Goal: Task Accomplishment & Management: Complete application form

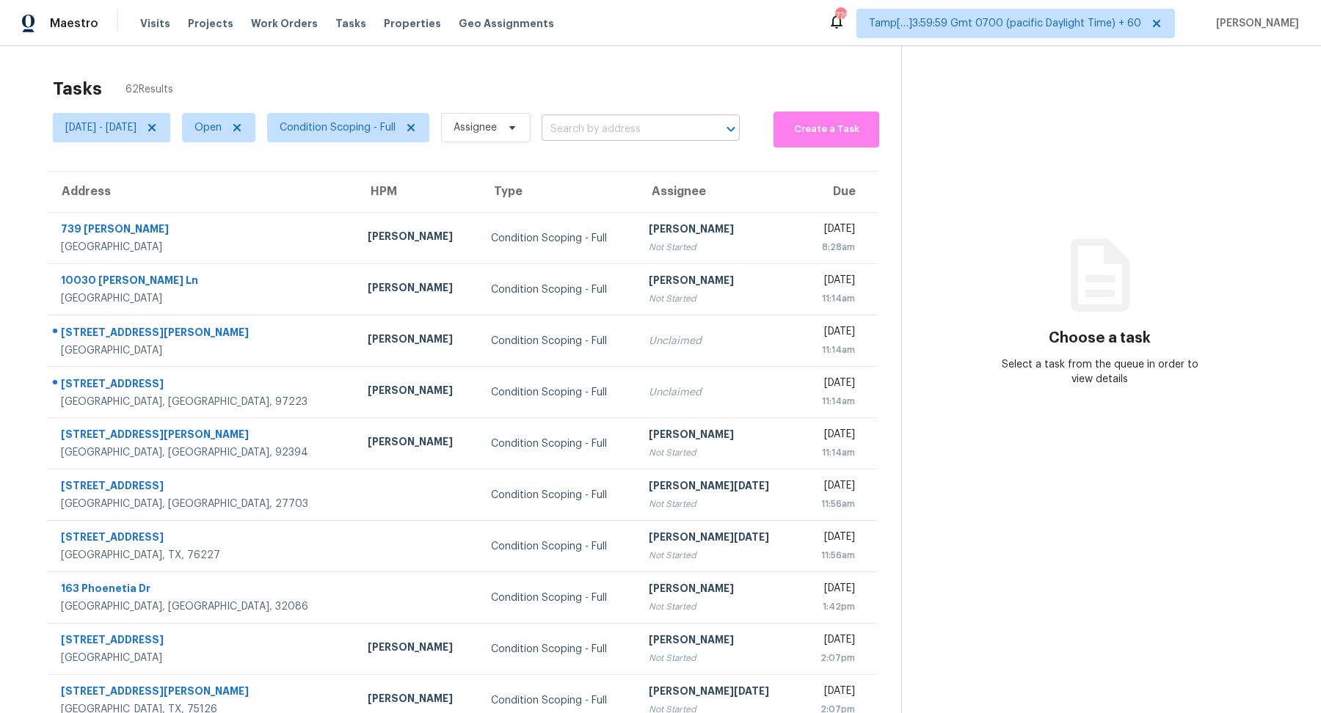
click at [633, 139] on input "text" at bounding box center [620, 129] width 157 height 23
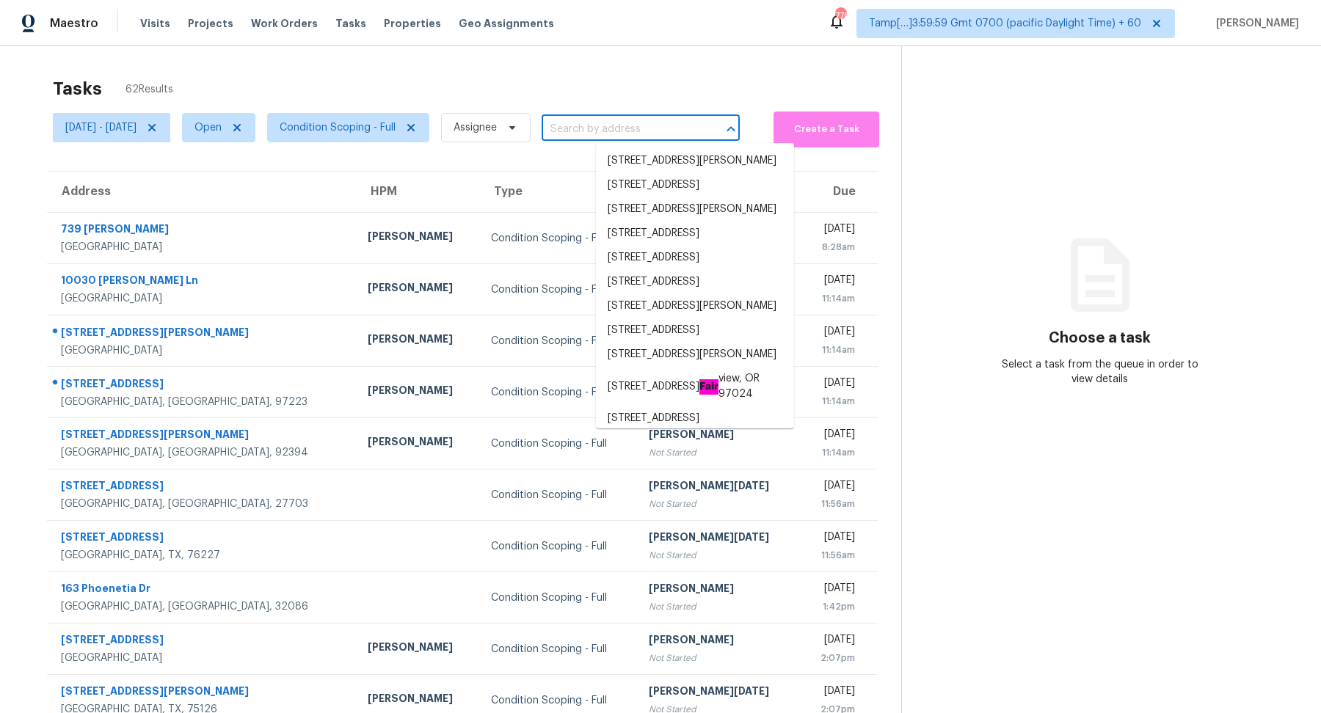
paste input "6382 Revena Dr, Morrow, GA 30260"
type input "6382 Revena Dr, Morrow, GA 30260"
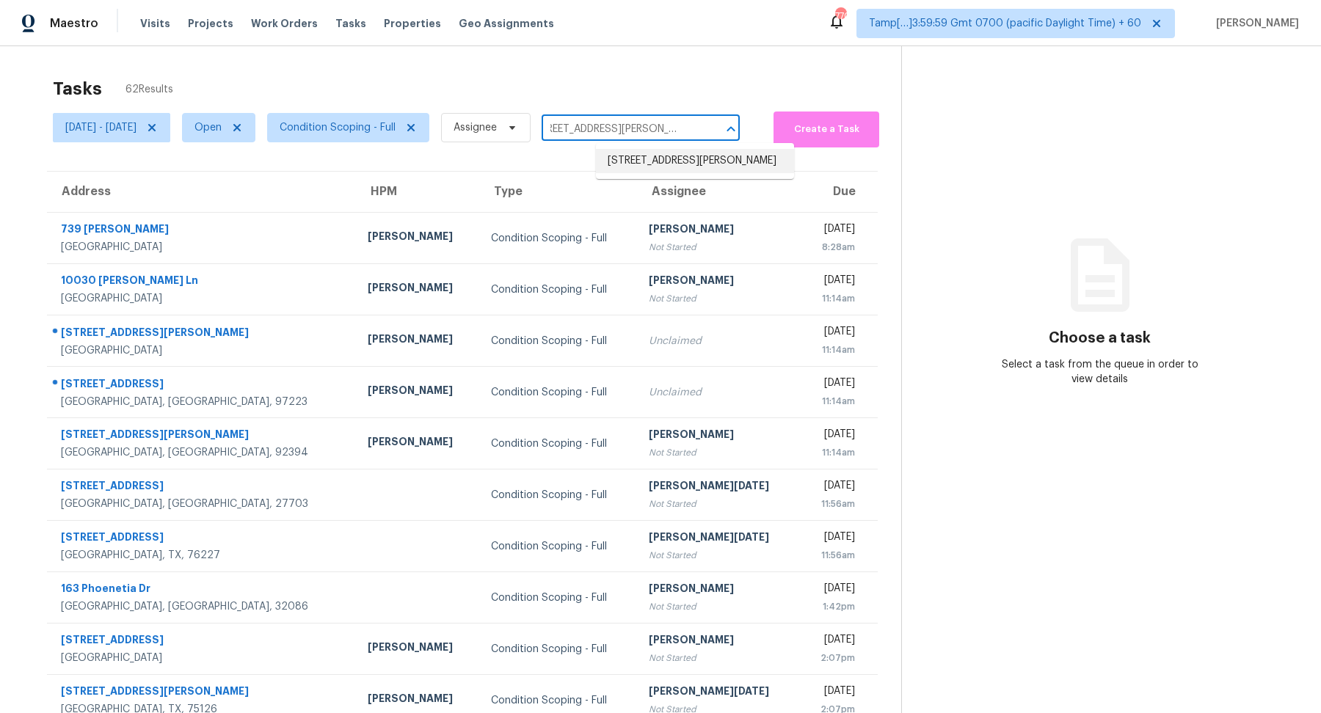
click at [632, 163] on li "6382 Revena Dr, Morrow, GA 30260" at bounding box center [695, 161] width 198 height 24
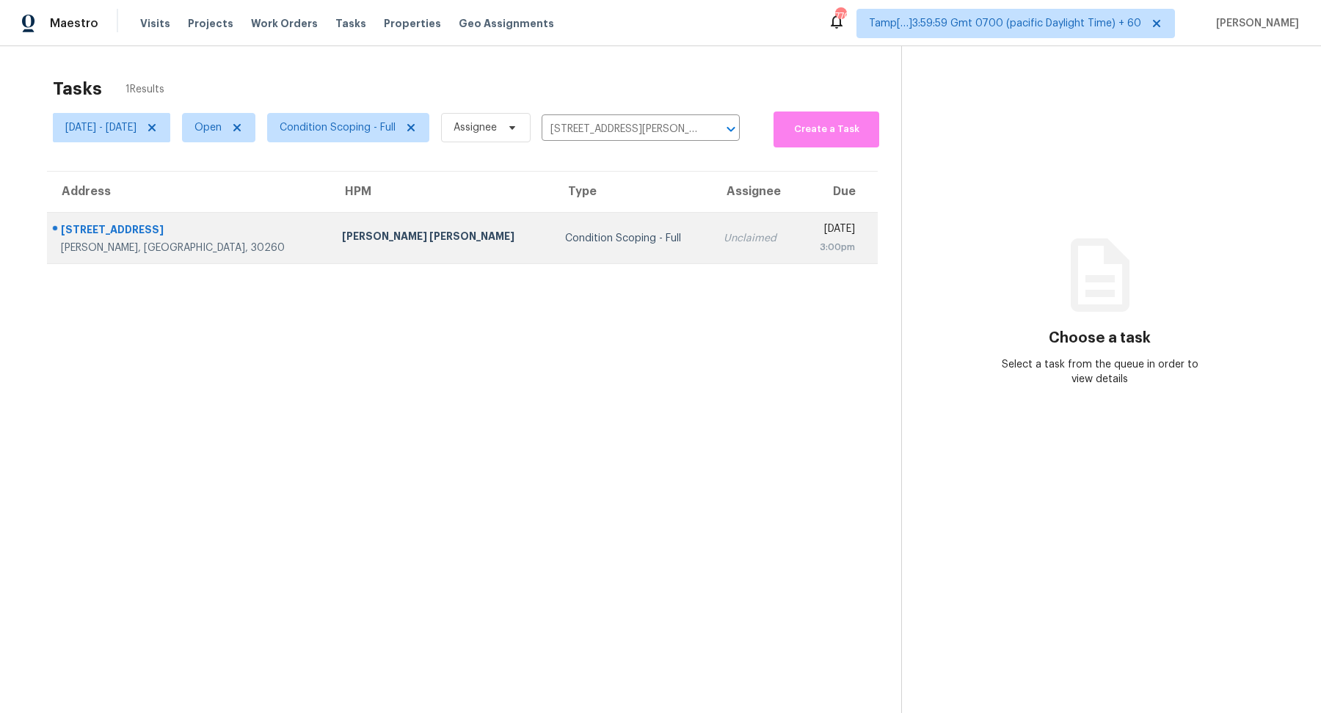
click at [565, 237] on div "Condition Scoping - Full" at bounding box center [632, 238] width 135 height 15
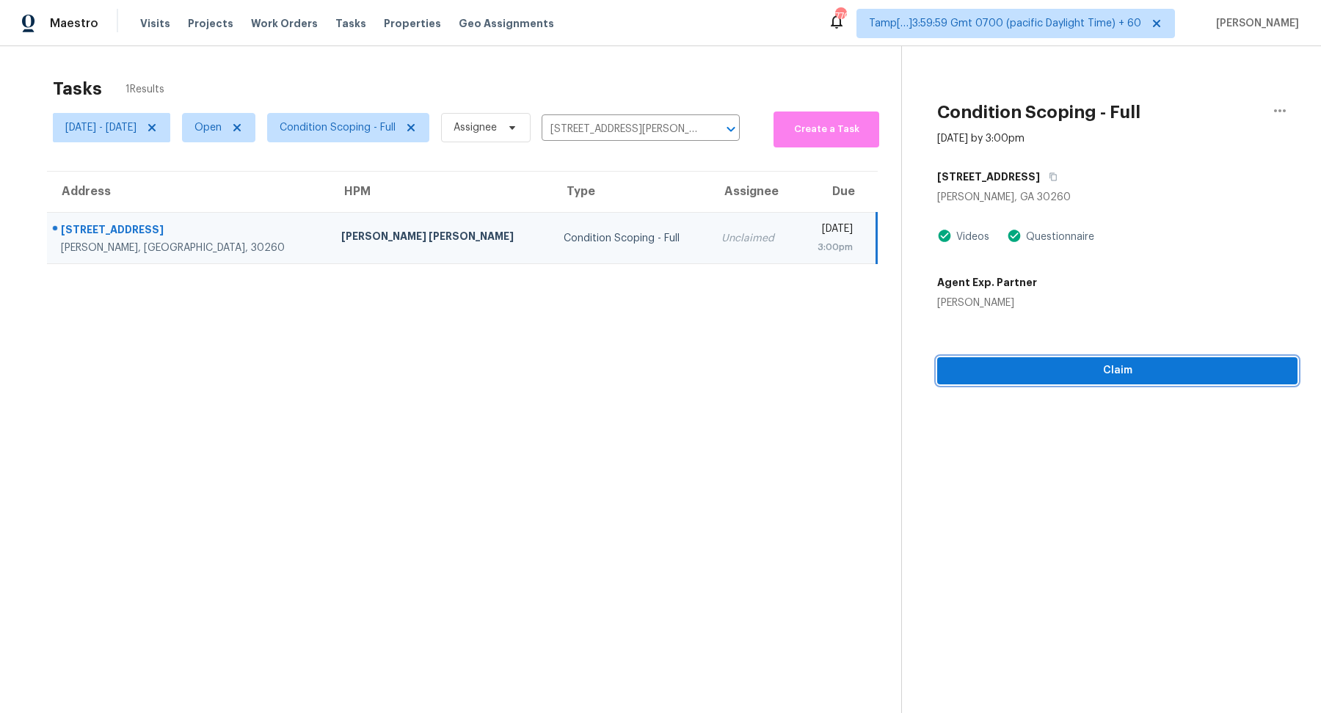
click at [1126, 379] on button "Claim" at bounding box center [1117, 370] width 360 height 27
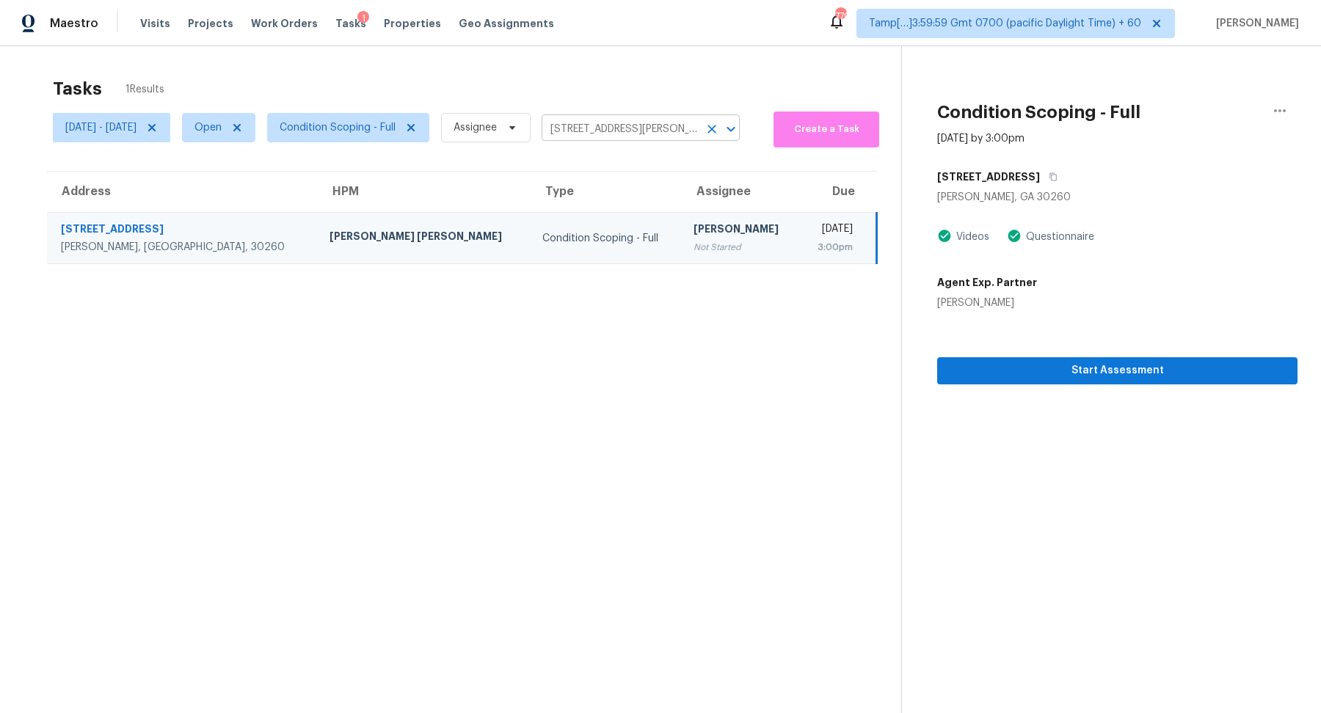
click at [666, 136] on input "6382 Revena Dr, Morrow, GA 30260" at bounding box center [620, 129] width 157 height 23
paste input "[STREET_ADDRESS][PERSON_NAME][PERSON_NAME]"
type input "[STREET_ADDRESS][PERSON_NAME][PERSON_NAME]"
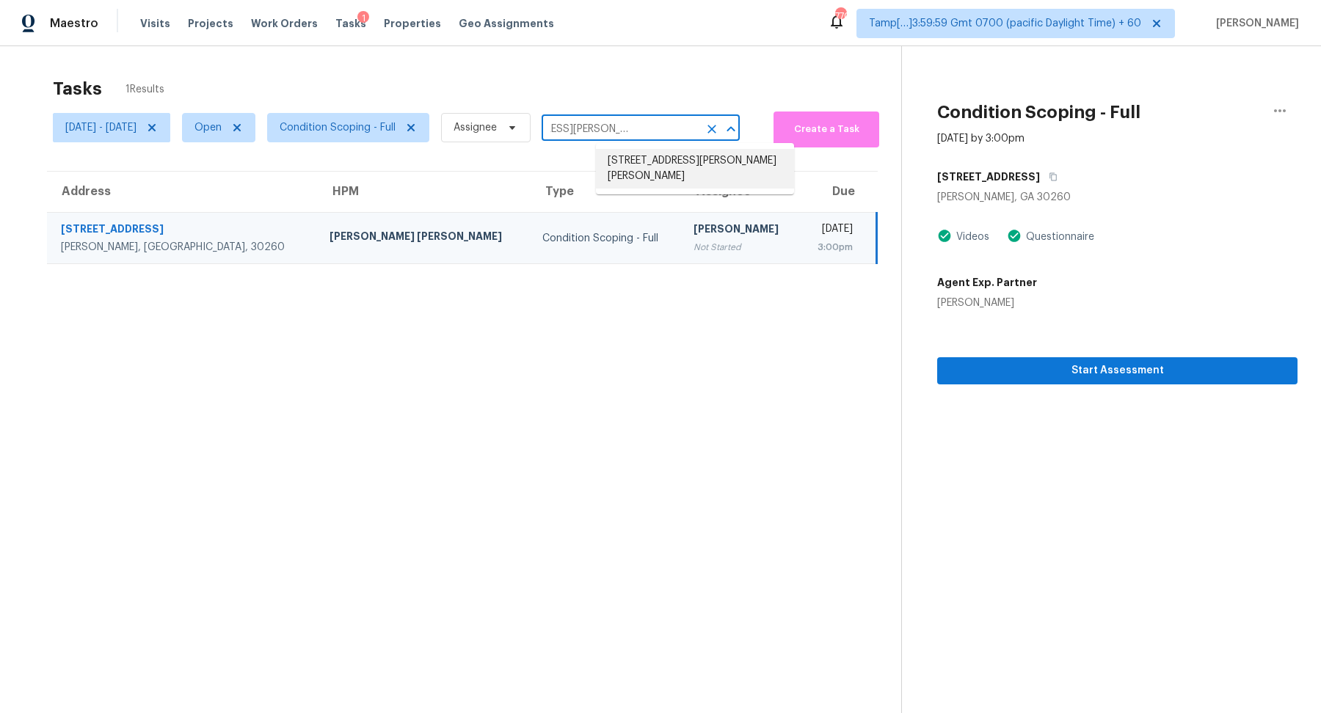
click at [666, 159] on li "[STREET_ADDRESS][PERSON_NAME][PERSON_NAME]" at bounding box center [695, 169] width 198 height 40
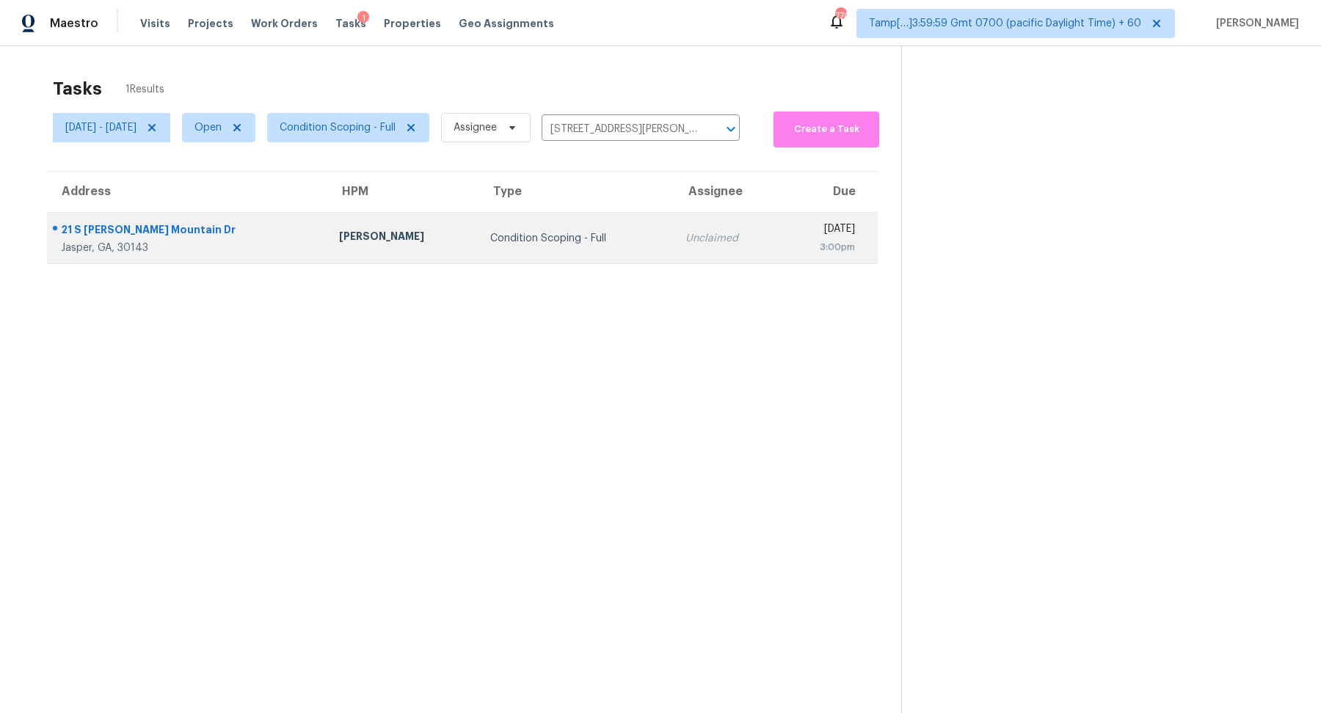
click at [674, 216] on td "Unclaimed" at bounding box center [727, 238] width 106 height 51
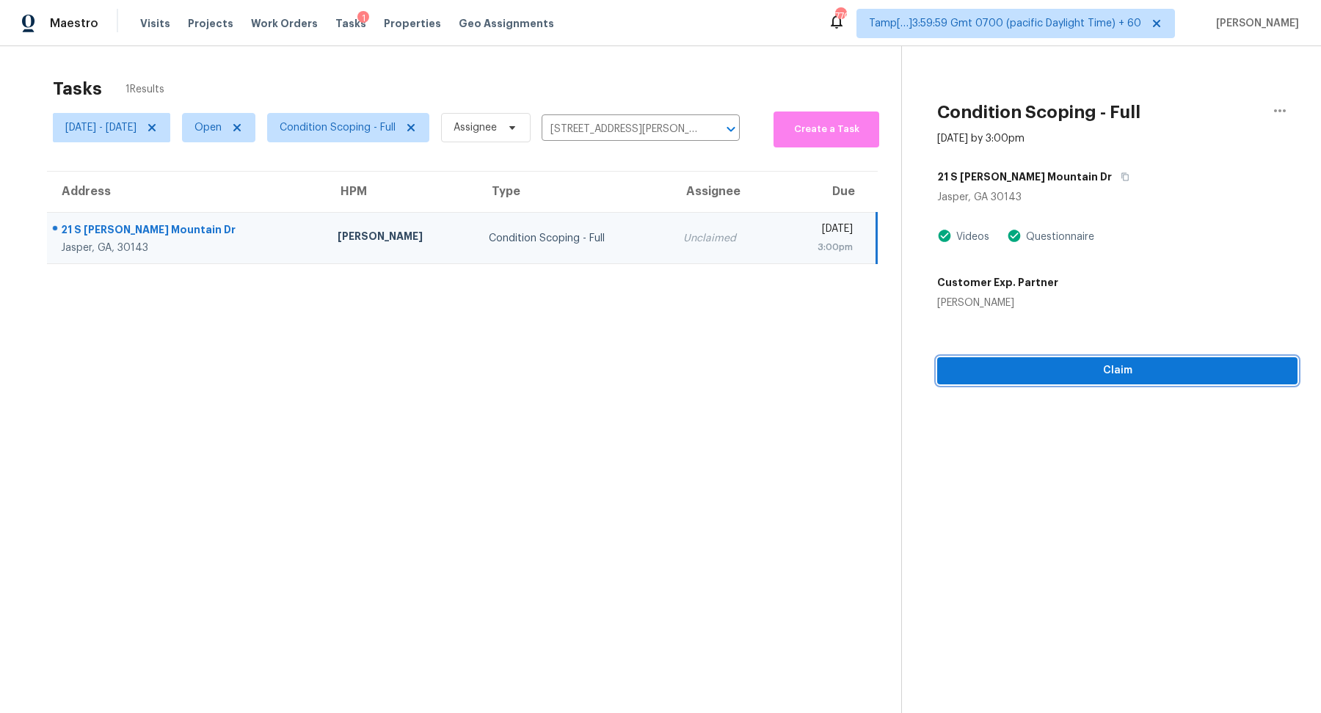
click at [1088, 371] on span "Claim" at bounding box center [1117, 371] width 337 height 18
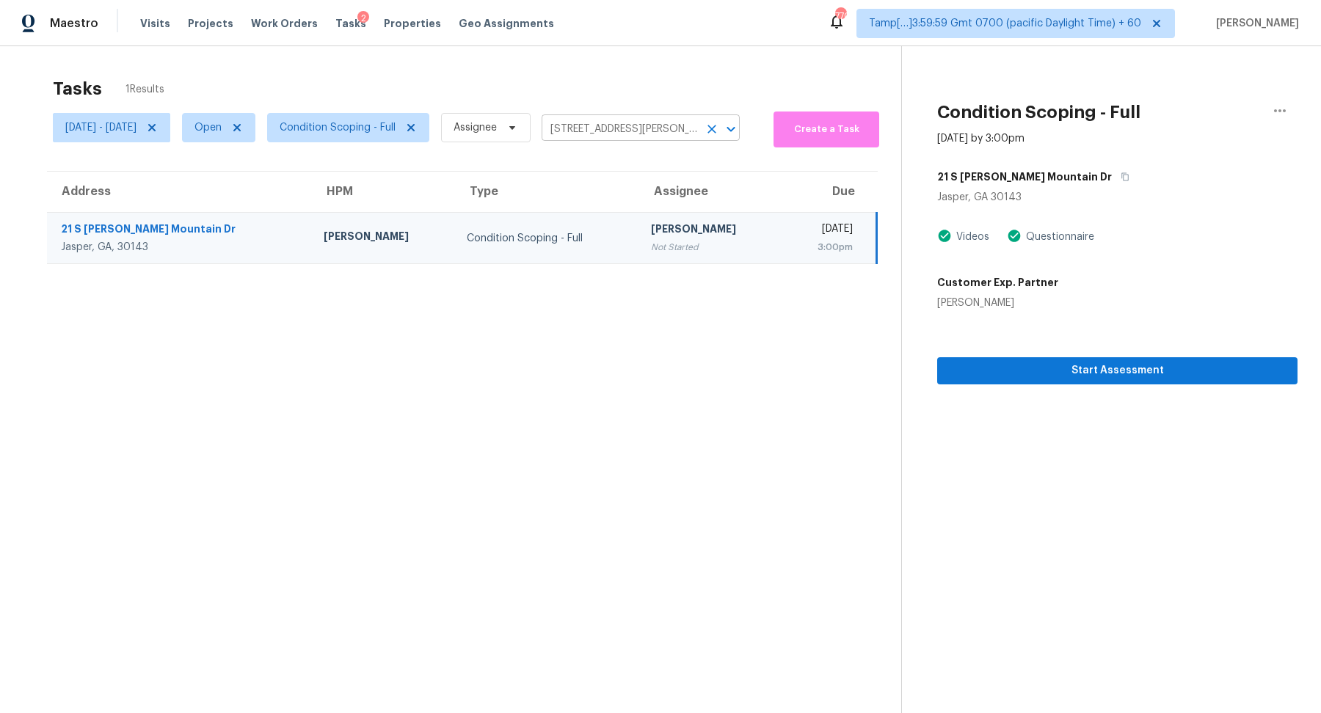
click at [644, 122] on input "[STREET_ADDRESS][PERSON_NAME][PERSON_NAME]" at bounding box center [620, 129] width 157 height 23
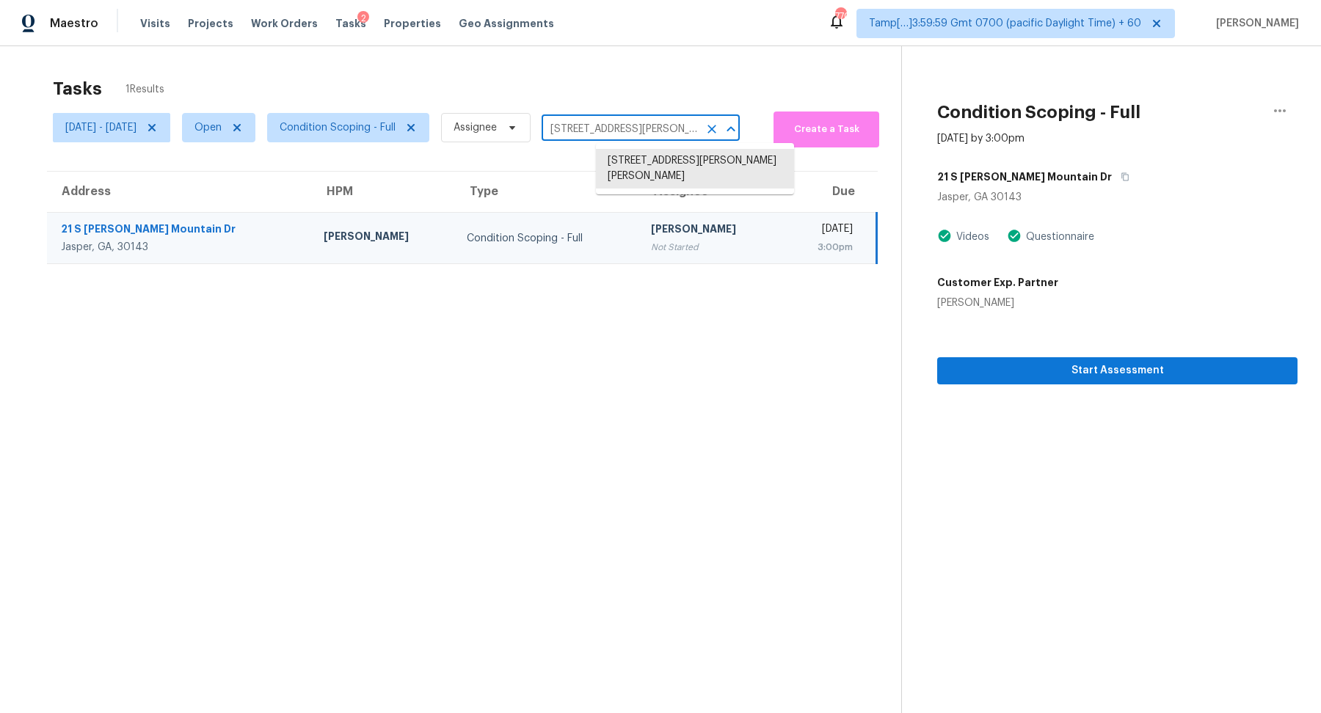
click at [644, 122] on input "[STREET_ADDRESS][PERSON_NAME][PERSON_NAME]" at bounding box center [620, 129] width 157 height 23
paste input "11325 SW Eucalyptus Pl, Portland, OR 9722"
type input "11325 SW Eucalyptus Pl, Portland, OR 97223"
click at [675, 156] on li "11325 SW Eucalyptus Pl, Portland, OR 97223" at bounding box center [695, 161] width 198 height 24
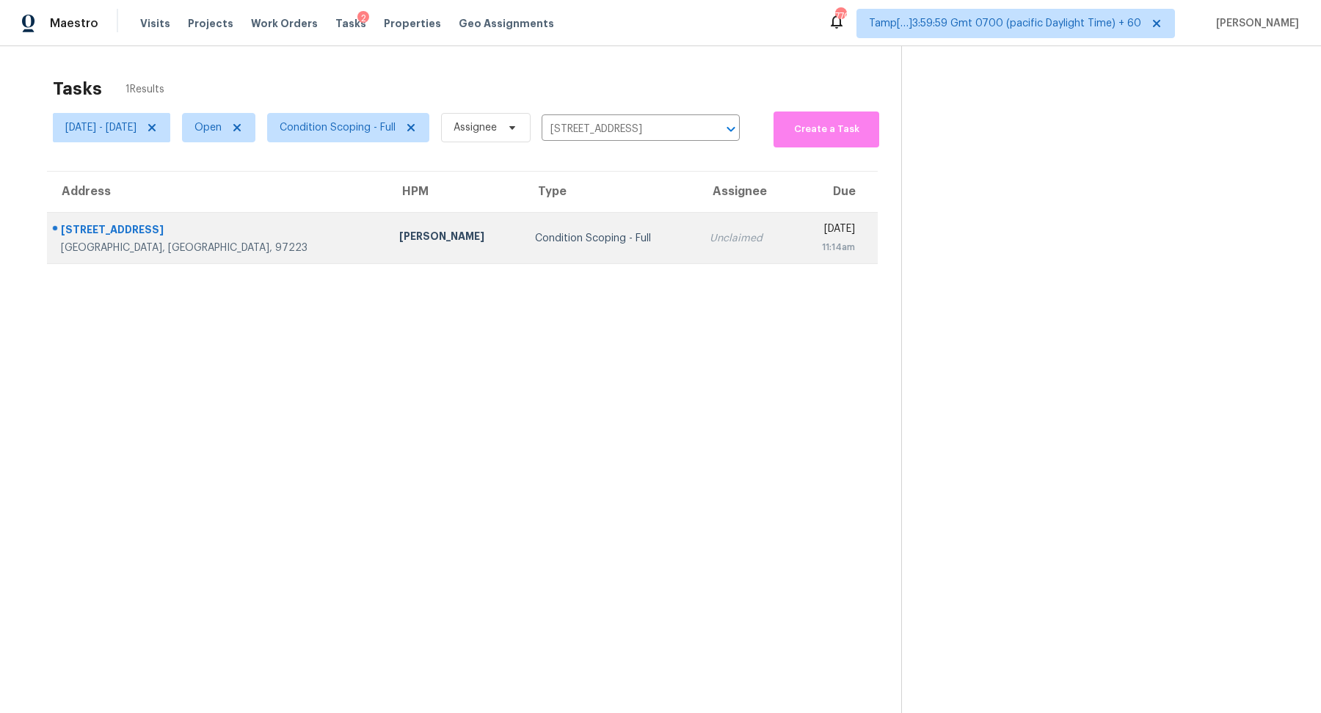
drag, startPoint x: 572, startPoint y: 209, endPoint x: 593, endPoint y: 236, distance: 33.9
click at [593, 236] on td "Condition Scoping - Full" at bounding box center [610, 238] width 175 height 51
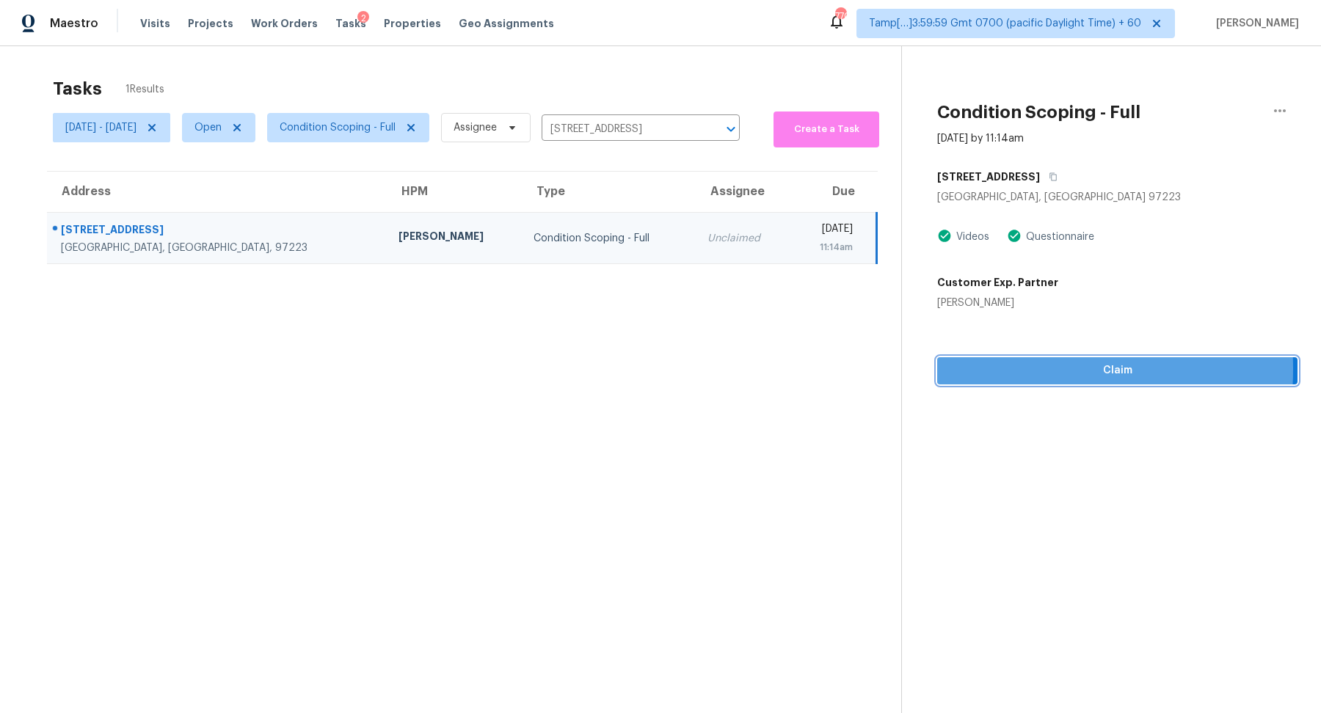
click at [1000, 369] on span "Claim" at bounding box center [1117, 371] width 337 height 18
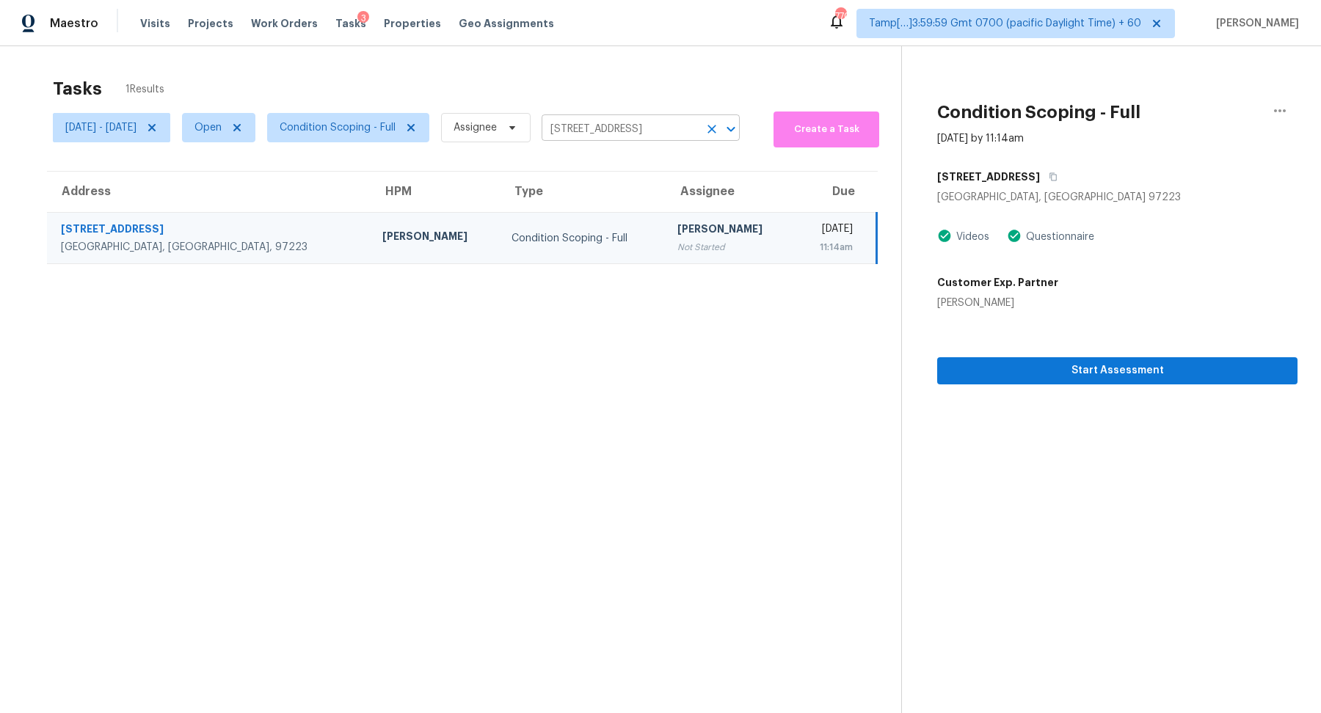
click at [639, 137] on input "11325 SW Eucalyptus Pl, Portland, OR 97223" at bounding box center [620, 129] width 157 height 23
paste input "316 Bonaventure Ave, Green Cove Springs, FL 3204"
type input "1316 Bonaventure Ave, Green Cove Springs, FL 32043"
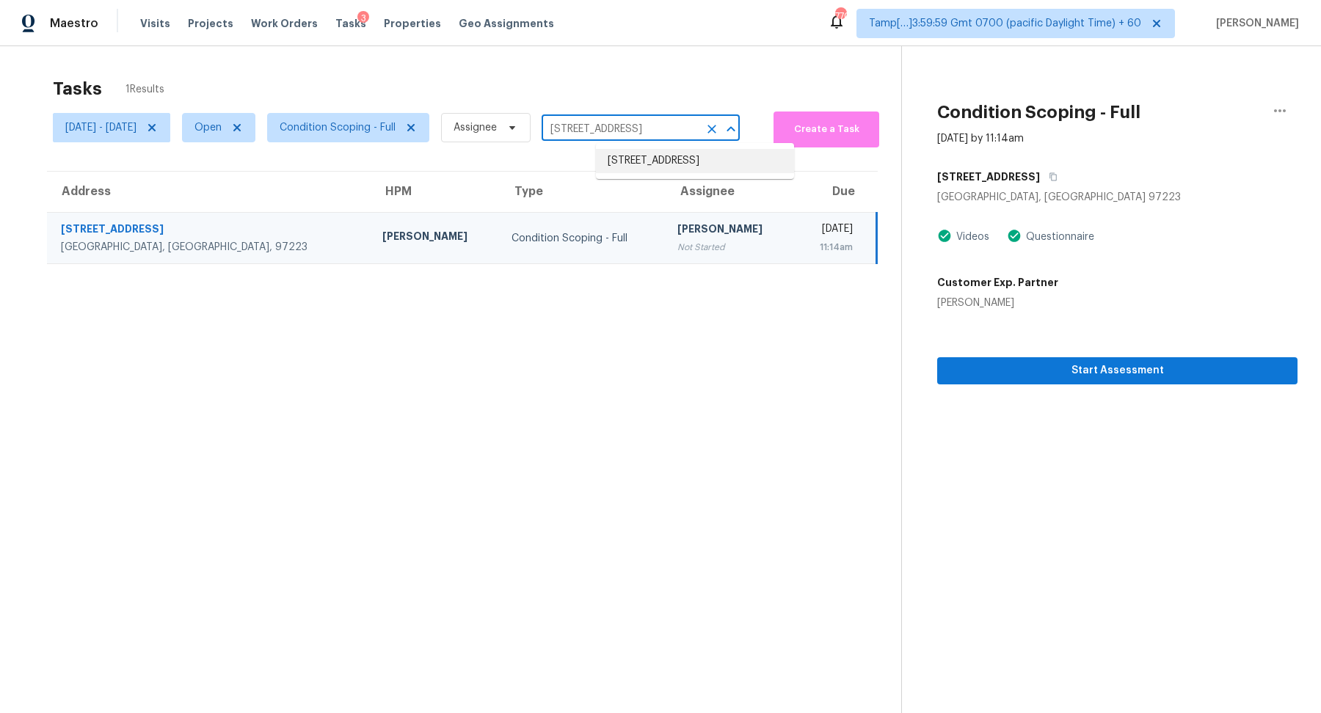
click at [668, 165] on li "1316 Bonaventure Ave, Green Cove Springs, FL 32043" at bounding box center [695, 161] width 198 height 24
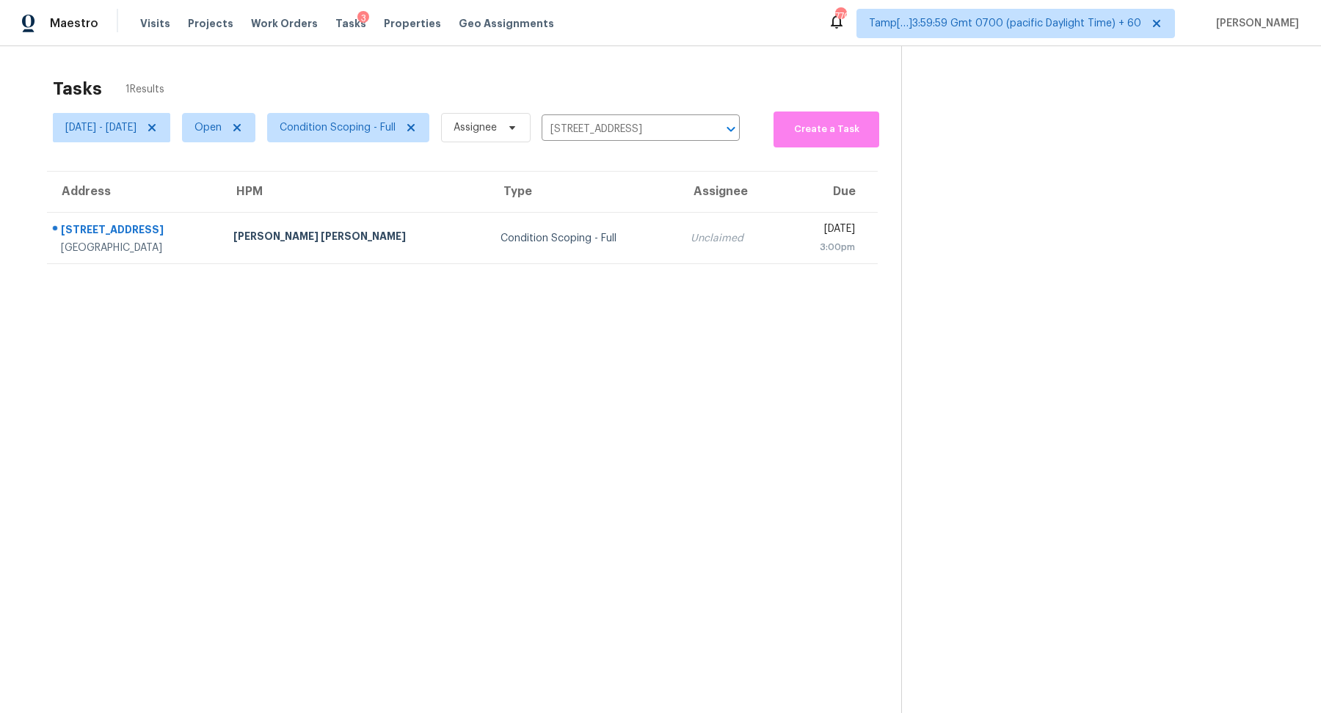
click at [679, 223] on td "Unclaimed" at bounding box center [731, 238] width 104 height 51
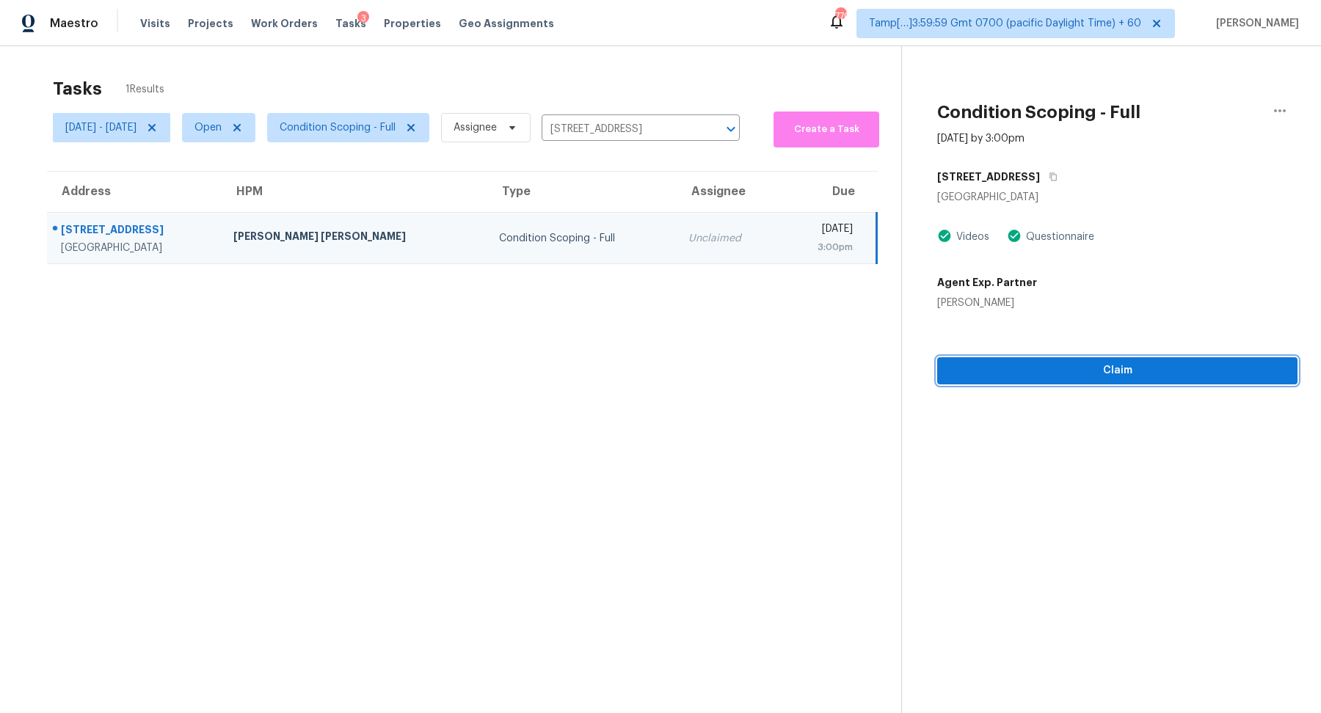
click at [1077, 374] on span "Claim" at bounding box center [1117, 371] width 337 height 18
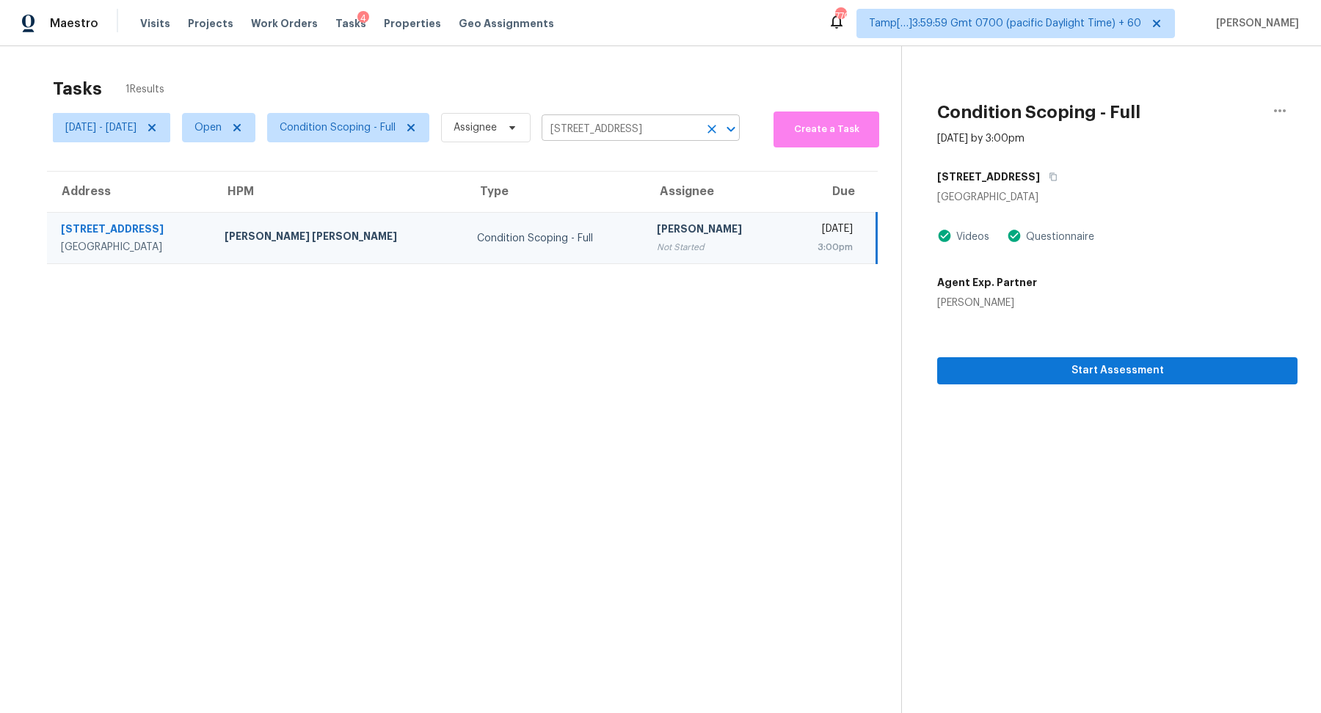
click at [654, 130] on input "1316 Bonaventure Ave, Green Cove Springs, FL 32043" at bounding box center [620, 129] width 157 height 23
paste input "05 Redcoat Dr, Fort Mill, SC 29715"
type input "105 Redcoat Dr, Fort Mill, SC 29715"
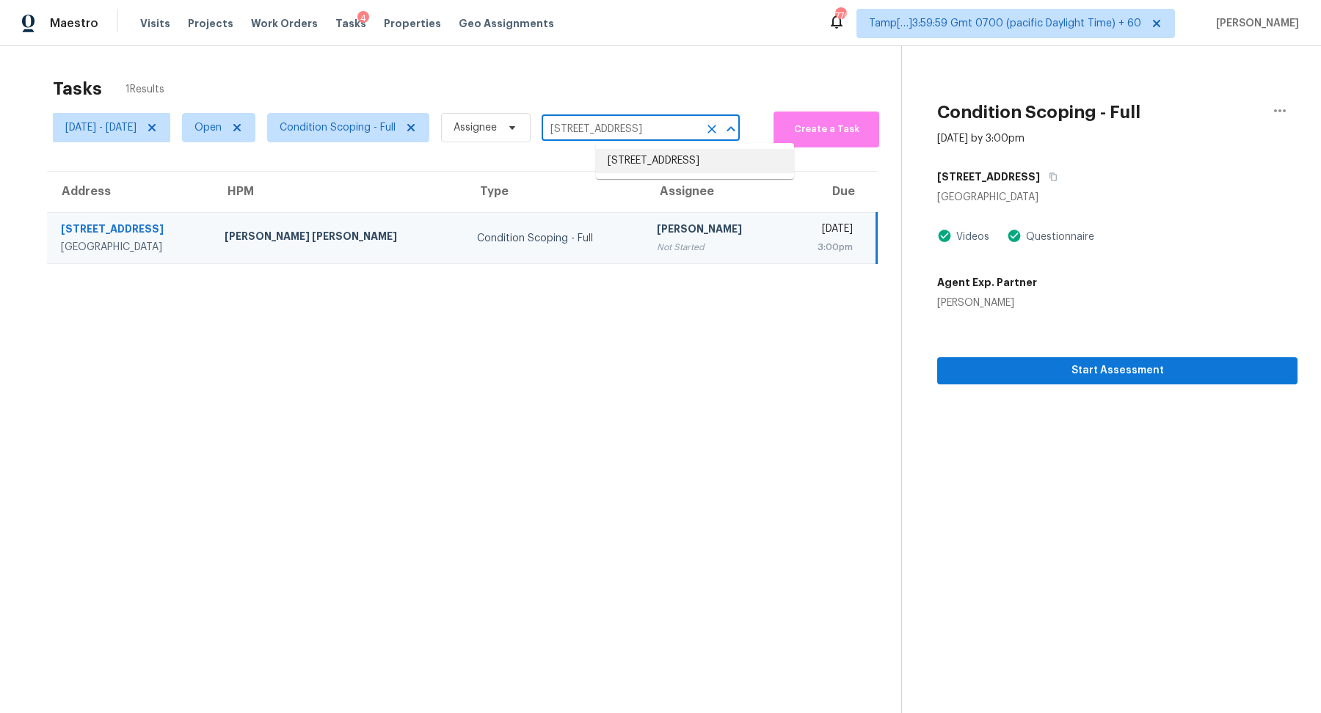
click at [672, 159] on li "105 Redcoat Dr, Fort Mill, SC 29715" at bounding box center [695, 161] width 198 height 24
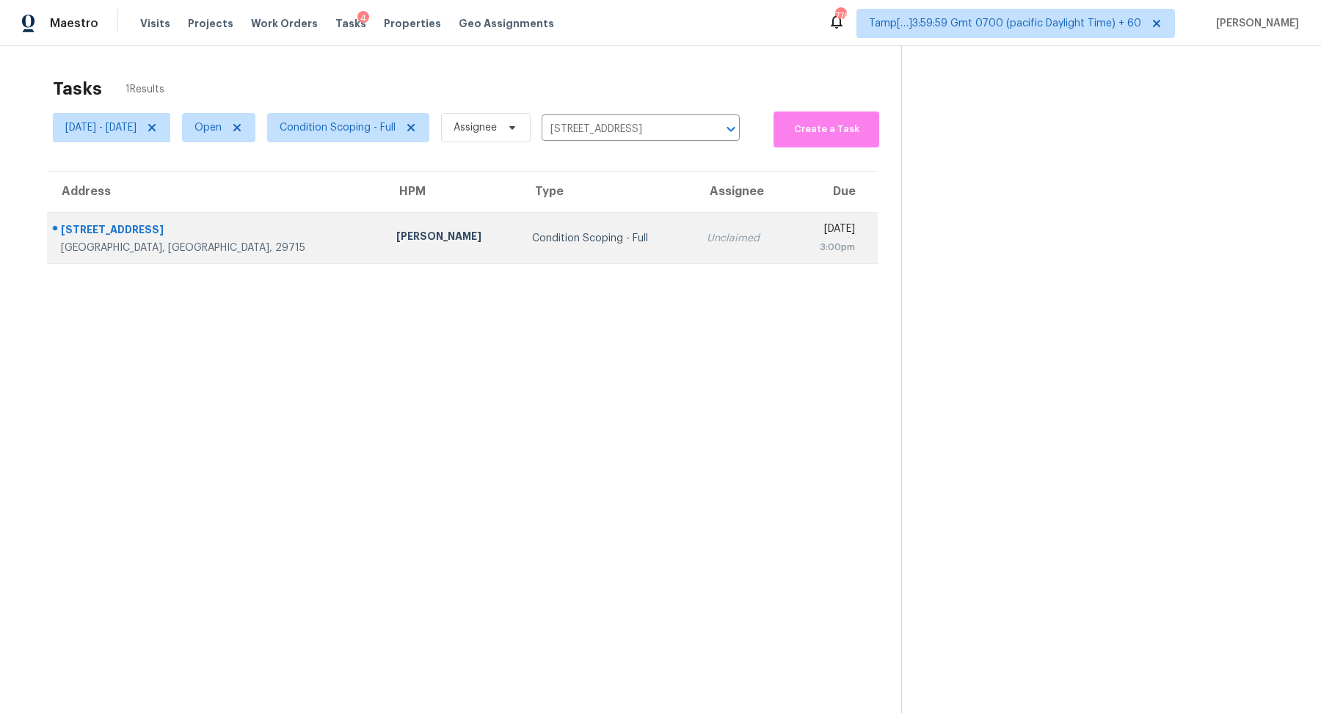
click at [695, 225] on td "Unclaimed" at bounding box center [742, 238] width 95 height 51
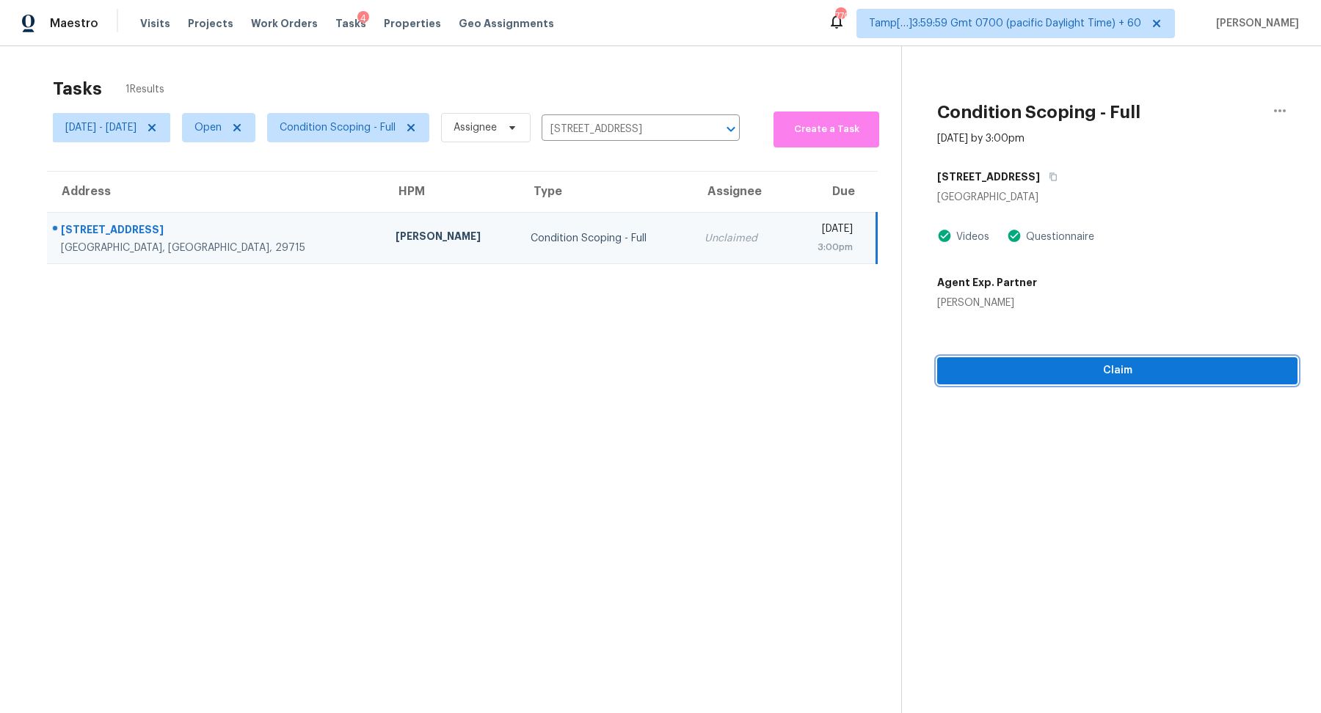
click at [1111, 377] on span "Claim" at bounding box center [1117, 371] width 337 height 18
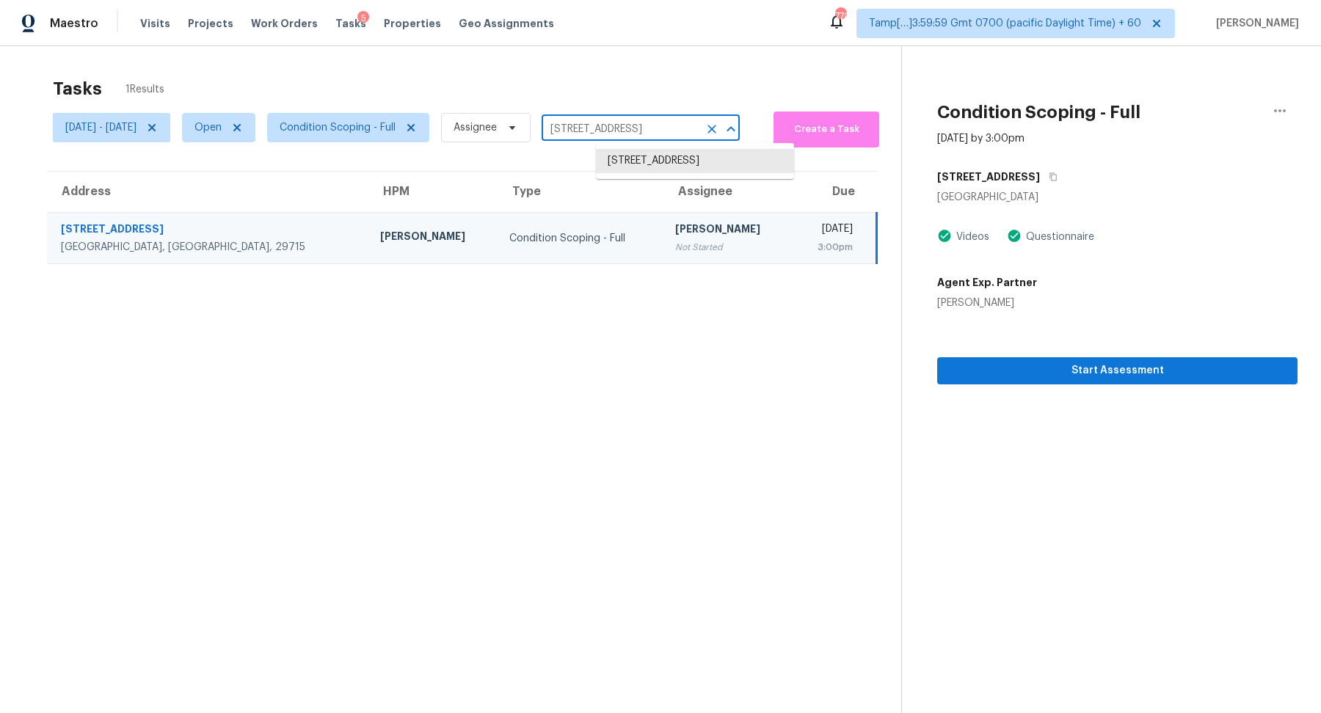
click at [675, 132] on input "105 Redcoat Dr, Fort Mill, SC 29715" at bounding box center [620, 129] width 157 height 23
paste input "404 Woodfern Dr Arlington, TX, 76018"
type input "1404 Woodfern Dr Arlington, TX, 76018"
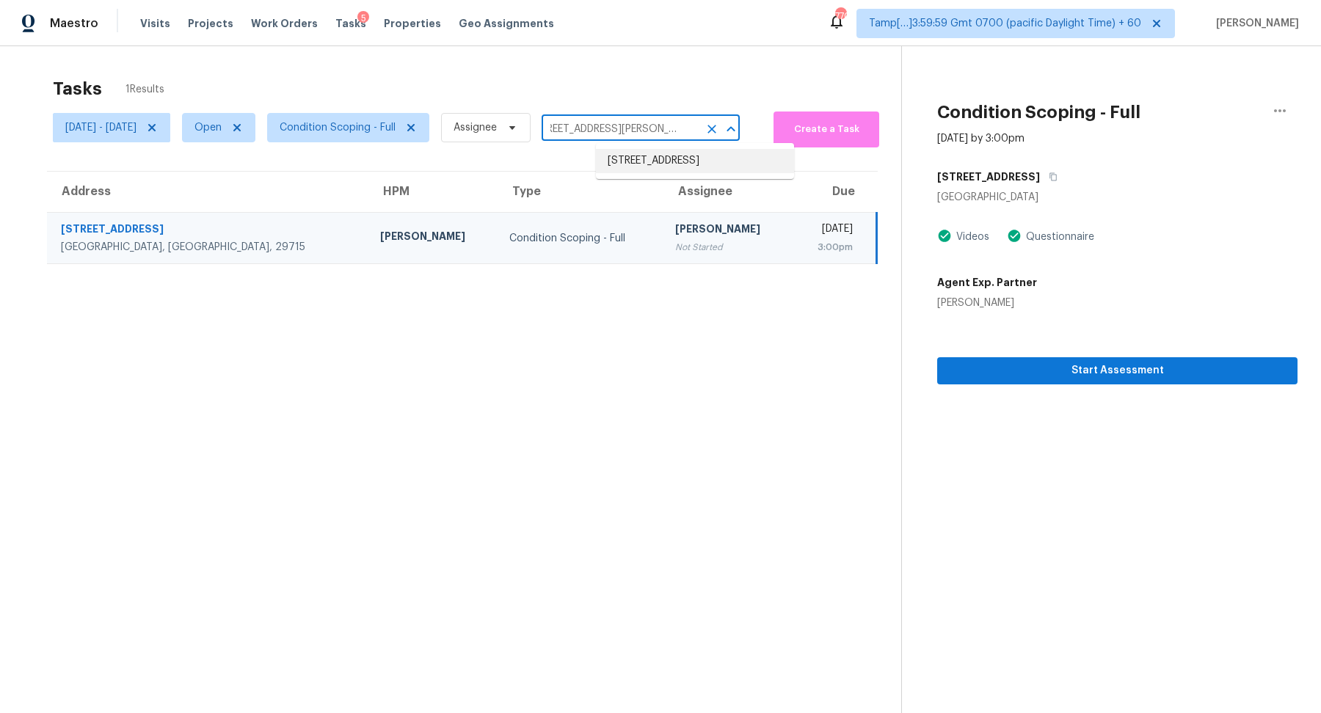
click at [639, 164] on li "1404 Woodfern Dr, Arlington, TX 76018" at bounding box center [695, 161] width 198 height 24
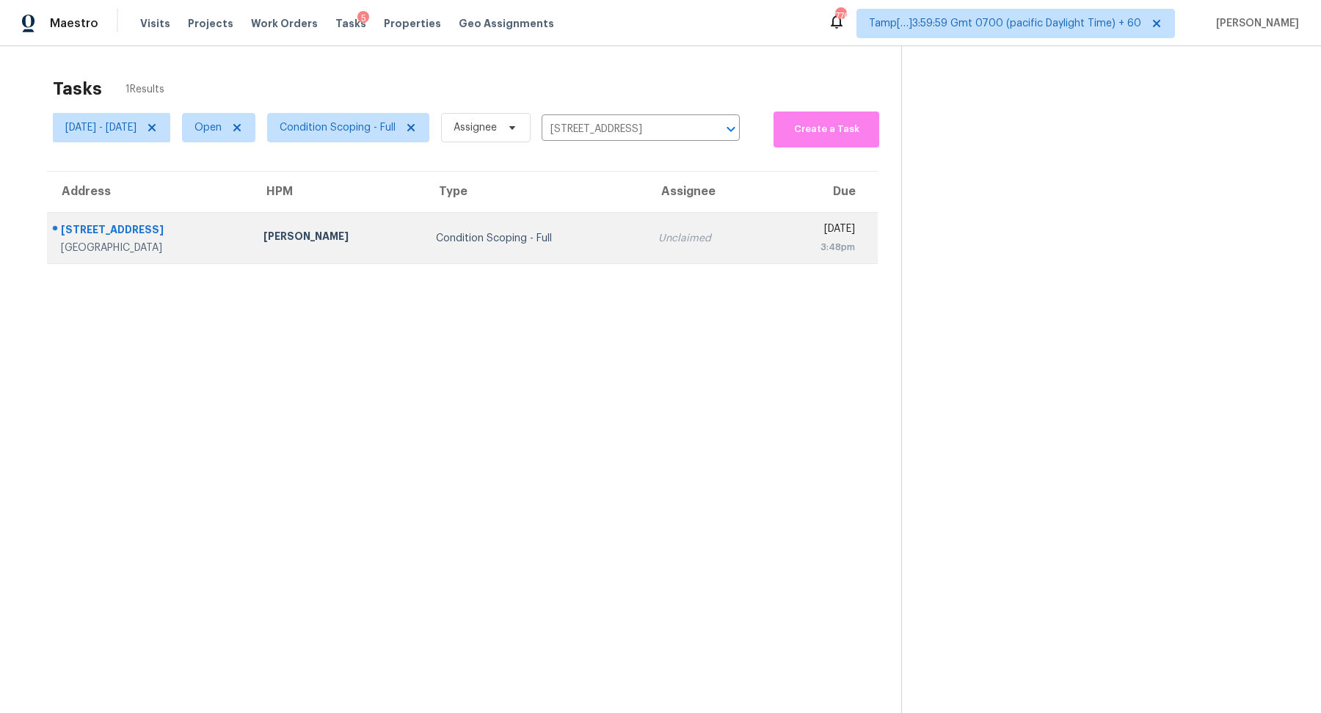
click at [571, 236] on td "Condition Scoping - Full" at bounding box center [535, 238] width 222 height 51
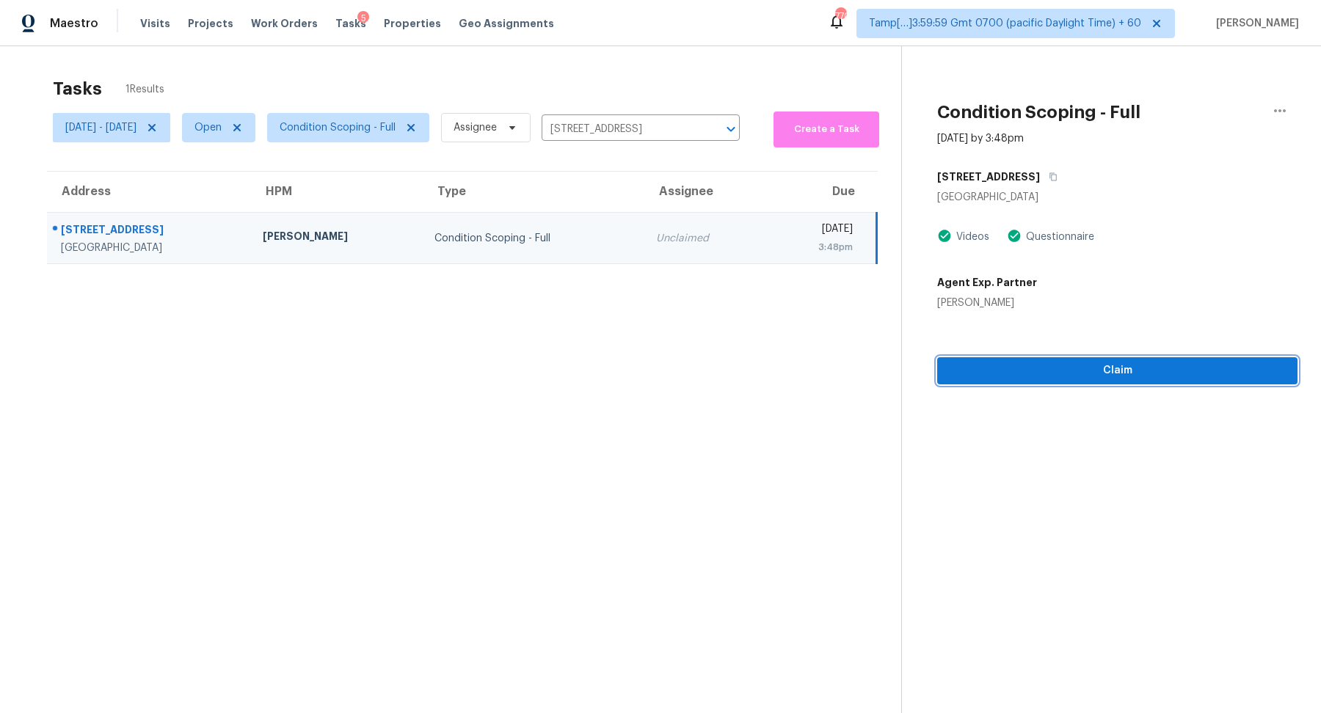
click at [1128, 365] on span "Claim" at bounding box center [1117, 371] width 337 height 18
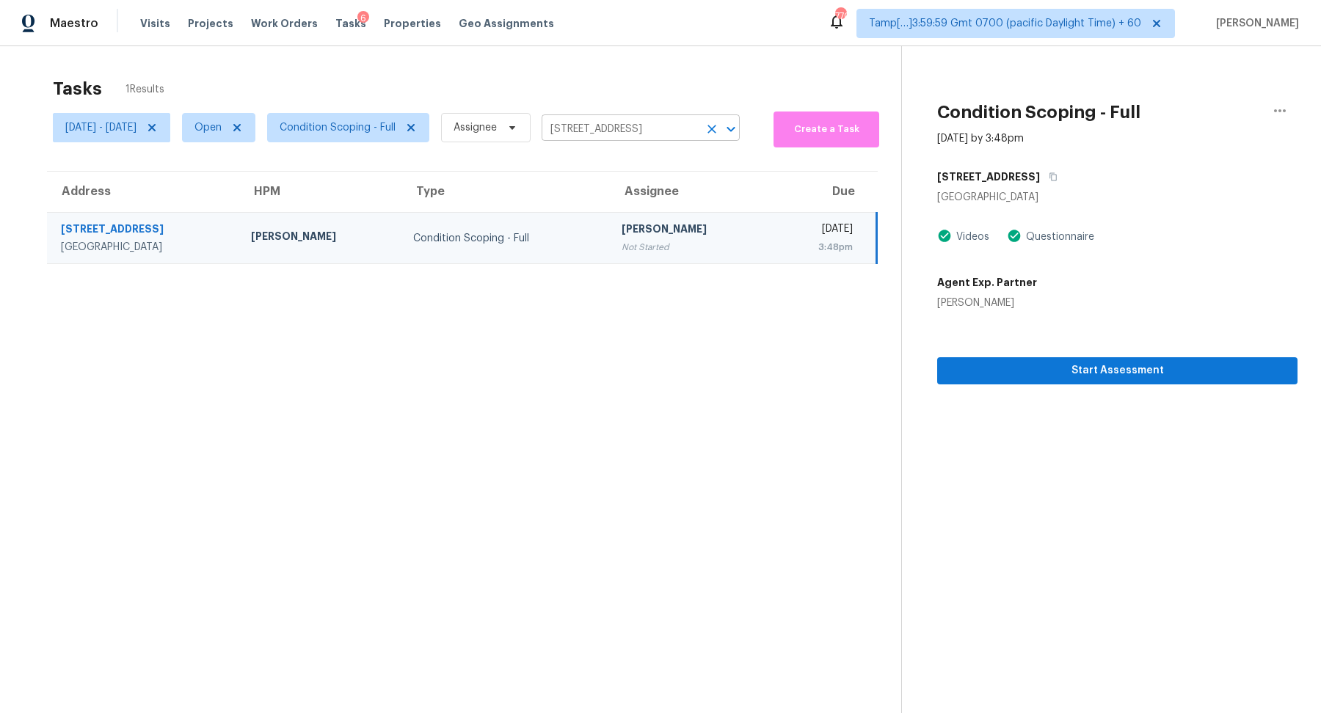
click at [614, 133] on input "1404 Woodfern Dr, Arlington, TX 76018" at bounding box center [620, 129] width 157 height 23
paste input "8590 Mountain Peak Cir, Las Vegas, NV 89147"
type input "8590 Mountain Peak Cir, Las Vegas, NV 89147"
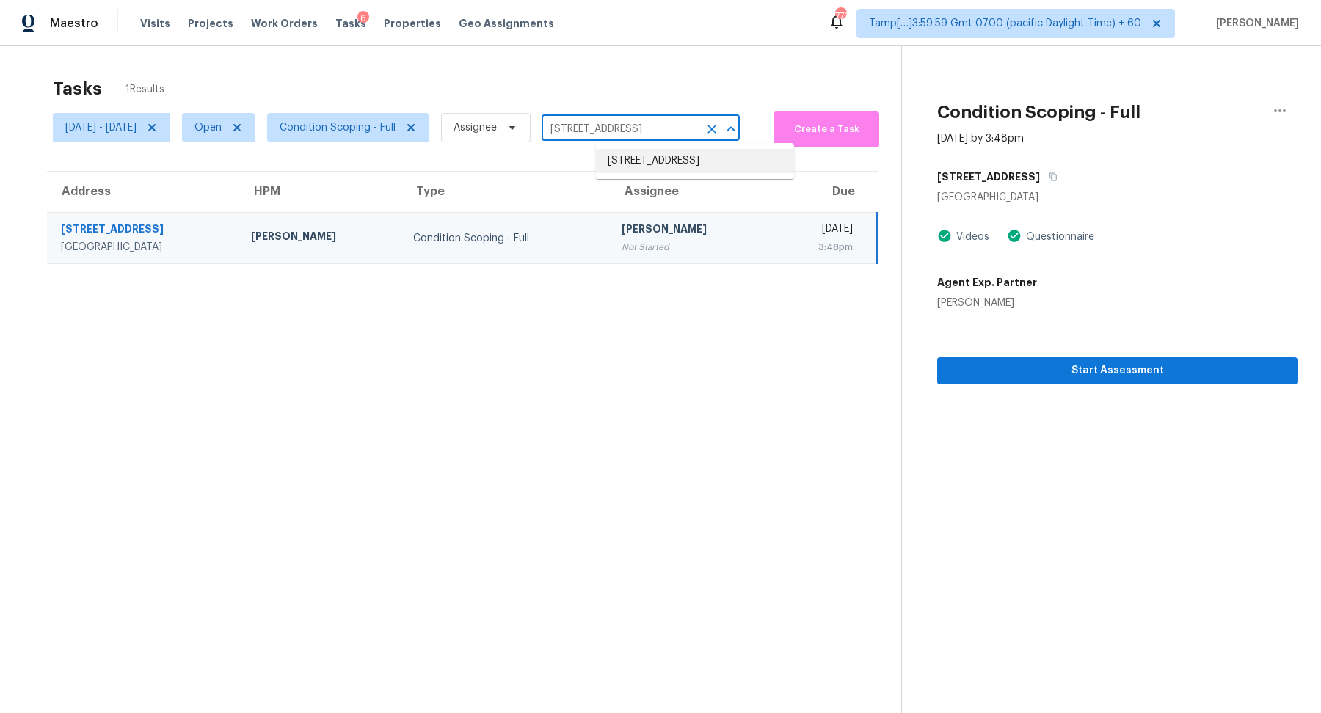
click at [653, 160] on li "8590 Mountain Peak Cir, Las Vegas, NV 89147" at bounding box center [695, 161] width 198 height 24
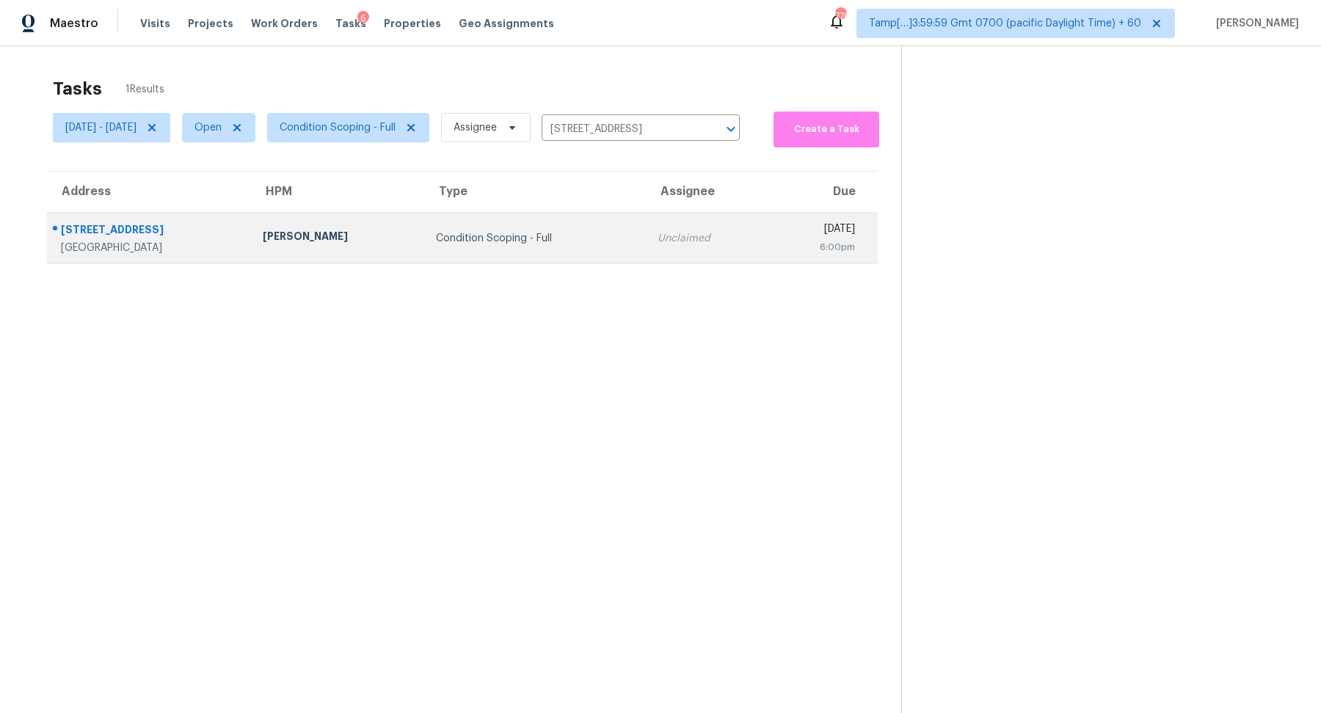
click at [646, 228] on td "Unclaimed" at bounding box center [706, 238] width 121 height 51
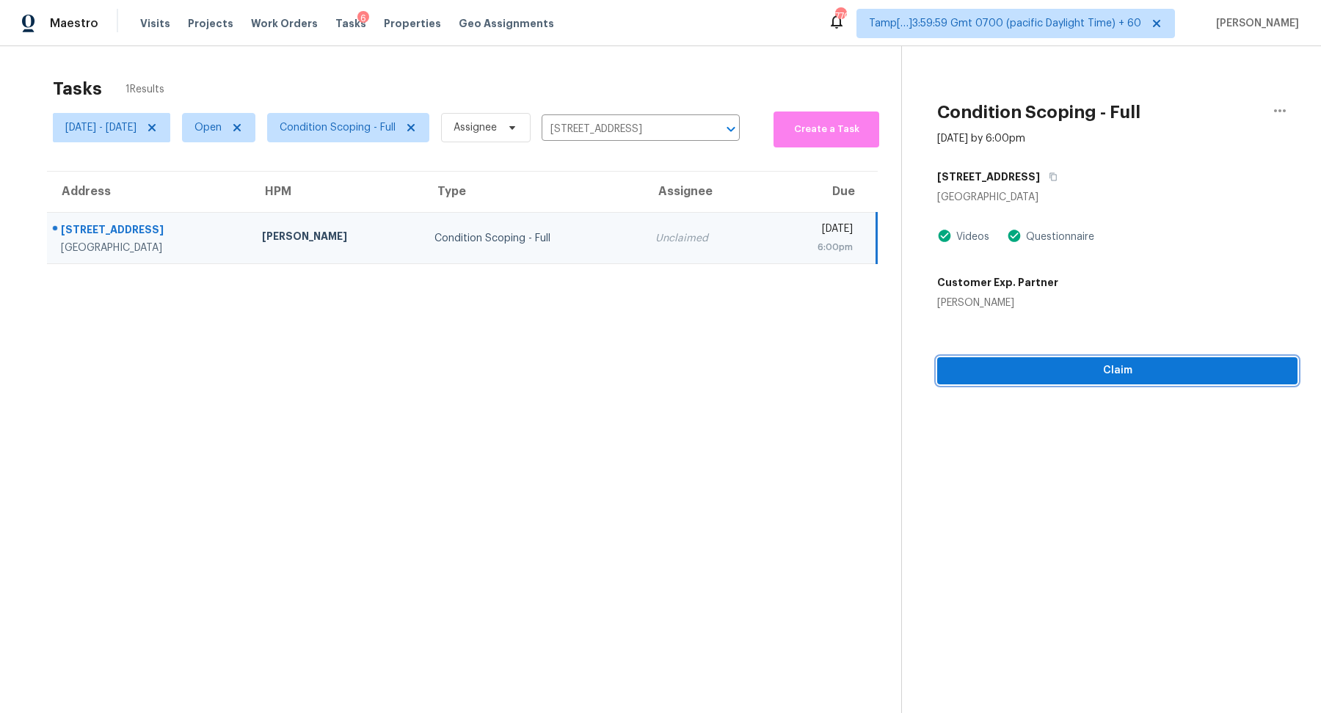
click at [1087, 374] on span "Claim" at bounding box center [1117, 371] width 337 height 18
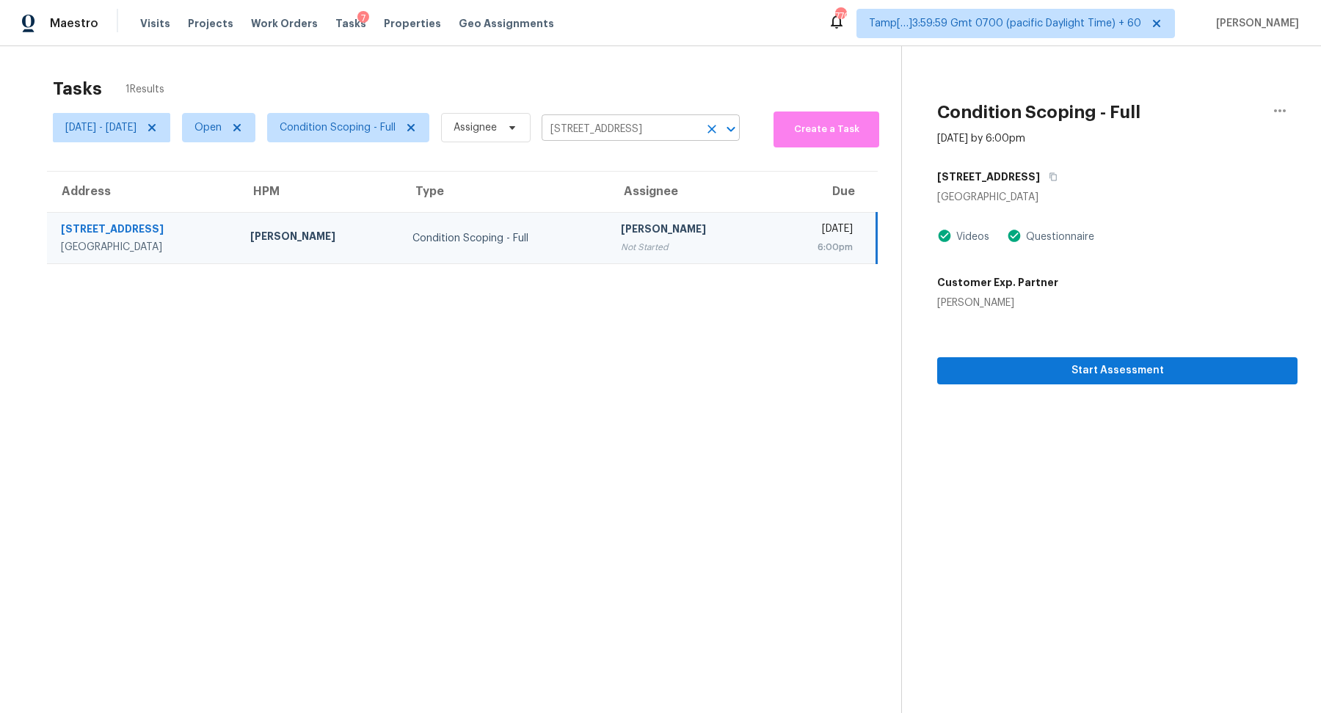
click at [648, 139] on input "8590 Mountain Peak Cir, Las Vegas, NV 89147" at bounding box center [620, 129] width 157 height 23
paste input "3936 Platis Cir, Las Vegas, NV 89103"
type input "3936 Platis Cir, Las Vegas, NV 89103"
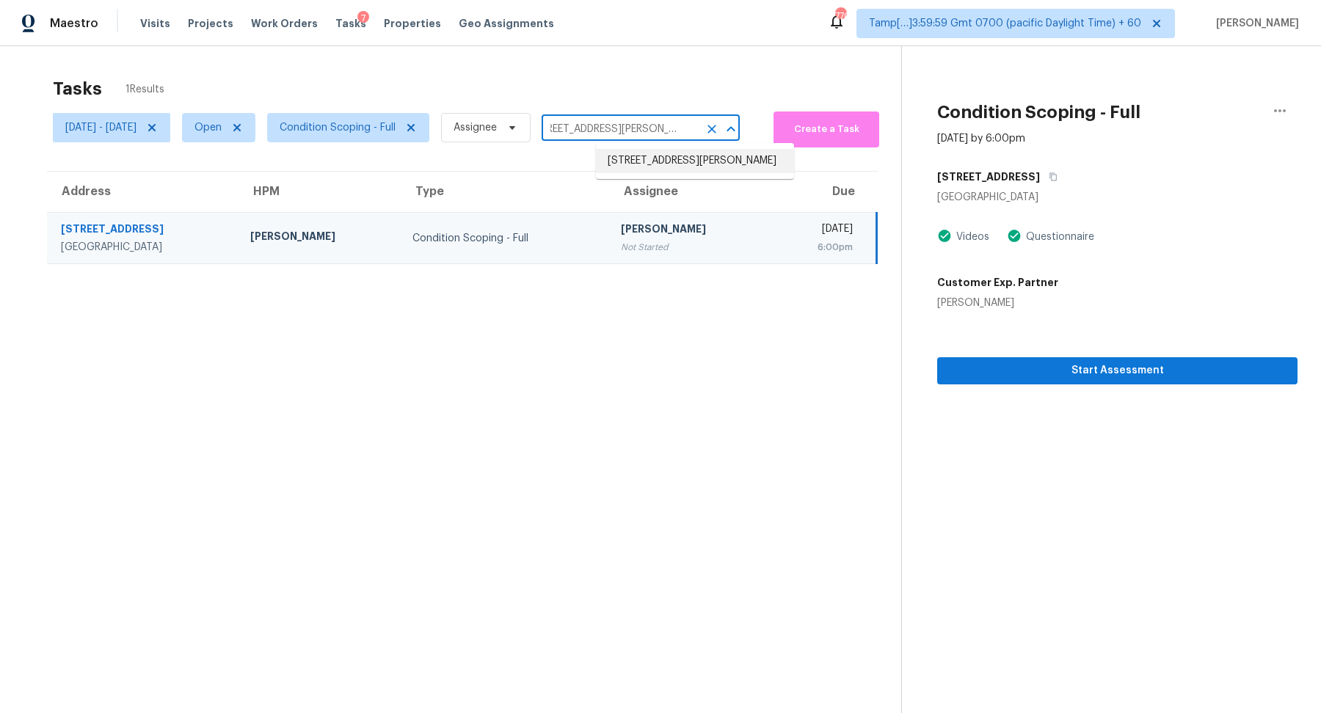
click at [651, 159] on li "3936 Platis Cir, Las Vegas, NV 89103" at bounding box center [695, 161] width 198 height 24
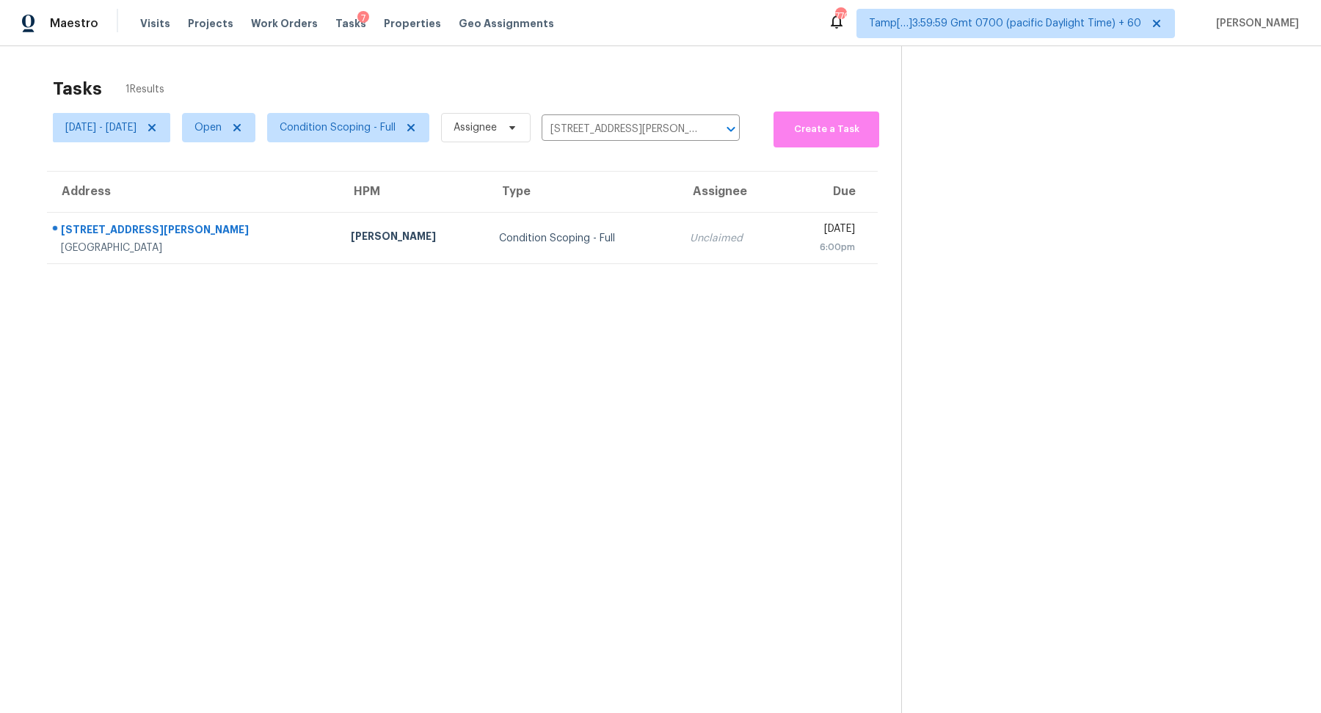
click at [678, 222] on td "Unclaimed" at bounding box center [730, 238] width 104 height 51
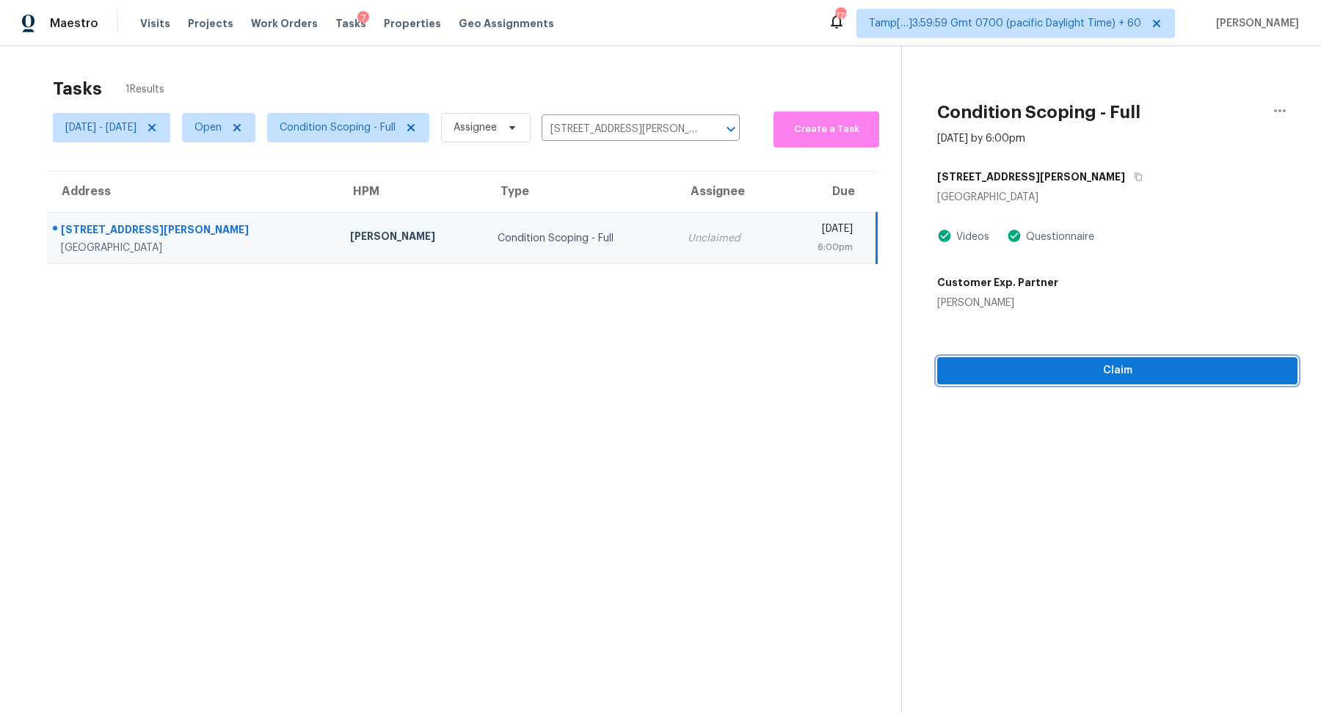
click at [1130, 373] on span "Claim" at bounding box center [1117, 371] width 337 height 18
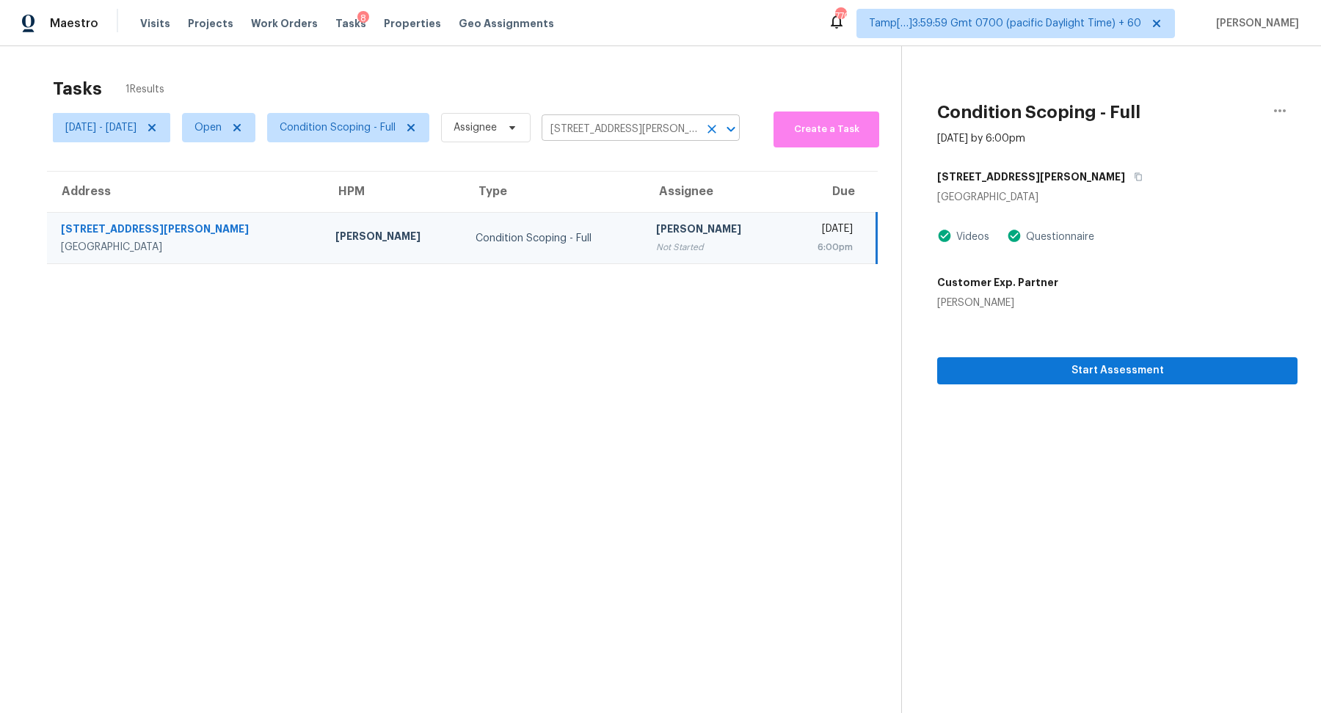
click at [609, 128] on input "3936 Platis Cir, Las Vegas, NV 89103" at bounding box center [620, 129] width 157 height 23
paste input "18529 W Oregon Ave Litchfield Park, AZ, 85340"
type input "18529 W Oregon Ave Litchfield Park, AZ, 85340"
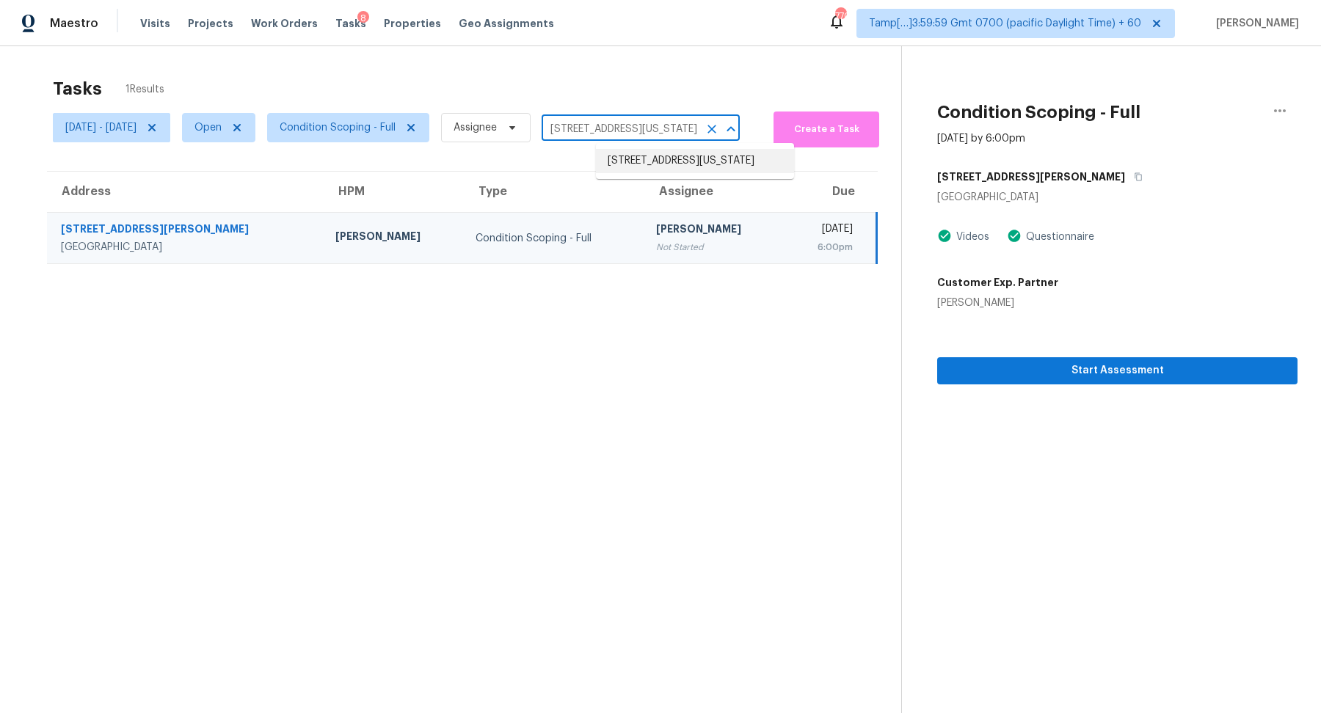
click at [619, 164] on li "18529 W Oregon Ave, Litchfield Park, AZ 85340" at bounding box center [695, 161] width 198 height 24
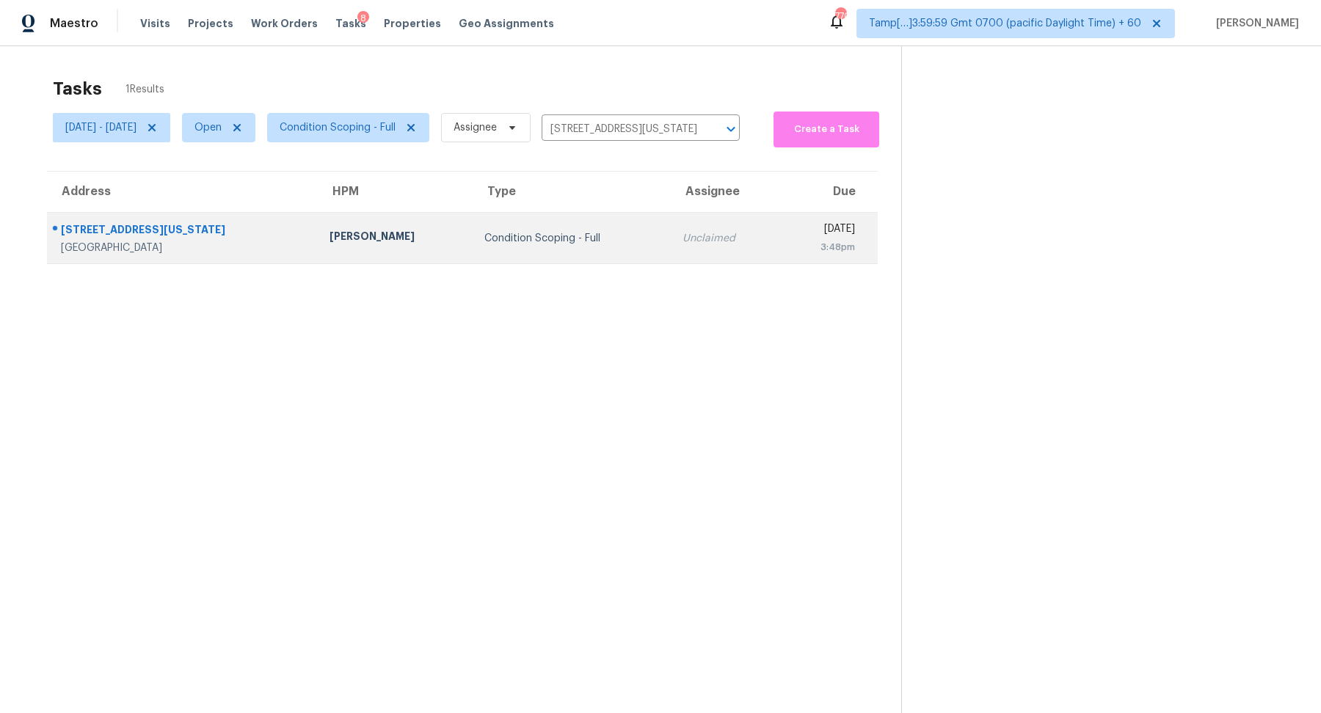
click at [791, 248] on div "3:48pm" at bounding box center [823, 247] width 64 height 15
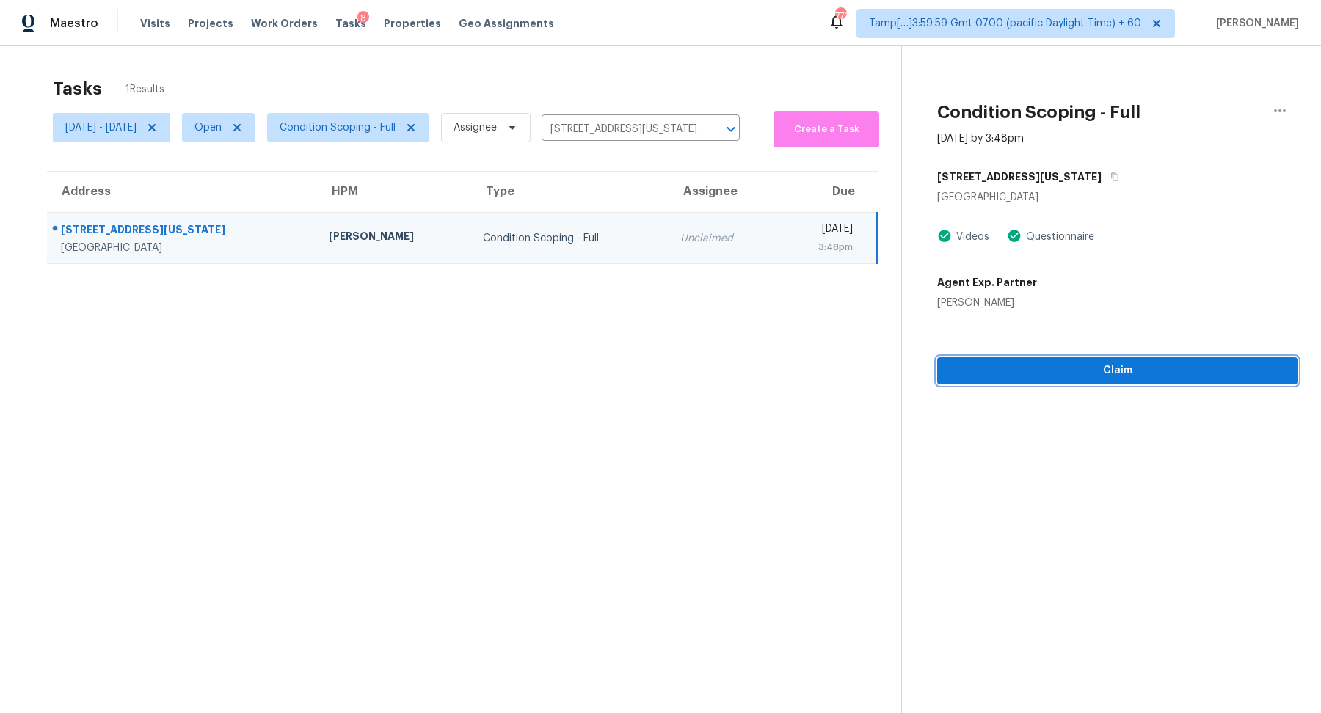
click at [1073, 379] on span "Claim" at bounding box center [1117, 371] width 337 height 18
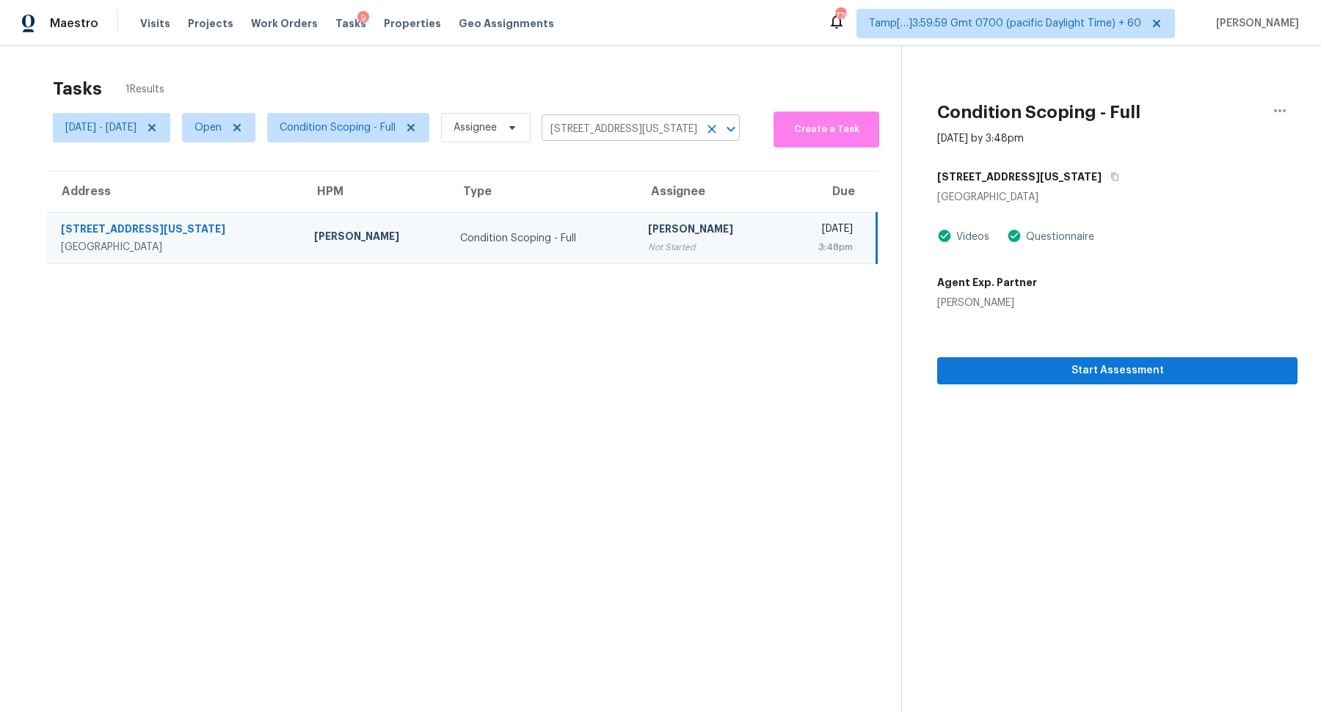
click at [629, 131] on input "18529 W Oregon Ave, Litchfield Park, AZ 85340" at bounding box center [620, 129] width 157 height 23
paste input "7230 Carriage Fern San Antonio, TX, 78249"
type input "7230 Carriage Fern San Antonio, TX, 78249"
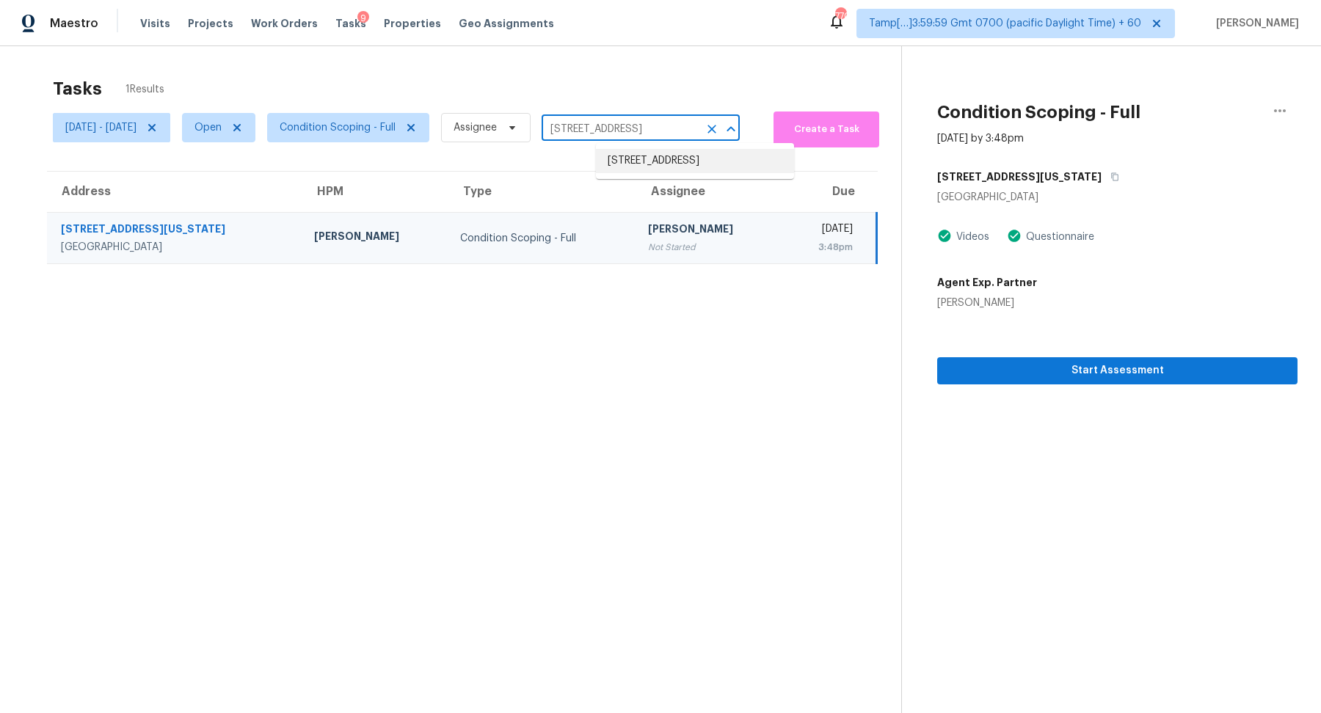
click at [628, 162] on li "7230 Carriage Fern, San Antonio, TX 78249" at bounding box center [695, 161] width 198 height 24
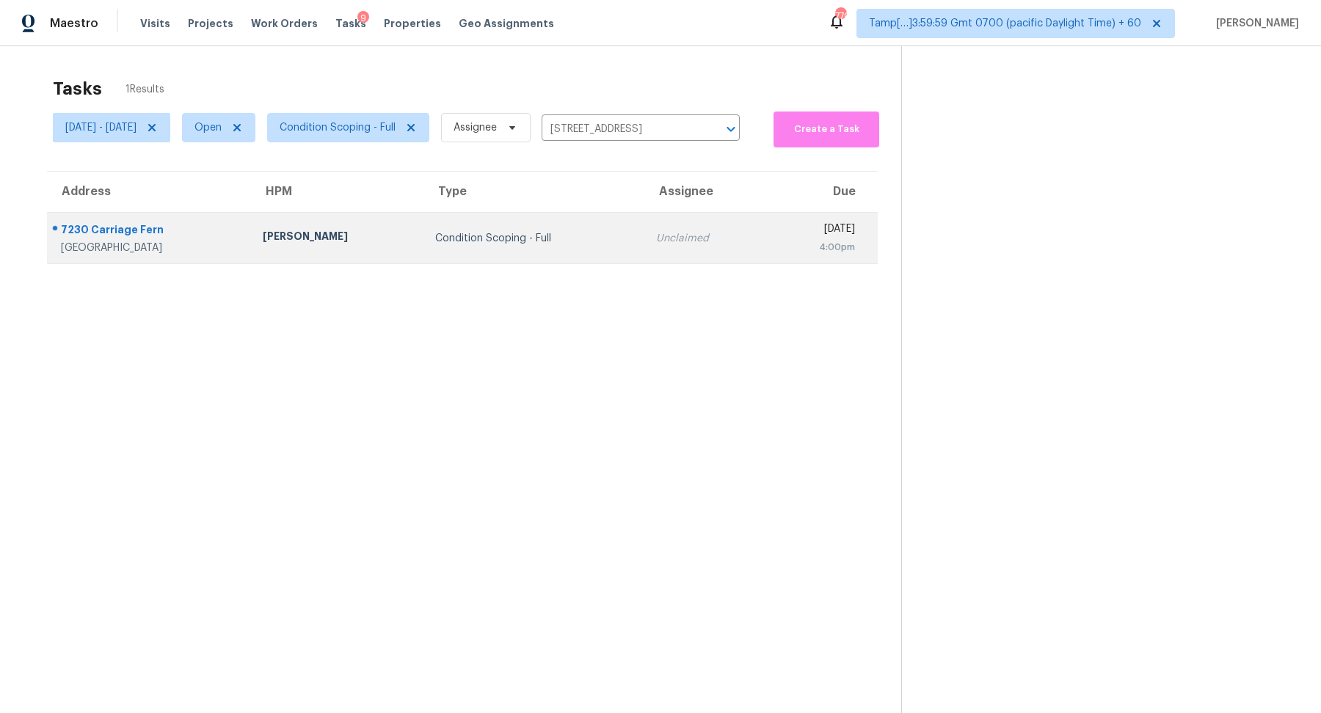
click at [656, 233] on div "Unclaimed" at bounding box center [705, 238] width 98 height 15
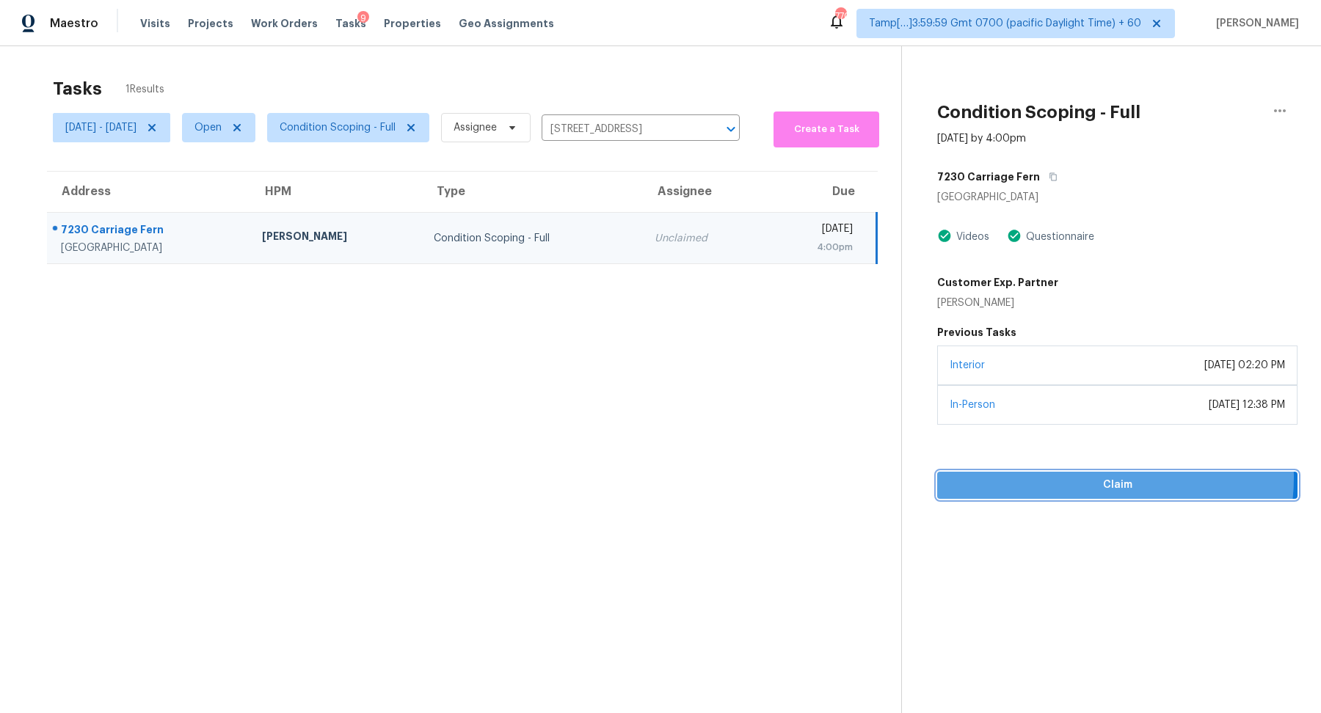
click at [1103, 476] on span "Claim" at bounding box center [1117, 485] width 337 height 18
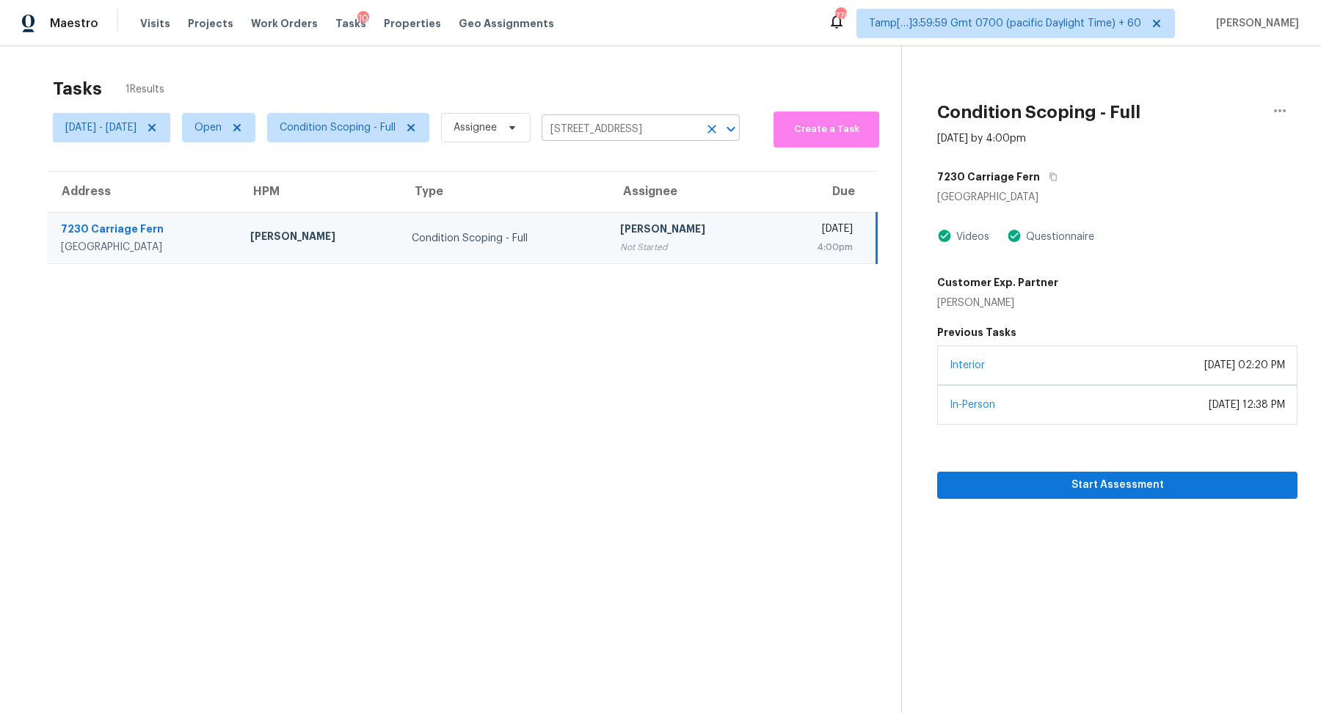
click at [641, 133] on input "7230 Carriage Fern, San Antonio, TX 78249" at bounding box center [620, 129] width 157 height 23
paste input "27727 Hollyoak Way Menifee, CA, 92585"
type input "27727 Hollyoak Way Menifee, CA, 92585"
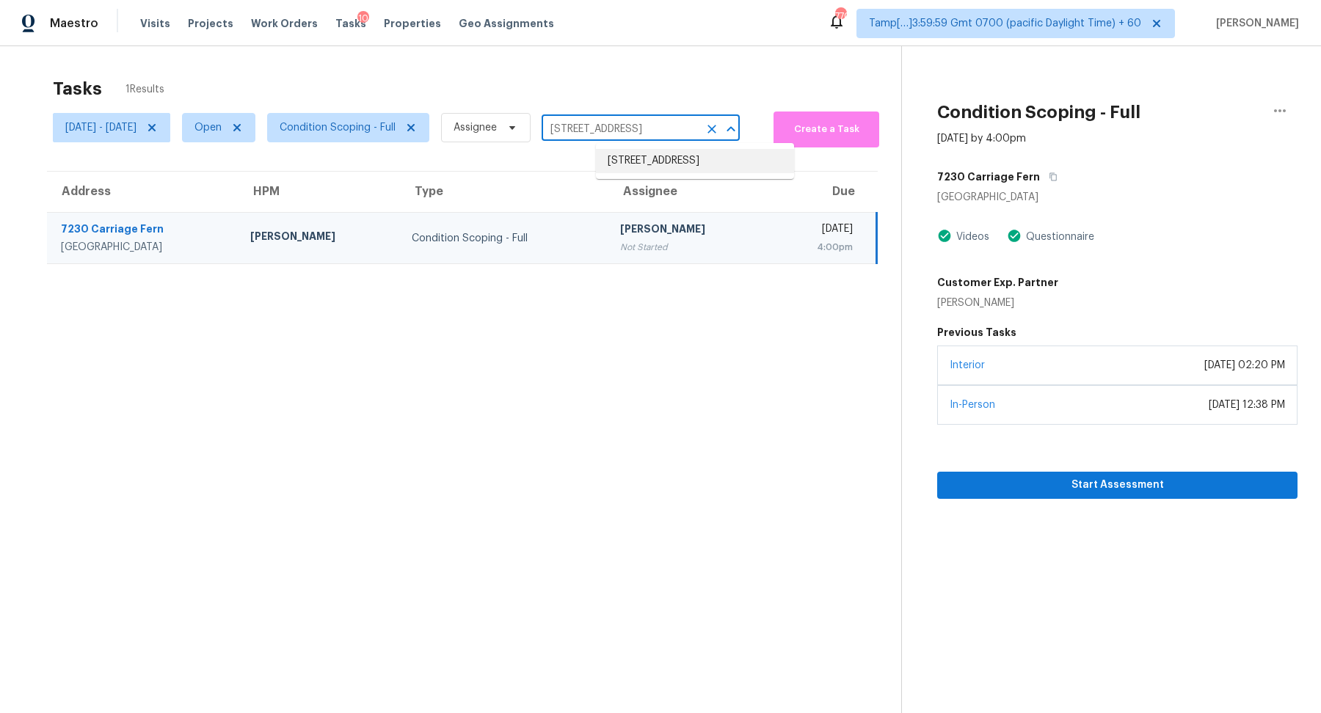
click at [655, 160] on li "27727 Hollyoak Way, Menifee, CA 92585" at bounding box center [695, 161] width 198 height 24
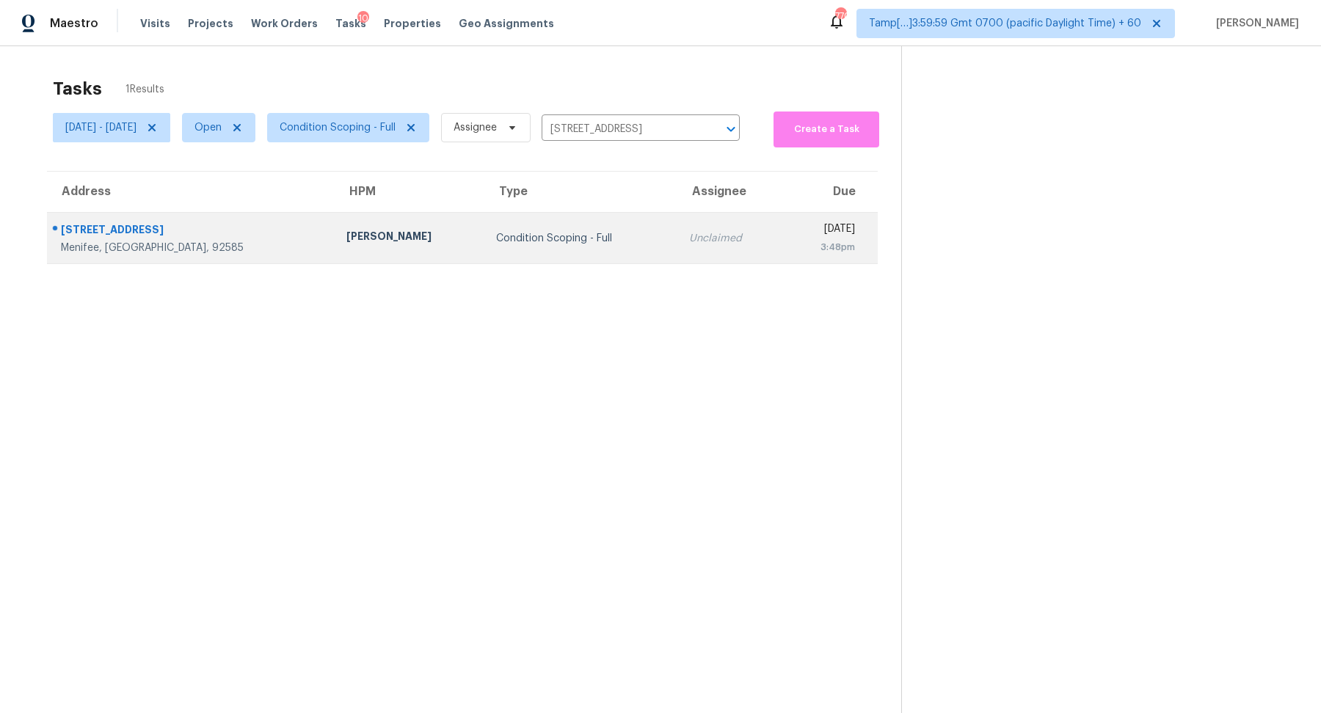
click at [539, 248] on td "Condition Scoping - Full" at bounding box center [580, 238] width 192 height 51
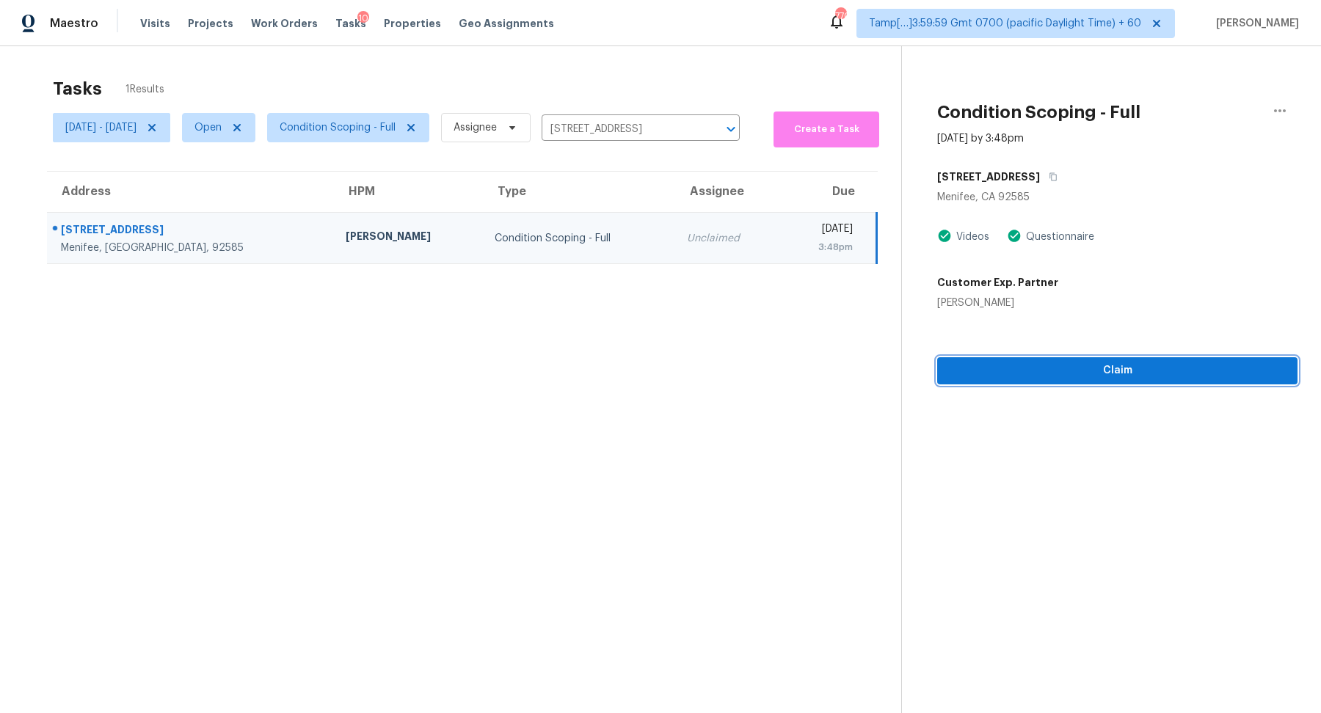
click at [1093, 382] on button "Claim" at bounding box center [1117, 370] width 360 height 27
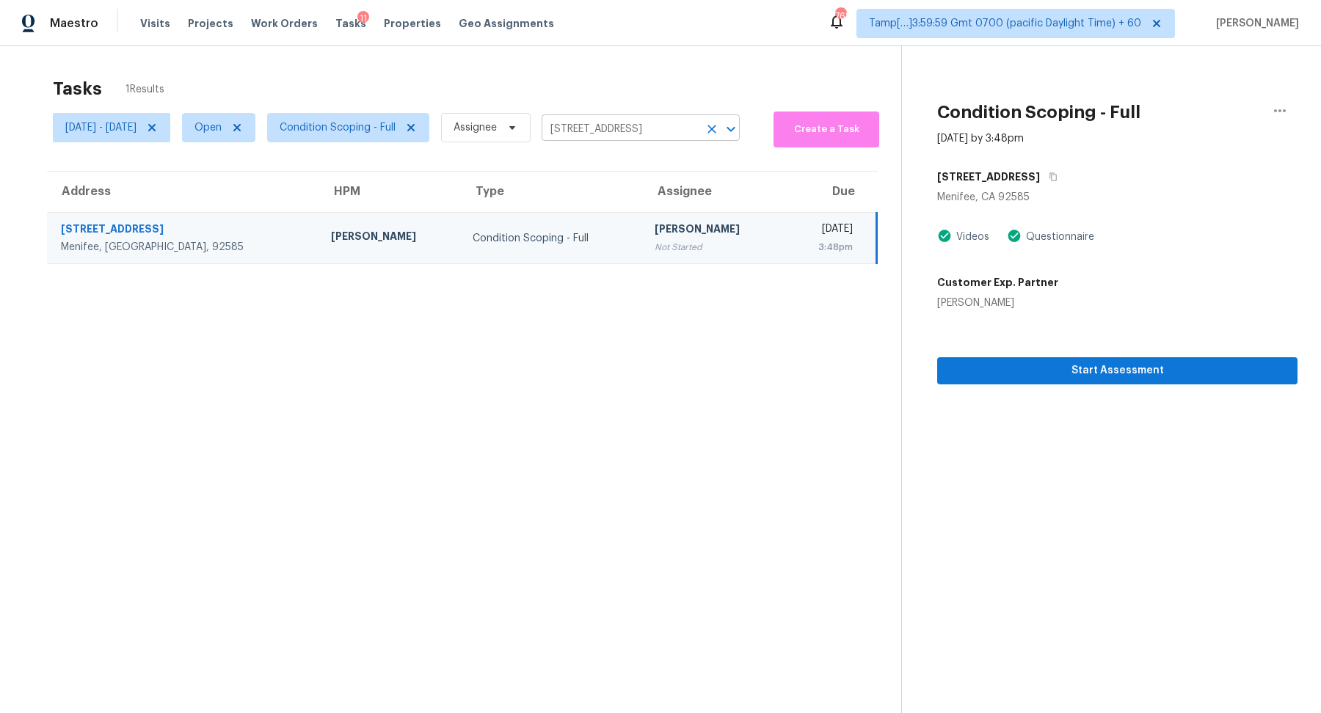
click at [603, 125] on input "27727 Hollyoak Way, Menifee, CA 92585" at bounding box center [620, 129] width 157 height 23
paste input "6382 Revena Dr, Morrow, GA 30260"
type input "6382 Revena Dr, Morrow, GA 30260"
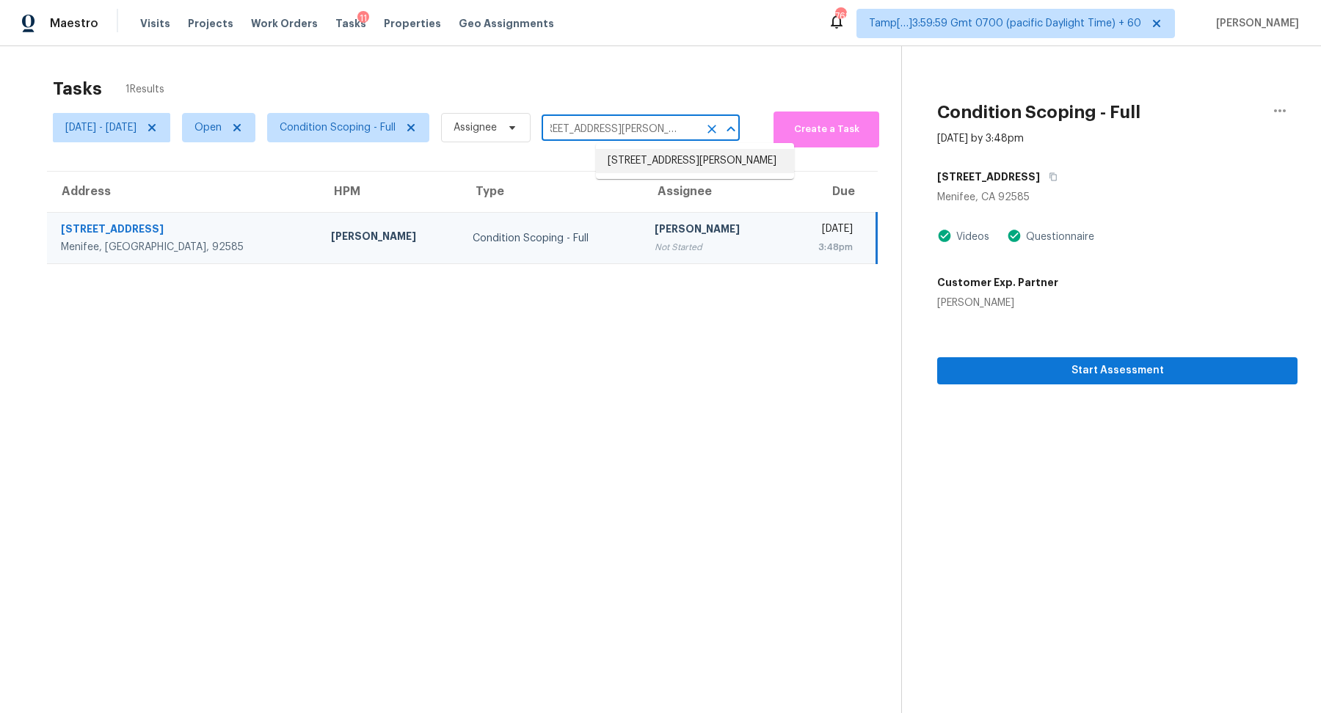
click at [643, 166] on li "6382 Revena Dr, Morrow, GA 30260" at bounding box center [695, 161] width 198 height 24
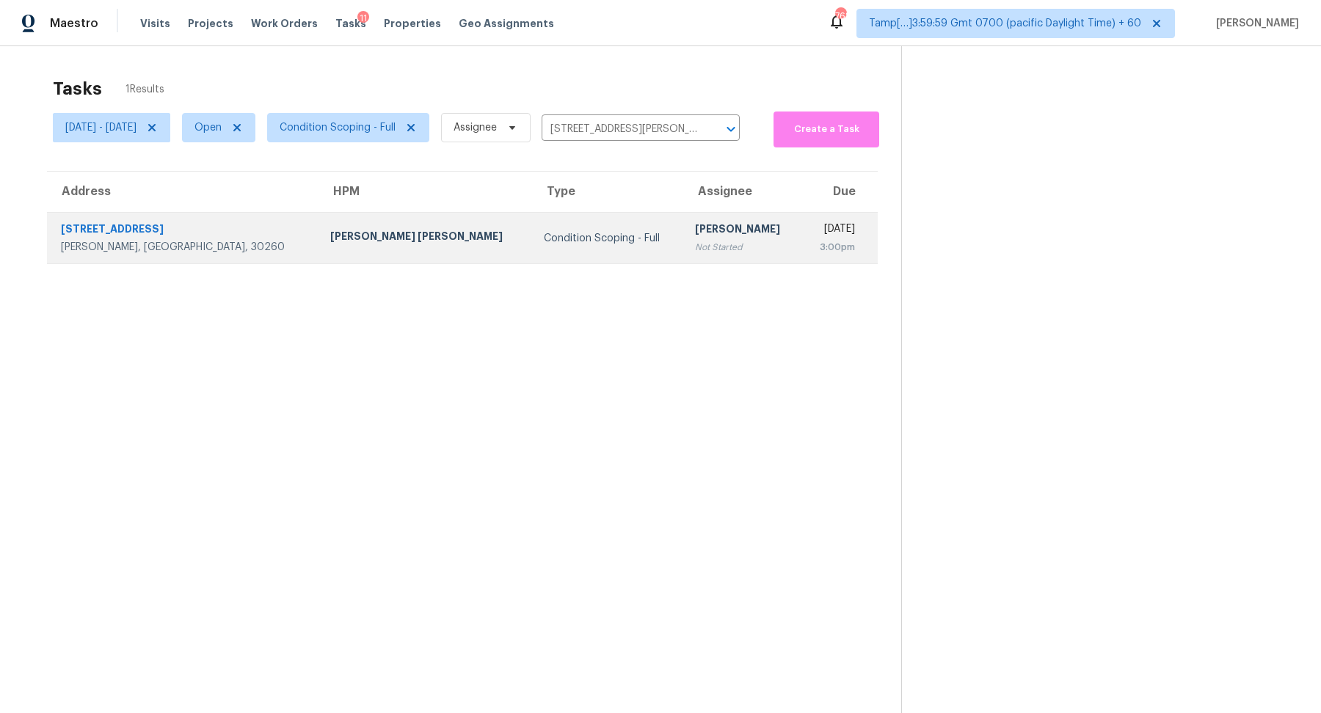
click at [376, 230] on div "Marcos Ricardo Resendiz" at bounding box center [425, 238] width 190 height 18
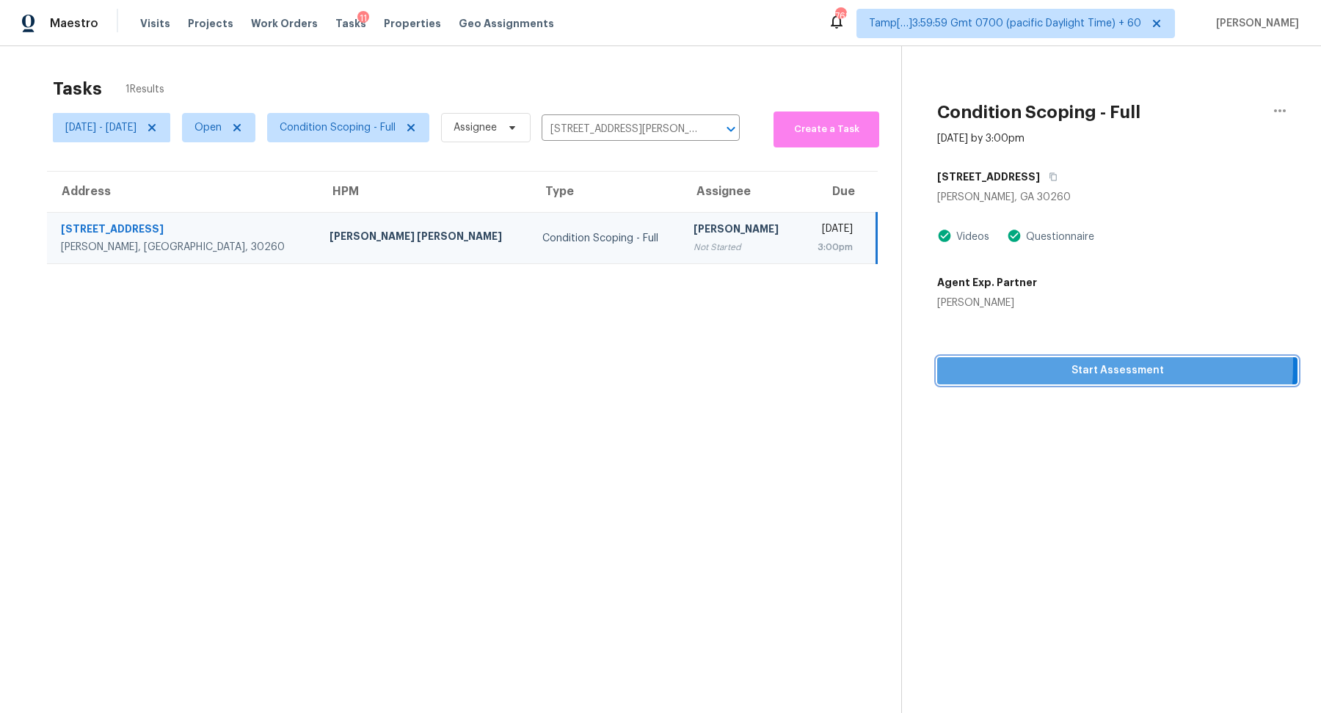
click at [993, 363] on span "Start Assessment" at bounding box center [1117, 371] width 337 height 18
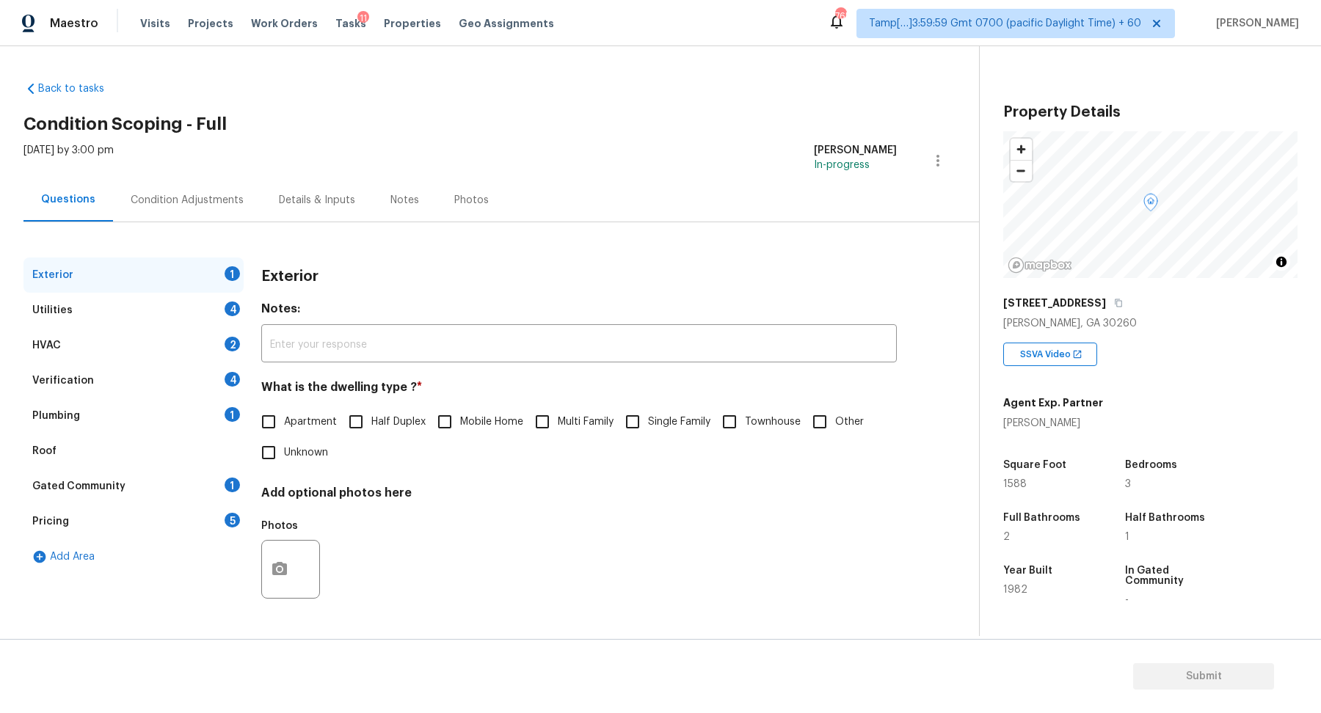
click at [637, 407] on input "Single Family" at bounding box center [632, 422] width 31 height 31
checkbox input "true"
click at [208, 305] on div "Utilities 4" at bounding box center [133, 310] width 220 height 35
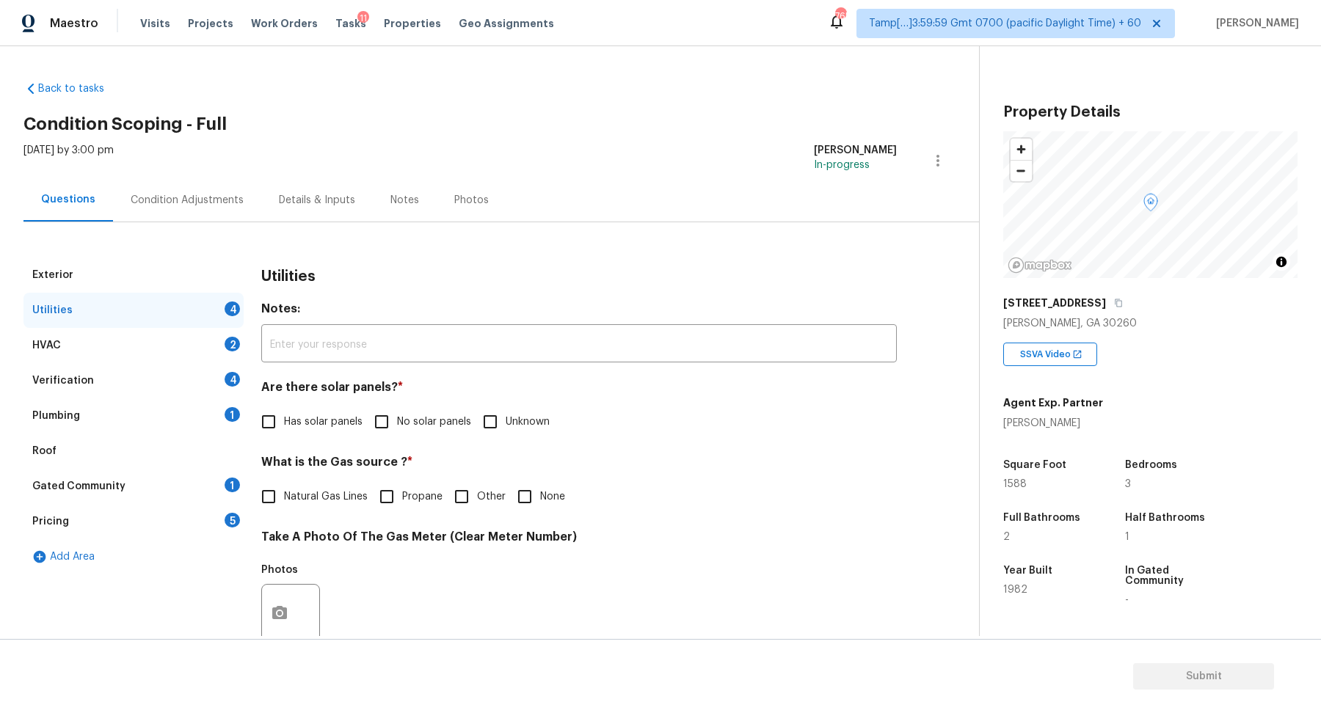
click at [407, 415] on span "No solar panels" at bounding box center [434, 422] width 74 height 15
click at [397, 415] on input "No solar panels" at bounding box center [381, 422] width 31 height 31
checkbox input "true"
click at [315, 475] on h4 "What is the Gas source ? *" at bounding box center [579, 467] width 636 height 21
click at [315, 490] on span "Natural Gas Lines" at bounding box center [326, 497] width 84 height 15
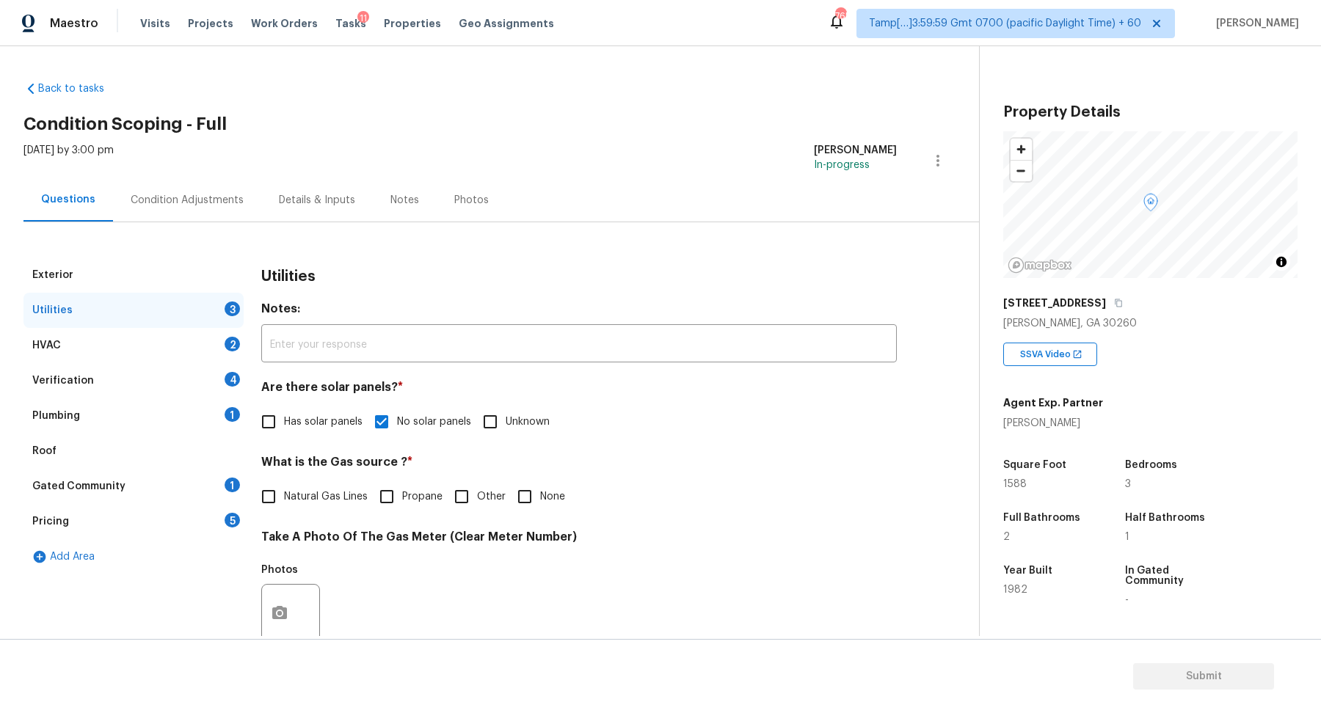
click at [284, 490] on input "Natural Gas Lines" at bounding box center [268, 497] width 31 height 31
checkbox input "true"
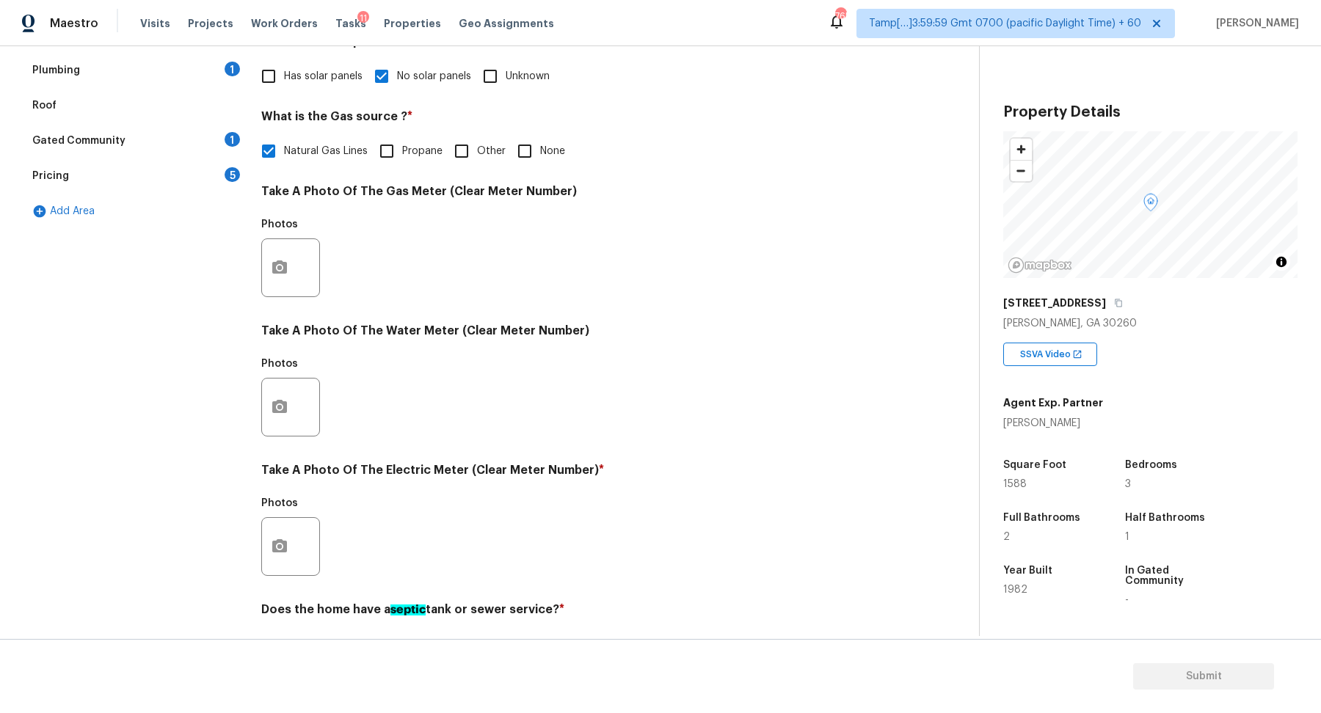
scroll to position [391, 0]
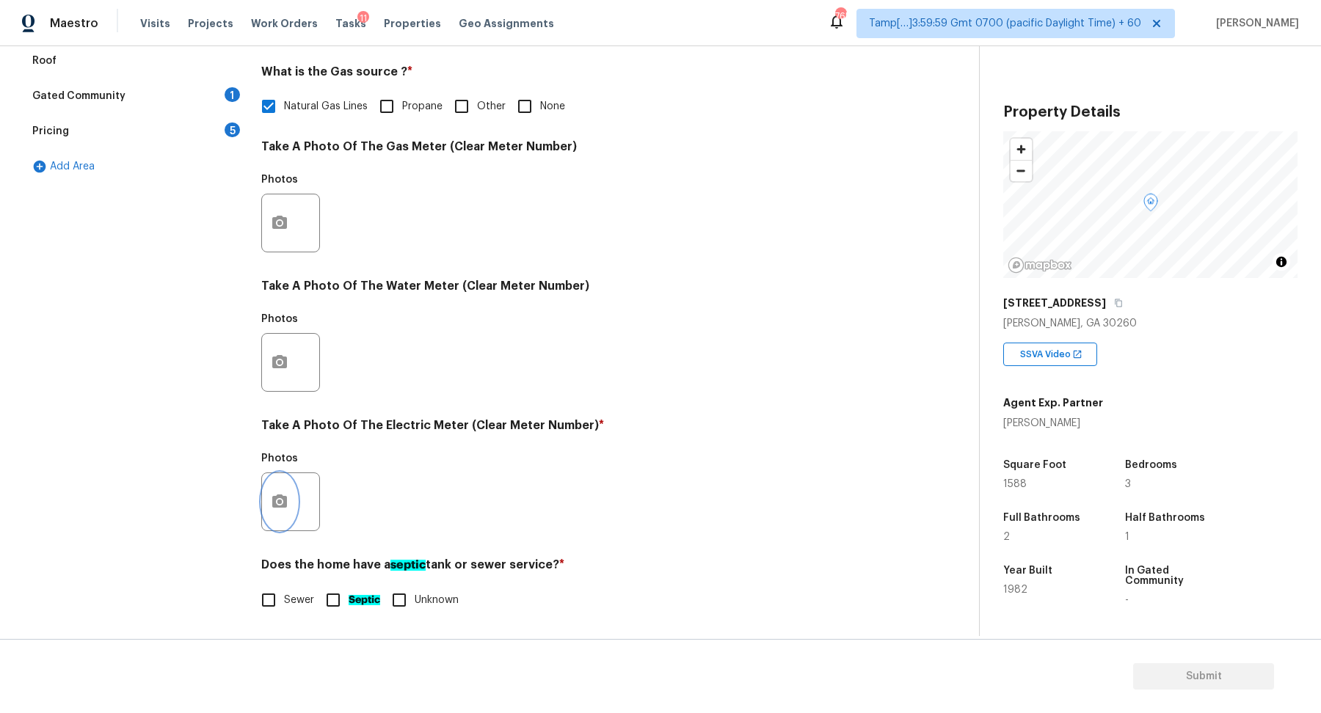
click at [291, 501] on button "button" at bounding box center [279, 501] width 35 height 57
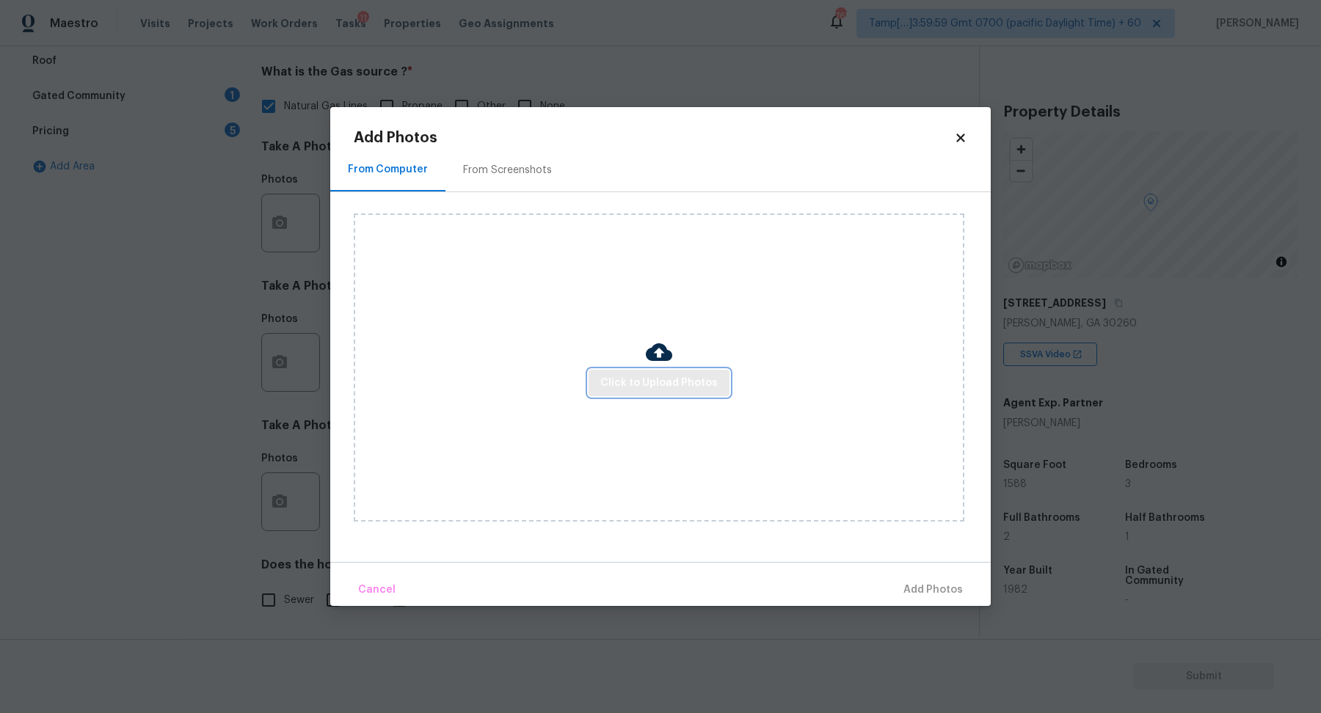
click at [655, 373] on button "Click to Upload Photos" at bounding box center [659, 383] width 141 height 27
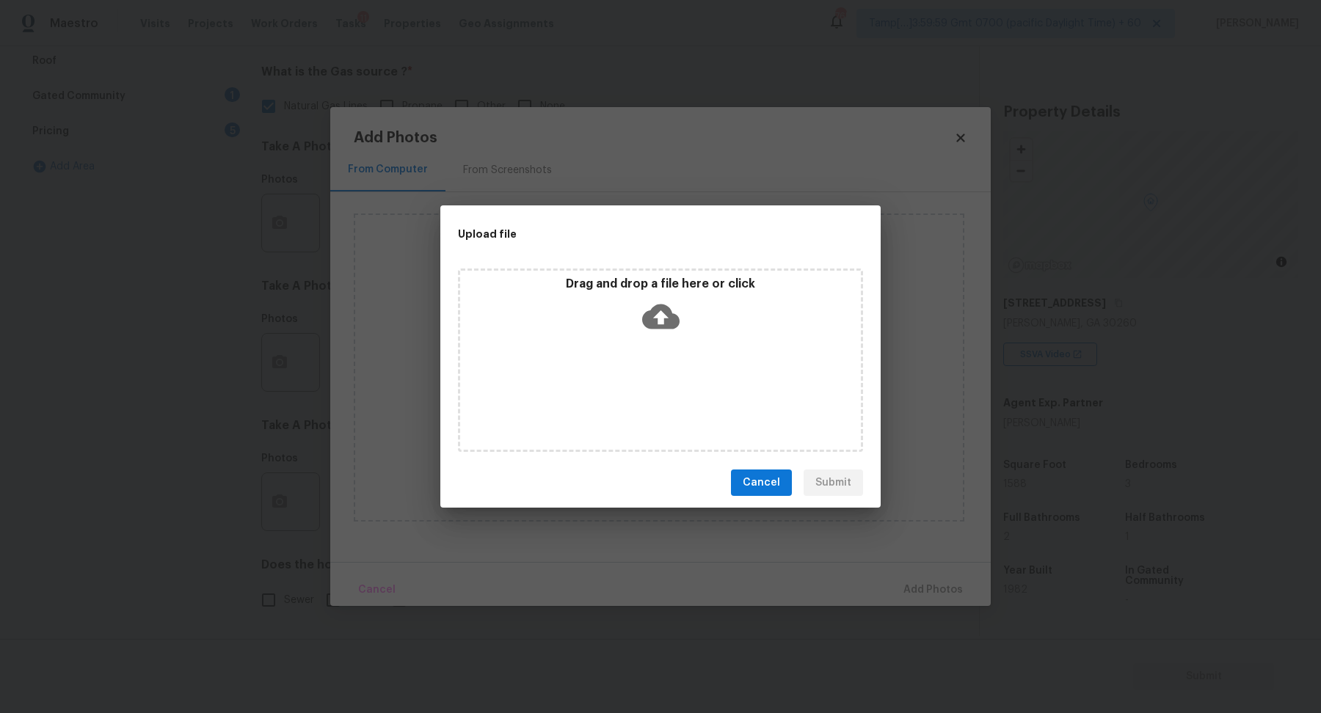
click at [670, 352] on div "Drag and drop a file here or click" at bounding box center [660, 361] width 405 height 184
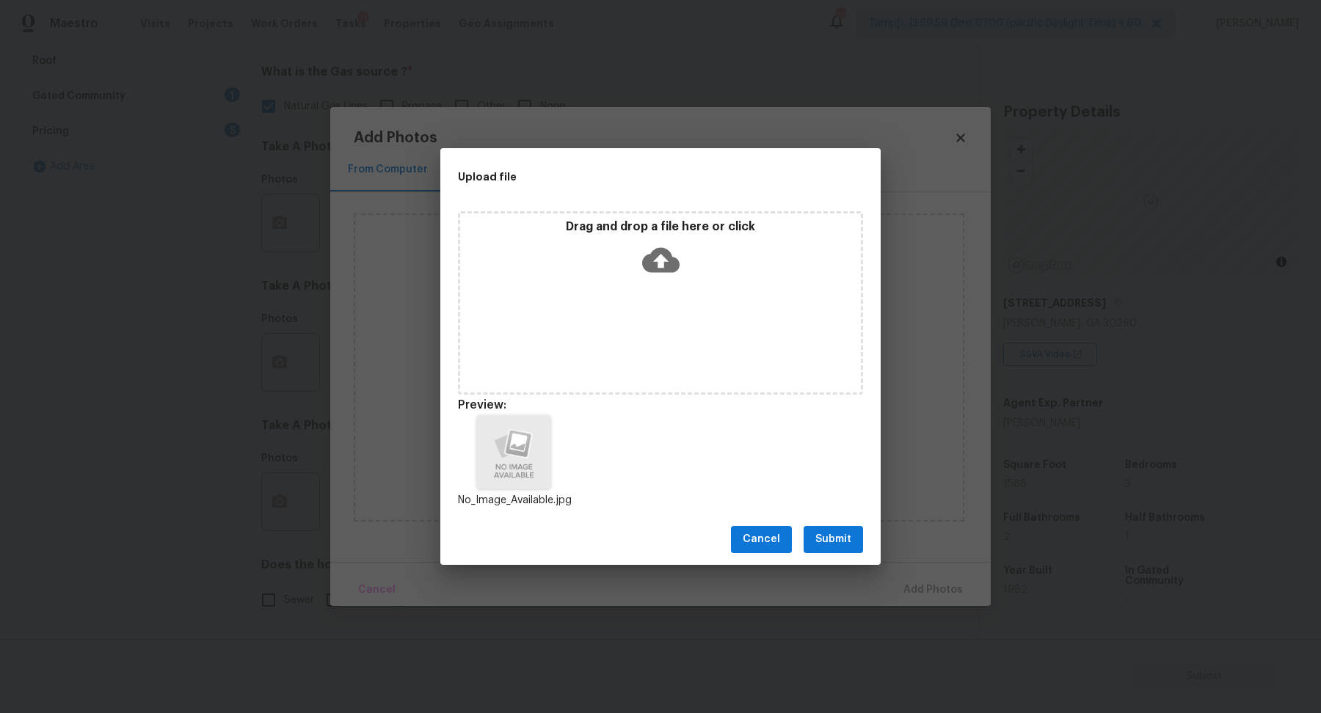
click at [826, 543] on span "Submit" at bounding box center [834, 540] width 36 height 18
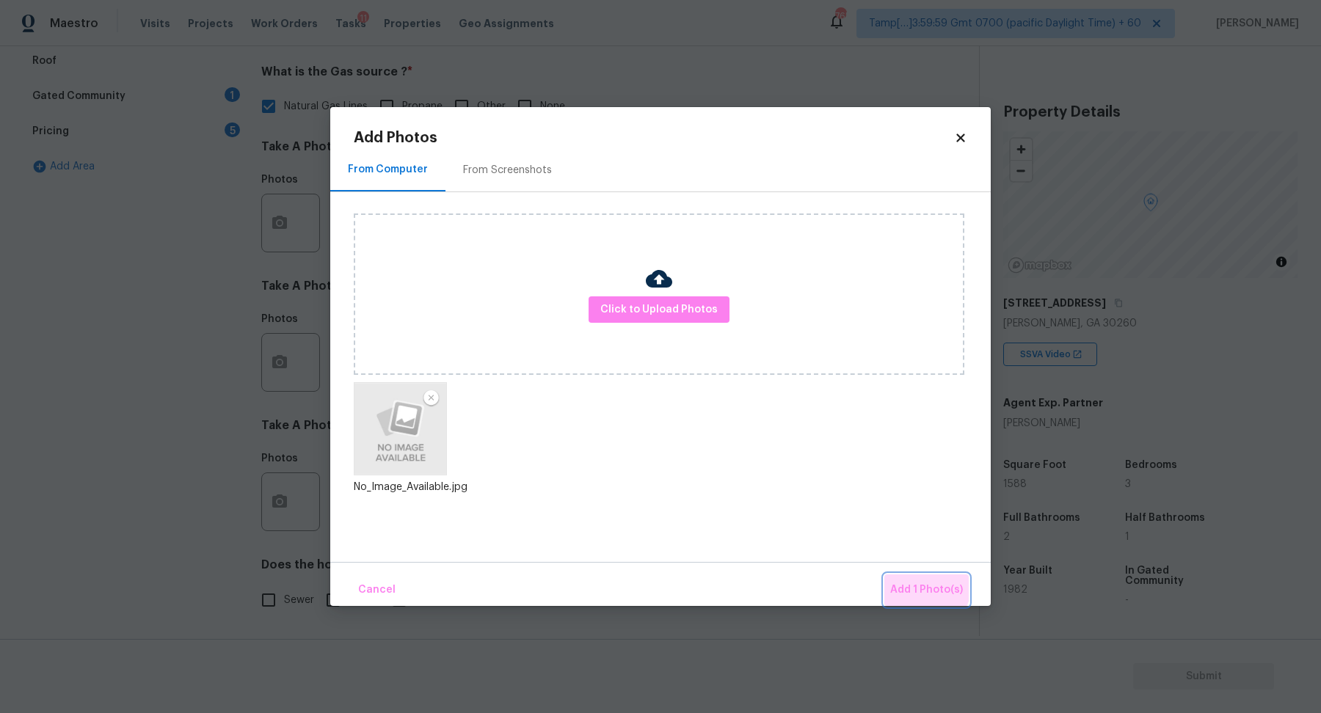
click at [906, 580] on button "Add 1 Photo(s)" at bounding box center [926, 591] width 84 height 32
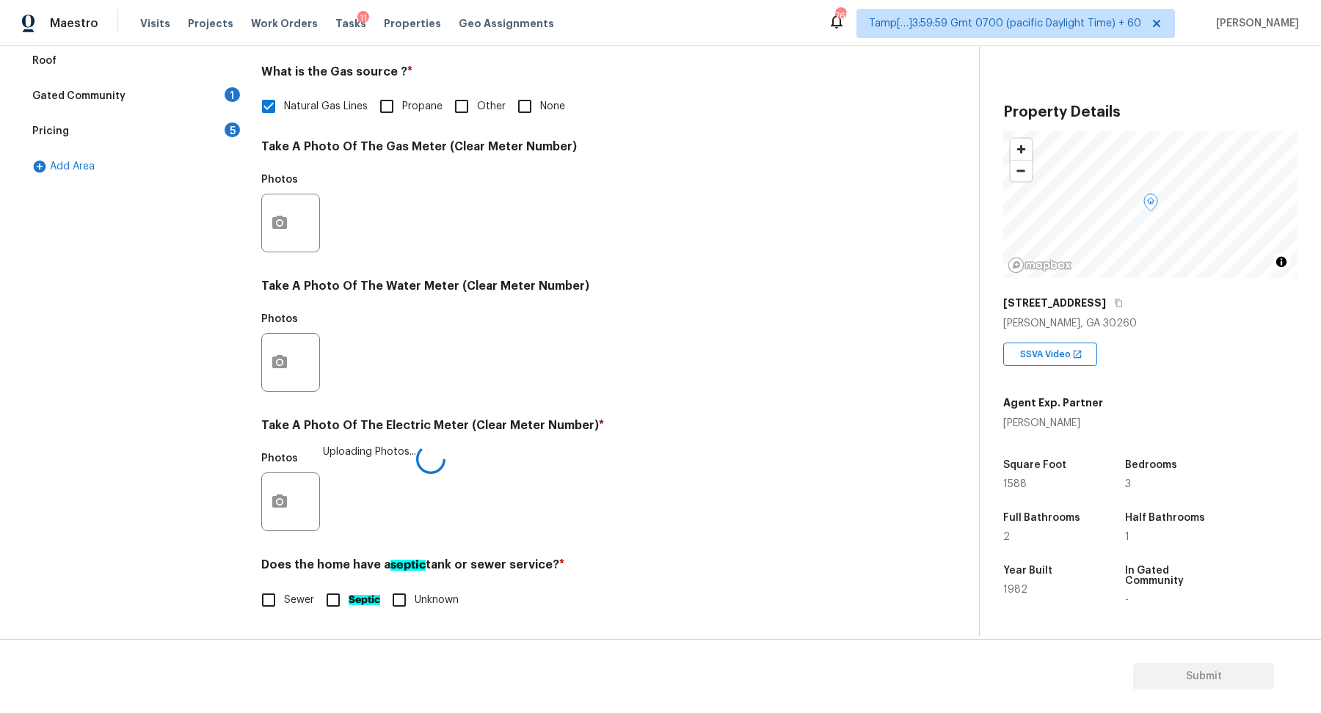
click at [304, 589] on label "Sewer" at bounding box center [283, 600] width 61 height 31
click at [284, 589] on input "Sewer" at bounding box center [268, 600] width 31 height 31
checkbox input "true"
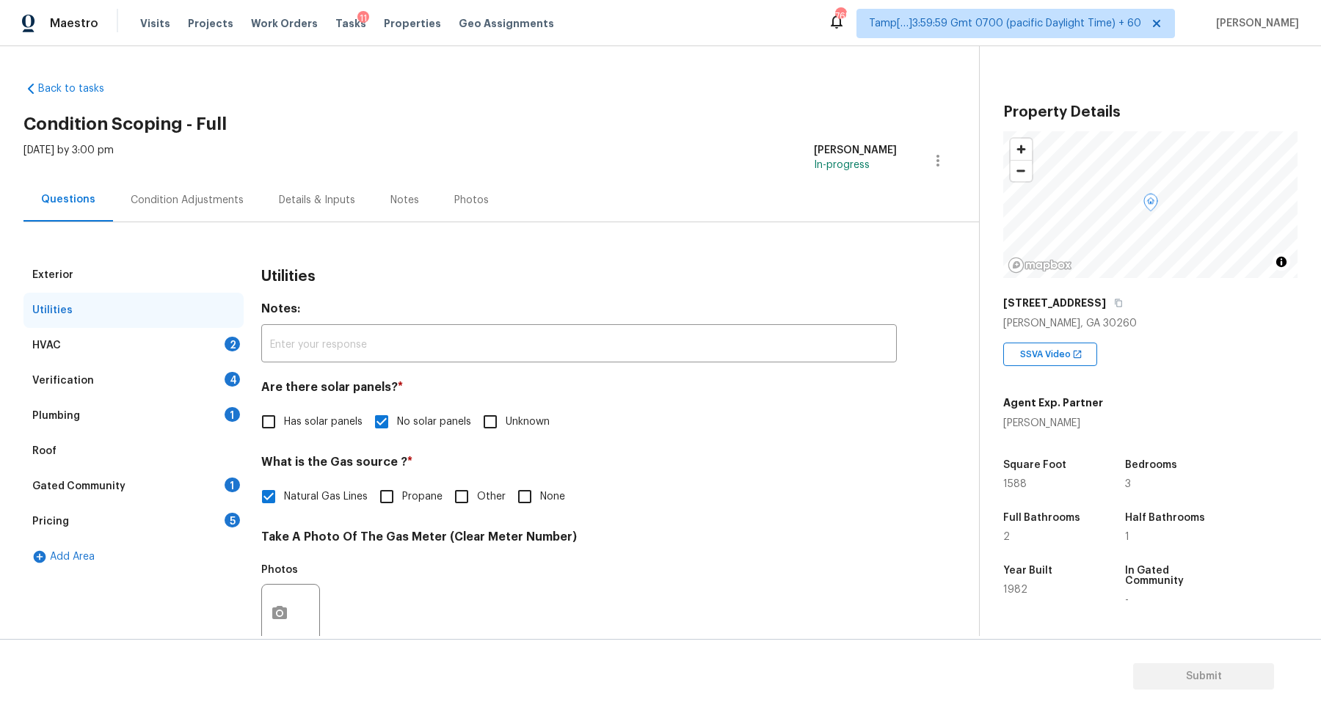
click at [217, 337] on div "HVAC 2" at bounding box center [133, 345] width 220 height 35
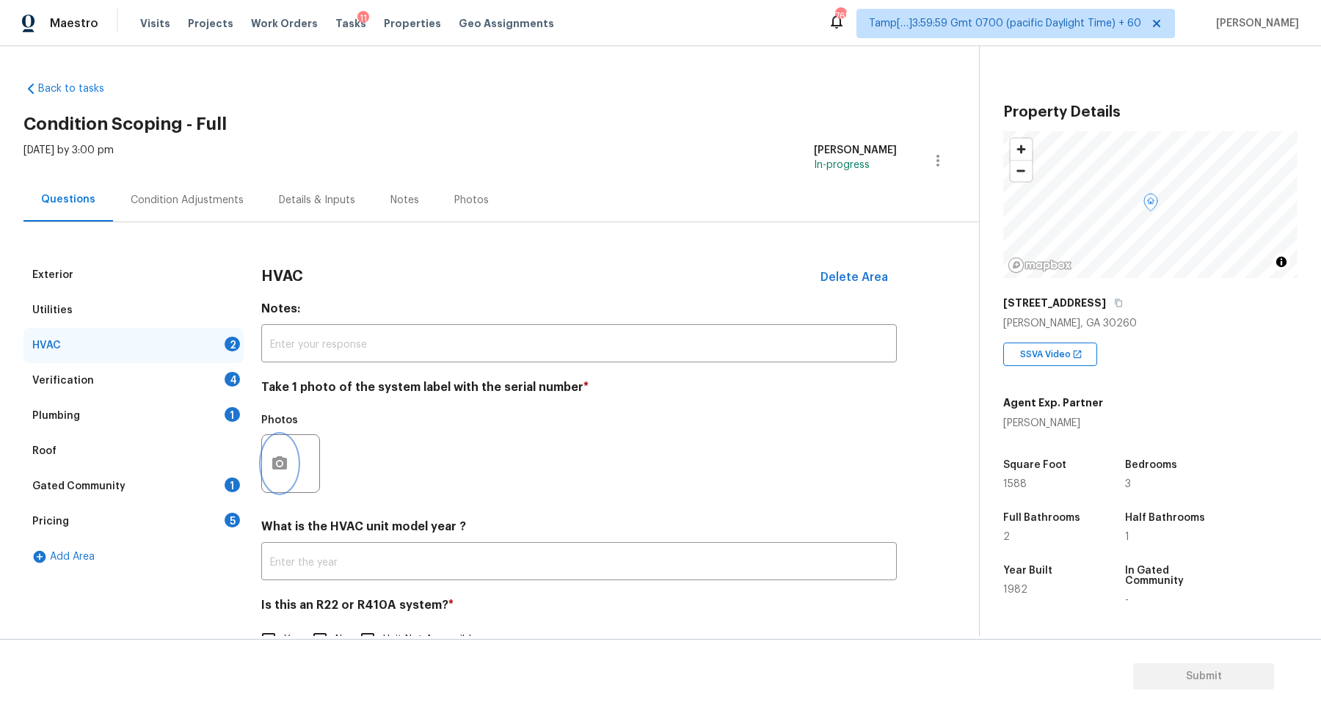
click at [280, 464] on circle "button" at bounding box center [279, 464] width 4 height 4
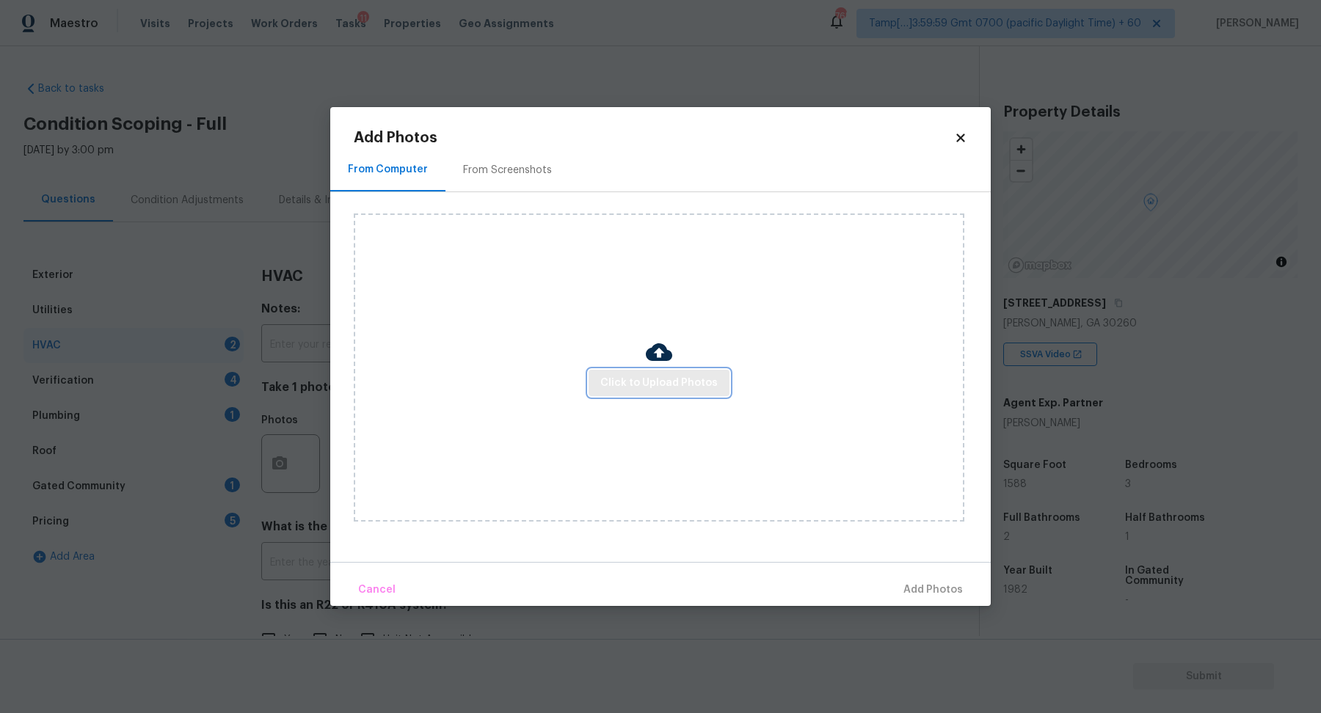
click at [664, 390] on span "Click to Upload Photos" at bounding box center [658, 383] width 117 height 18
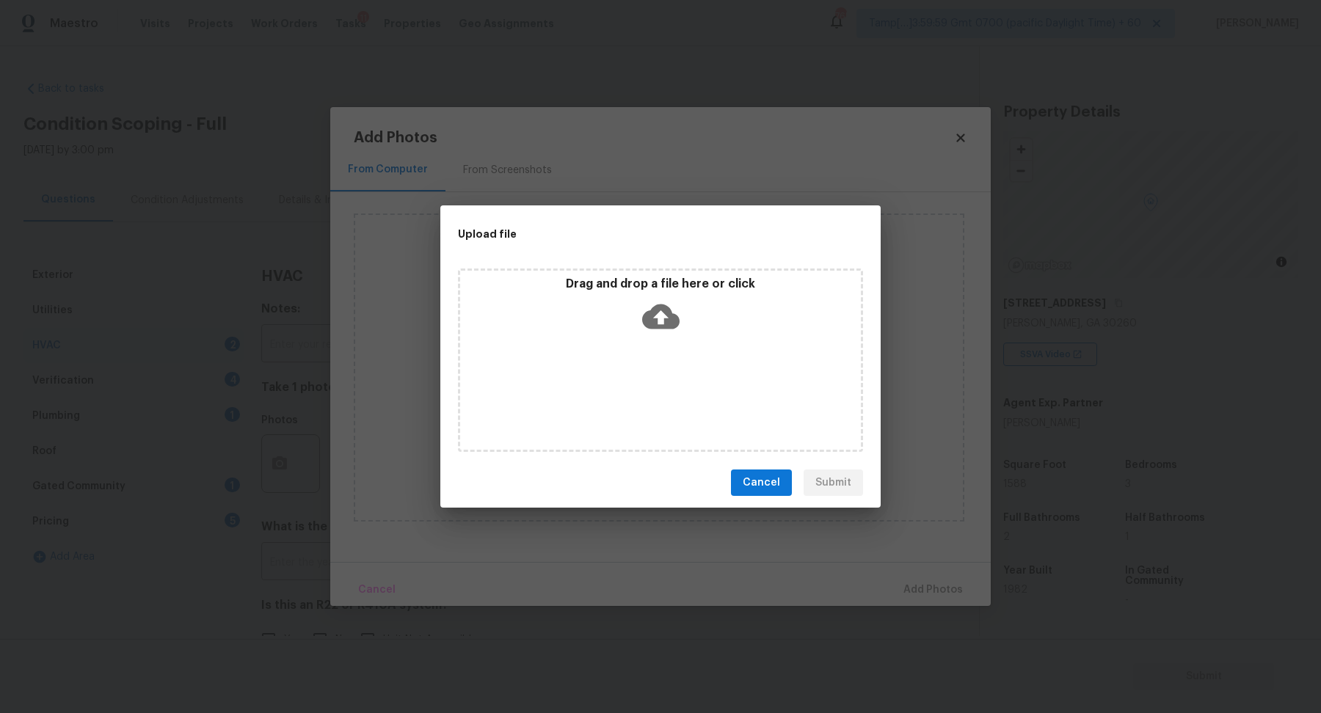
click at [661, 364] on div "Drag and drop a file here or click" at bounding box center [660, 361] width 405 height 184
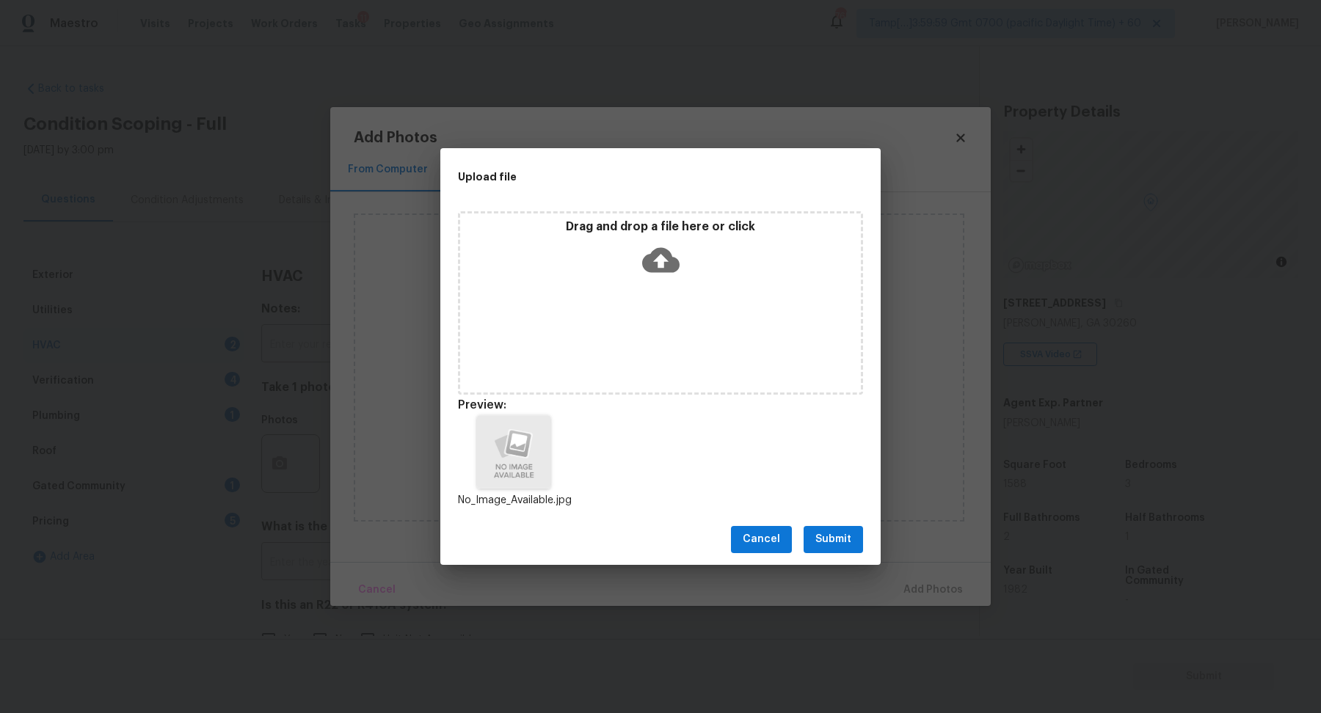
click at [828, 548] on span "Submit" at bounding box center [834, 540] width 36 height 18
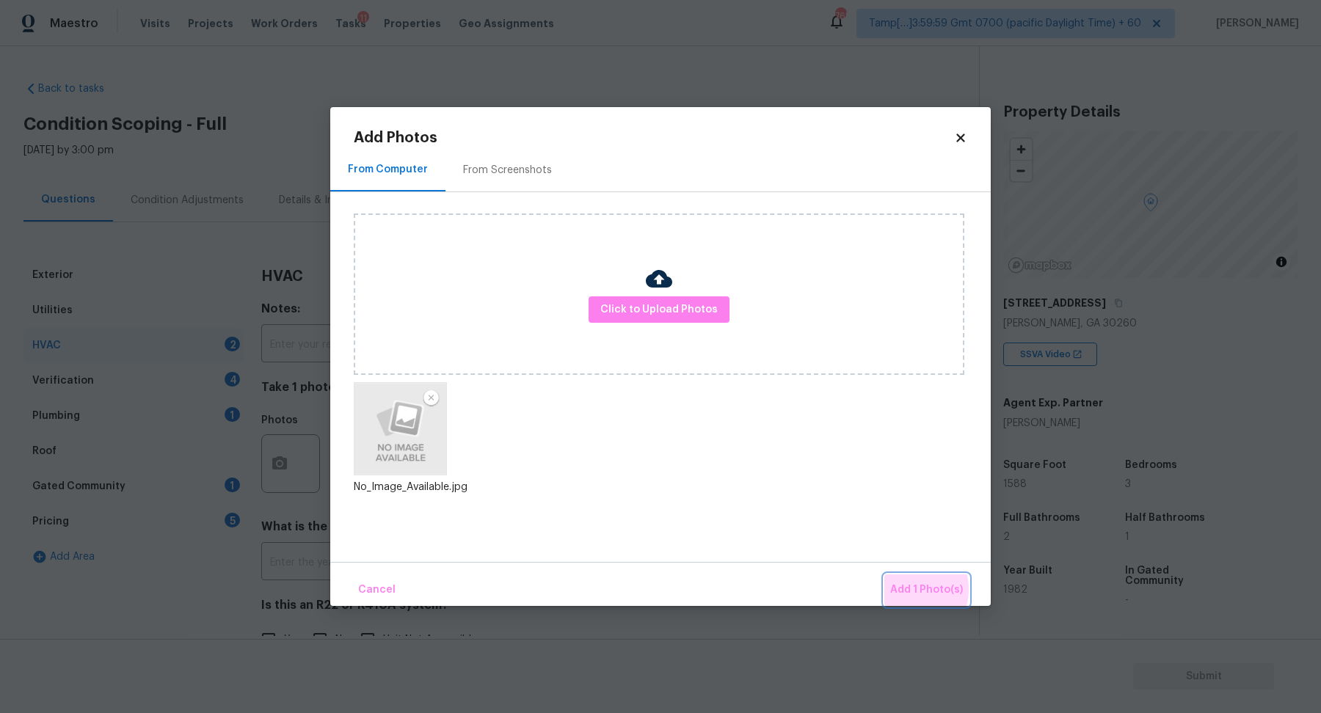
click at [906, 589] on span "Add 1 Photo(s)" at bounding box center [926, 590] width 73 height 18
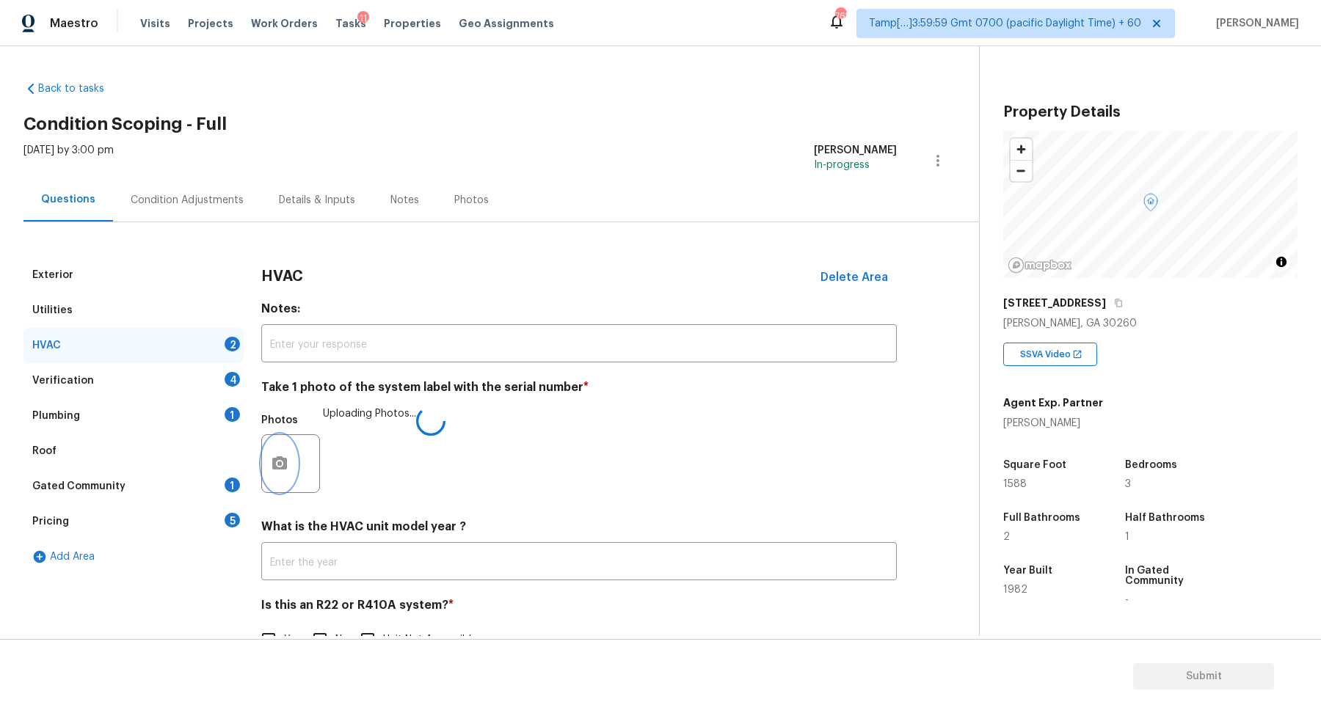
scroll to position [40, 0]
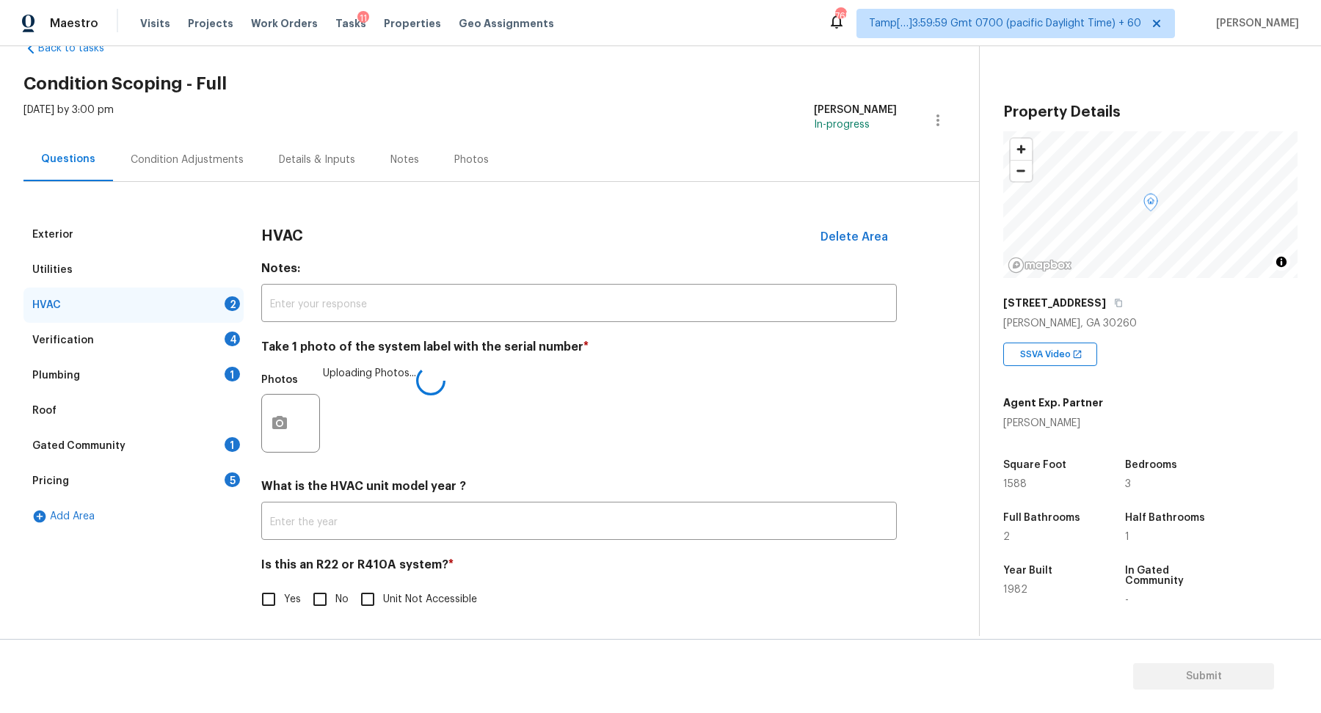
click at [347, 606] on span "No" at bounding box center [341, 599] width 13 height 15
click at [335, 606] on input "No" at bounding box center [320, 599] width 31 height 31
checkbox input "true"
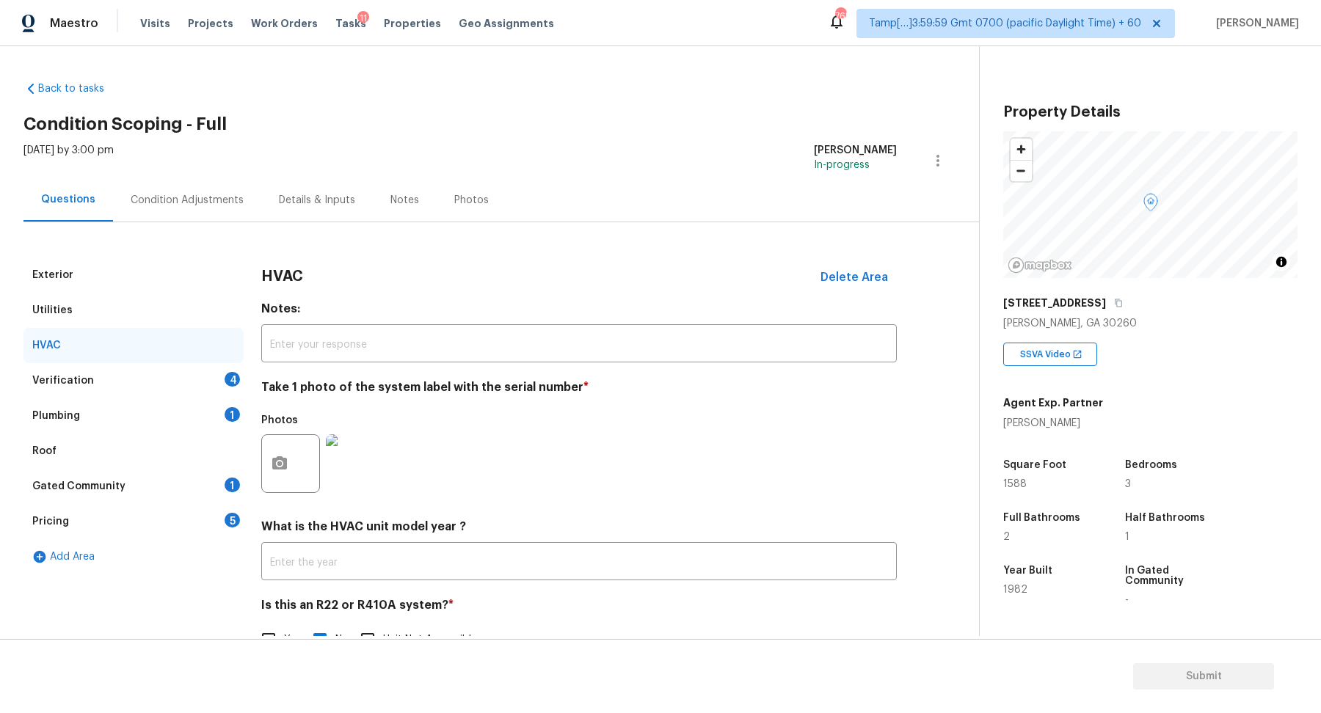
click at [208, 385] on div "Verification 4" at bounding box center [133, 380] width 220 height 35
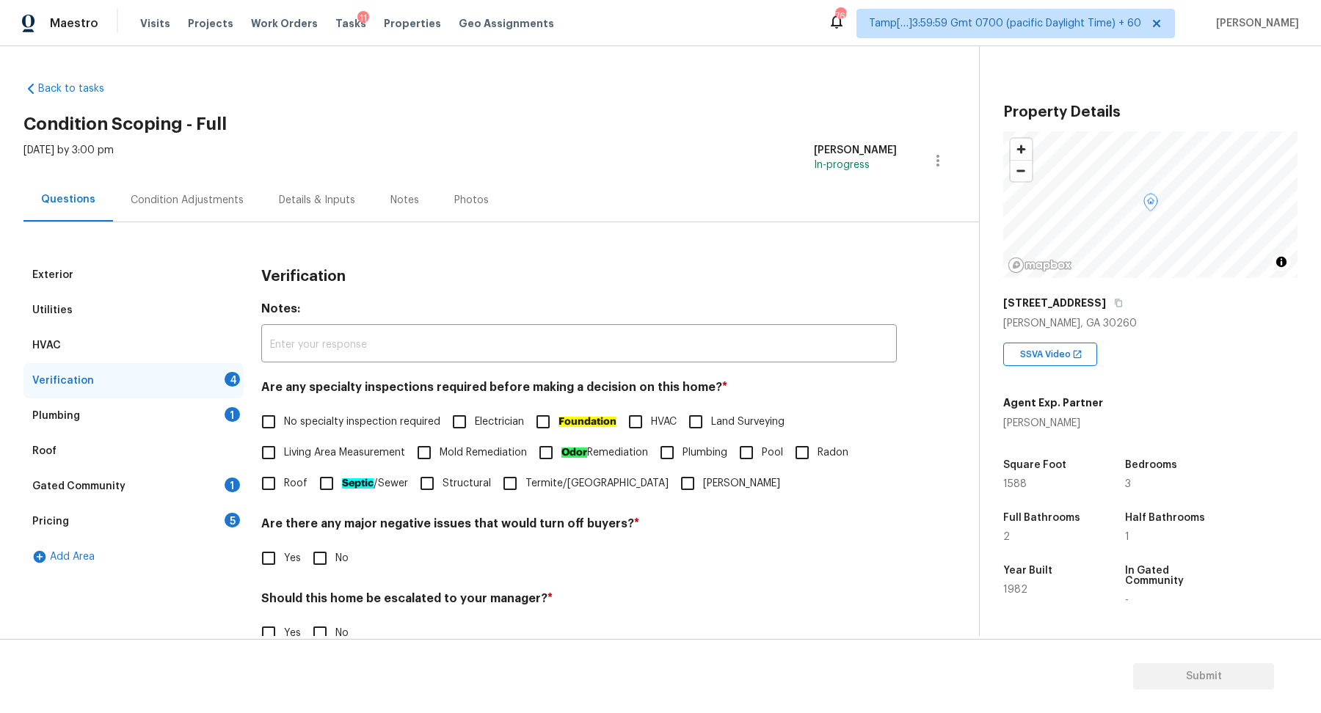
click at [368, 427] on span "No specialty inspection required" at bounding box center [362, 422] width 156 height 15
click at [284, 427] on input "No specialty inspection required" at bounding box center [268, 422] width 31 height 31
checkbox input "true"
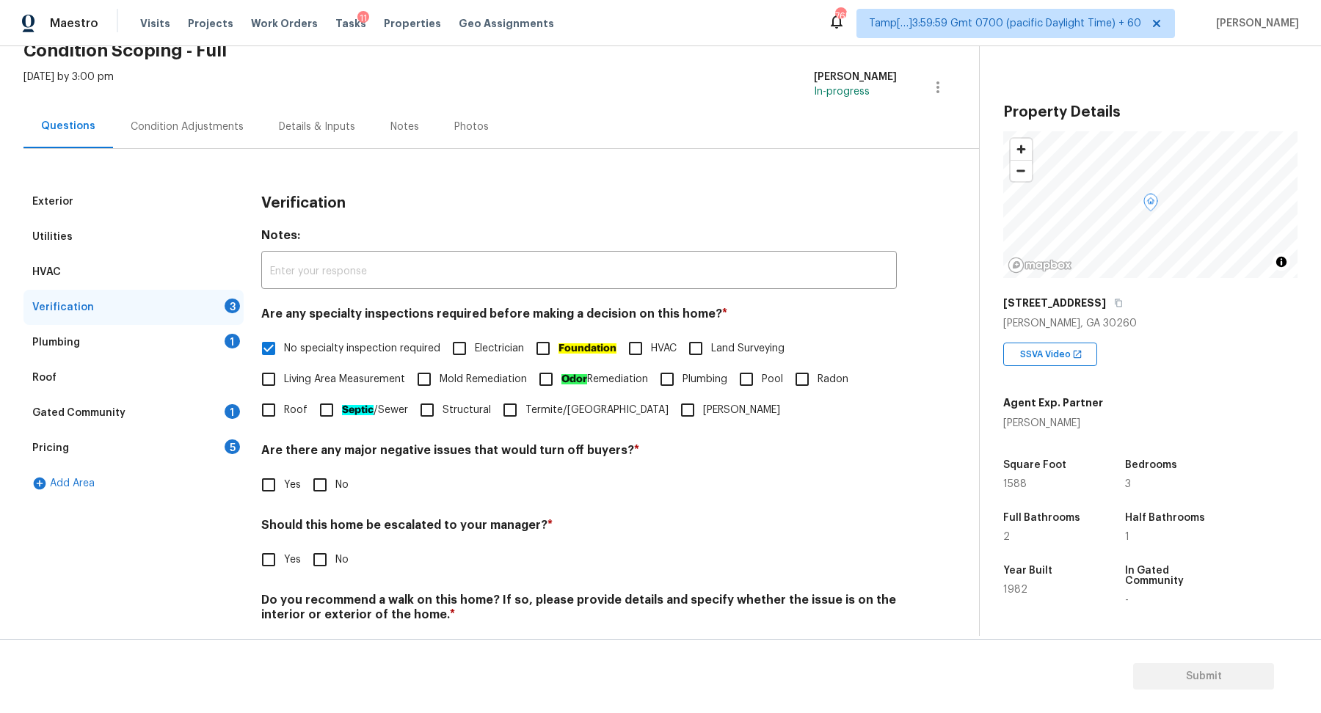
scroll to position [123, 0]
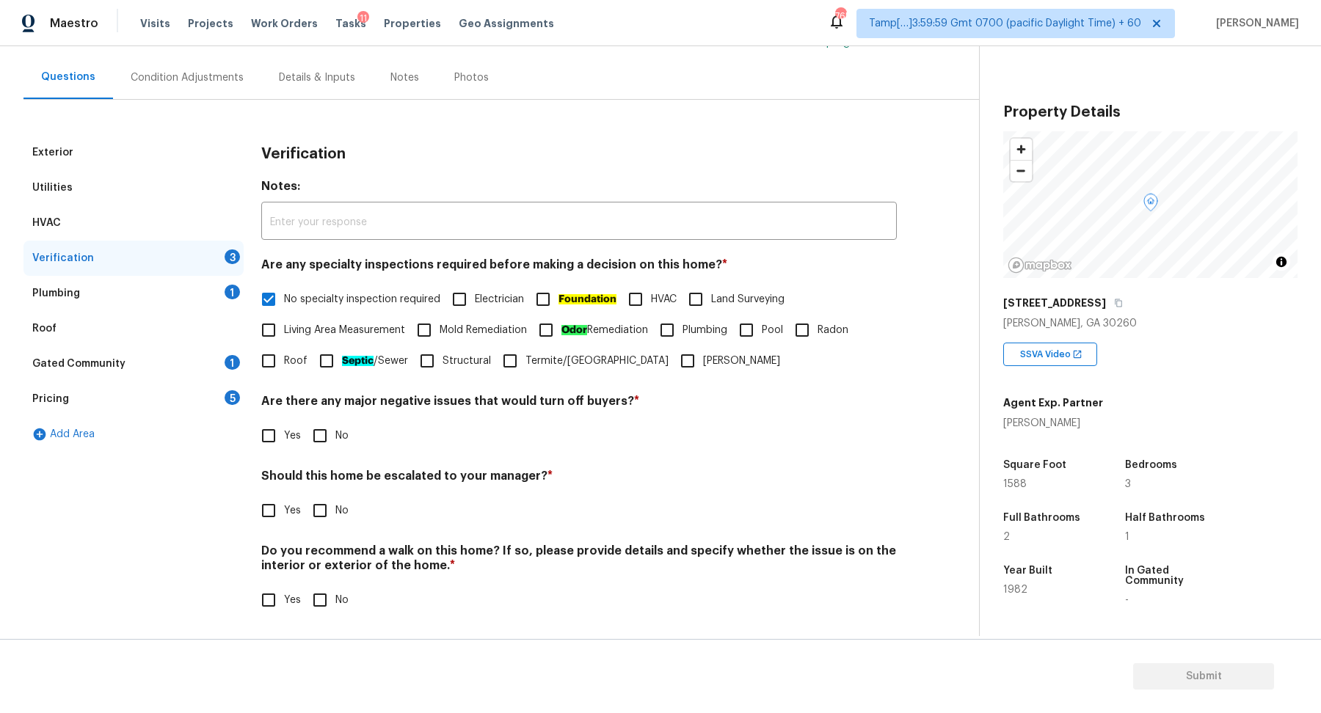
click at [316, 451] on div "Verification Notes: ​ Are any specialty inspections required before making a de…" at bounding box center [579, 384] width 636 height 498
click at [318, 429] on input "No" at bounding box center [320, 436] width 31 height 31
checkbox input "true"
click at [259, 511] on input "Yes" at bounding box center [268, 510] width 31 height 31
checkbox input "true"
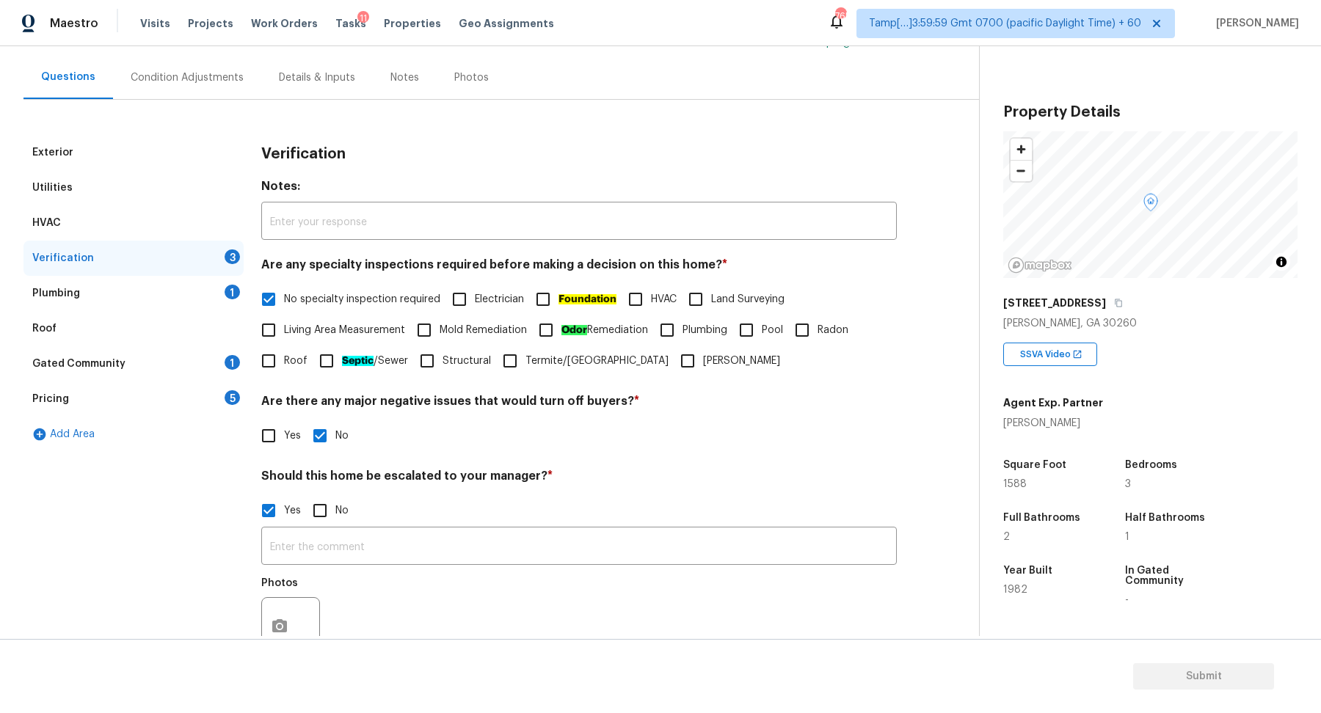
scroll to position [261, 0]
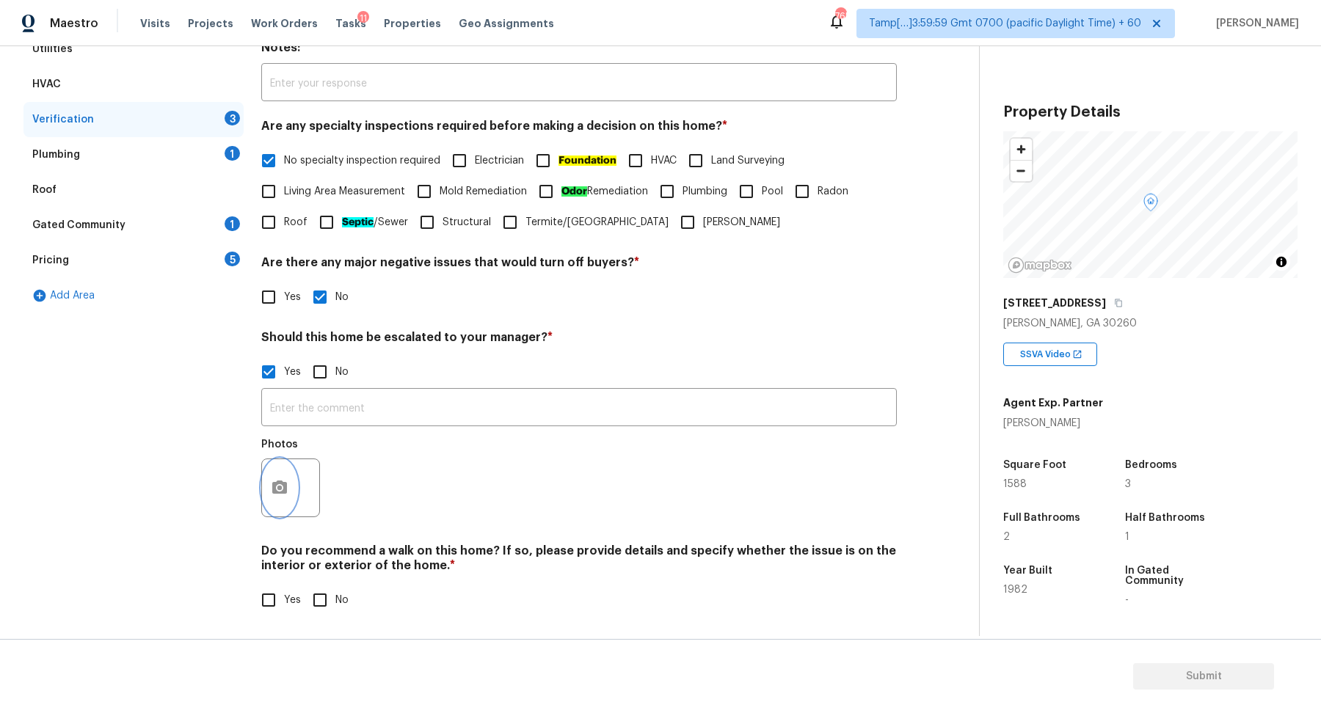
click at [265, 498] on button "button" at bounding box center [279, 487] width 35 height 57
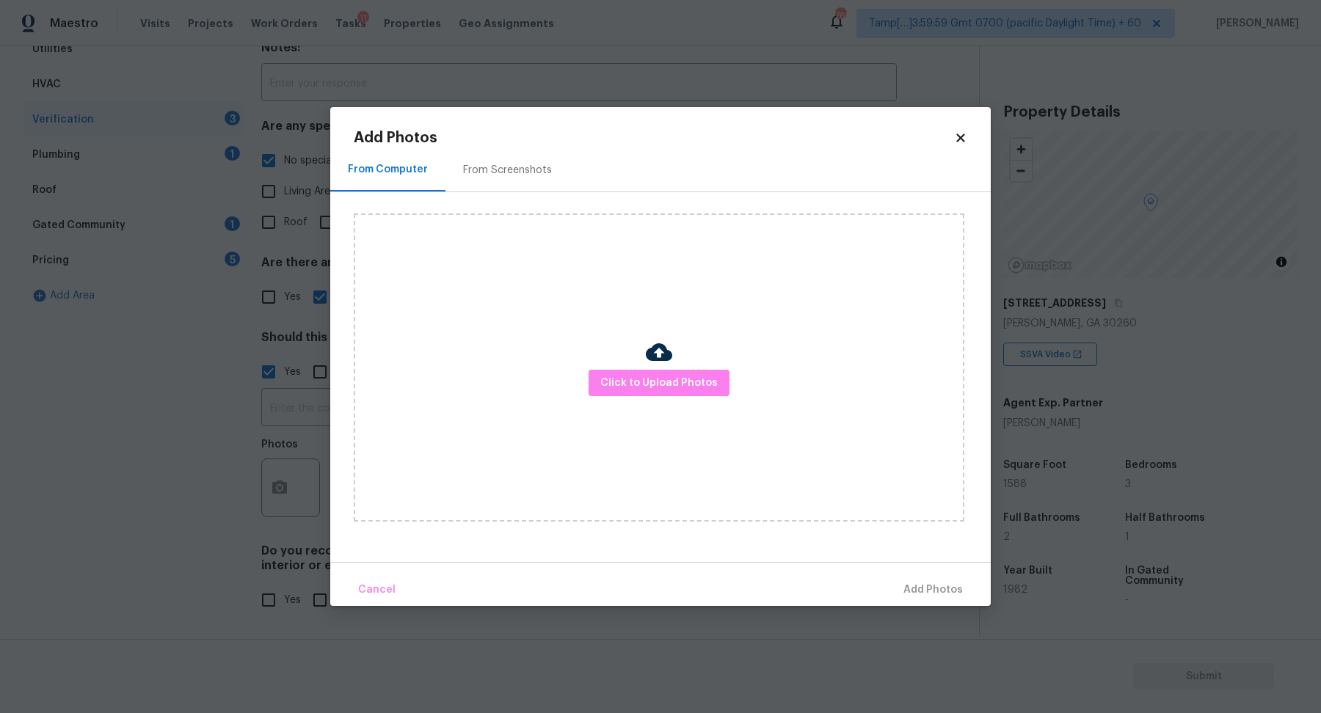
click at [644, 368] on div "Click to Upload Photos" at bounding box center [659, 368] width 611 height 308
click at [654, 379] on span "Click to Upload Photos" at bounding box center [658, 383] width 117 height 18
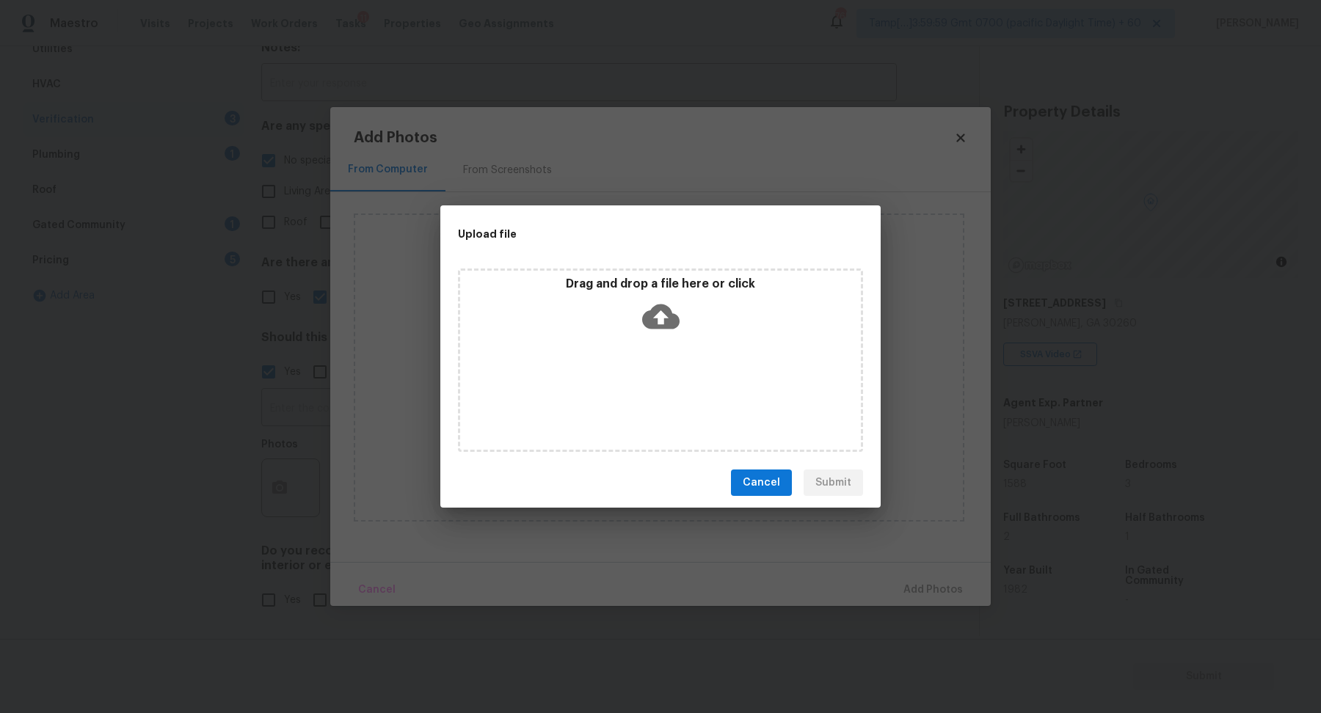
click at [686, 335] on div "Drag and drop a file here or click" at bounding box center [660, 308] width 401 height 63
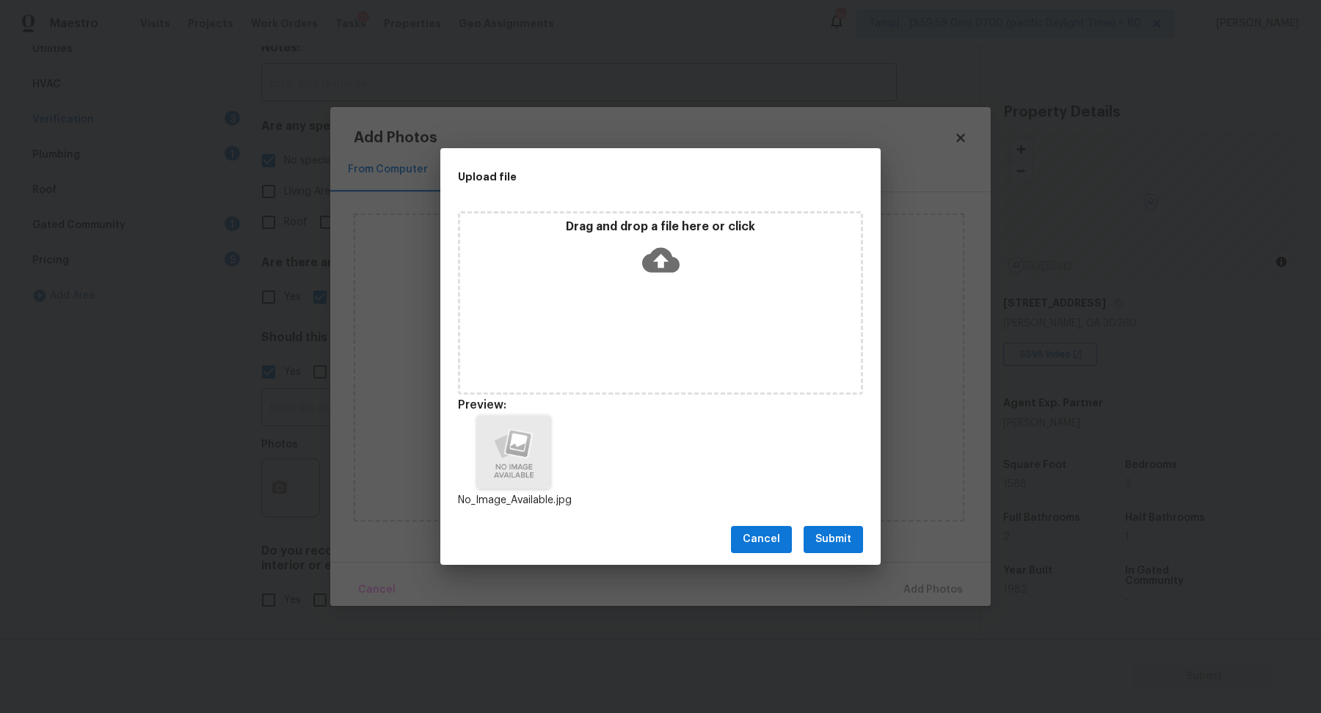
click at [809, 534] on button "Submit" at bounding box center [833, 539] width 59 height 27
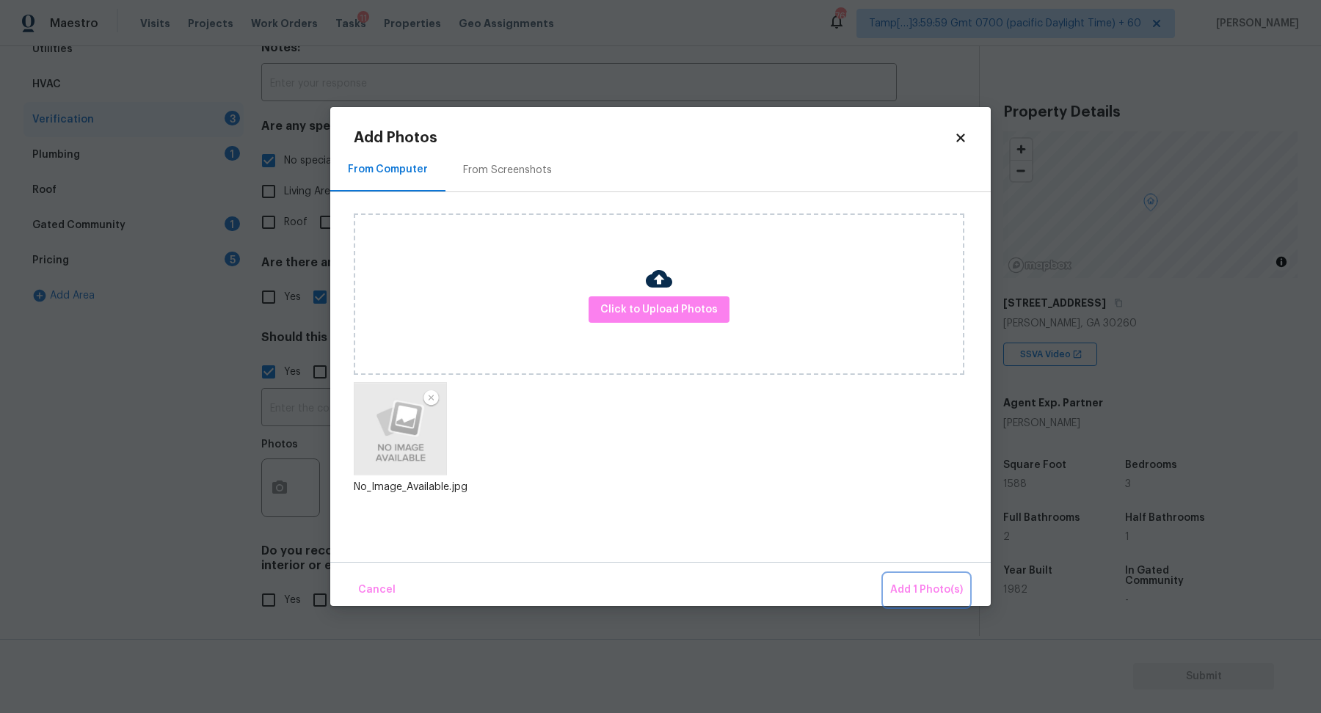
click at [926, 584] on span "Add 1 Photo(s)" at bounding box center [926, 590] width 73 height 18
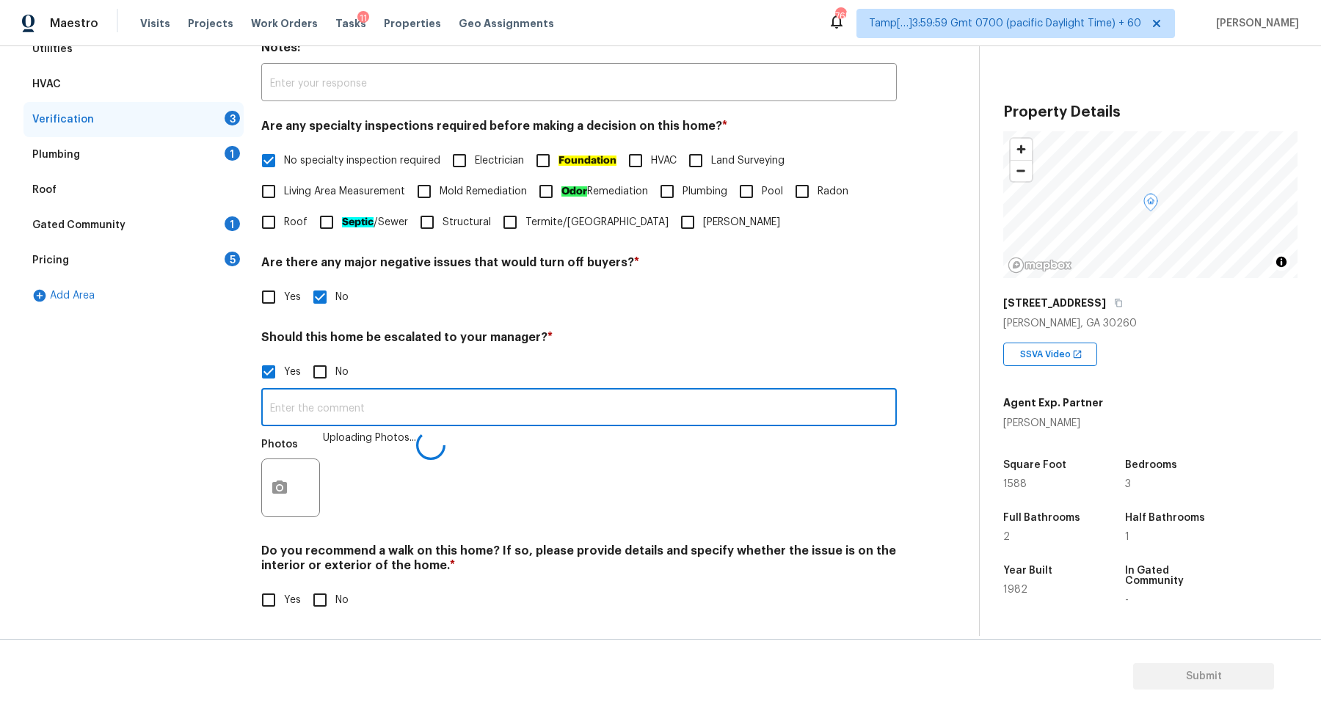
click at [542, 416] on input "text" at bounding box center [579, 409] width 636 height 34
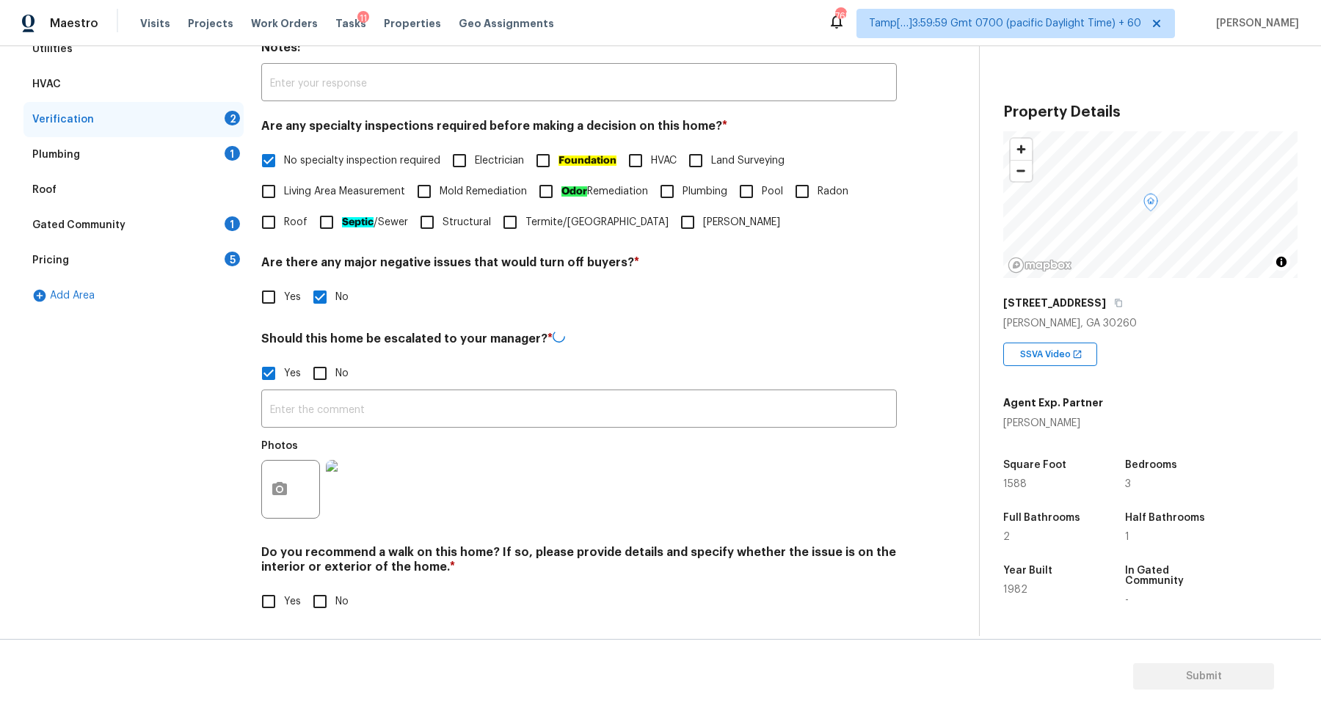
click at [350, 480] on img at bounding box center [355, 489] width 59 height 59
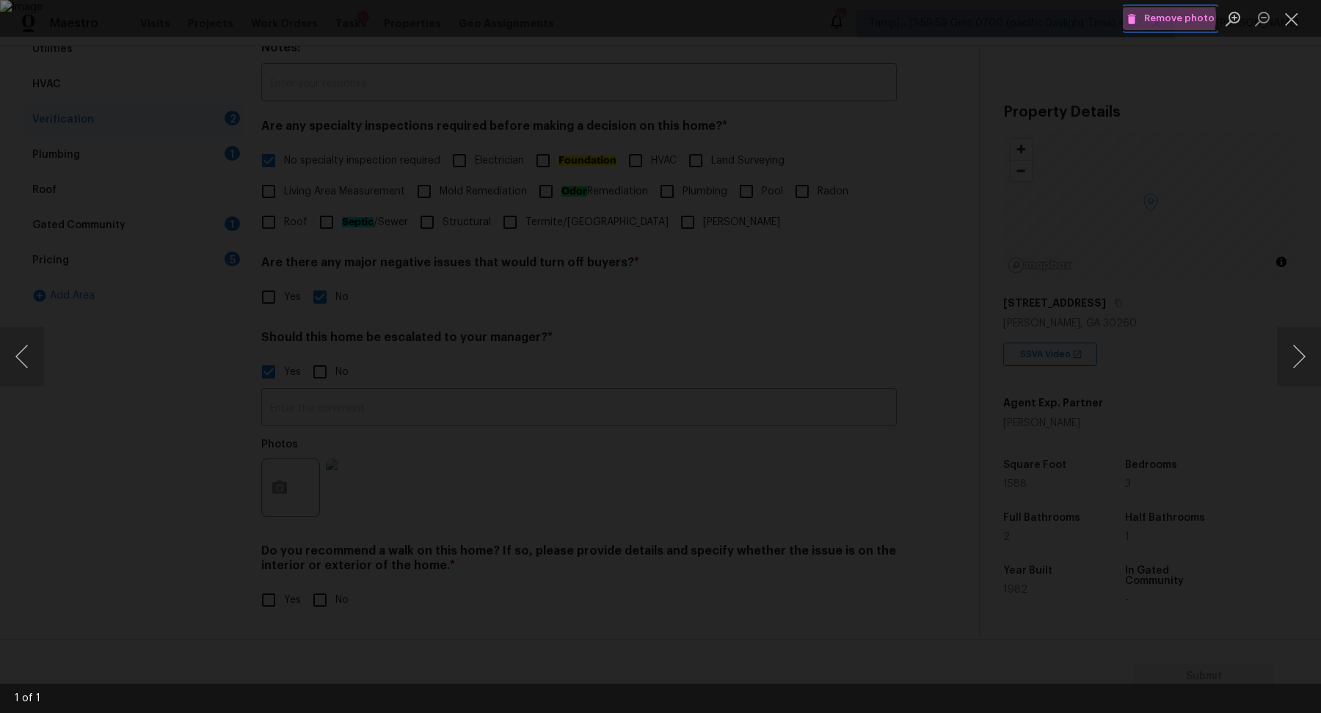
click at [1153, 17] on span "Remove photo" at bounding box center [1171, 18] width 88 height 17
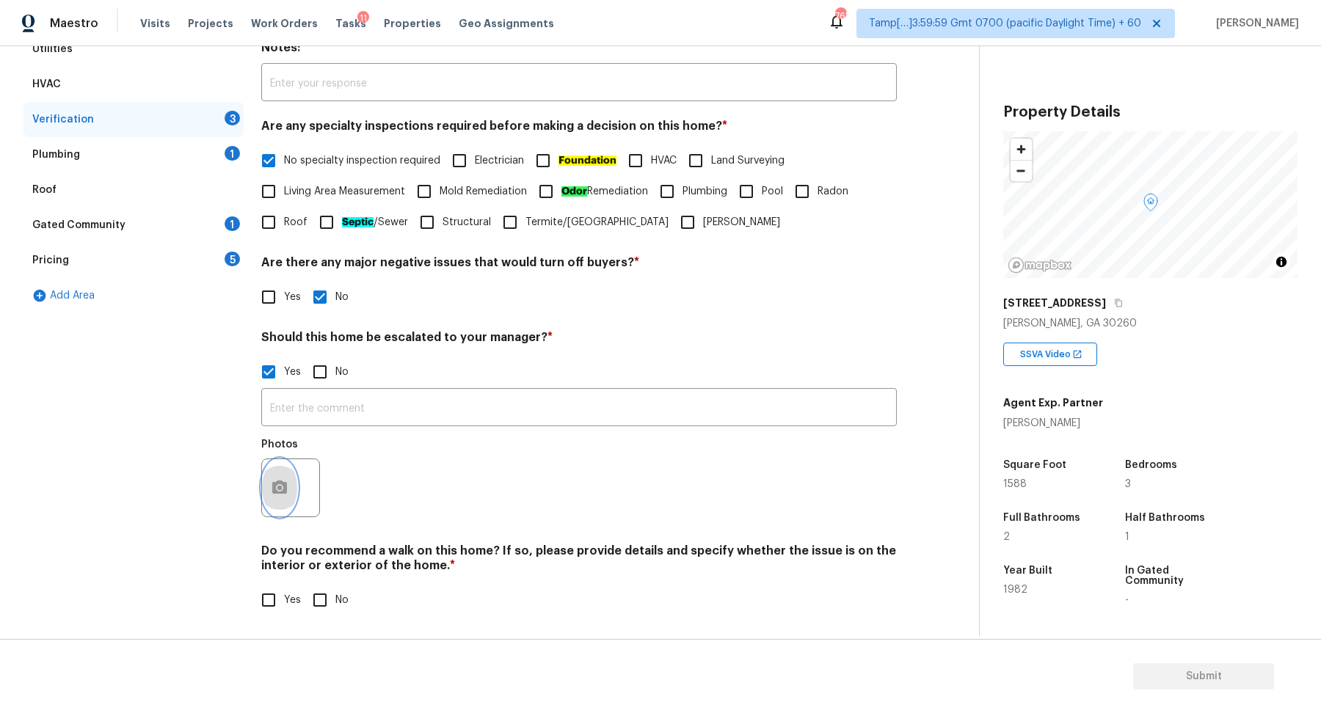
click at [283, 479] on icon "button" at bounding box center [280, 488] width 18 height 18
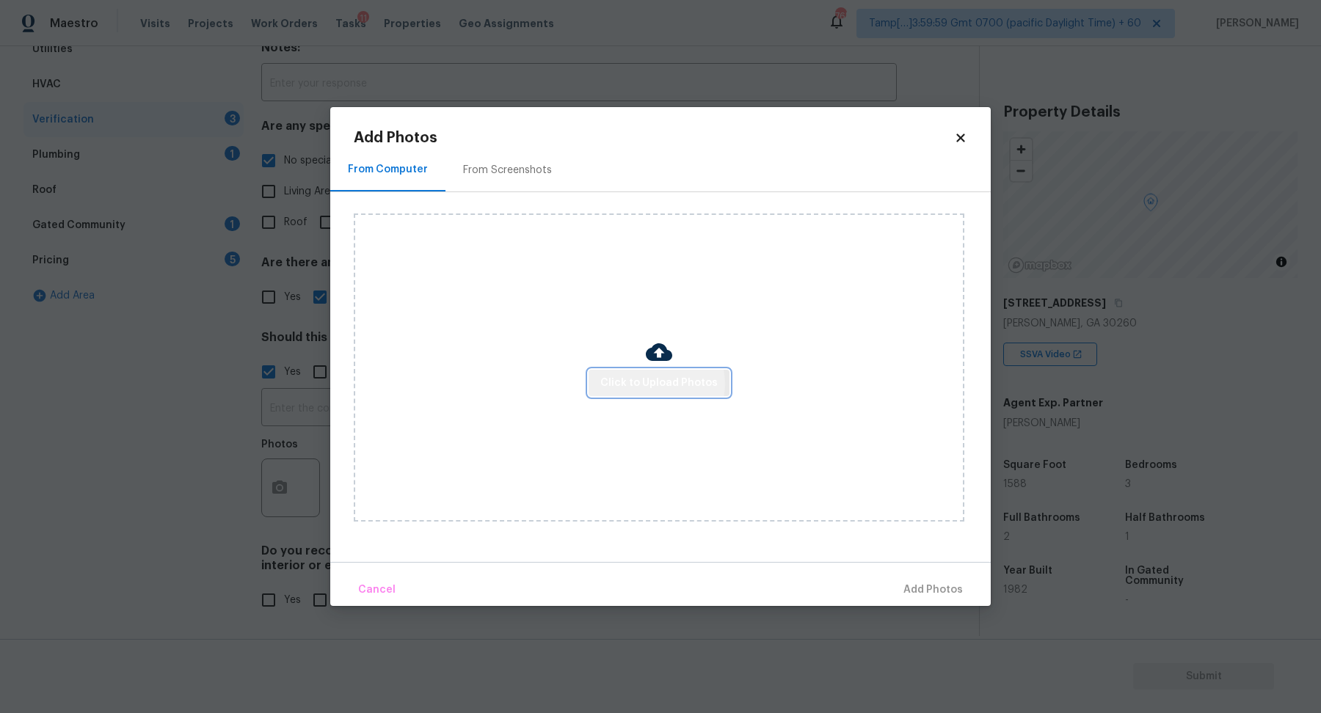
click at [656, 385] on span "Click to Upload Photos" at bounding box center [658, 383] width 117 height 18
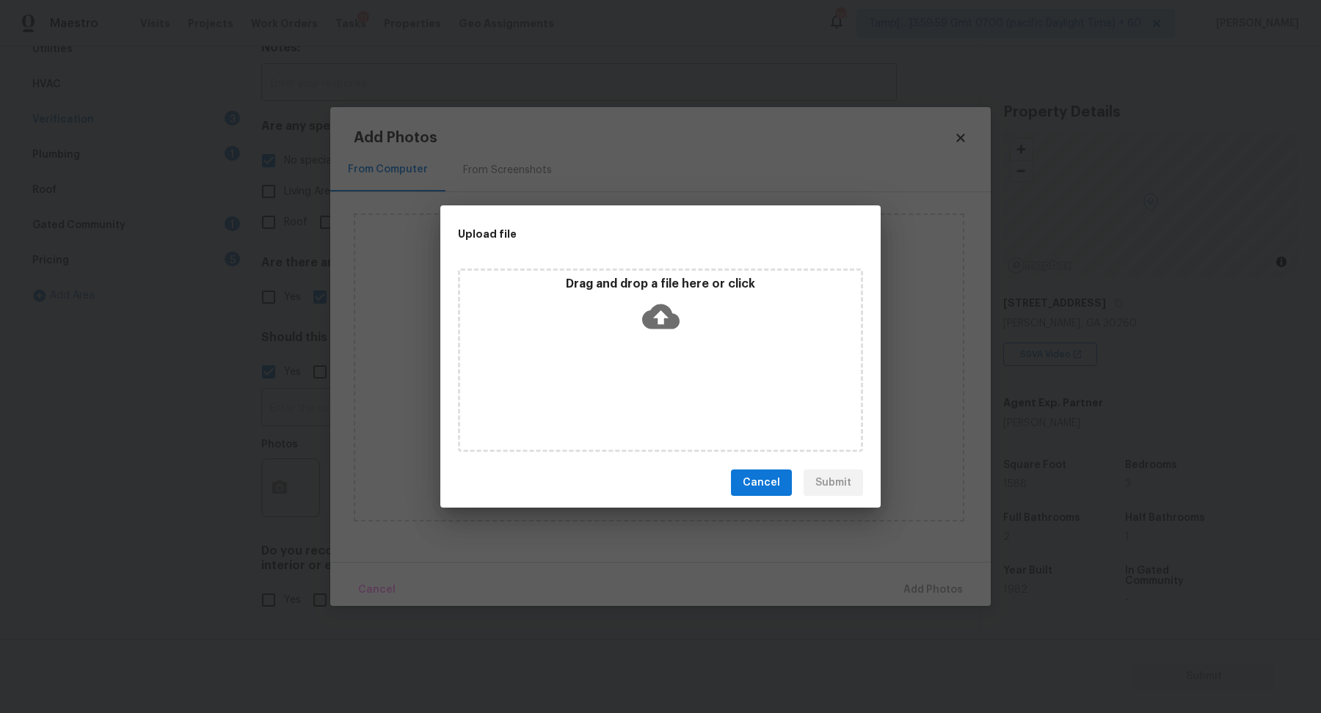
click at [694, 335] on div "Drag and drop a file here or click" at bounding box center [660, 308] width 401 height 63
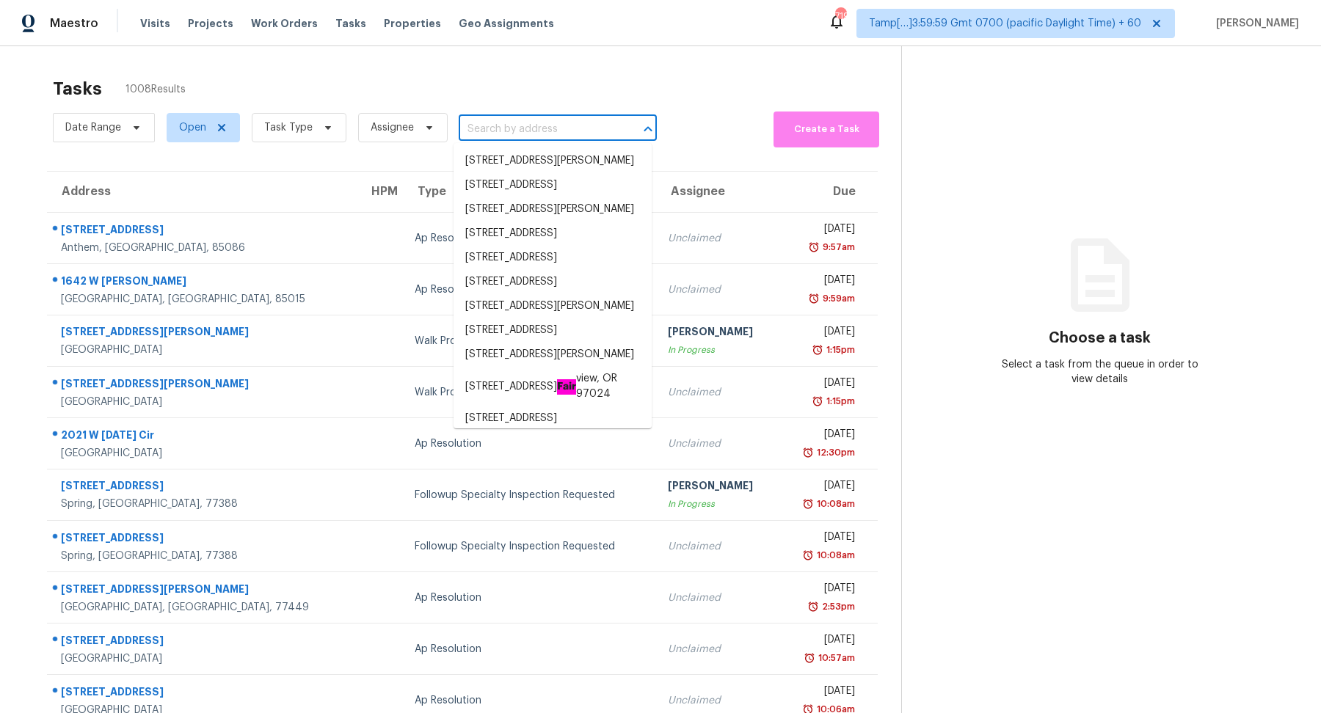
click at [542, 139] on input "text" at bounding box center [537, 129] width 157 height 23
paste input "[STREET_ADDRESS][PERSON_NAME][PERSON_NAME]"
type input "[STREET_ADDRESS][PERSON_NAME][PERSON_NAME]"
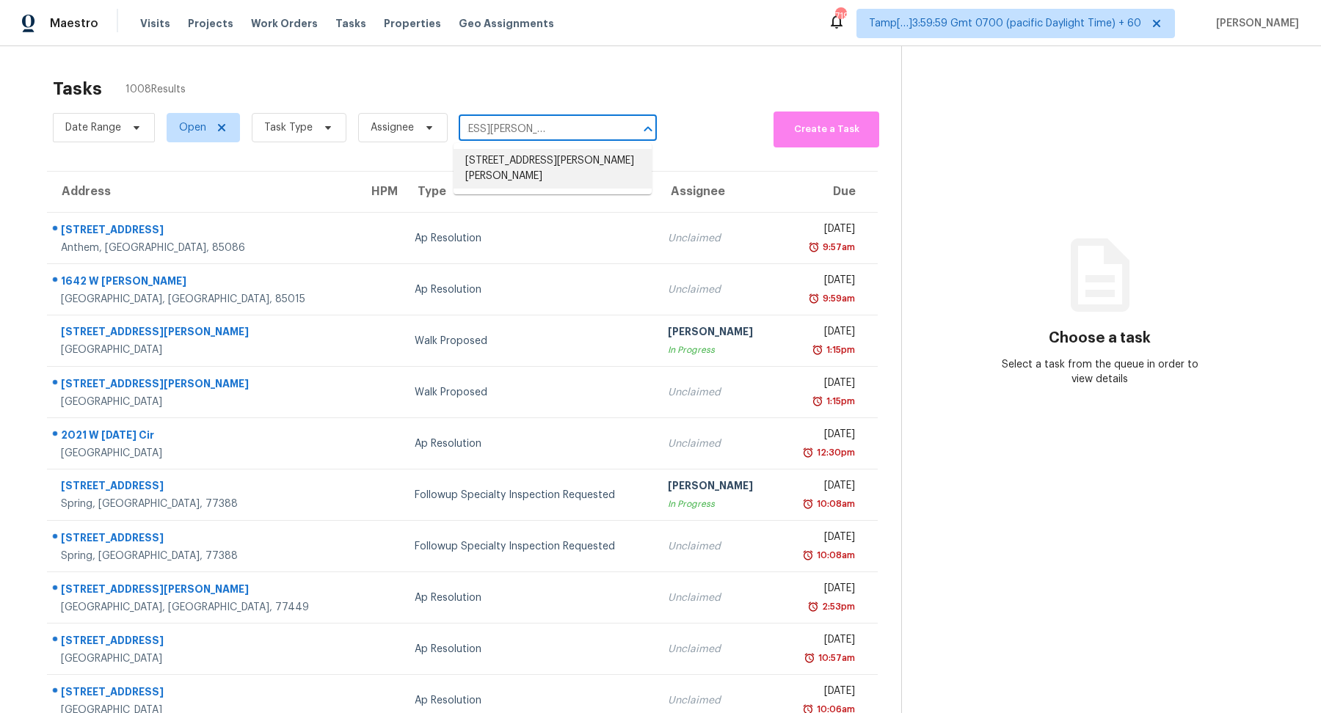
click at [516, 160] on li "[STREET_ADDRESS][PERSON_NAME][PERSON_NAME]" at bounding box center [553, 169] width 198 height 40
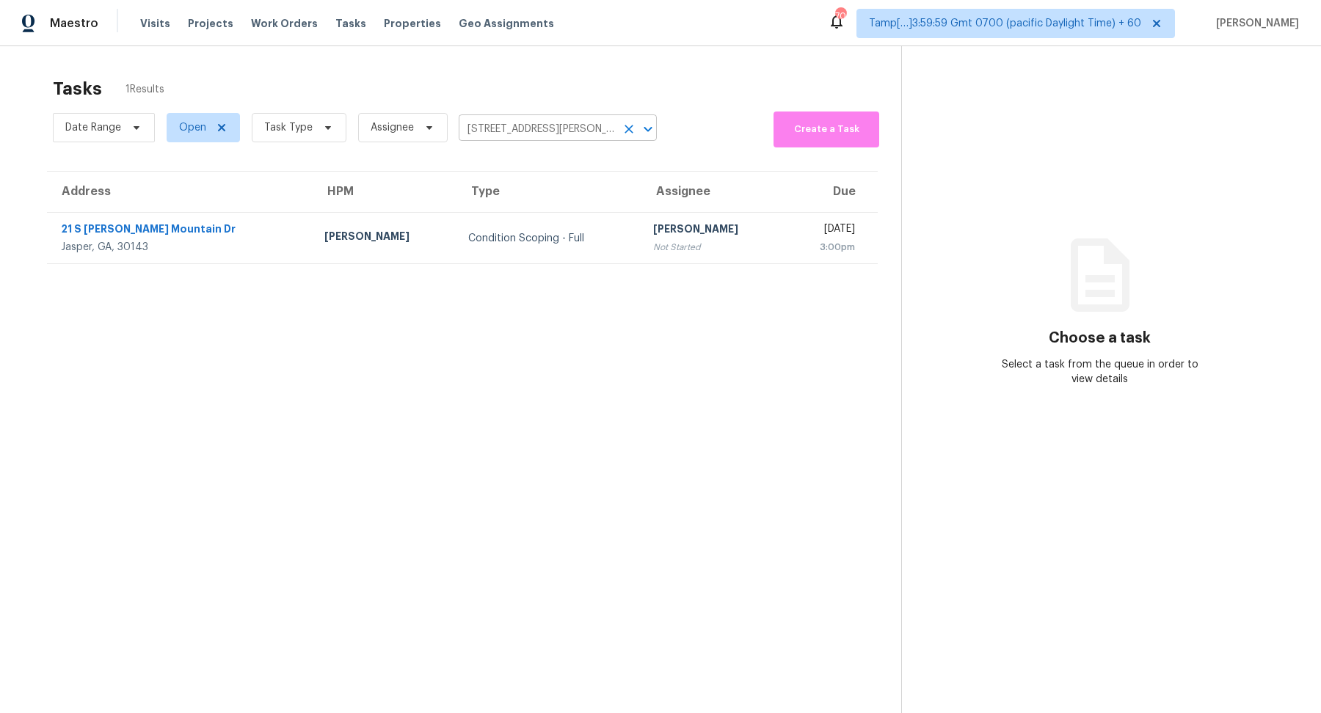
click at [539, 137] on input "[STREET_ADDRESS][PERSON_NAME][PERSON_NAME]" at bounding box center [537, 129] width 157 height 23
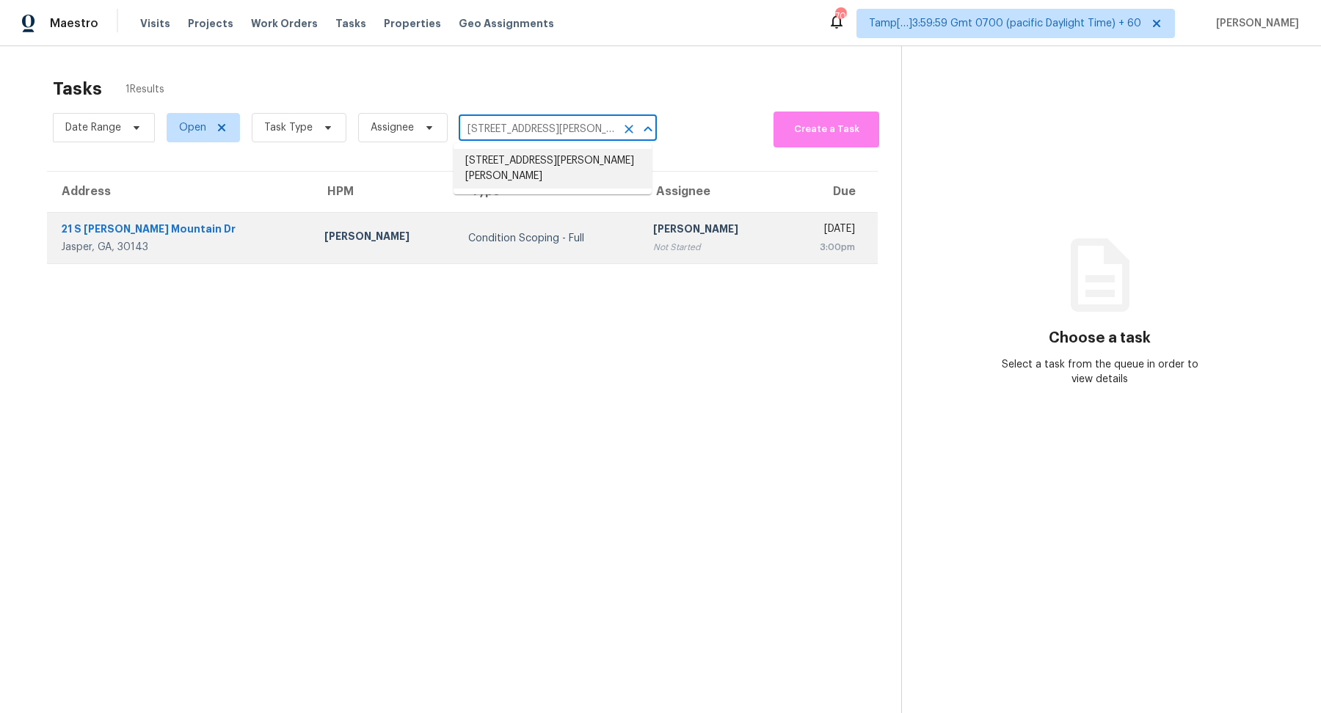
click at [653, 224] on div "[PERSON_NAME]" at bounding box center [713, 231] width 120 height 18
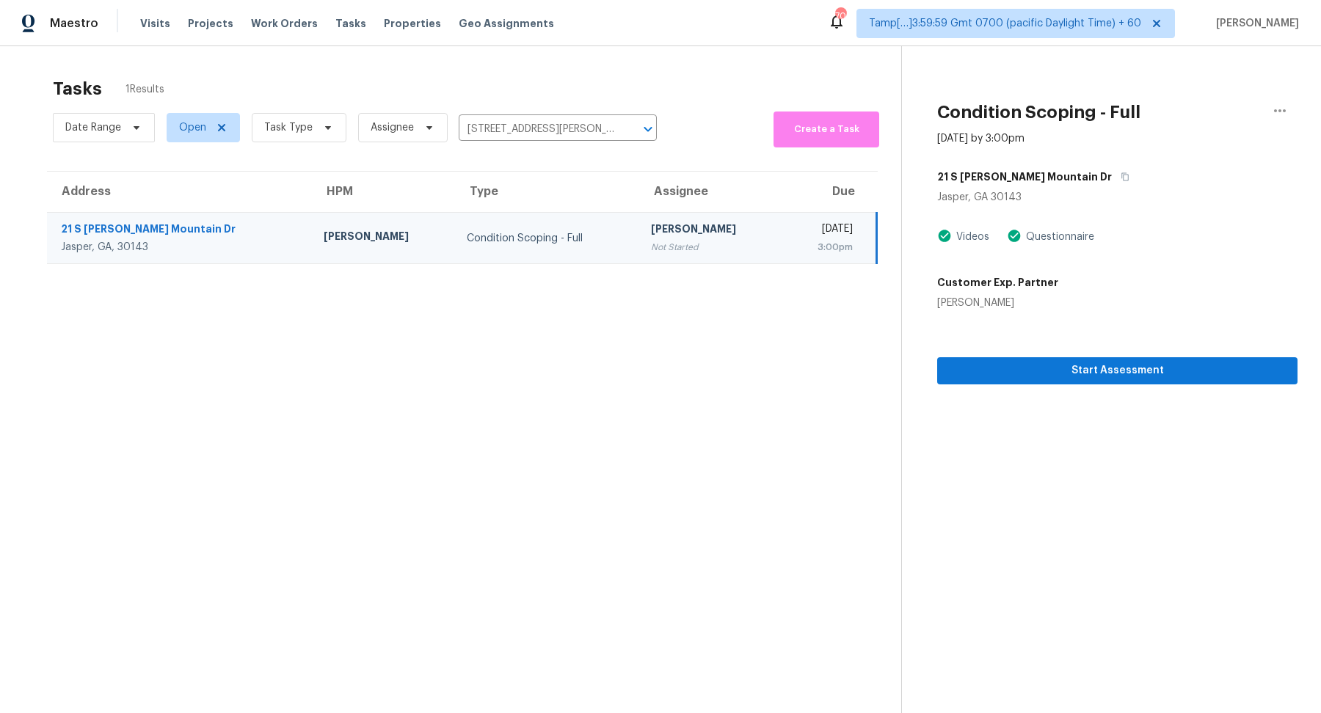
click at [1148, 386] on section "Condition Scoping - Full [DATE] by 3:00pm [STREET_ADDRESS][PERSON_NAME][PERSON_…" at bounding box center [1099, 402] width 396 height 713
click at [1152, 386] on section "Condition Scoping - Full [DATE] by 3:00pm [STREET_ADDRESS][PERSON_NAME][PERSON_…" at bounding box center [1099, 402] width 396 height 713
click at [1166, 376] on span "Start Assessment" at bounding box center [1117, 371] width 337 height 18
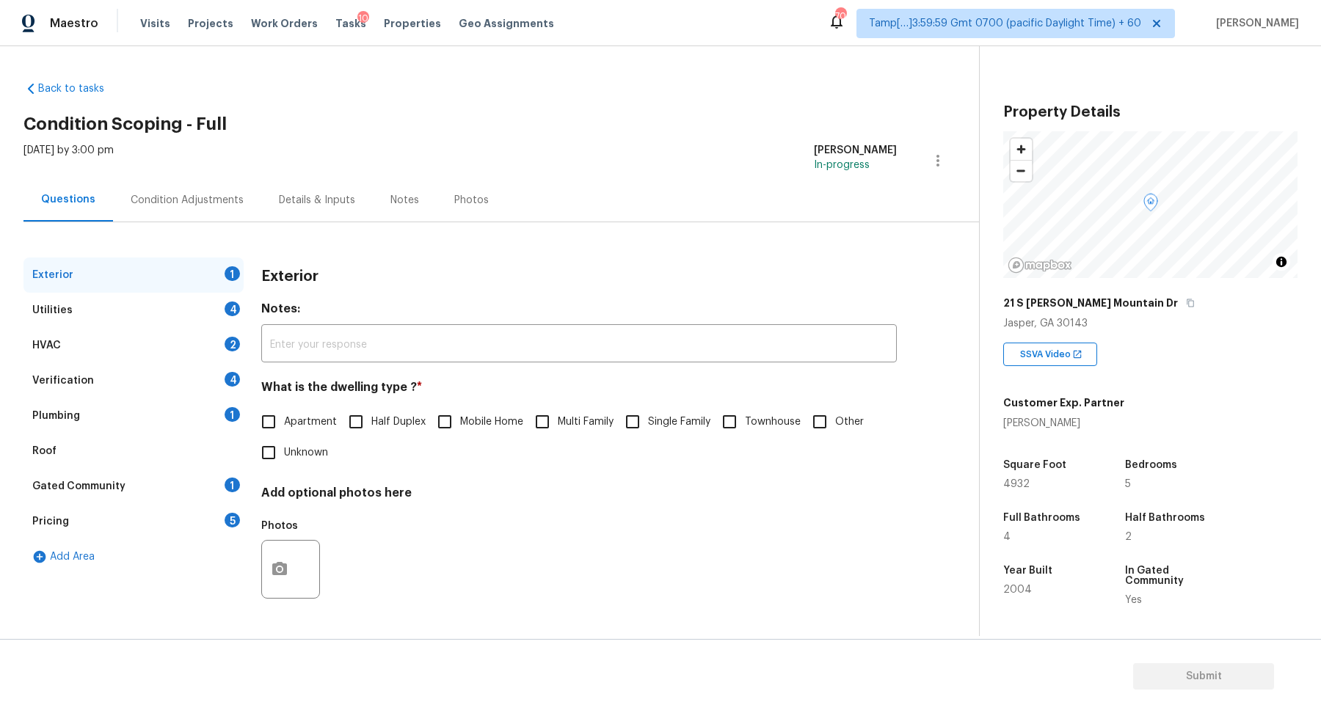
click at [683, 420] on span "Single Family" at bounding box center [679, 422] width 62 height 15
click at [648, 420] on input "Single Family" at bounding box center [632, 422] width 31 height 31
checkbox input "true"
click at [223, 321] on div "Utilities 4" at bounding box center [133, 310] width 220 height 35
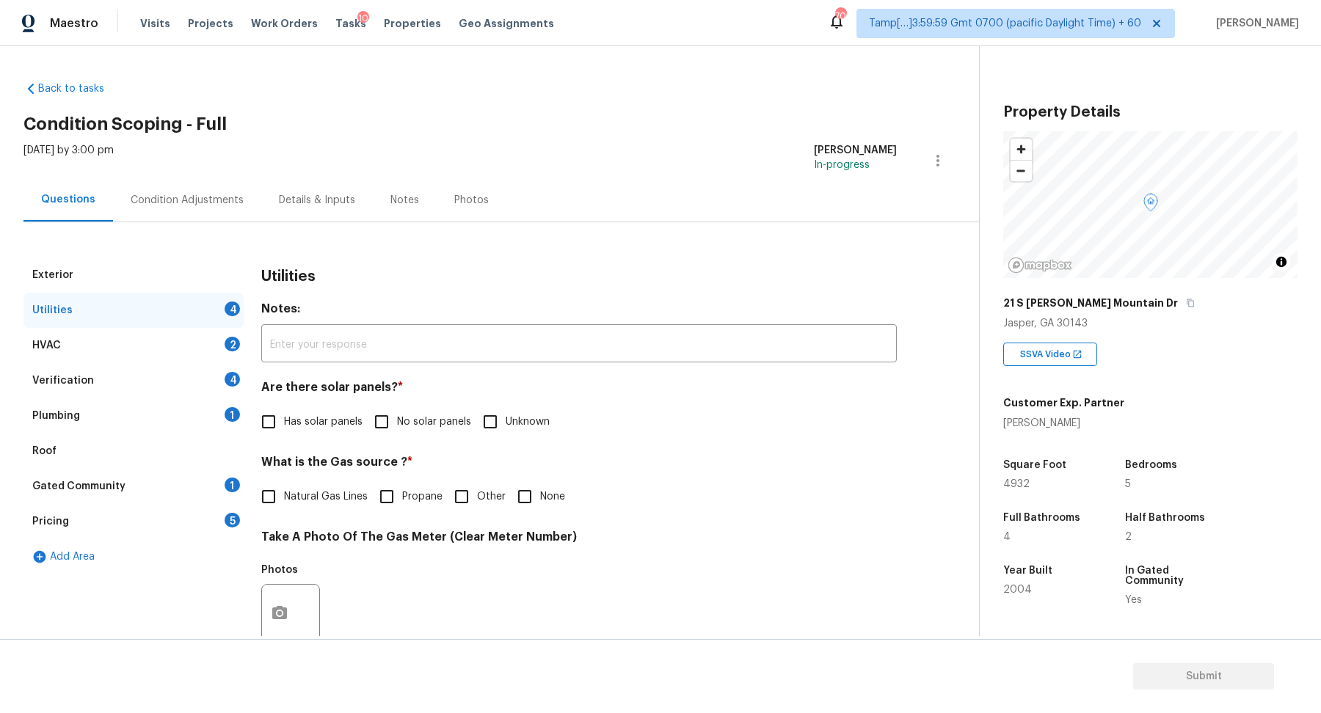
click at [414, 435] on label "No solar panels" at bounding box center [418, 422] width 105 height 31
click at [397, 435] on input "No solar panels" at bounding box center [381, 422] width 31 height 31
checkbox input "true"
click at [338, 490] on label "Natural Gas Lines" at bounding box center [310, 498] width 115 height 31
click at [284, 490] on input "Natural Gas Lines" at bounding box center [268, 498] width 31 height 31
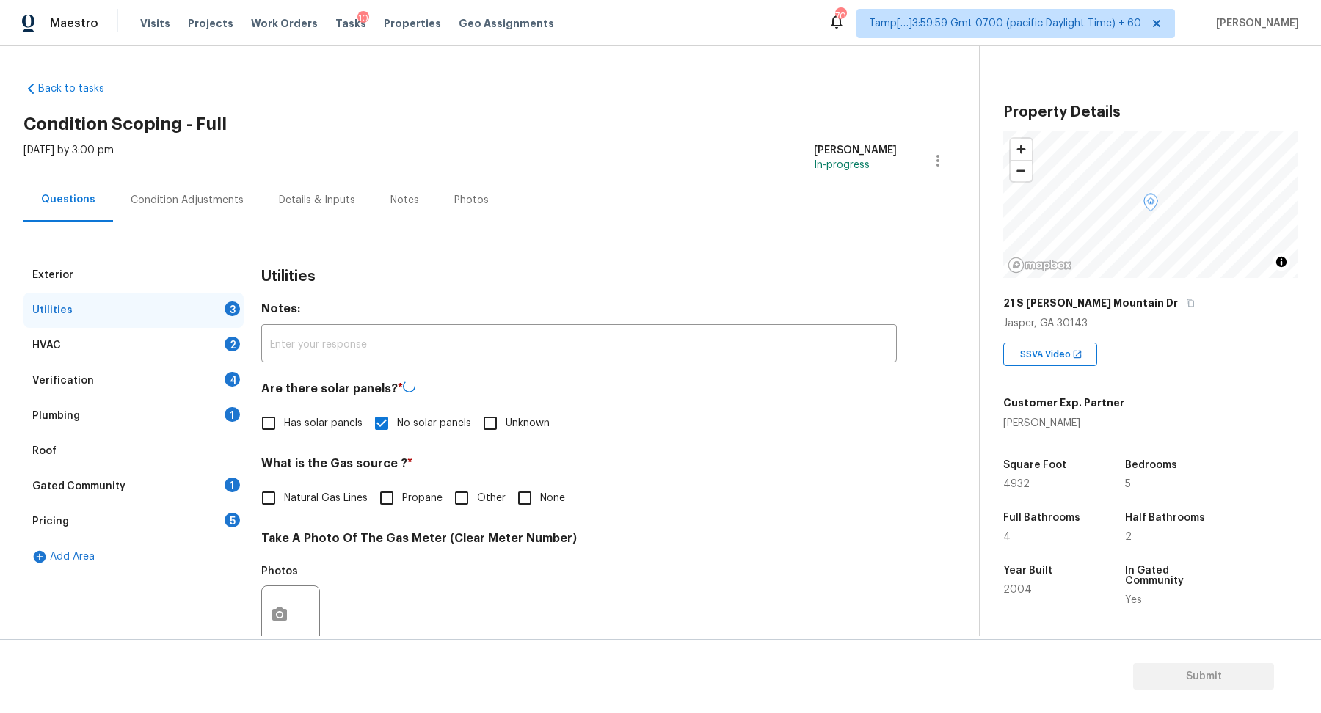
checkbox input "true"
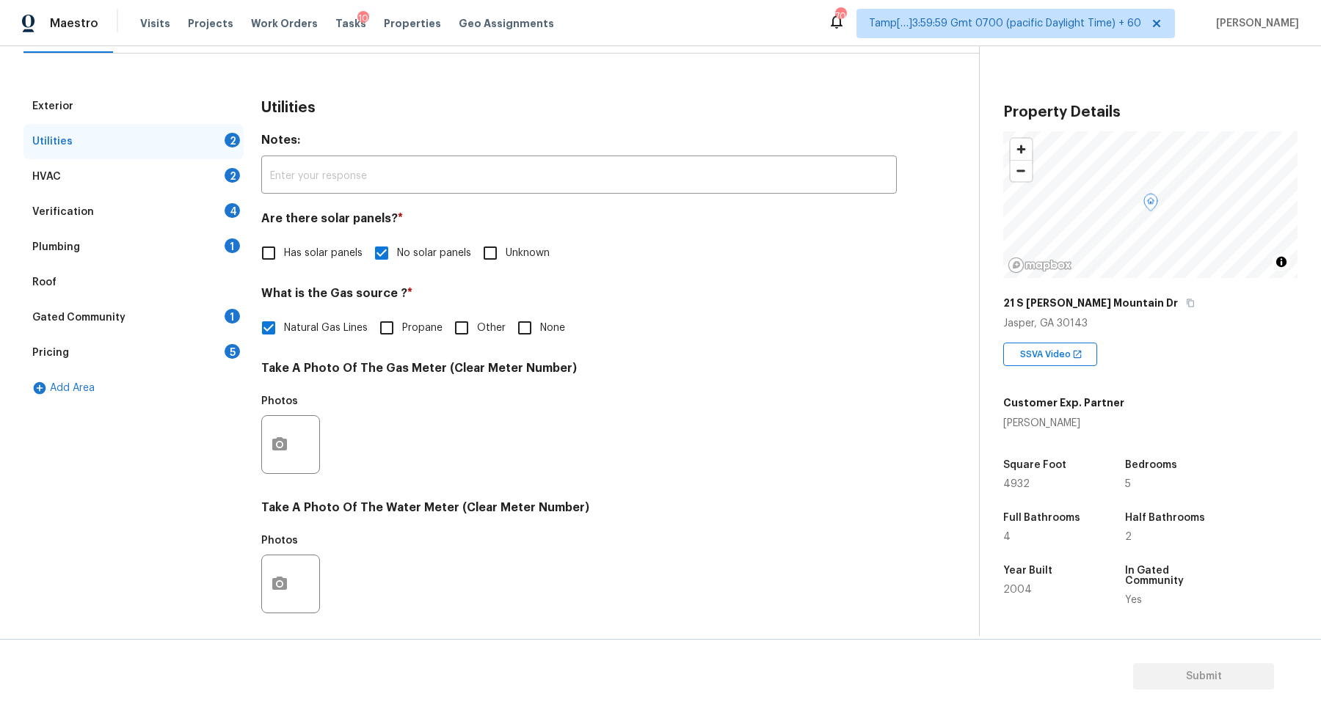
scroll to position [391, 0]
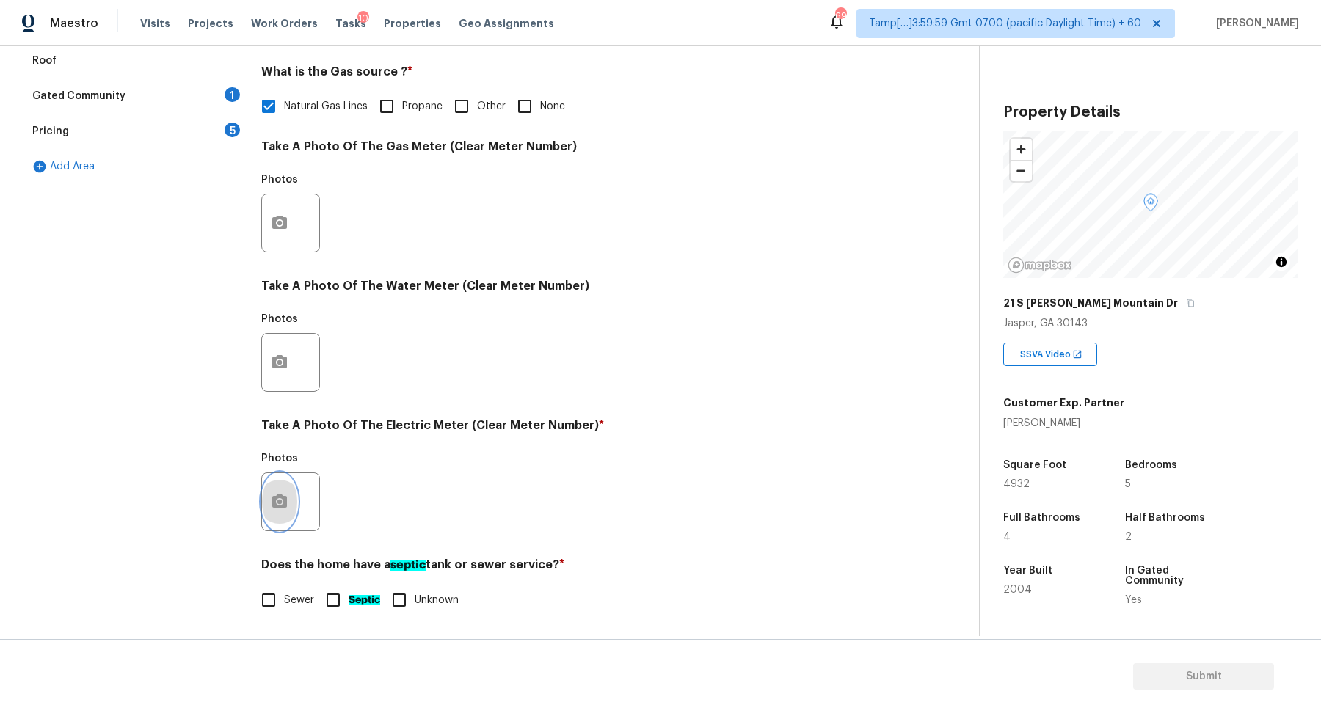
click at [289, 499] on button "button" at bounding box center [279, 501] width 35 height 57
click at [280, 481] on button "button" at bounding box center [279, 501] width 35 height 57
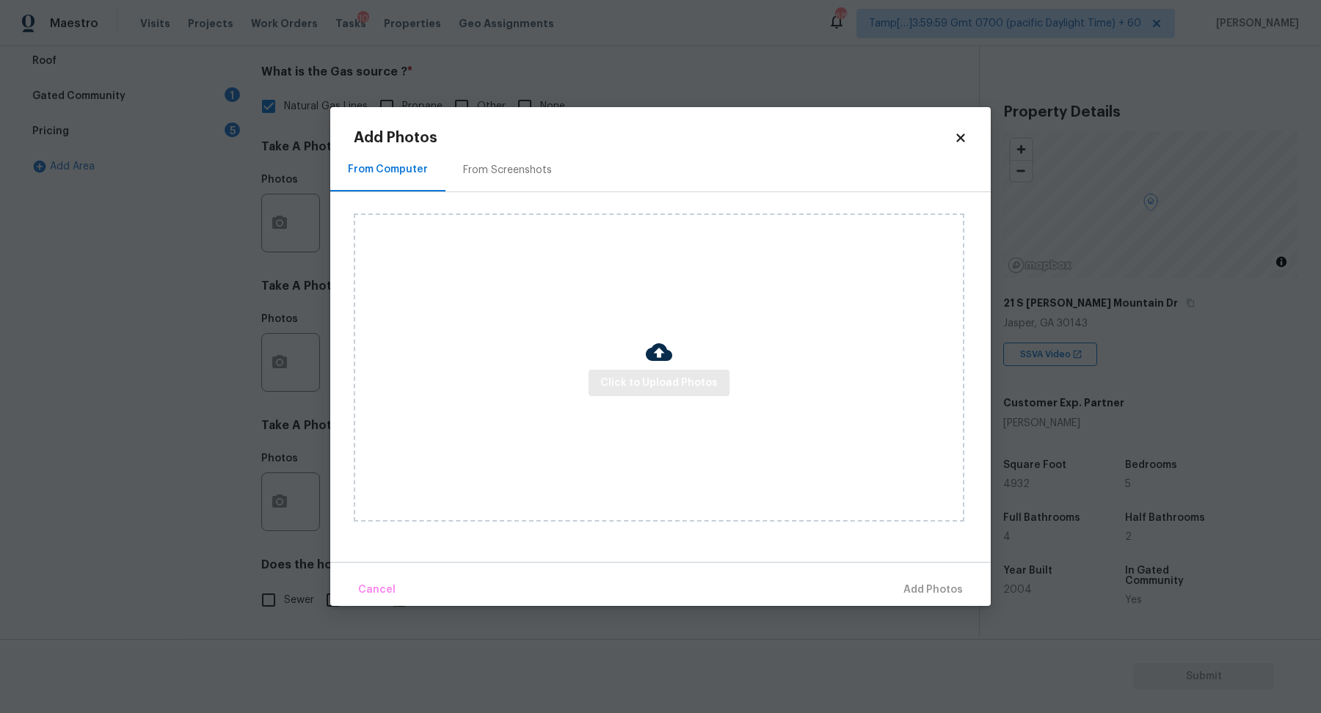
click at [670, 396] on div "Click to Upload Photos" at bounding box center [659, 368] width 611 height 308
click at [670, 385] on span "Click to Upload Photos" at bounding box center [658, 383] width 117 height 18
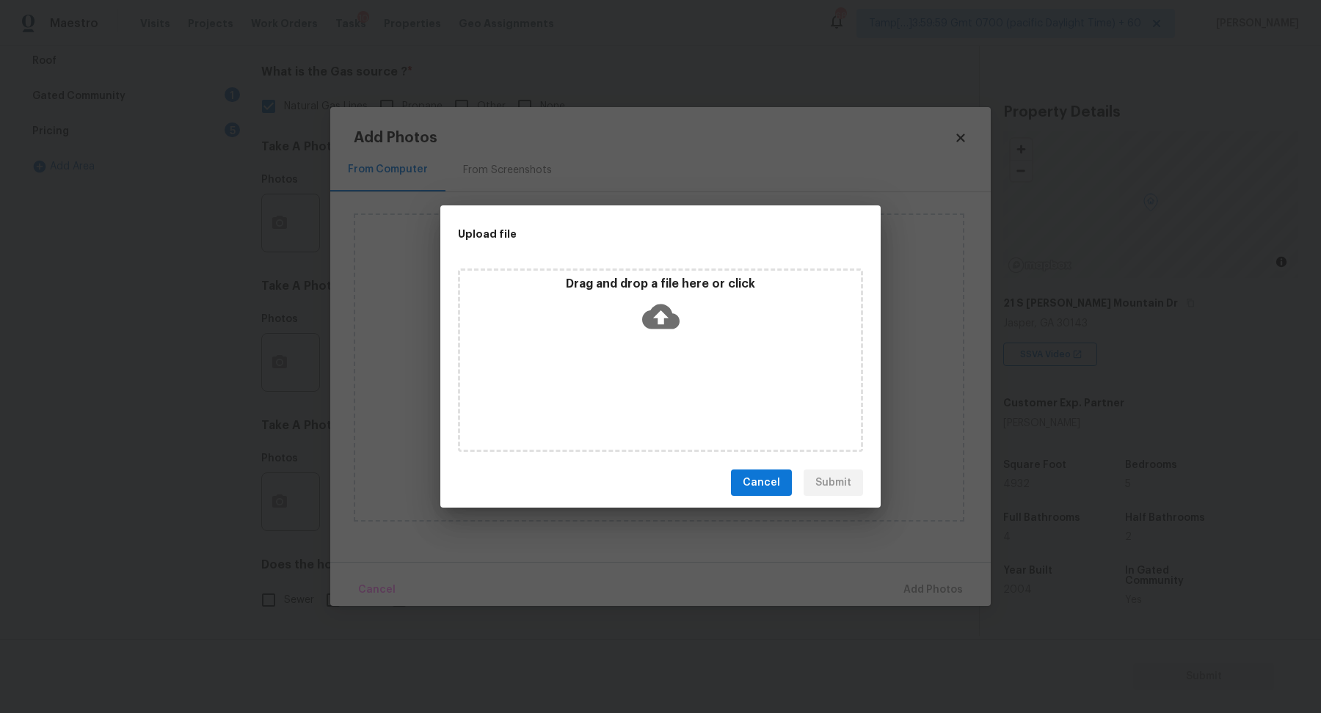
click at [676, 325] on icon at bounding box center [660, 317] width 37 height 25
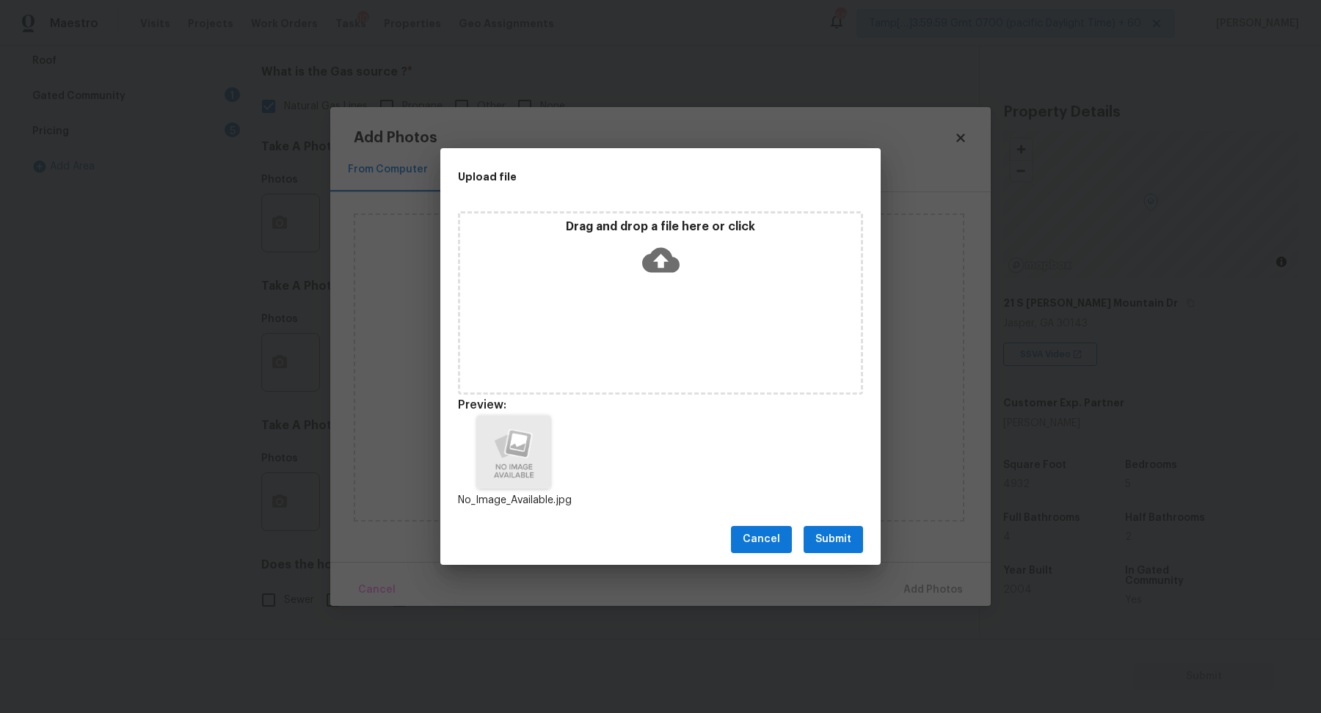
click at [851, 546] on span "Submit" at bounding box center [834, 540] width 36 height 18
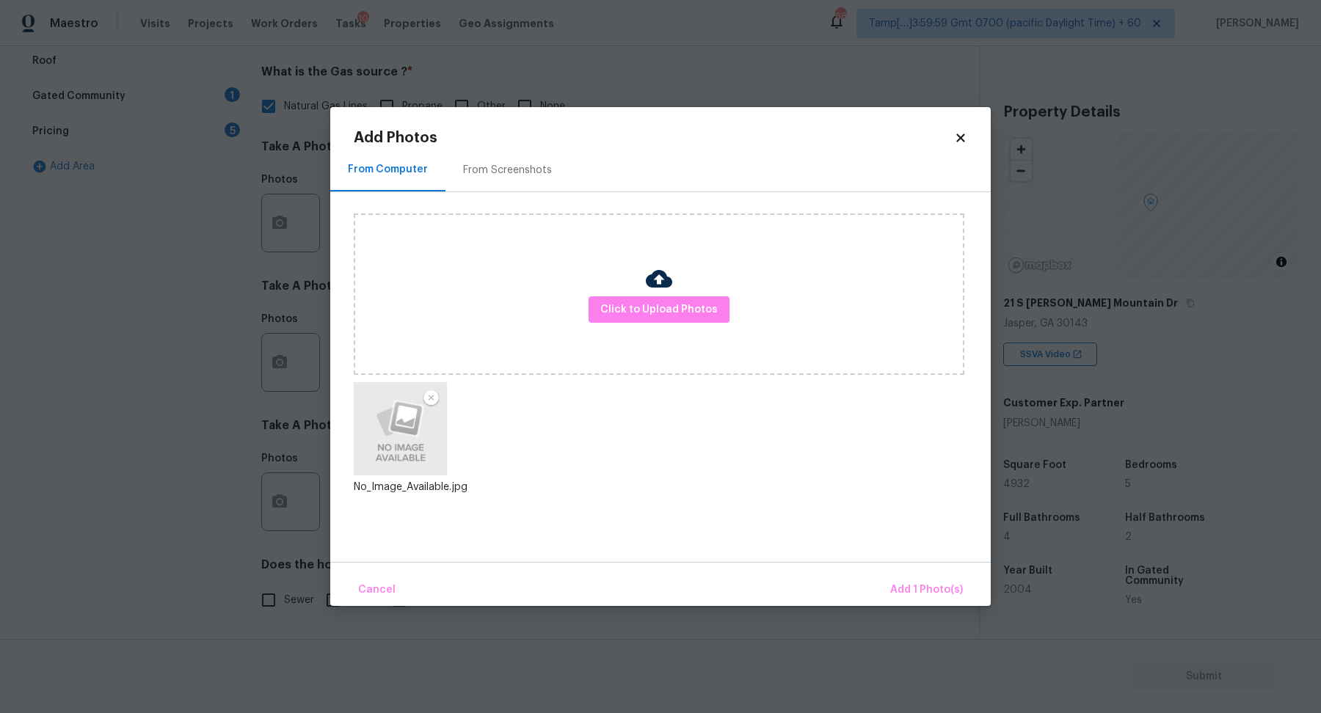
click at [904, 574] on div "Cancel Add 1 Photo(s)" at bounding box center [660, 584] width 661 height 44
click at [908, 585] on span "Add 1 Photo(s)" at bounding box center [926, 590] width 73 height 18
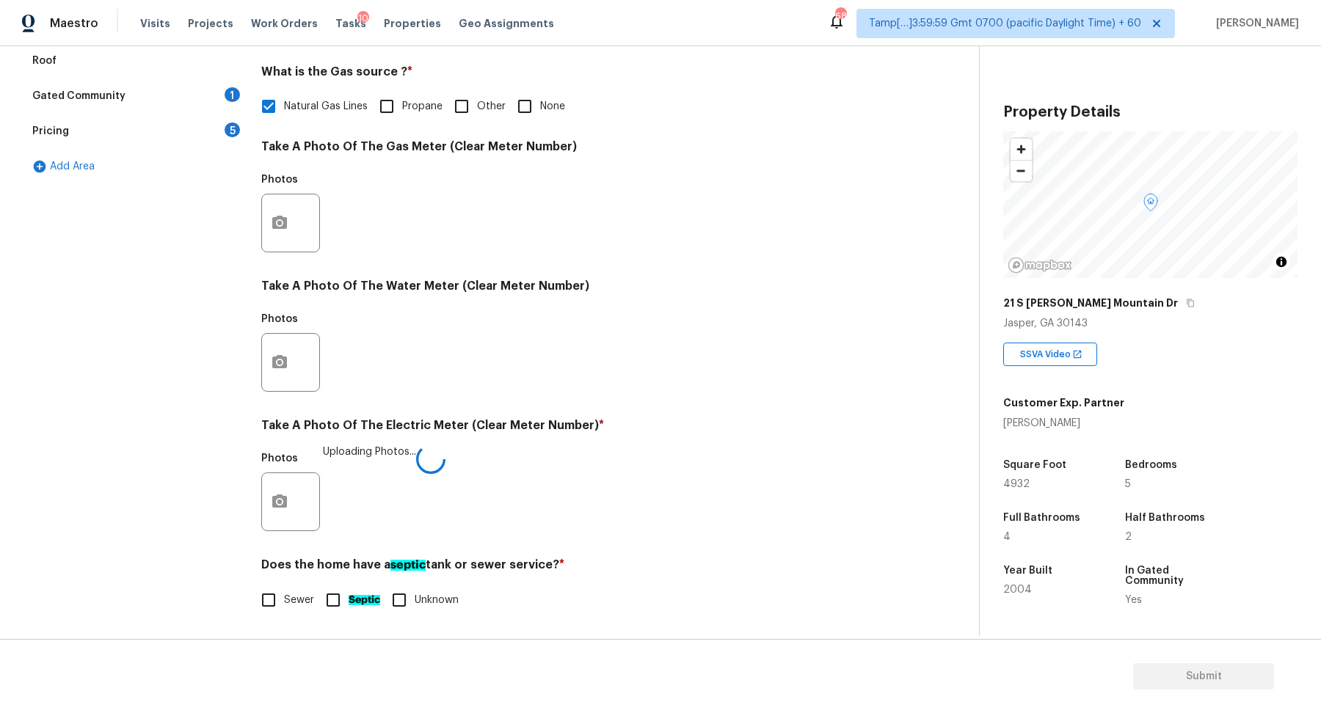
click at [307, 589] on label "Sewer" at bounding box center [283, 600] width 61 height 31
click at [284, 589] on input "Sewer" at bounding box center [268, 600] width 31 height 31
checkbox input "true"
click at [345, 594] on input "Septic" at bounding box center [333, 600] width 31 height 31
checkbox input "true"
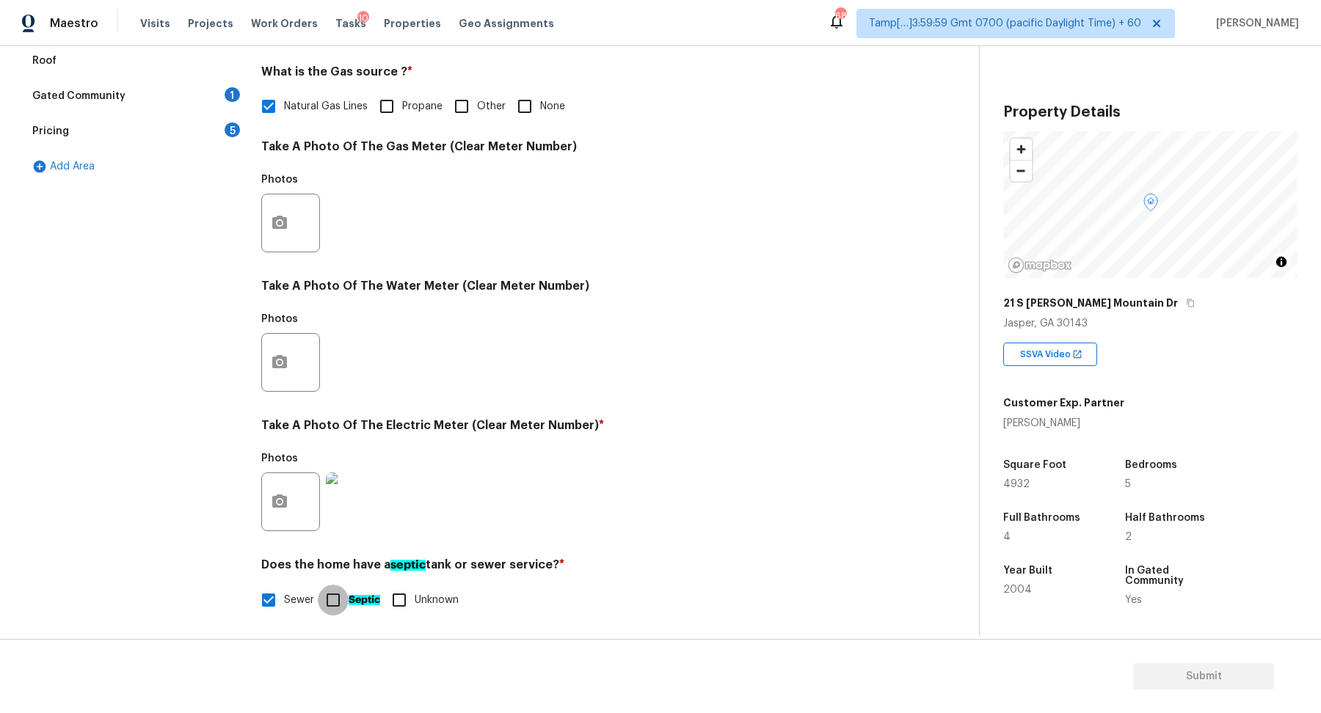
checkbox input "false"
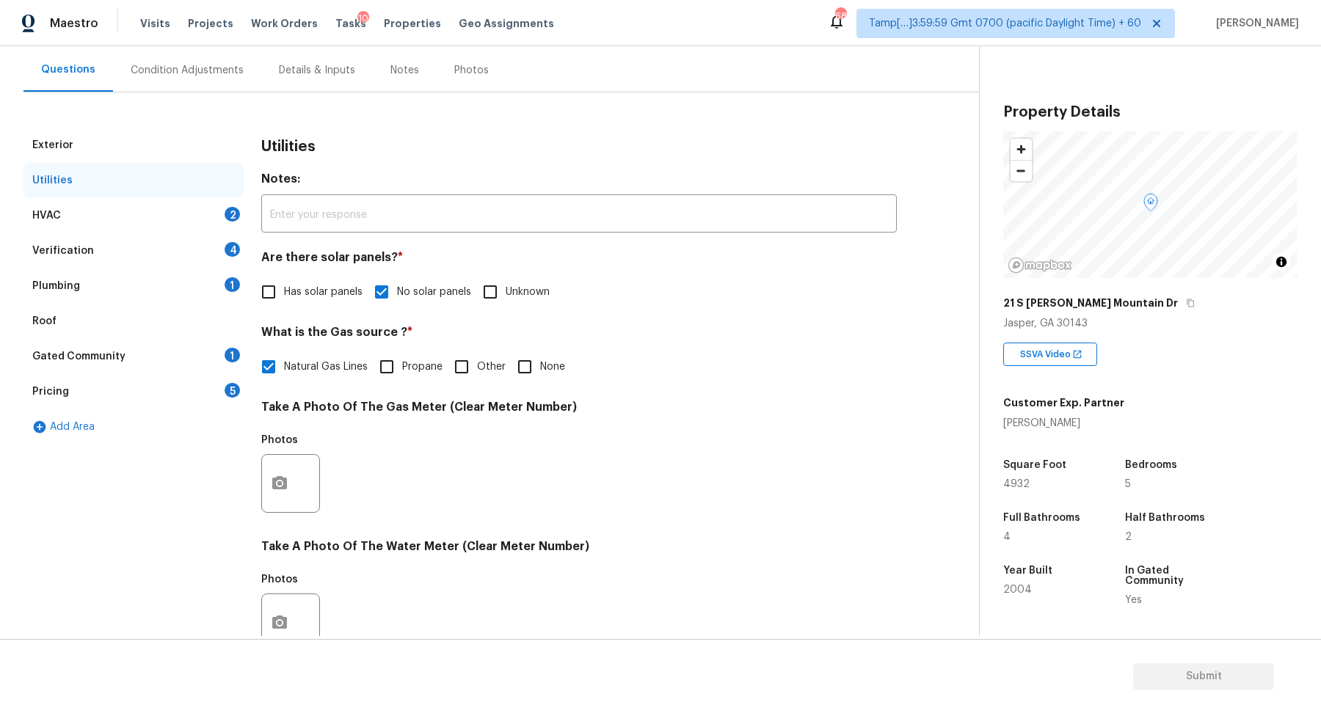
click at [211, 216] on div "HVAC 2" at bounding box center [133, 215] width 220 height 35
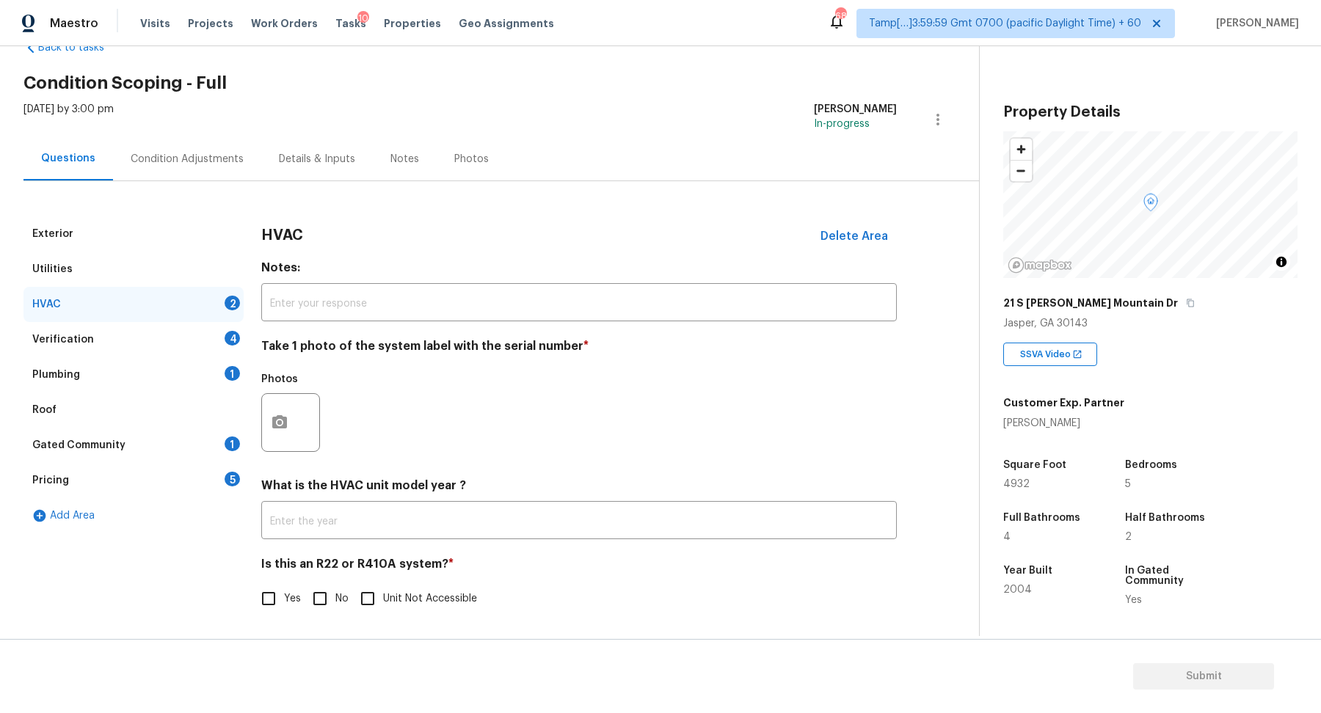
scroll to position [40, 0]
click at [283, 415] on icon "button" at bounding box center [280, 424] width 18 height 18
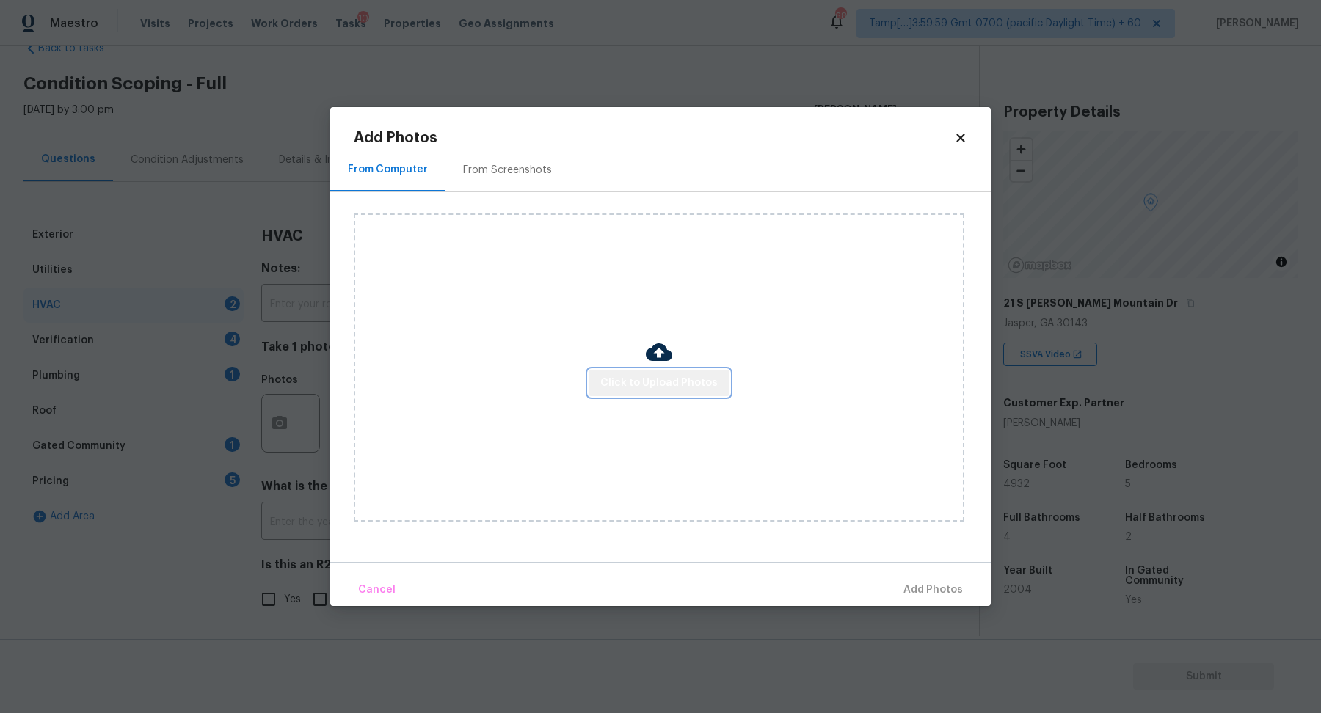
click at [678, 377] on span "Click to Upload Photos" at bounding box center [658, 383] width 117 height 18
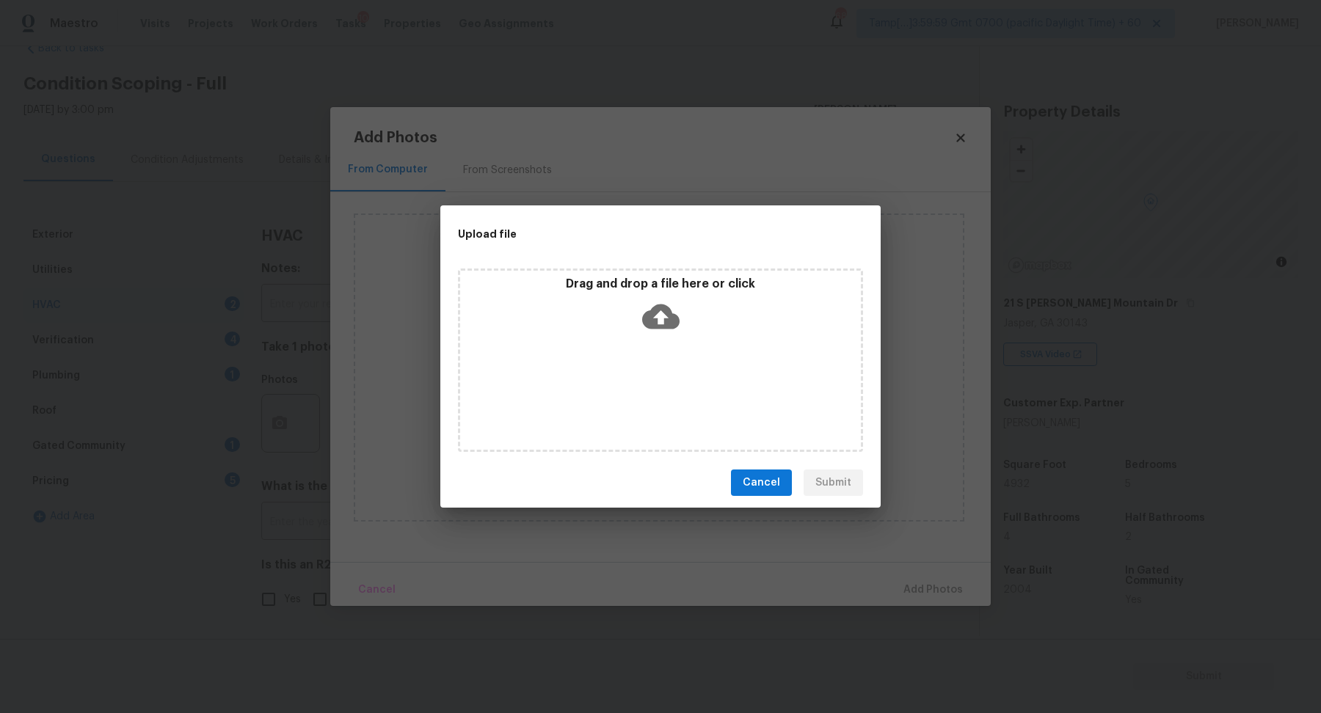
click at [692, 308] on div "Drag and drop a file here or click" at bounding box center [660, 308] width 401 height 63
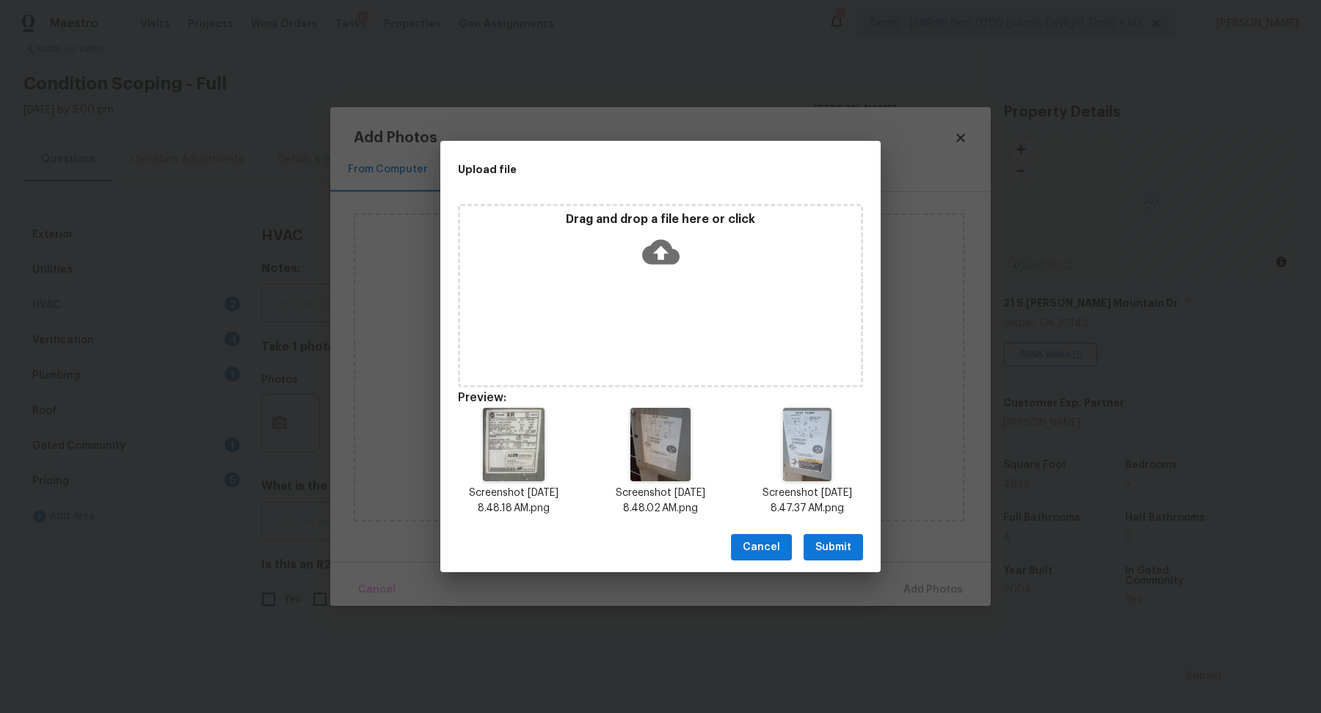
click at [822, 547] on span "Submit" at bounding box center [834, 548] width 36 height 18
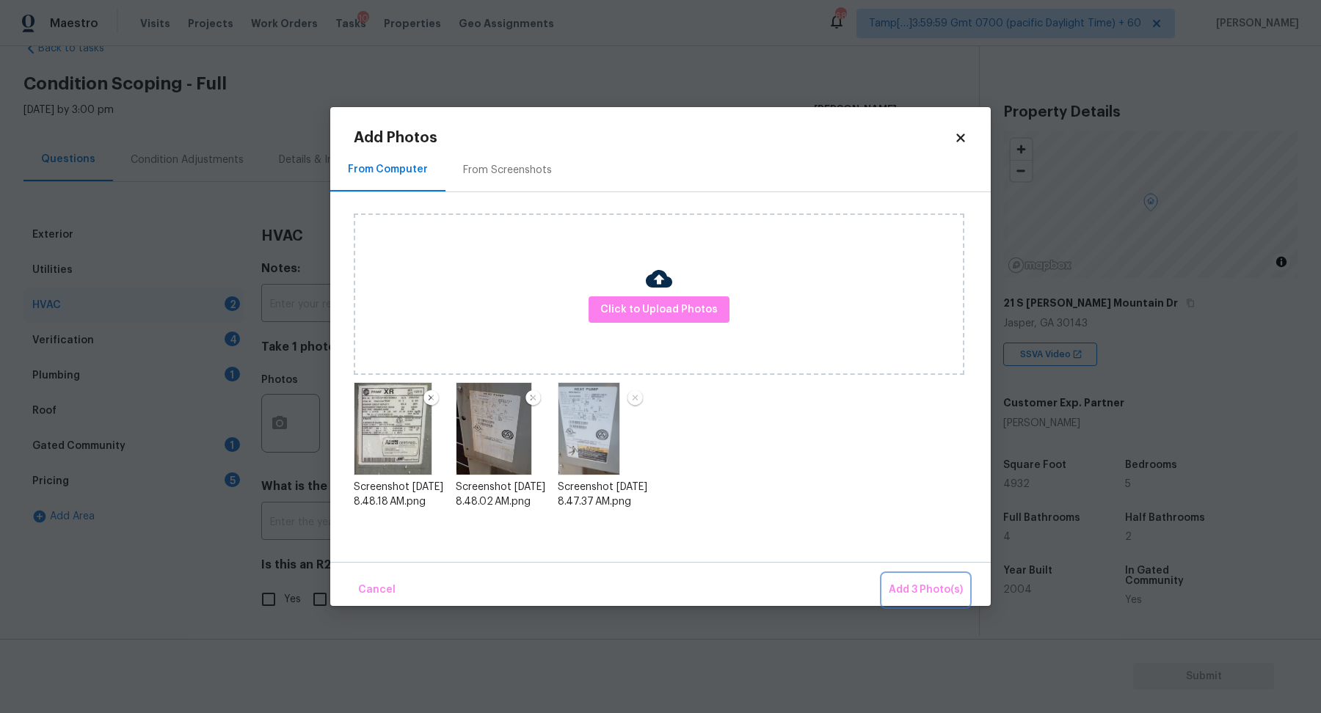
click at [923, 592] on span "Add 3 Photo(s)" at bounding box center [926, 590] width 74 height 18
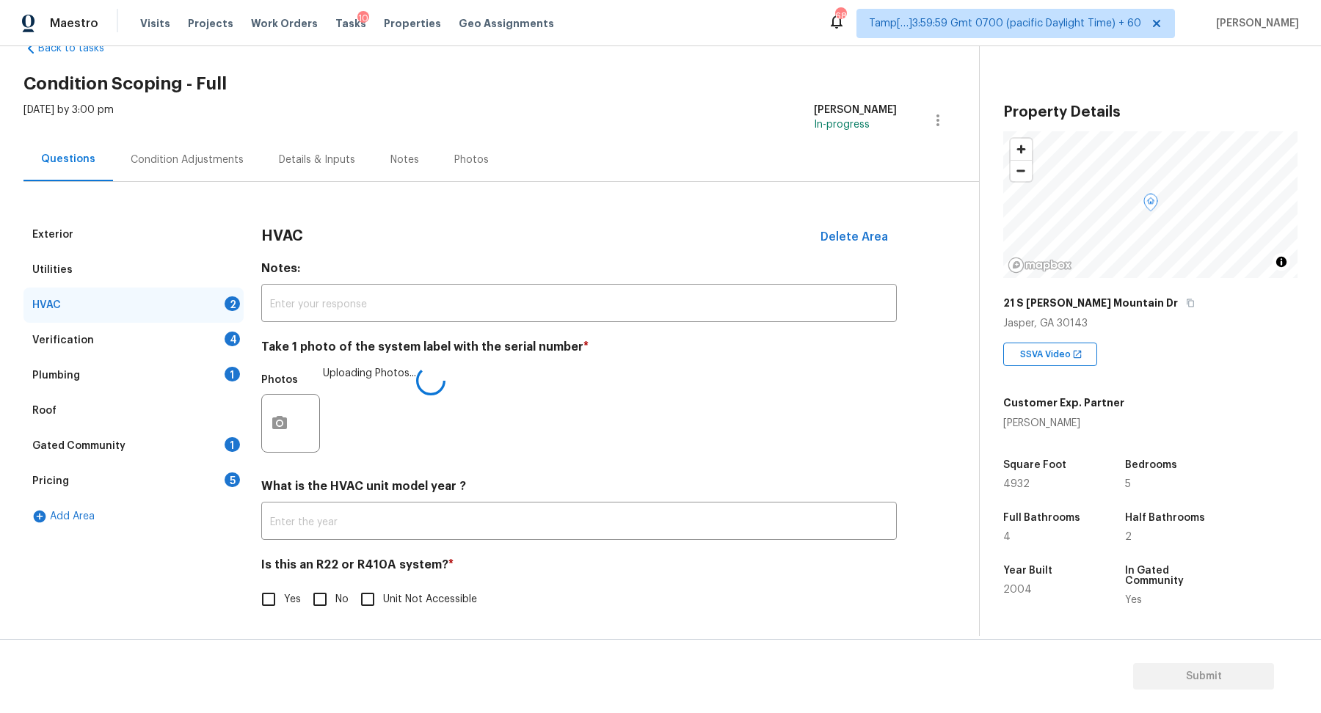
click at [328, 603] on input "No" at bounding box center [320, 599] width 31 height 31
checkbox input "true"
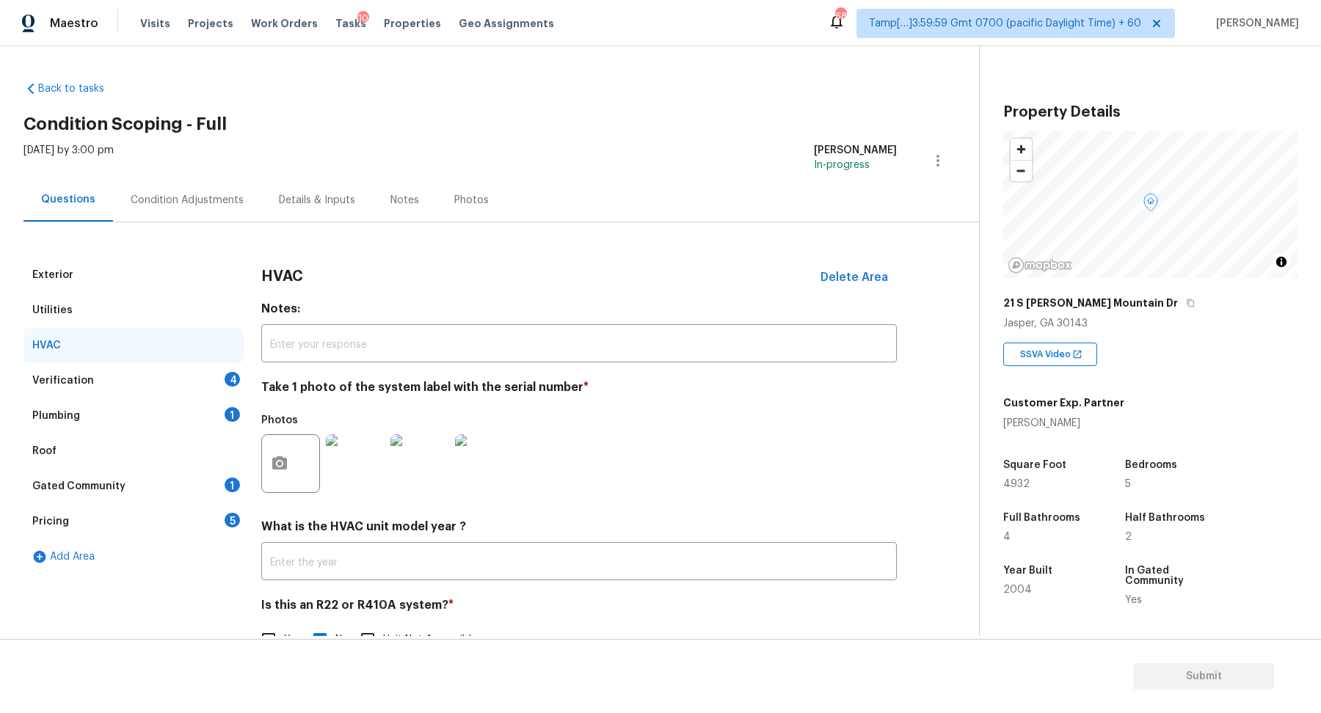
click at [215, 387] on div "Verification 4" at bounding box center [133, 380] width 220 height 35
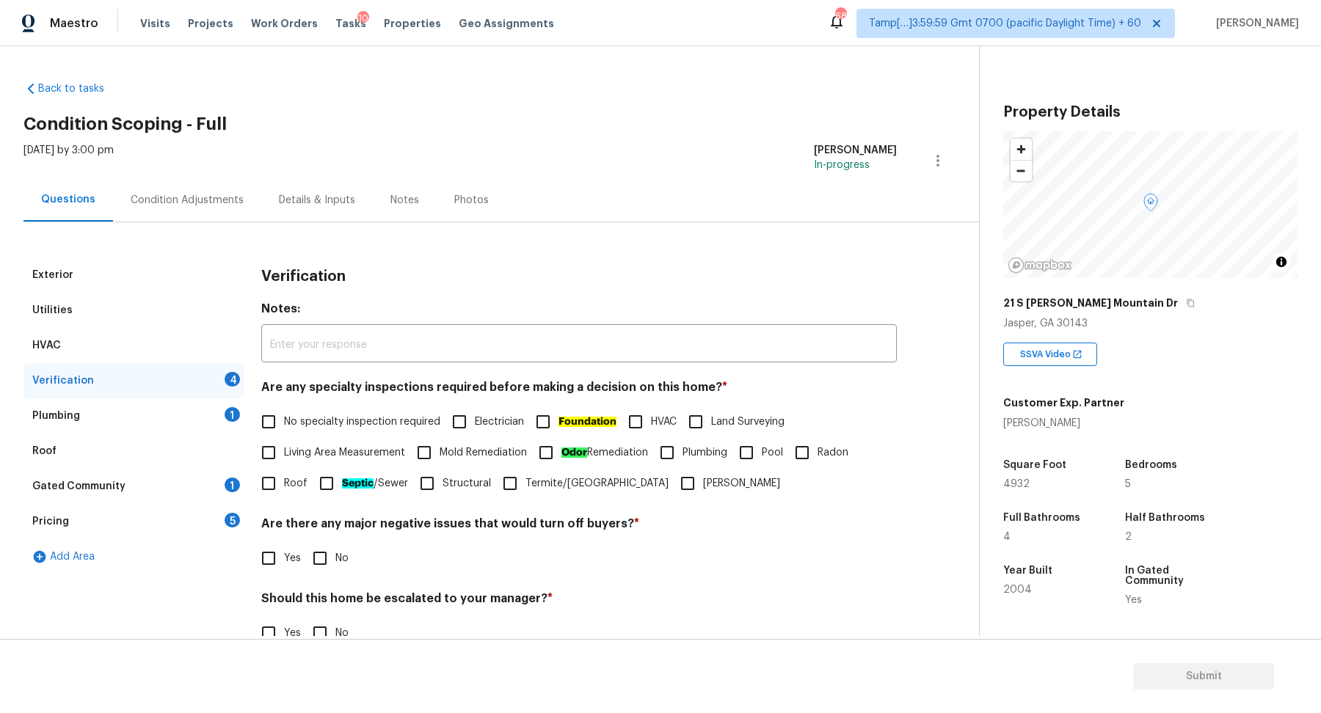
click at [333, 422] on span "No specialty inspection required" at bounding box center [362, 422] width 156 height 15
click at [284, 422] on input "No specialty inspection required" at bounding box center [268, 422] width 31 height 31
checkbox input "true"
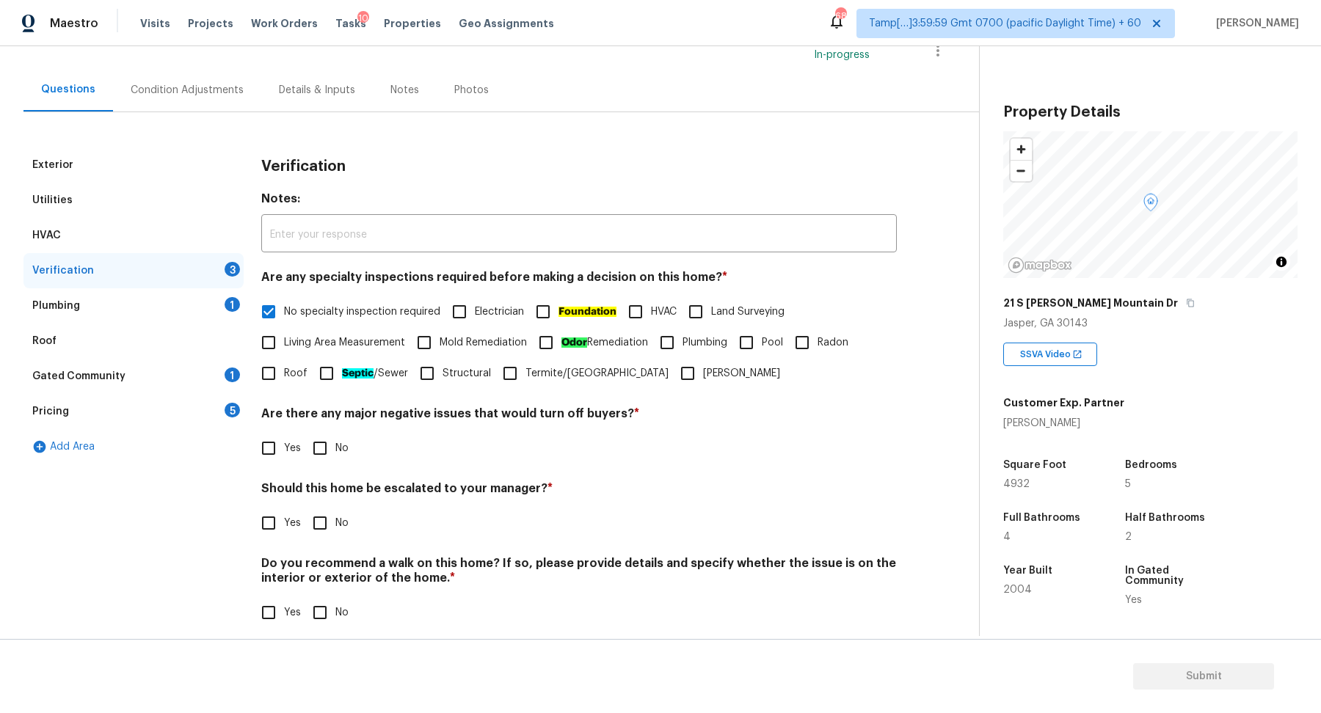
scroll to position [123, 0]
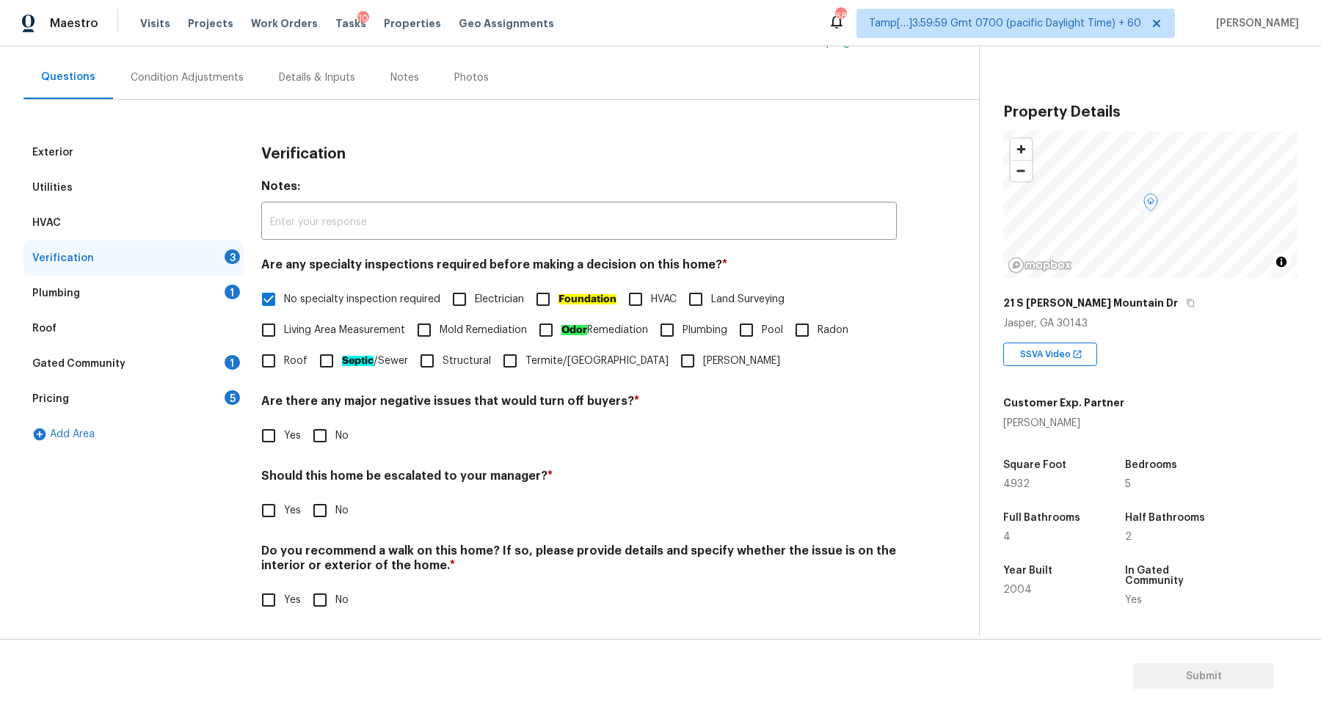
click at [329, 443] on input "No" at bounding box center [320, 436] width 31 height 31
checkbox input "true"
click at [310, 515] on input "No" at bounding box center [320, 510] width 31 height 31
checkbox input "true"
click at [319, 606] on input "No" at bounding box center [320, 600] width 31 height 31
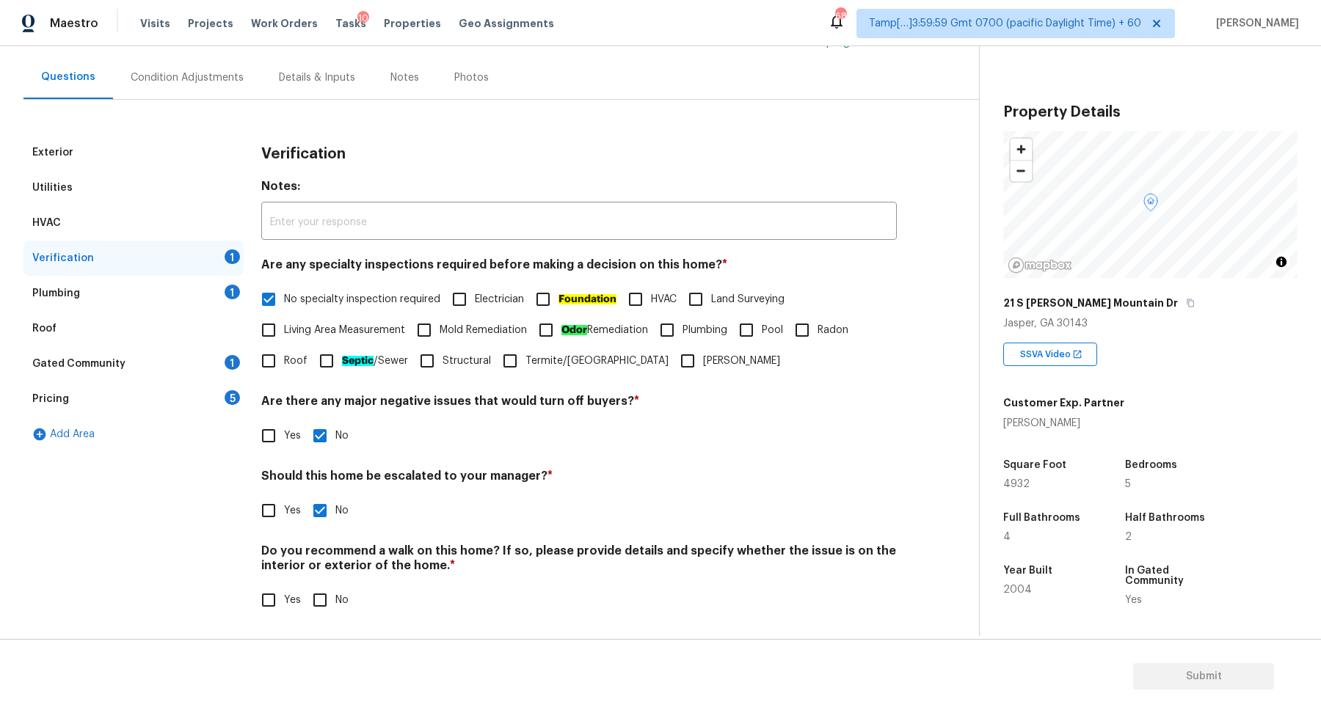
checkbox input "true"
click at [259, 509] on input "Yes" at bounding box center [268, 510] width 31 height 31
checkbox input "true"
checkbox input "false"
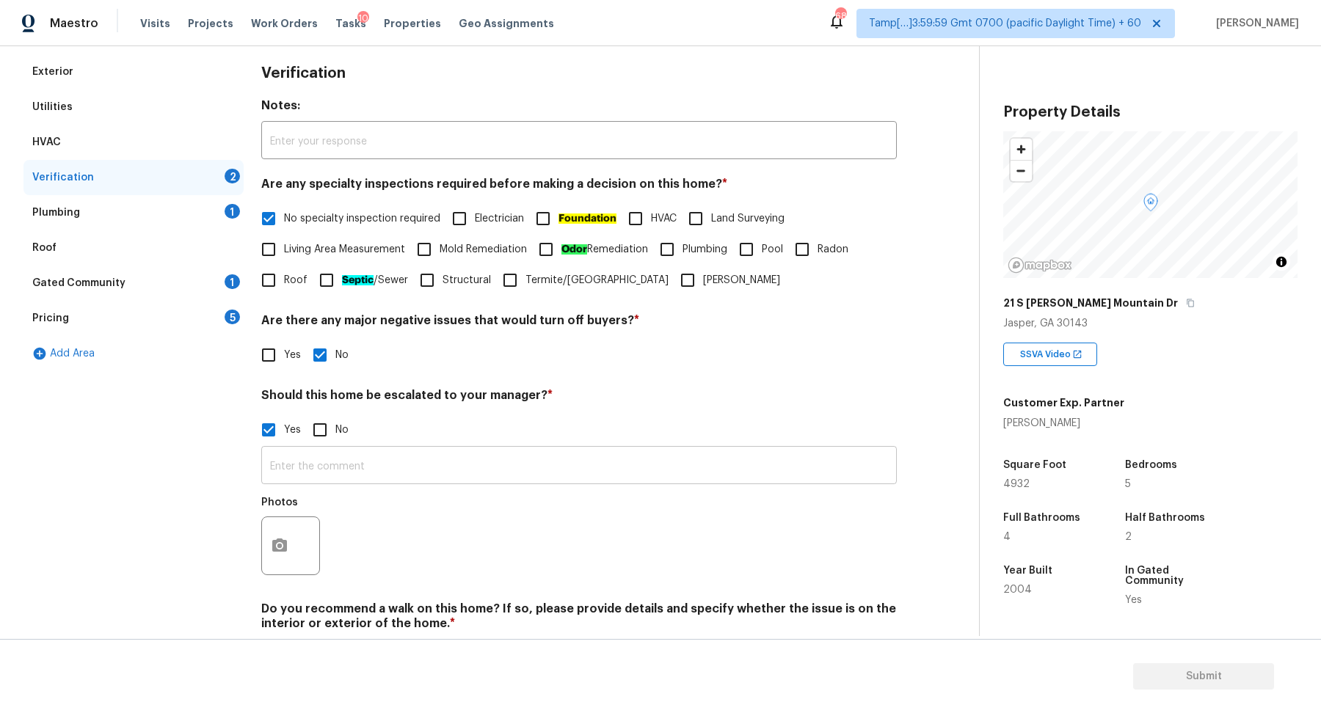
scroll to position [261, 0]
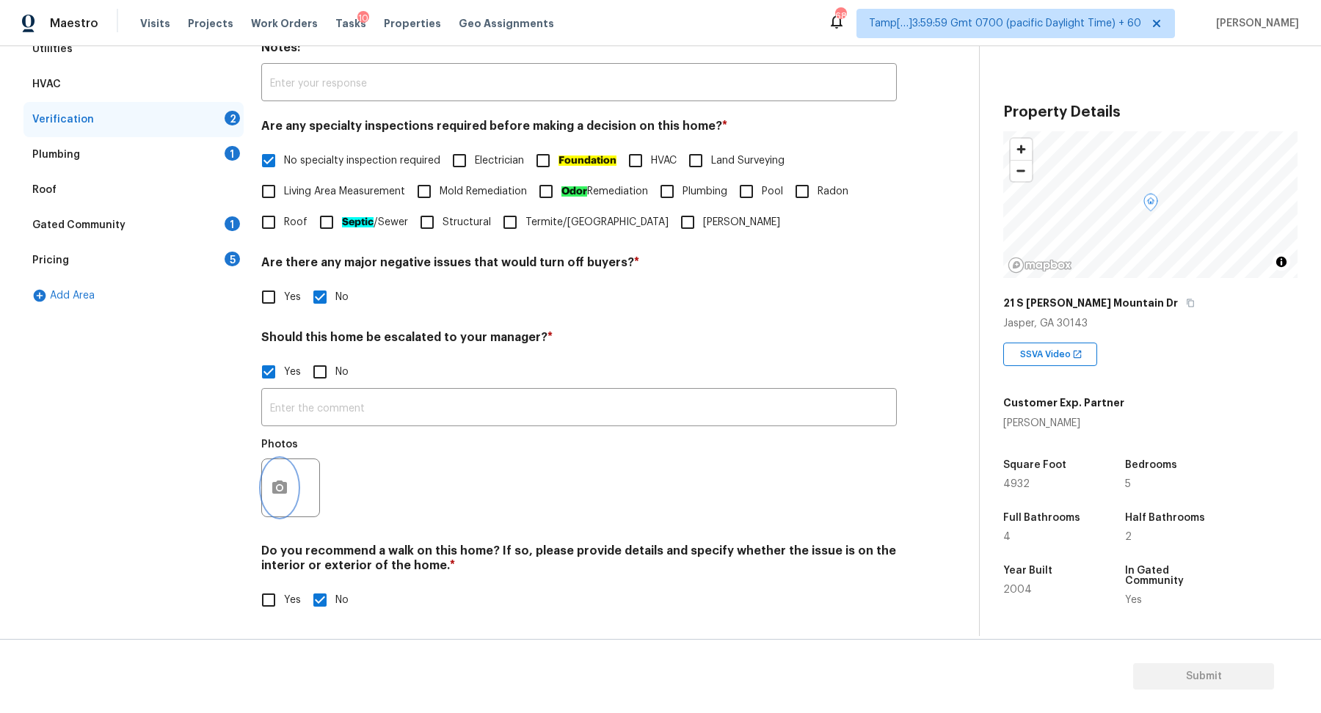
click at [288, 491] on button "button" at bounding box center [279, 487] width 35 height 57
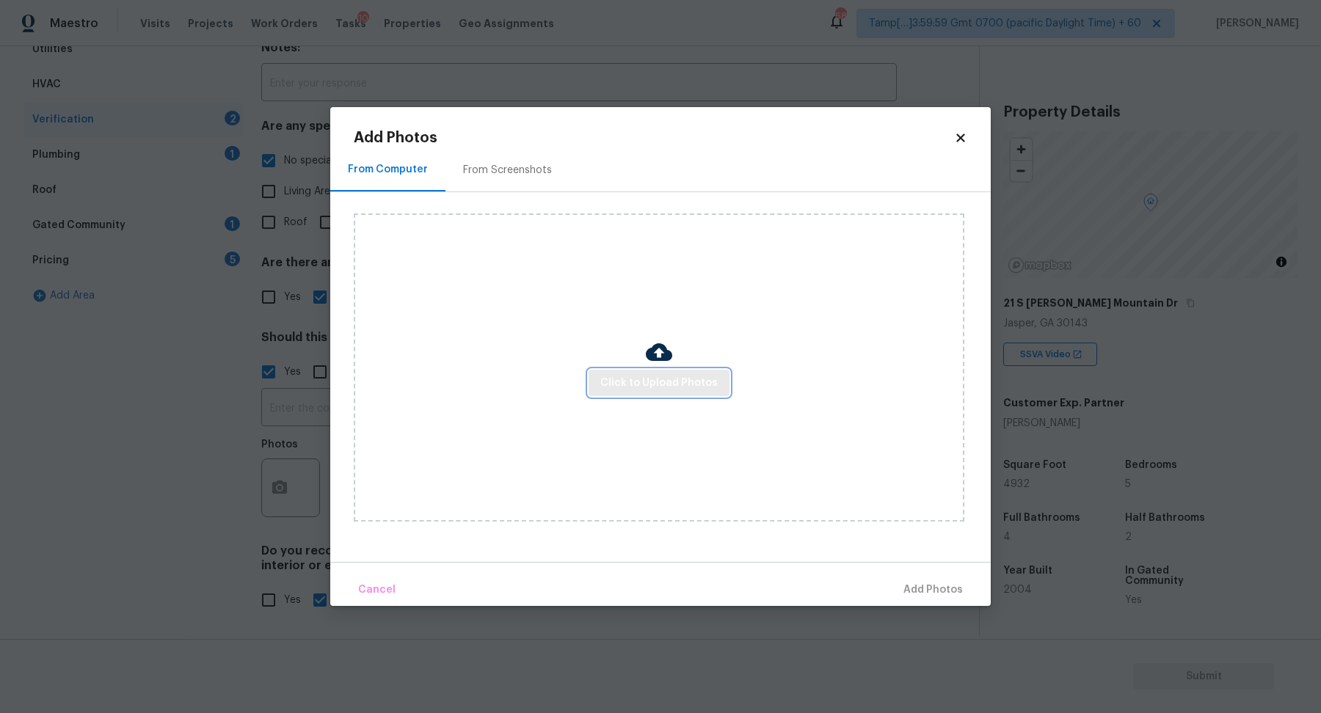
click at [655, 383] on span "Click to Upload Photos" at bounding box center [658, 383] width 117 height 18
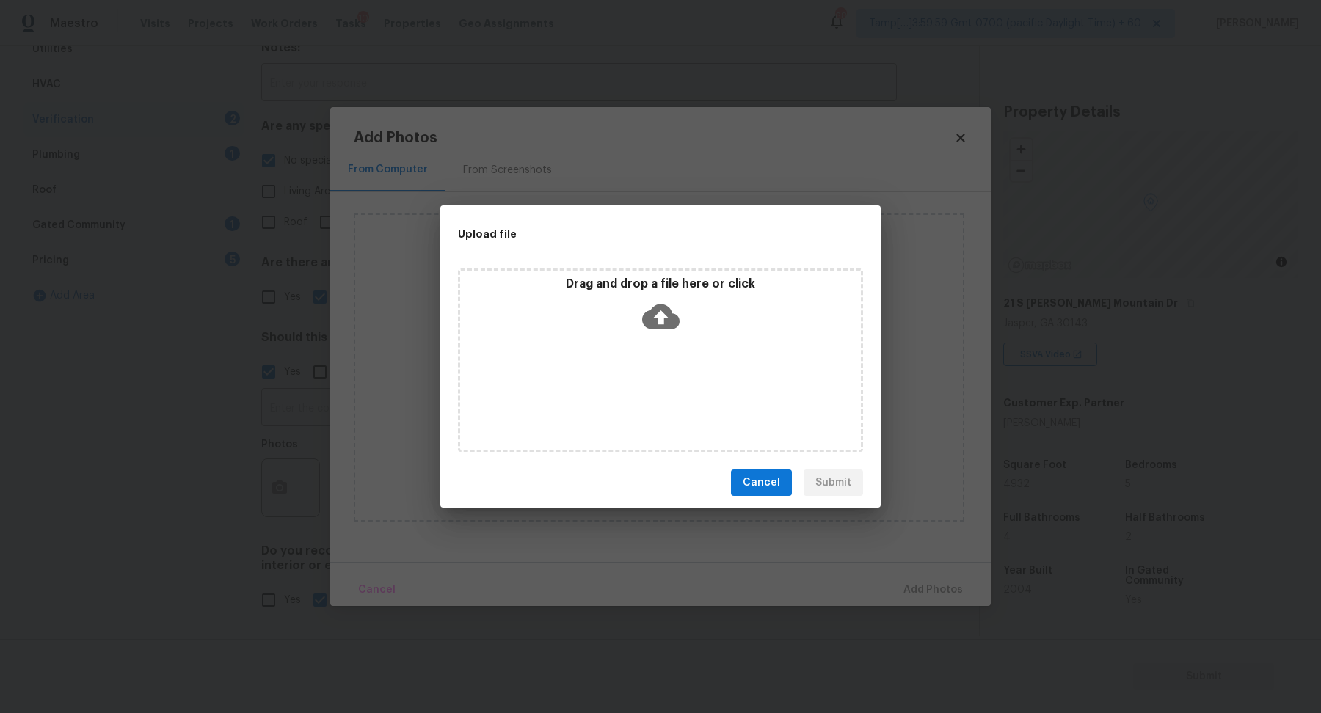
click at [686, 336] on div "Drag and drop a file here or click" at bounding box center [660, 308] width 401 height 63
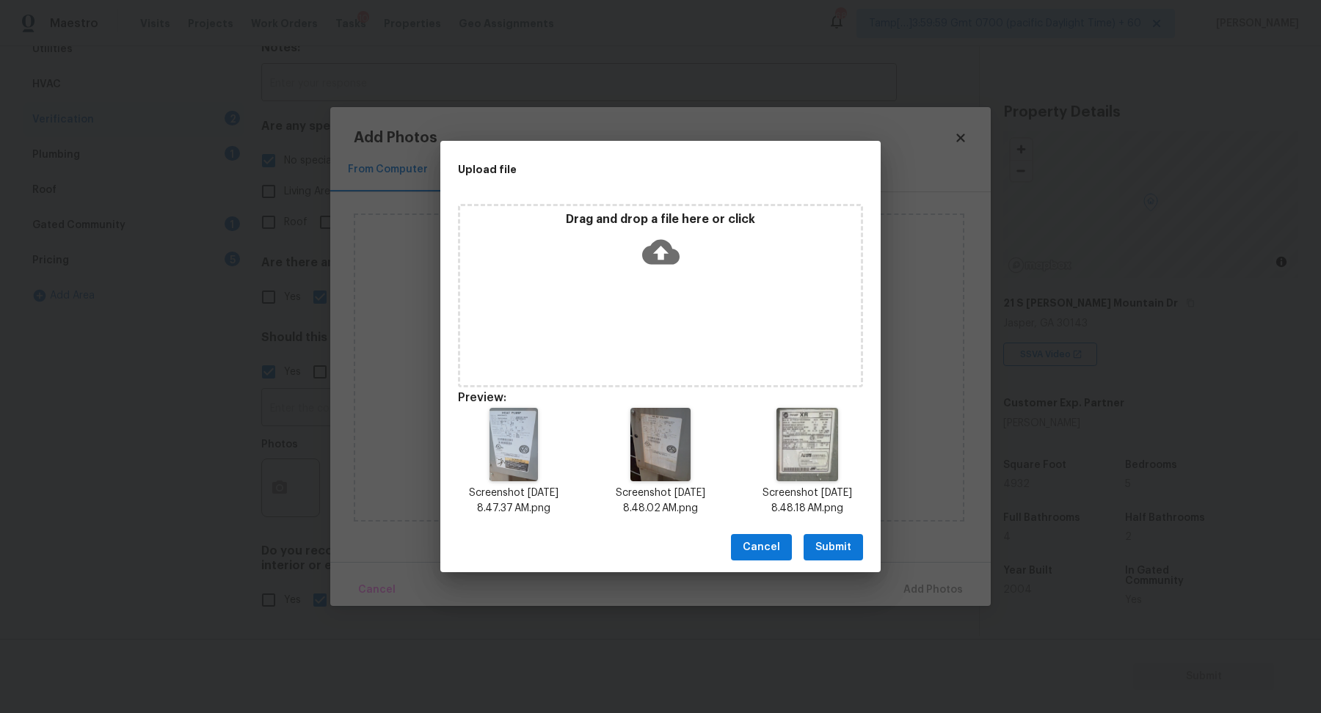
click at [848, 544] on span "Submit" at bounding box center [834, 548] width 36 height 18
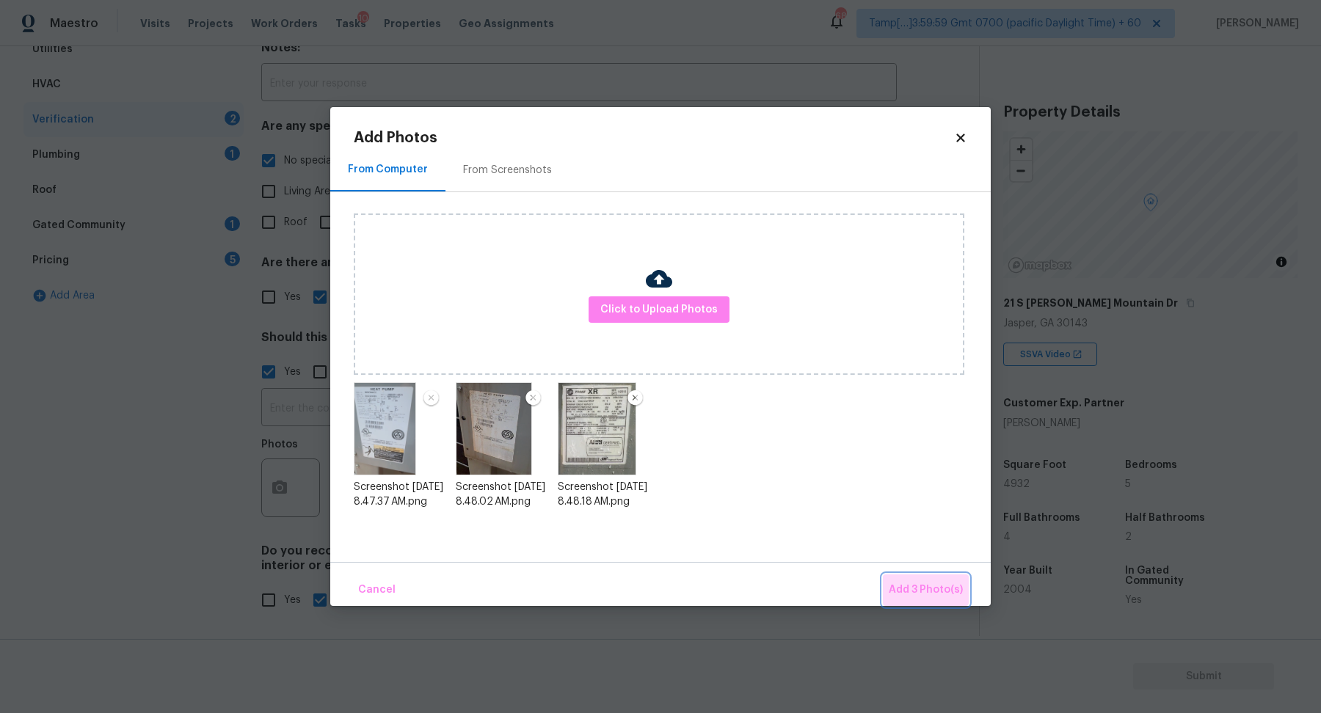
click at [917, 576] on button "Add 3 Photo(s)" at bounding box center [926, 591] width 86 height 32
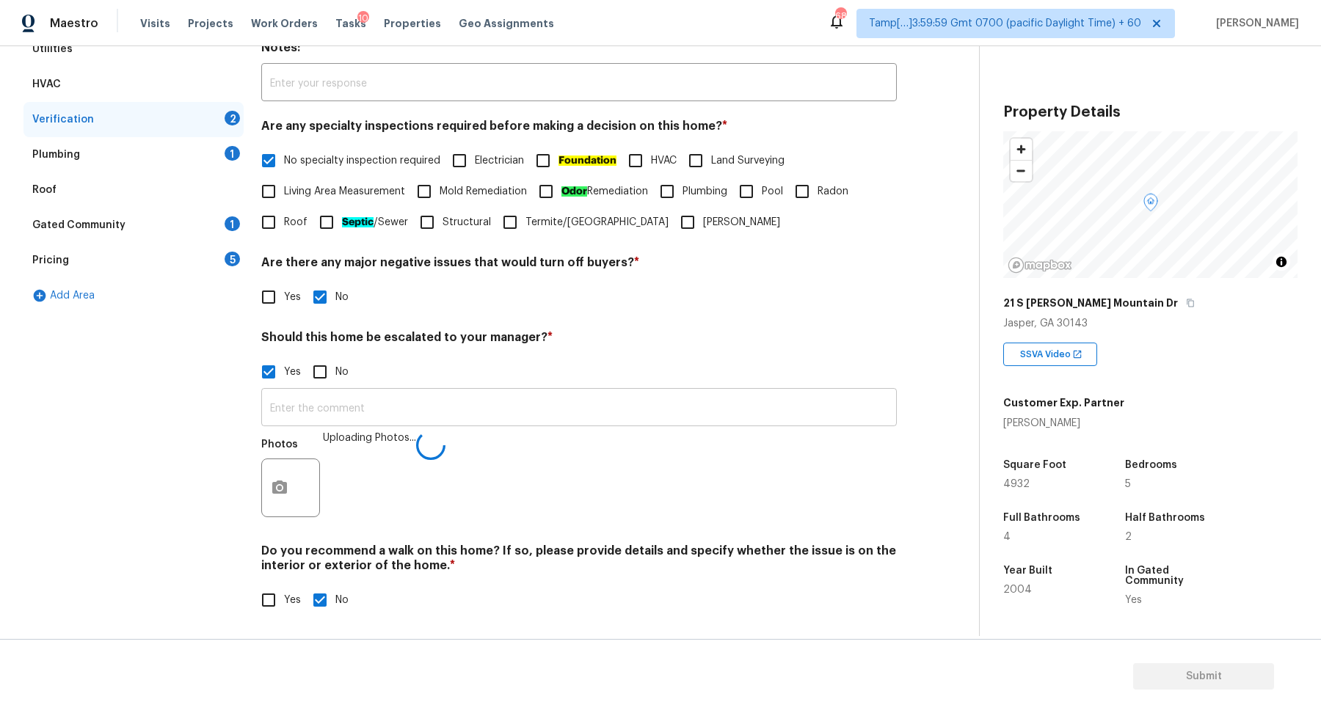
click at [524, 423] on input "text" at bounding box center [579, 409] width 636 height 34
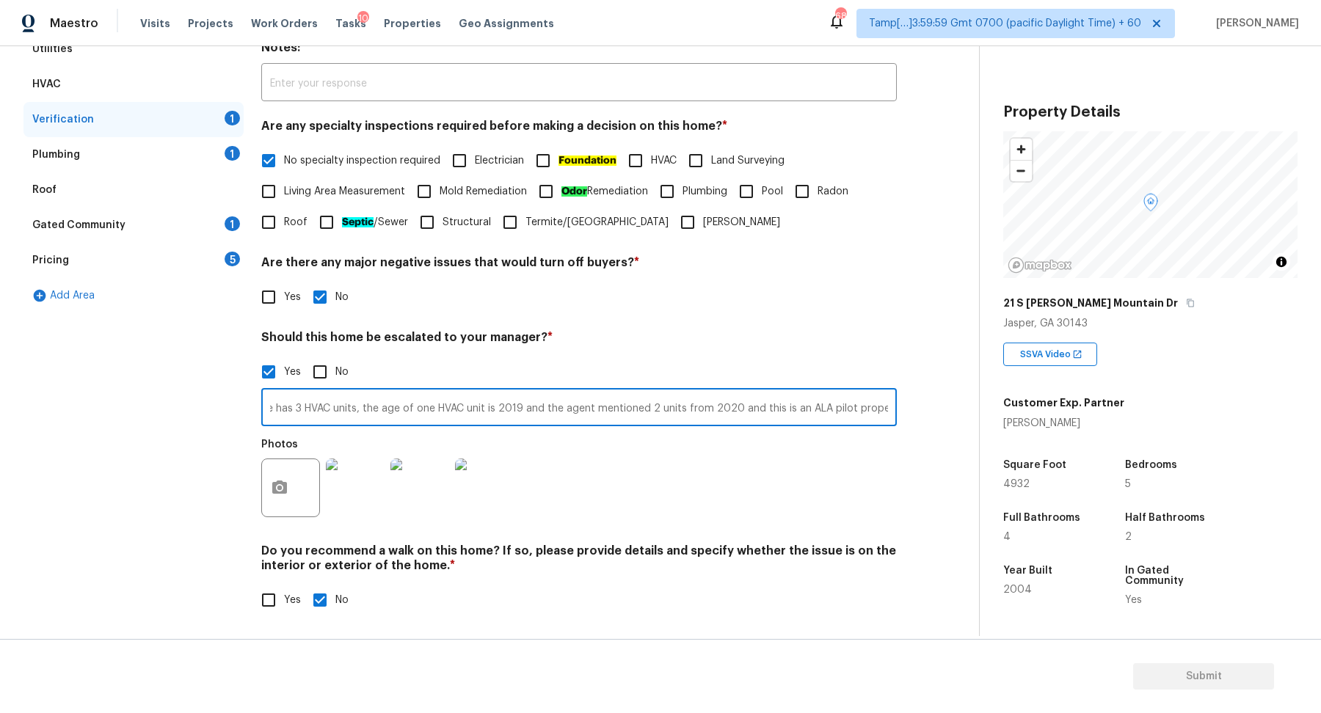
scroll to position [0, 50]
type input "The house has 3 HVAC units, the age of one HVAC unit is 2019 and the agent ment…"
click at [660, 467] on div "Photos" at bounding box center [579, 478] width 636 height 95
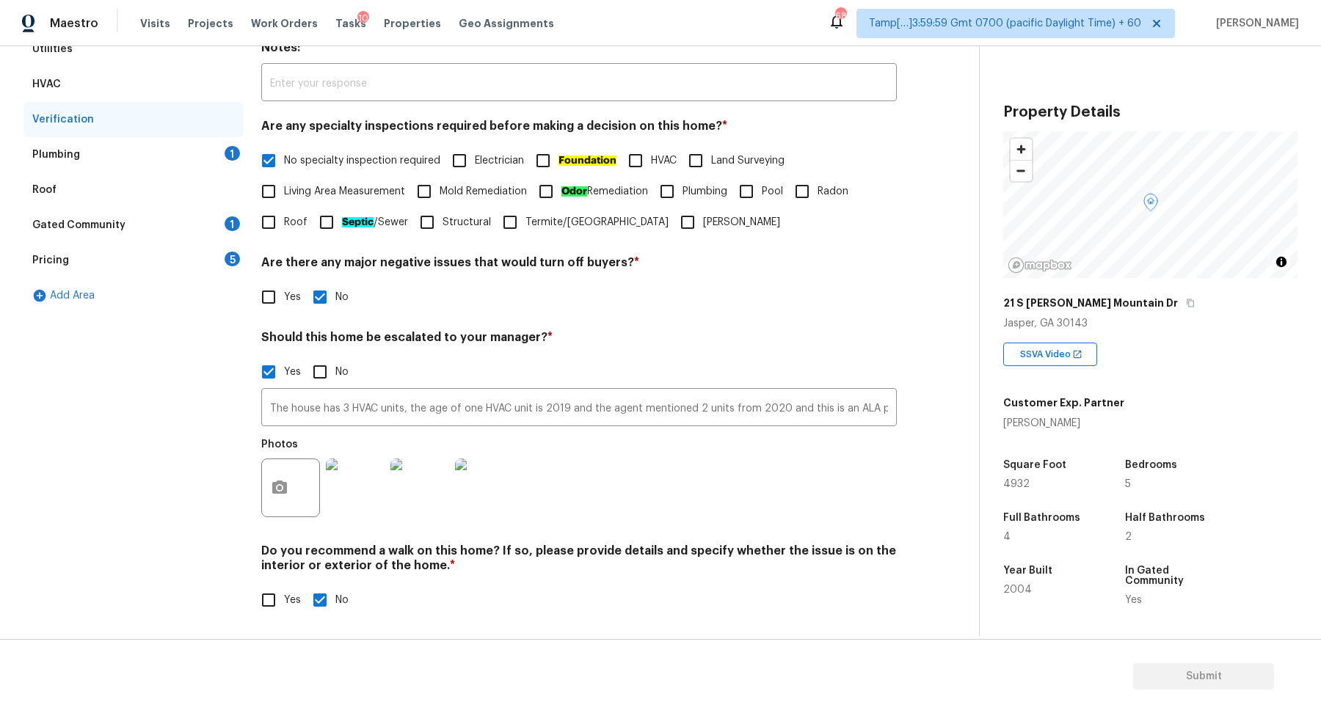
scroll to position [133, 0]
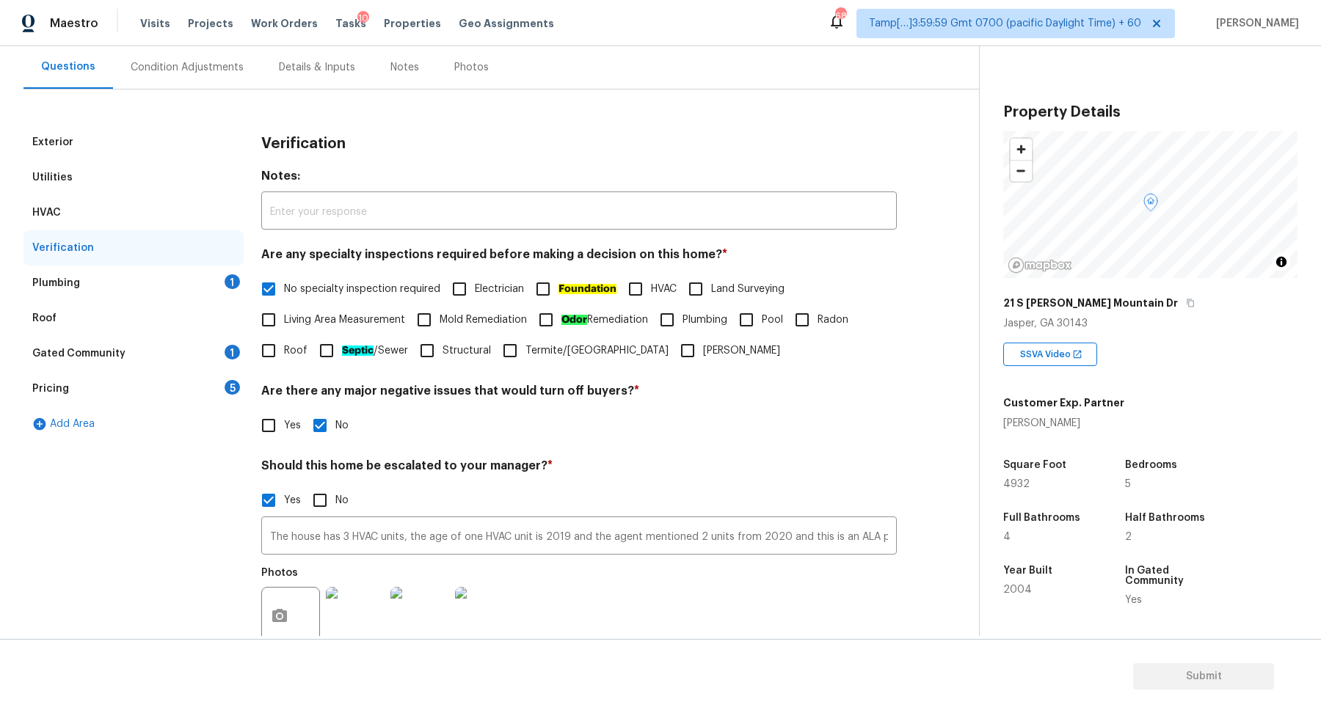
click at [249, 280] on div "Exterior Utilities HVAC Verification Plumbing 1 Roof Gated Community 1 Pricing …" at bounding box center [483, 443] width 920 height 637
click at [222, 280] on div "Plumbing 1" at bounding box center [133, 283] width 220 height 35
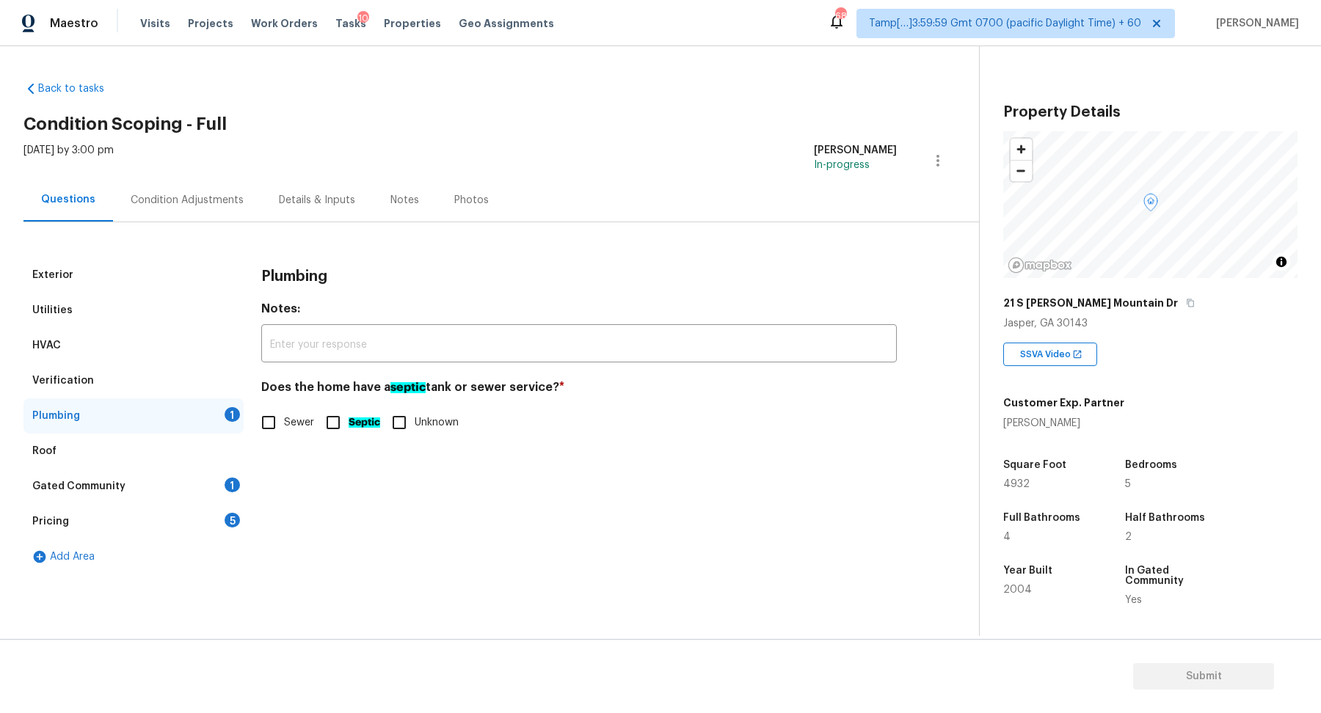
click at [303, 425] on span "Sewer" at bounding box center [299, 422] width 30 height 15
click at [284, 425] on input "Sewer" at bounding box center [268, 422] width 31 height 31
checkbox input "true"
click at [314, 425] on div "Sewer Septic Unknown" at bounding box center [579, 424] width 636 height 31
click at [337, 425] on input "Septic" at bounding box center [333, 422] width 31 height 31
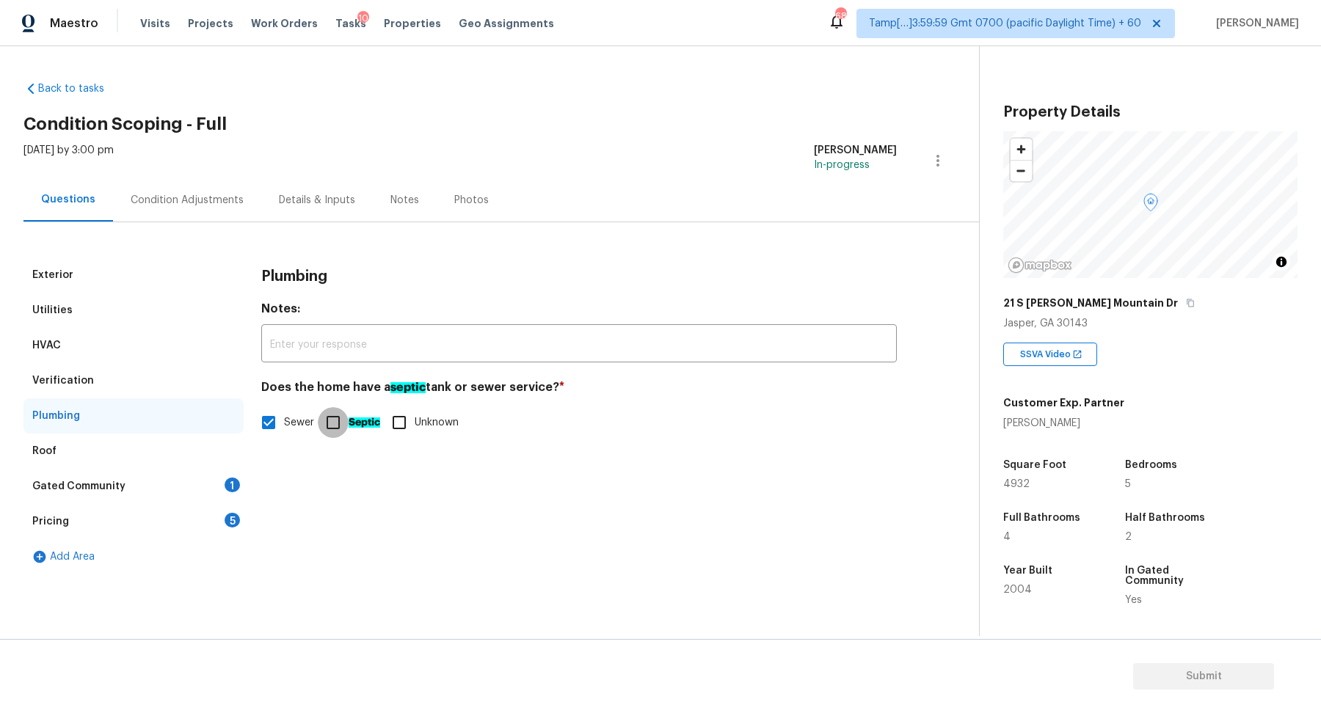
checkbox input "true"
checkbox input "false"
click at [216, 498] on div "Gated Community 1" at bounding box center [133, 486] width 220 height 35
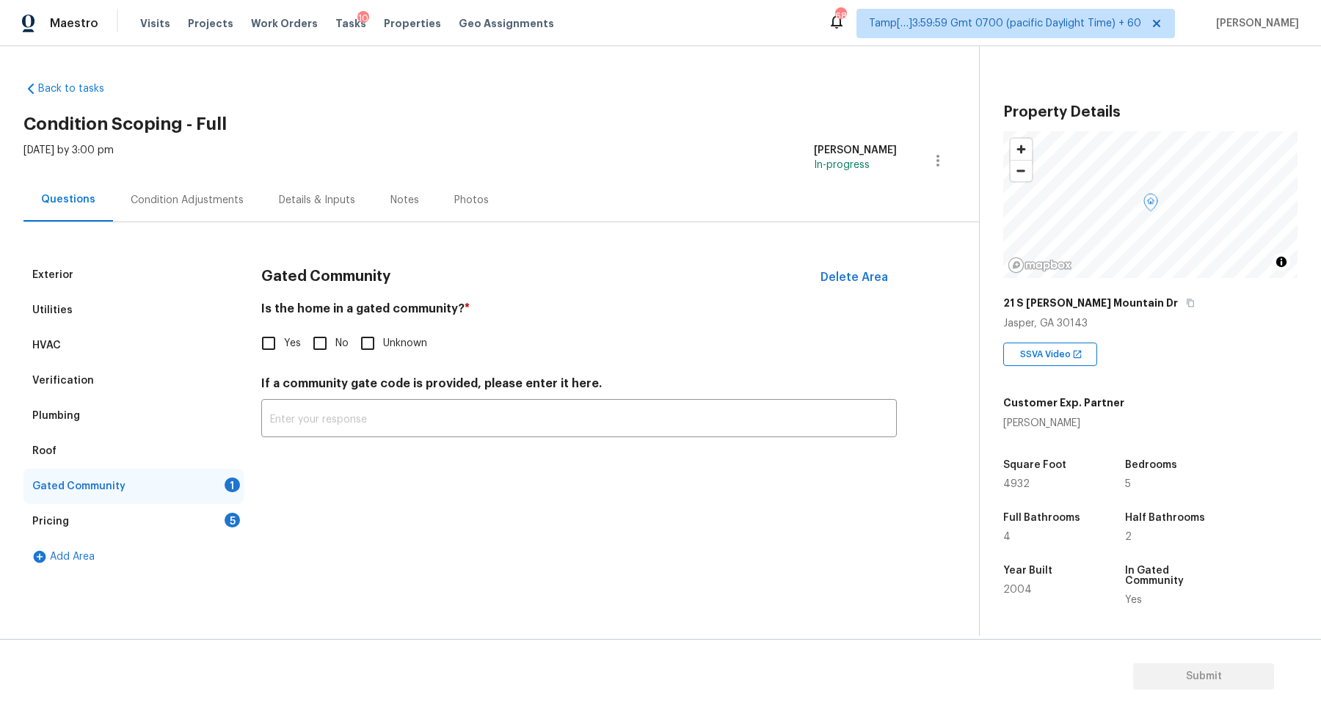
click at [315, 347] on input "No" at bounding box center [320, 343] width 31 height 31
checkbox input "true"
click at [205, 536] on div "Pricing 5" at bounding box center [133, 521] width 220 height 35
click at [206, 536] on div "Pricing 5" at bounding box center [133, 521] width 220 height 35
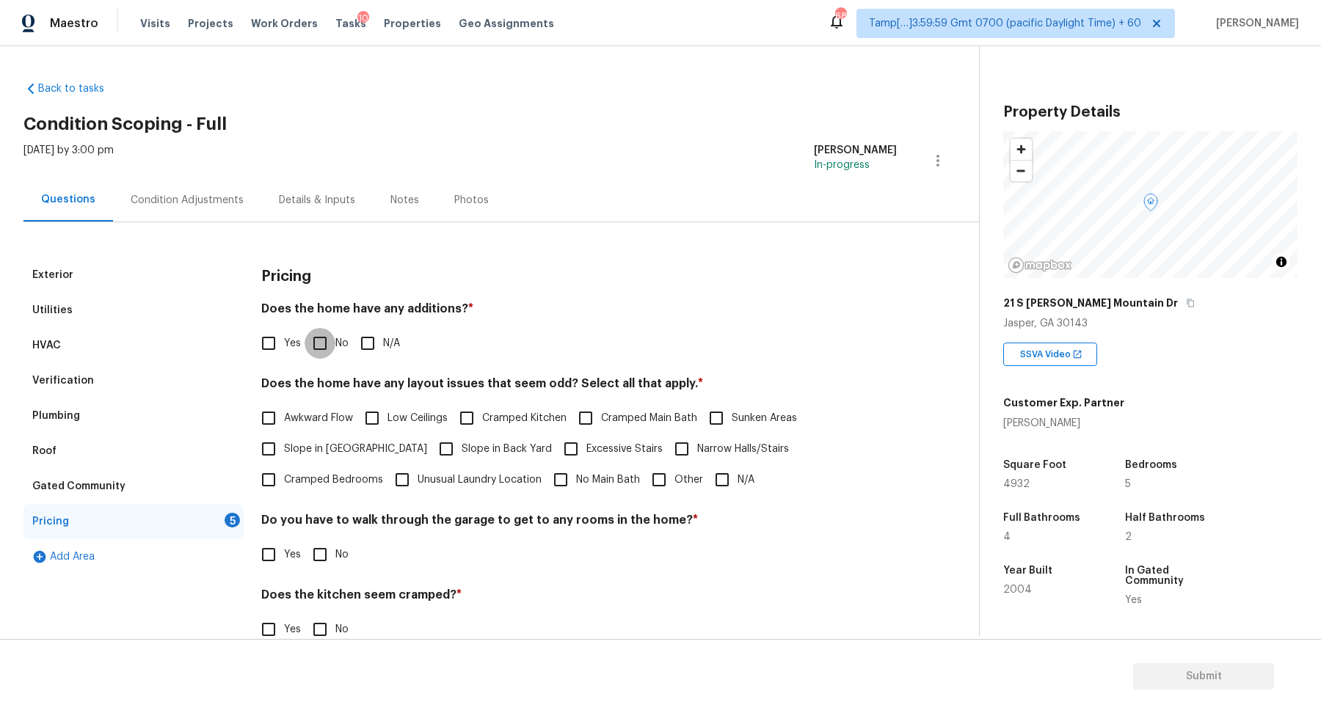
click at [324, 352] on input "No" at bounding box center [320, 343] width 31 height 31
checkbox input "true"
click at [278, 352] on input "Yes" at bounding box center [268, 345] width 31 height 31
checkbox input "true"
checkbox input "false"
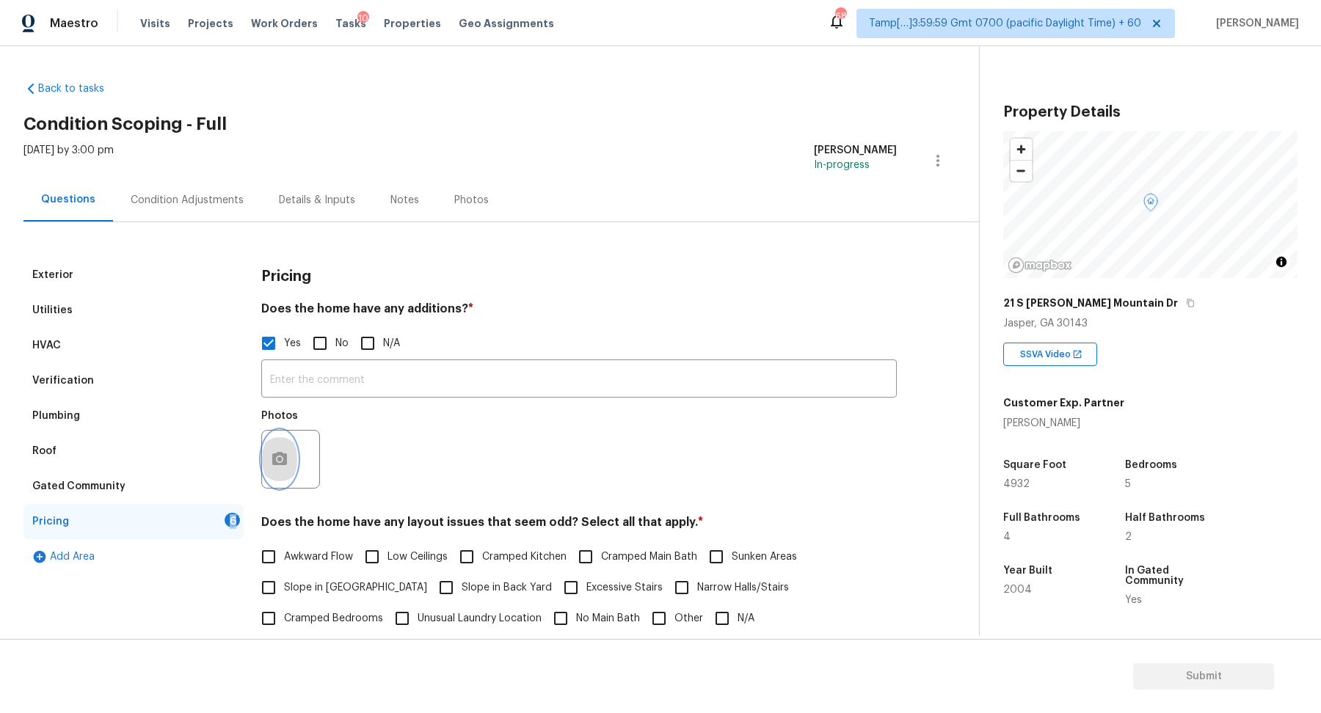
click at [273, 456] on icon "button" at bounding box center [279, 458] width 15 height 13
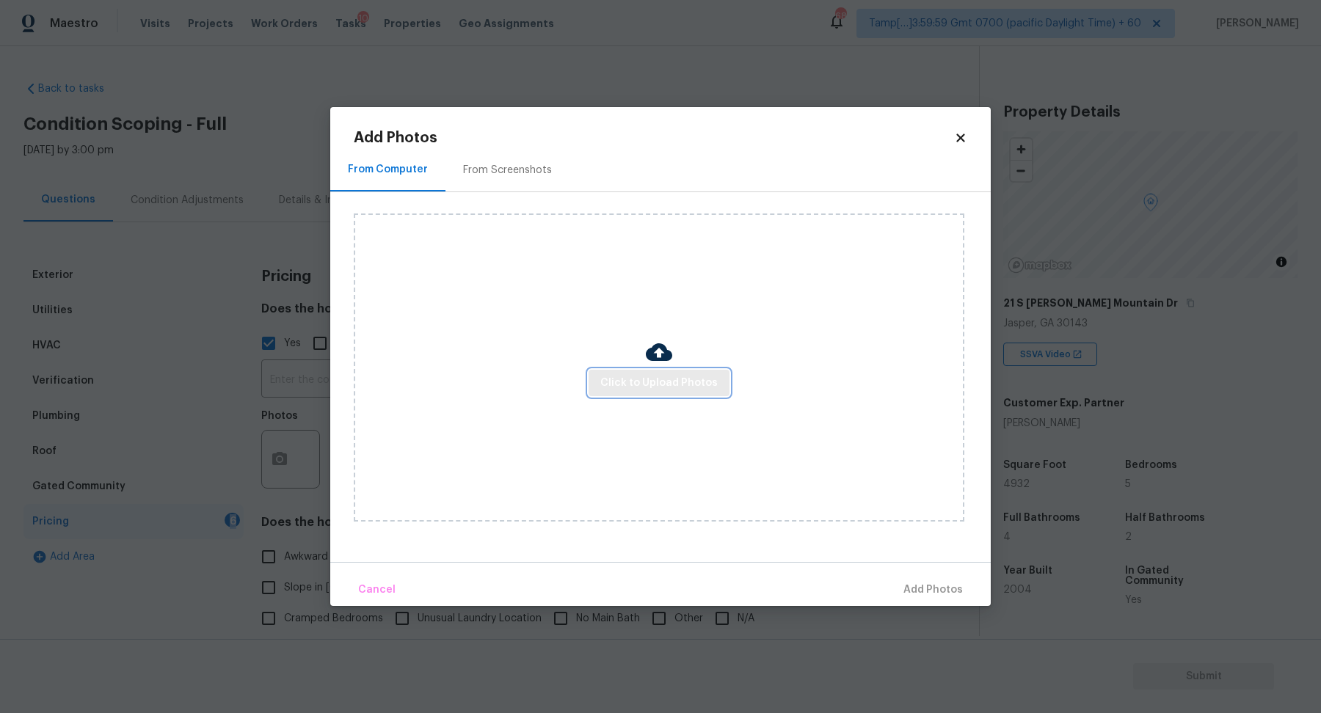
click at [639, 385] on span "Click to Upload Photos" at bounding box center [658, 383] width 117 height 18
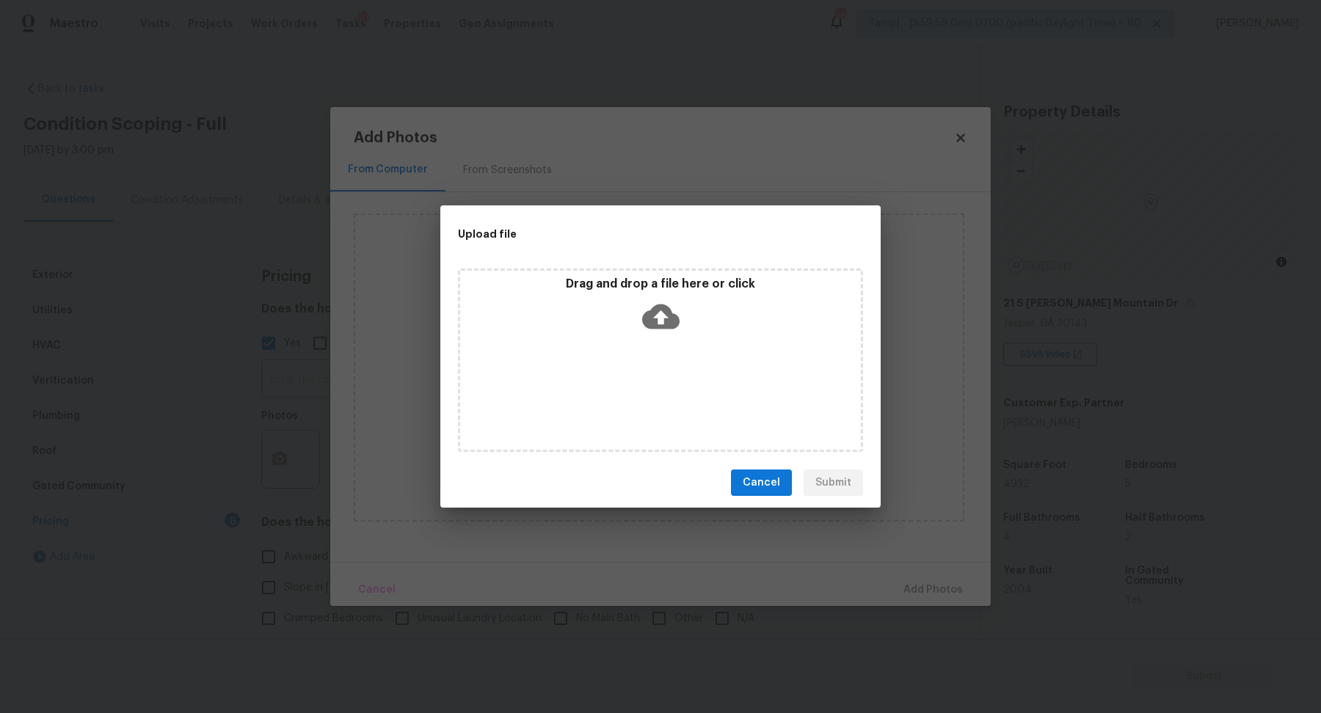
click at [683, 317] on div "Drag and drop a file here or click" at bounding box center [660, 308] width 401 height 63
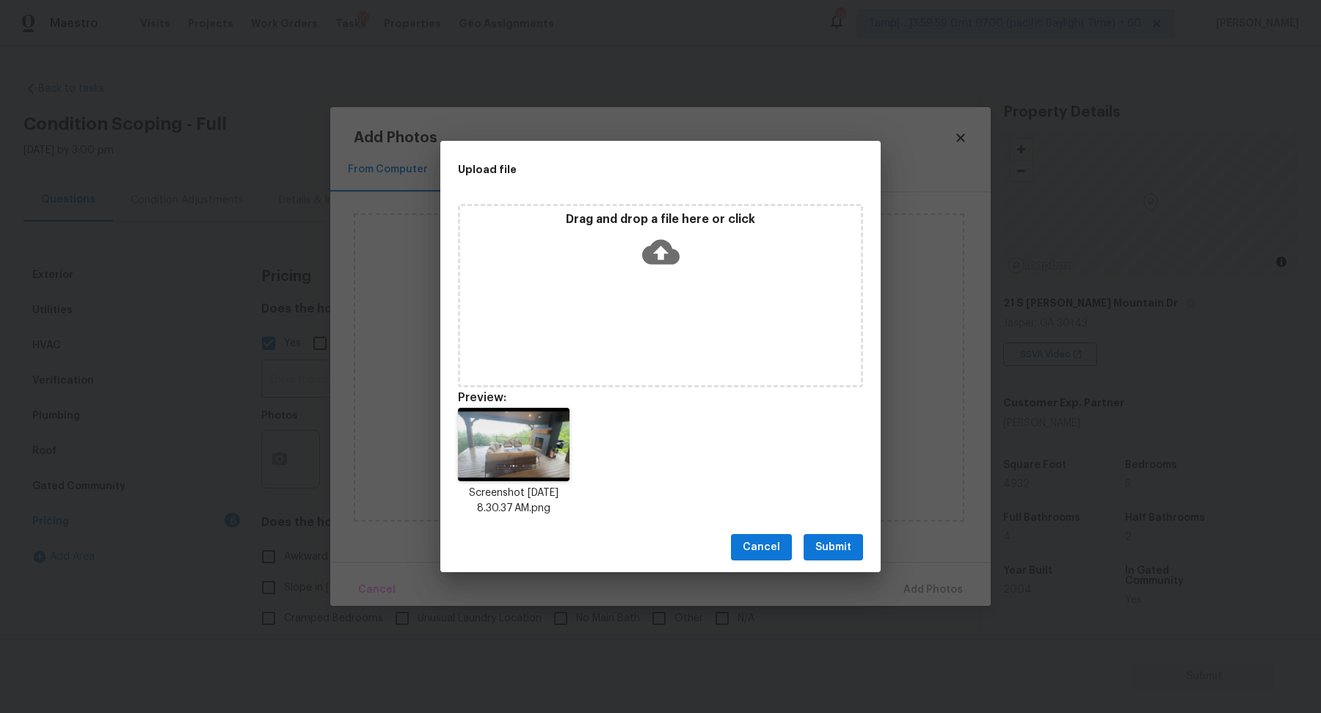
click at [841, 554] on span "Submit" at bounding box center [834, 548] width 36 height 18
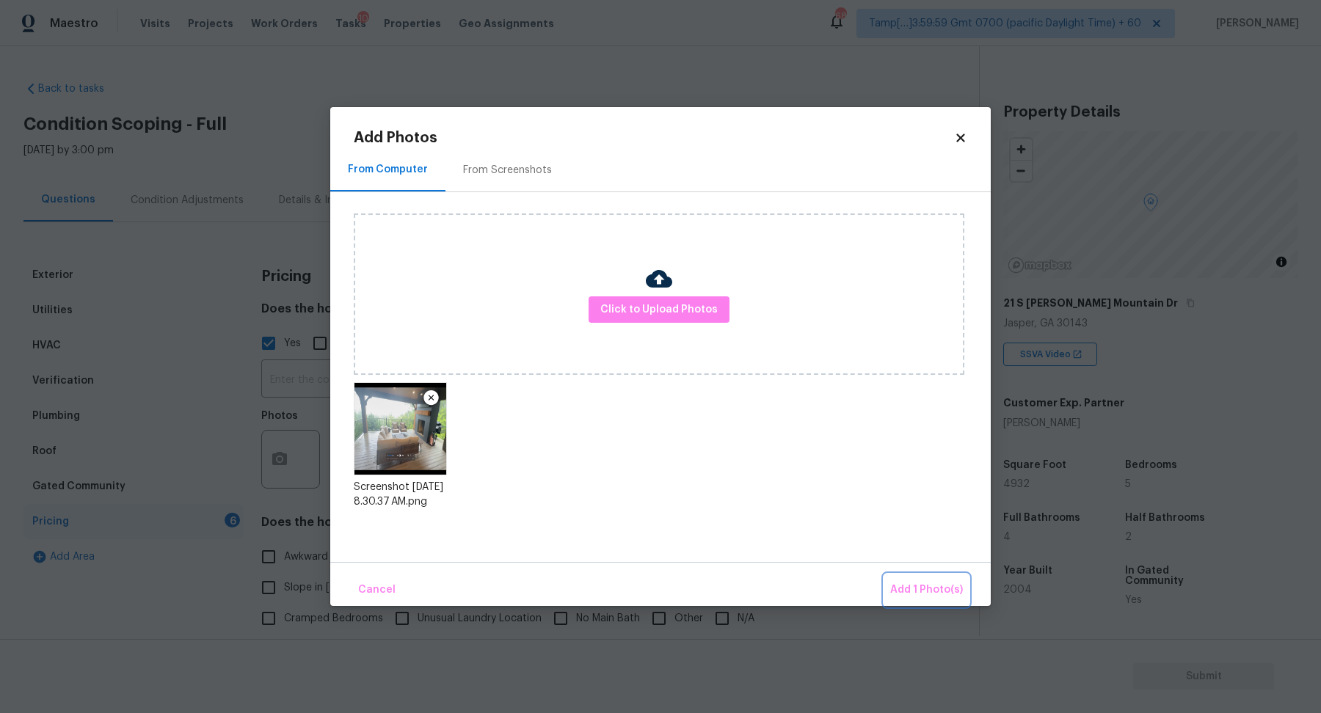
click at [920, 583] on span "Add 1 Photo(s)" at bounding box center [926, 590] width 73 height 18
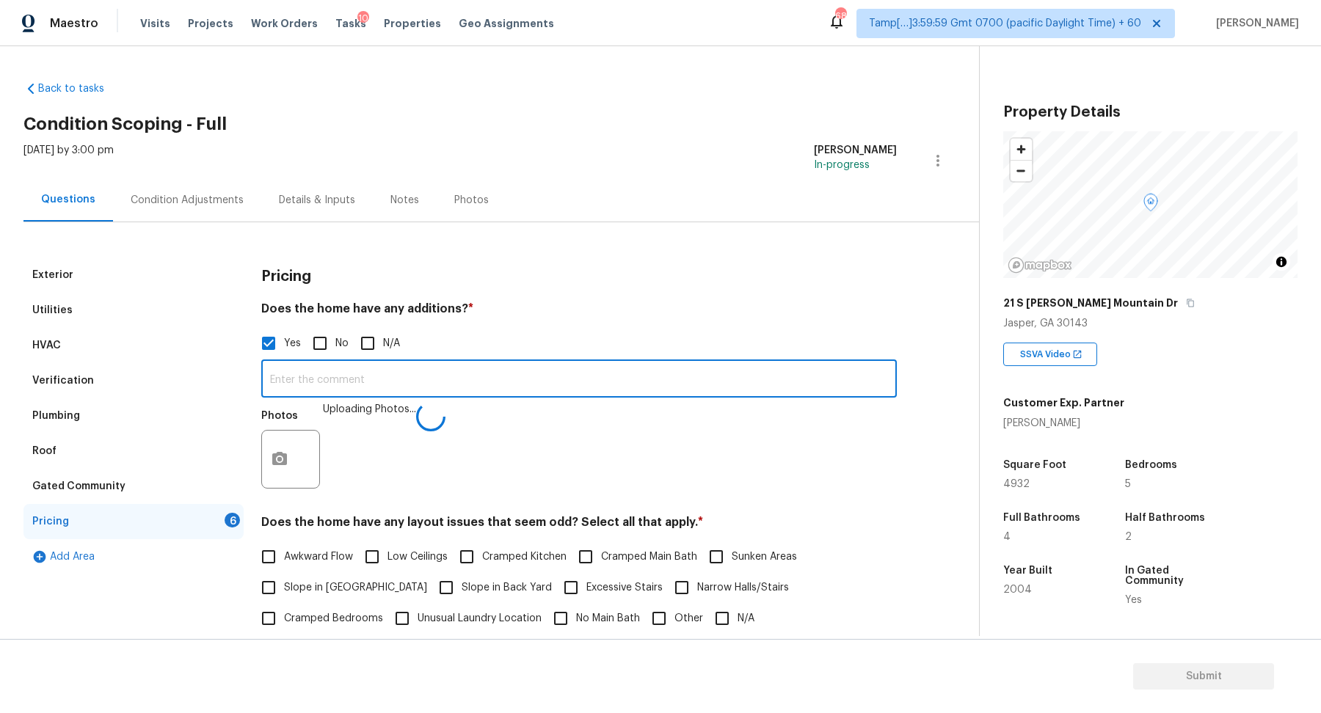
click at [574, 372] on input "text" at bounding box center [579, 380] width 636 height 34
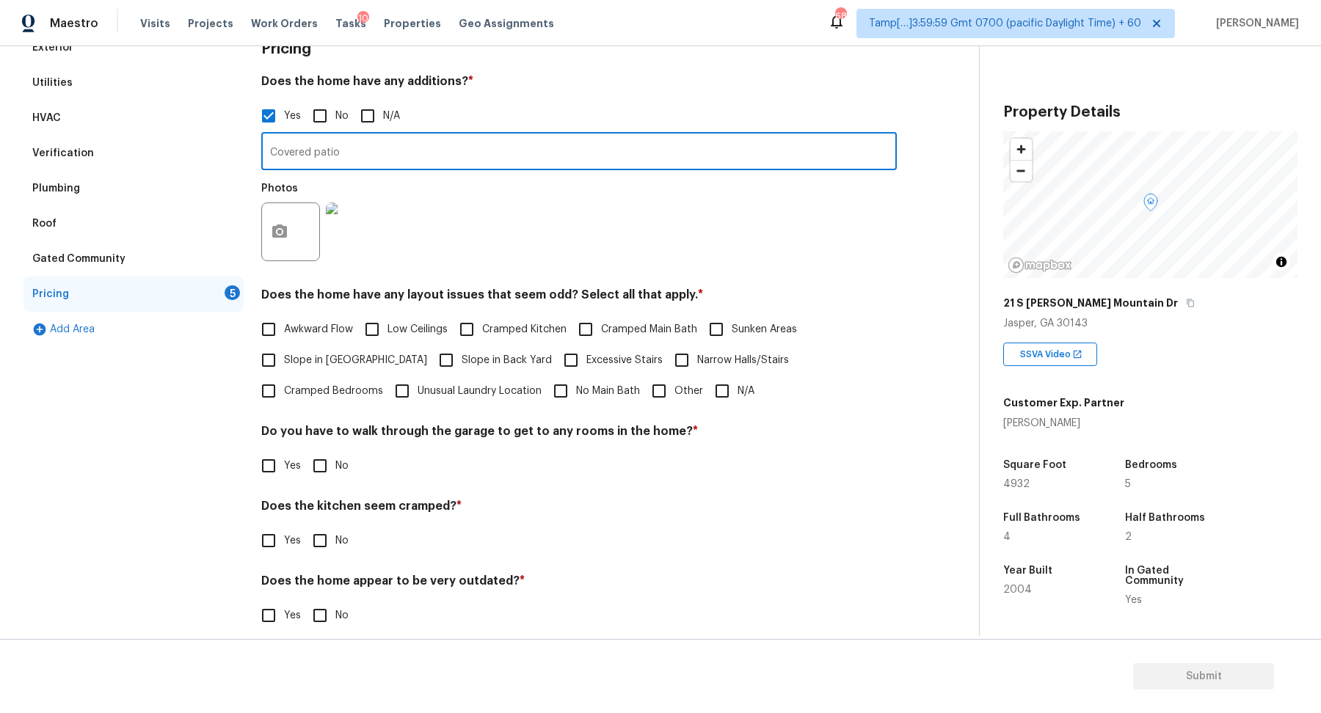
scroll to position [243, 0]
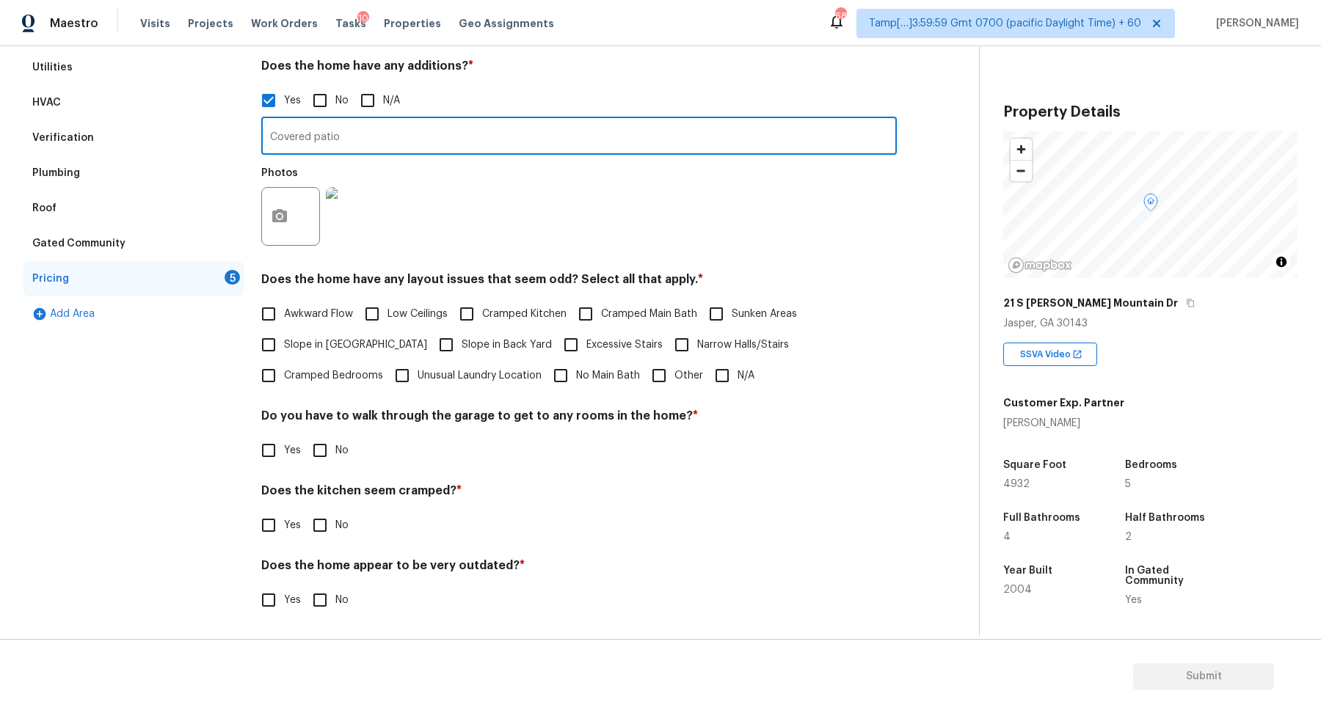
type input "Covered patio"
click at [335, 341] on span "Slope in [GEOGRAPHIC_DATA]" at bounding box center [355, 345] width 143 height 15
click at [284, 341] on input "Slope in [GEOGRAPHIC_DATA]" at bounding box center [268, 345] width 31 height 31
checkbox input "true"
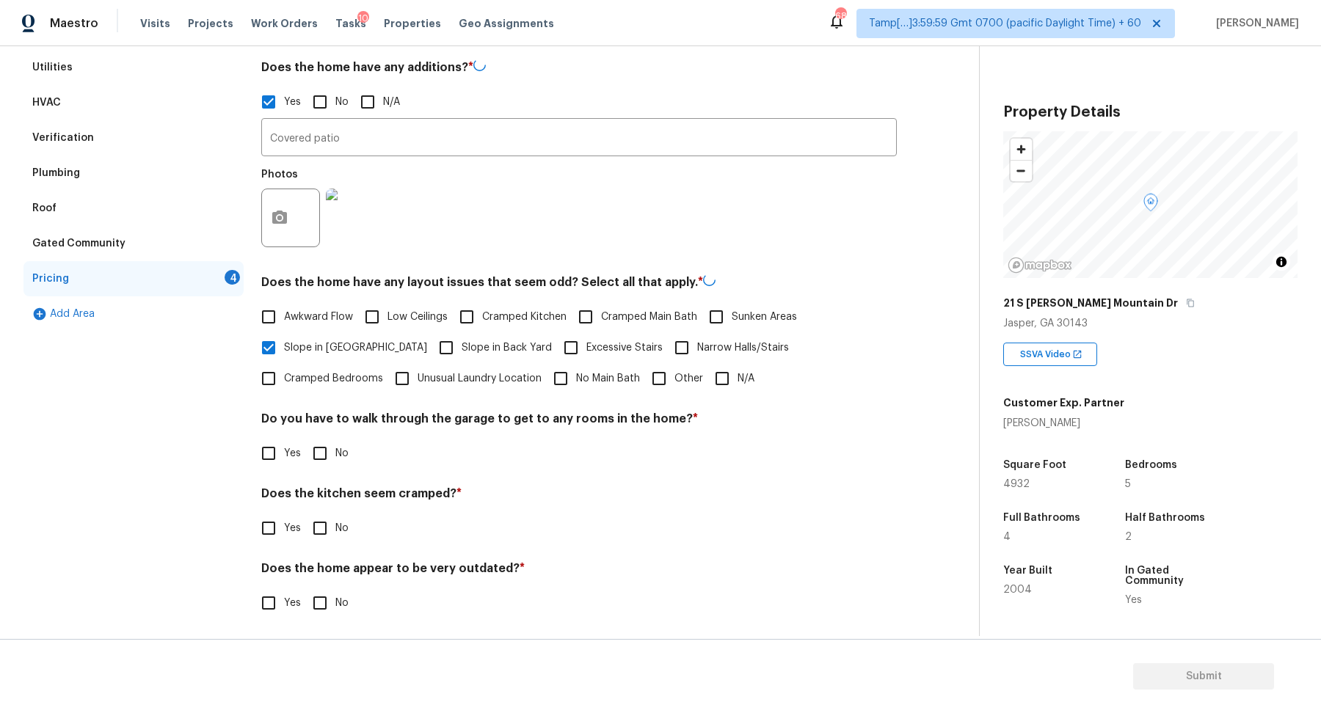
click at [431, 353] on input "Slope in Back Yard" at bounding box center [446, 348] width 31 height 31
checkbox input "true"
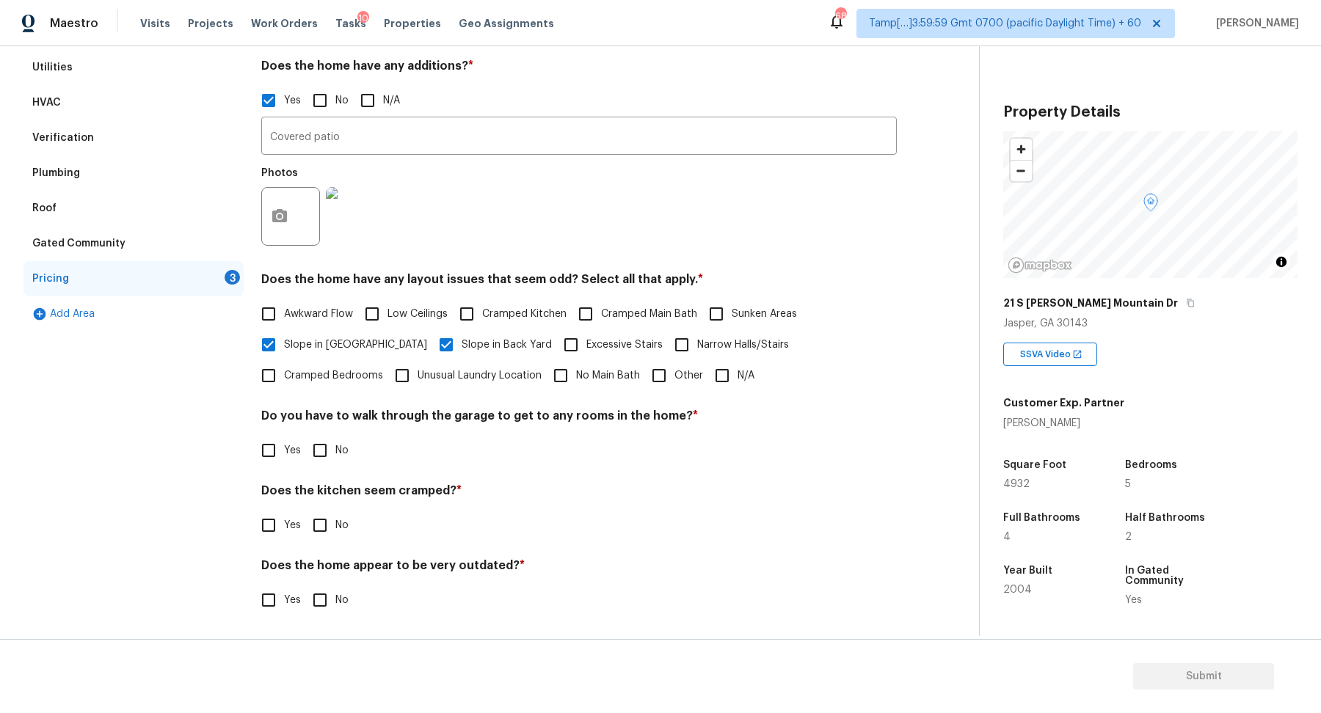
click at [322, 437] on input "No" at bounding box center [320, 450] width 31 height 31
checkbox input "true"
click at [305, 509] on input "No" at bounding box center [320, 524] width 31 height 31
checkbox input "true"
click at [305, 585] on input "No" at bounding box center [320, 600] width 31 height 31
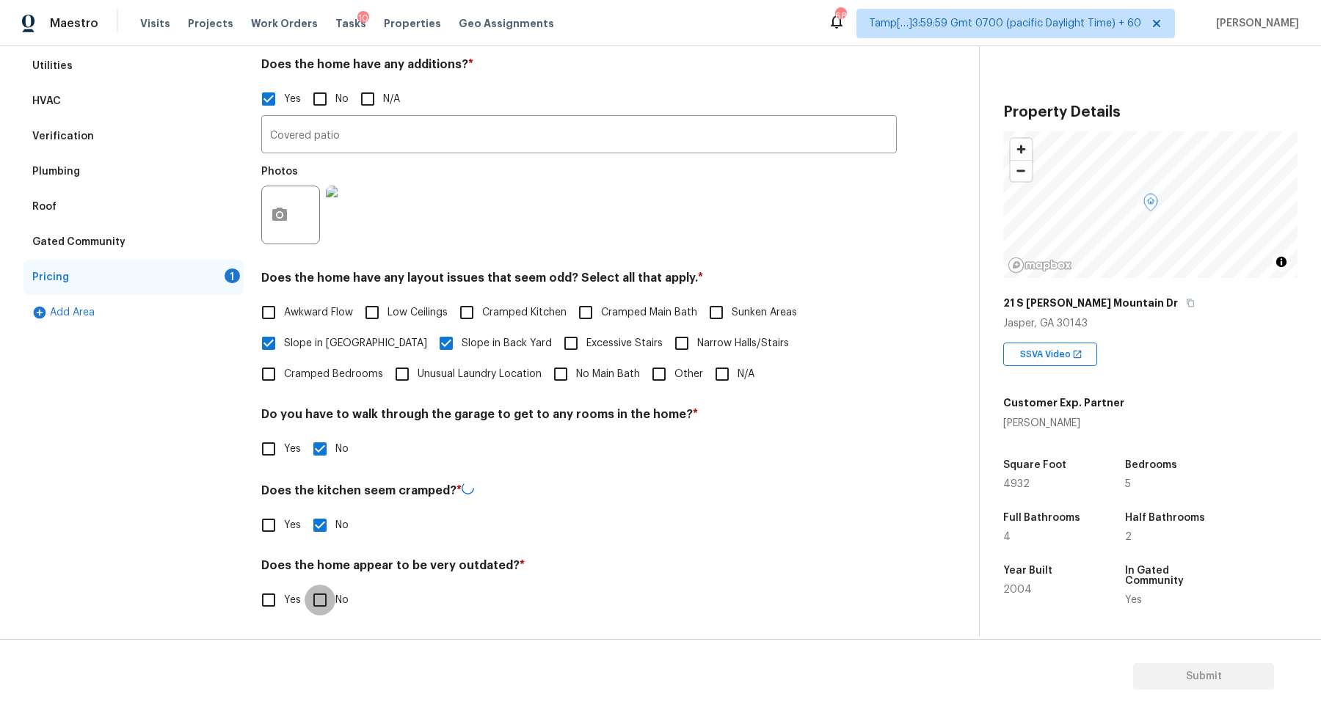
checkbox input "true"
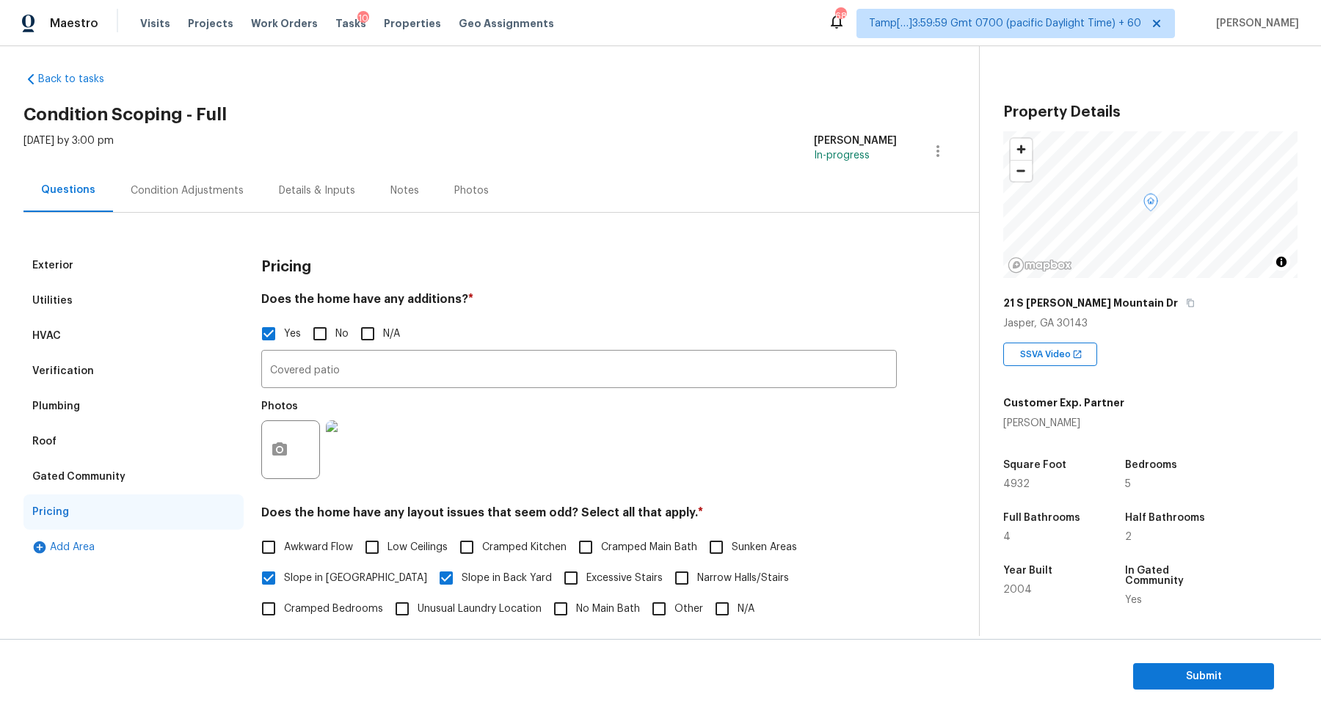
click at [169, 213] on div "Exterior Utilities HVAC Verification Plumbing Roof Gated Community Pricing Add …" at bounding box center [483, 540] width 920 height 654
click at [170, 197] on div "Condition Adjustments" at bounding box center [187, 190] width 148 height 43
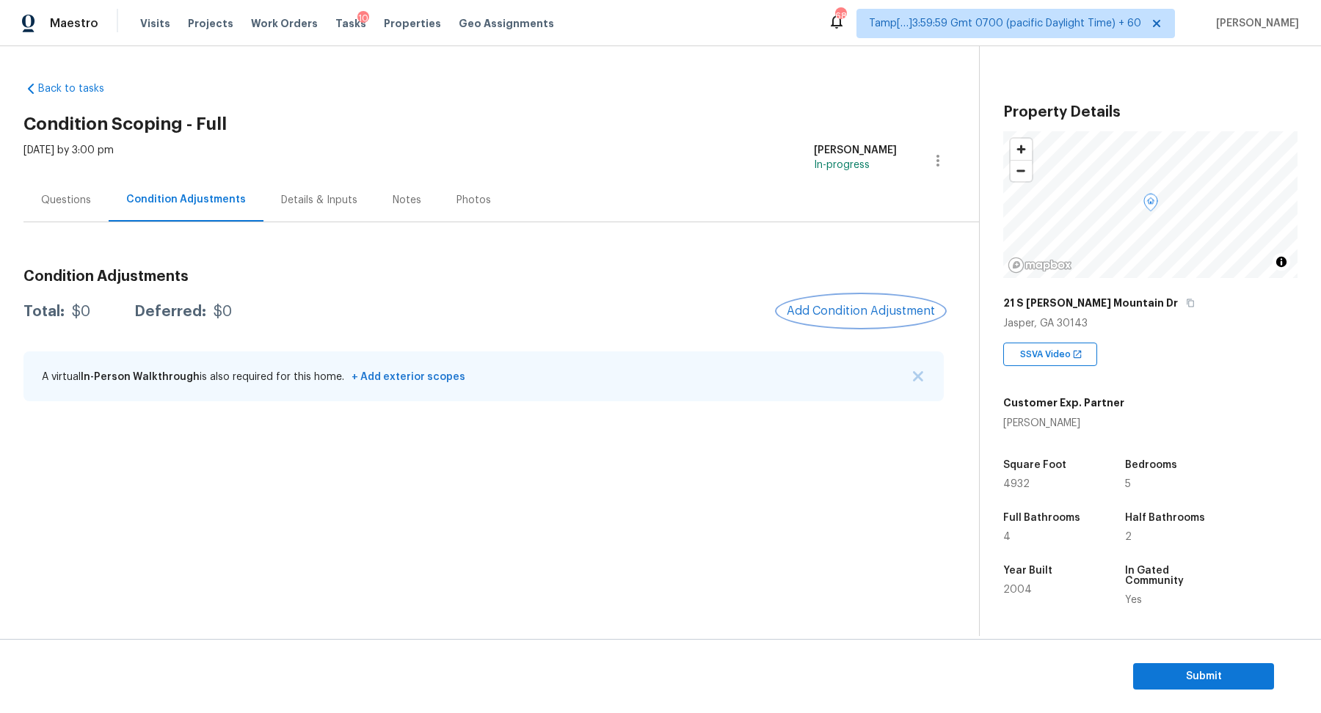
click at [892, 305] on span "Add Condition Adjustment" at bounding box center [861, 311] width 148 height 13
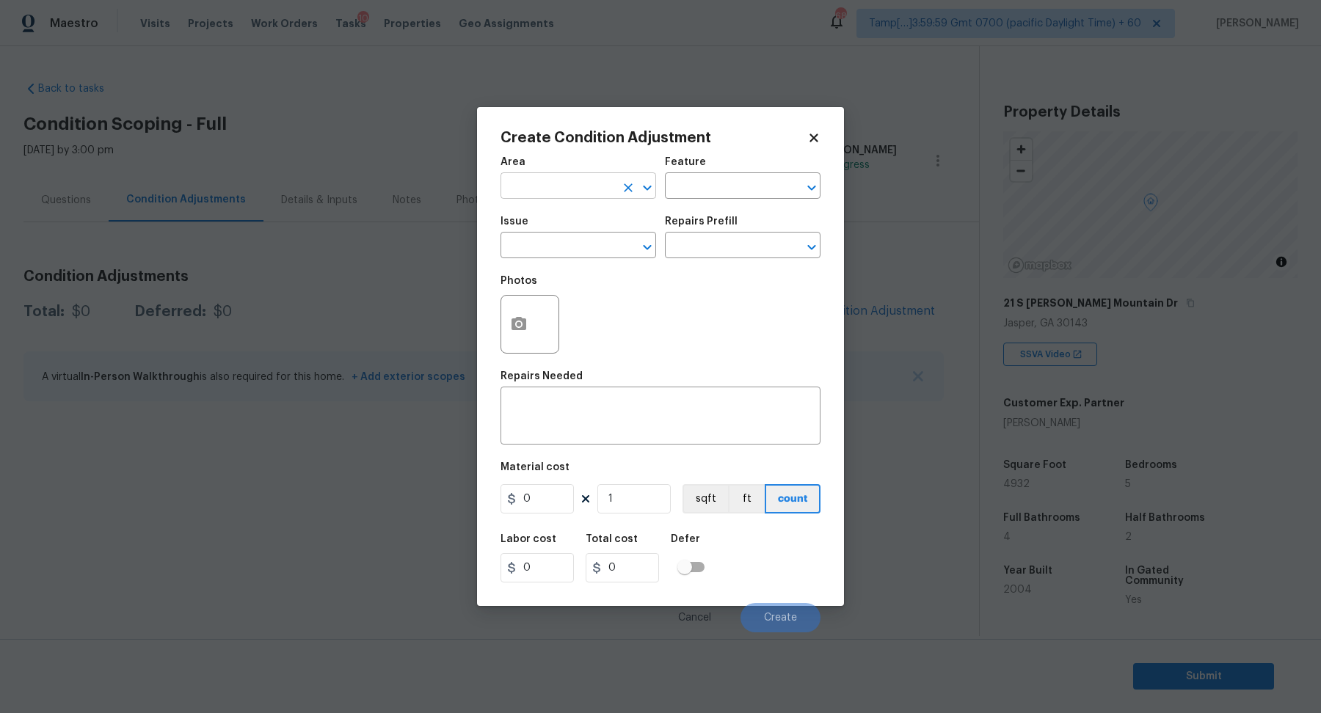
click at [590, 189] on input "text" at bounding box center [558, 187] width 115 height 23
click at [587, 252] on li "Interior Overall" at bounding box center [579, 244] width 156 height 24
type input "Interior Overall"
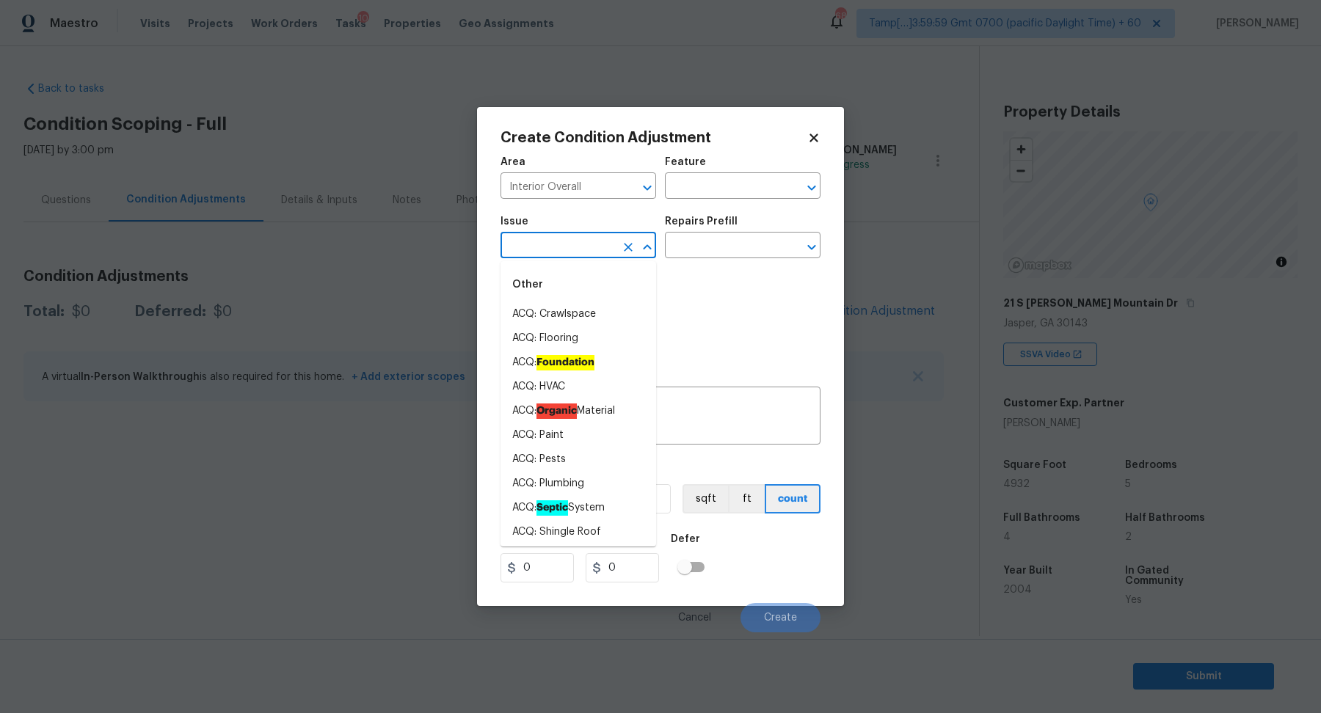
click at [587, 252] on input "text" at bounding box center [558, 247] width 115 height 23
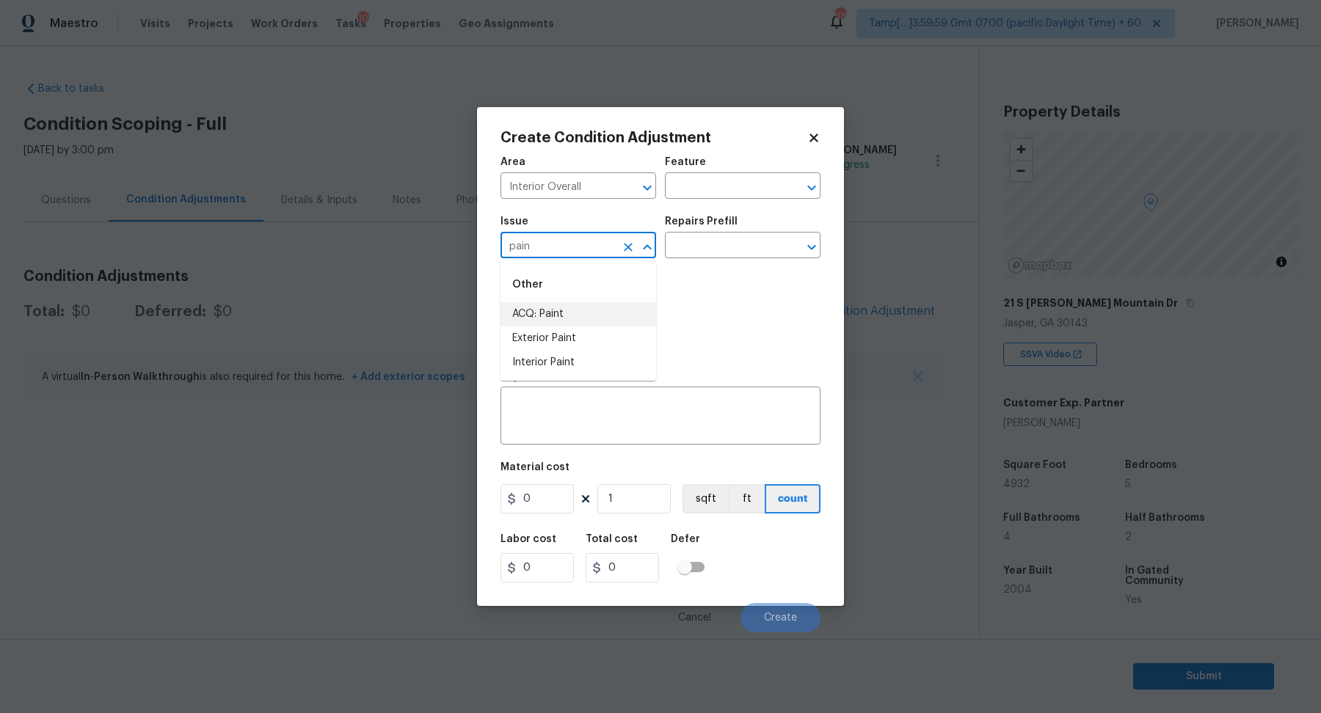
click at [628, 313] on li "ACQ: Paint" at bounding box center [579, 314] width 156 height 24
type input "ACQ: Paint"
click at [713, 252] on input "text" at bounding box center [722, 247] width 115 height 23
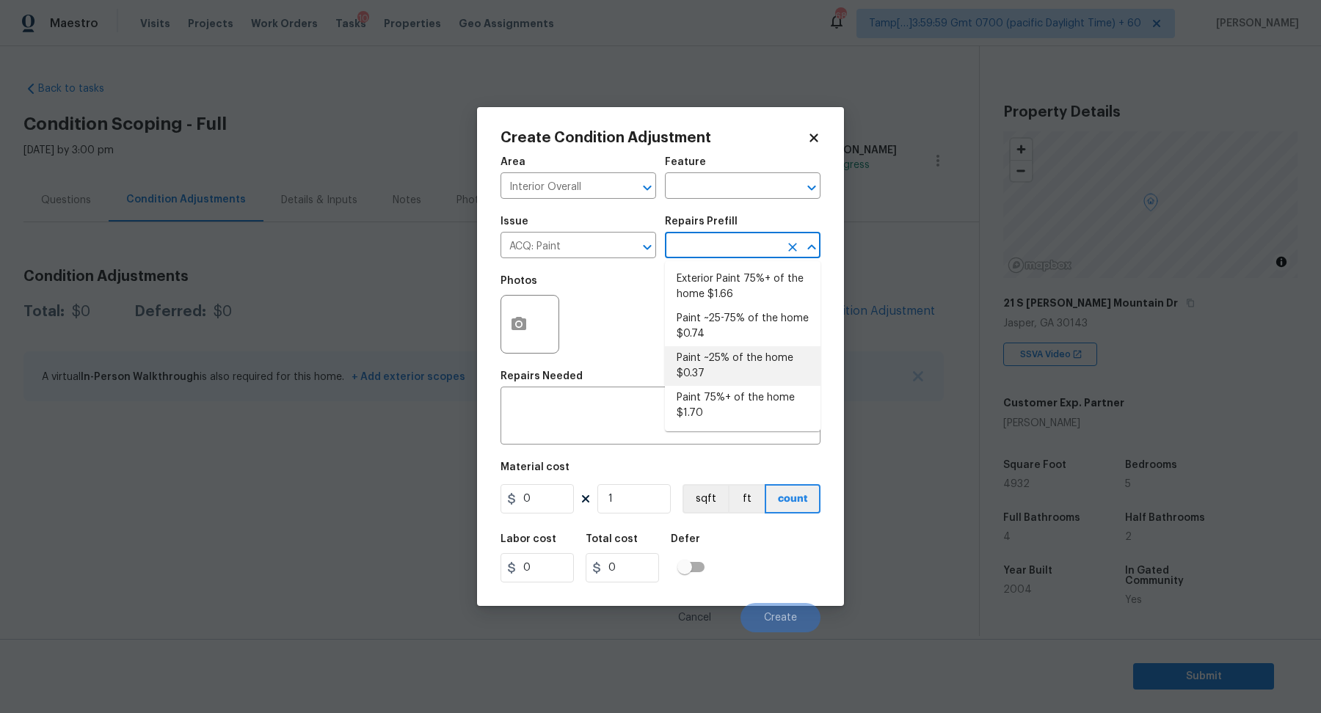
click at [743, 377] on li "Paint ~25% of the home $0.37" at bounding box center [743, 366] width 156 height 40
type input "Acquisition"
type textarea "Acquisition Scope: ~25% of the home needs interior paint"
type input "0.37"
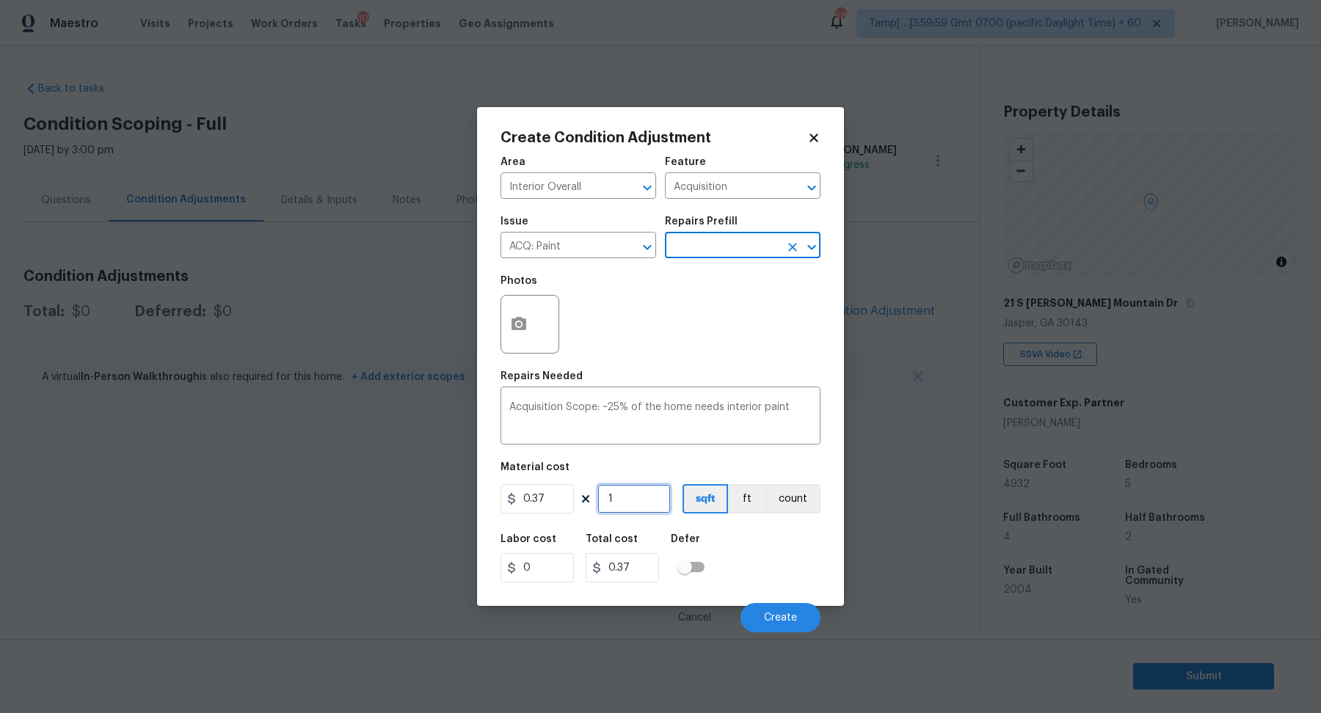
click at [653, 495] on input "1" at bounding box center [633, 498] width 73 height 29
type input "4"
type input "1.48"
type input "49"
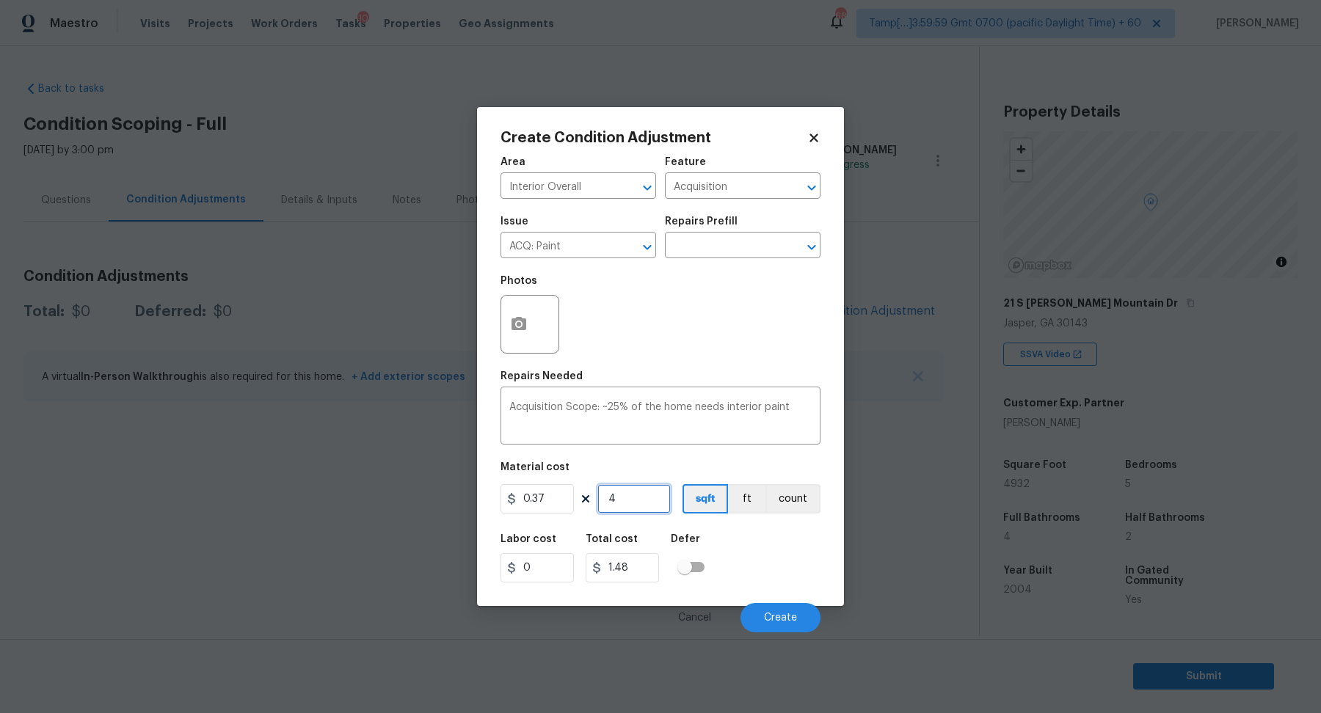
type input "18.13"
type input "493"
type input "182.41"
type input "4932"
type input "1824.84"
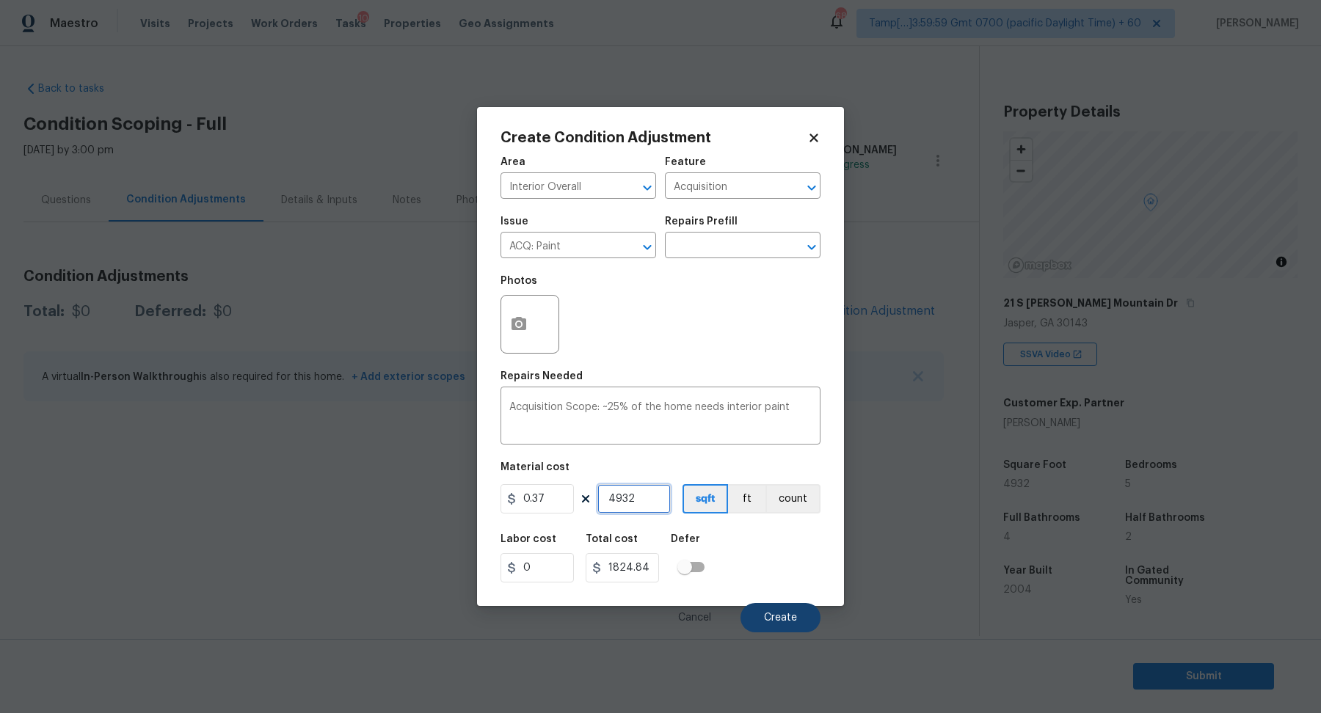
type input "4932"
click at [783, 621] on span "Create" at bounding box center [780, 618] width 33 height 11
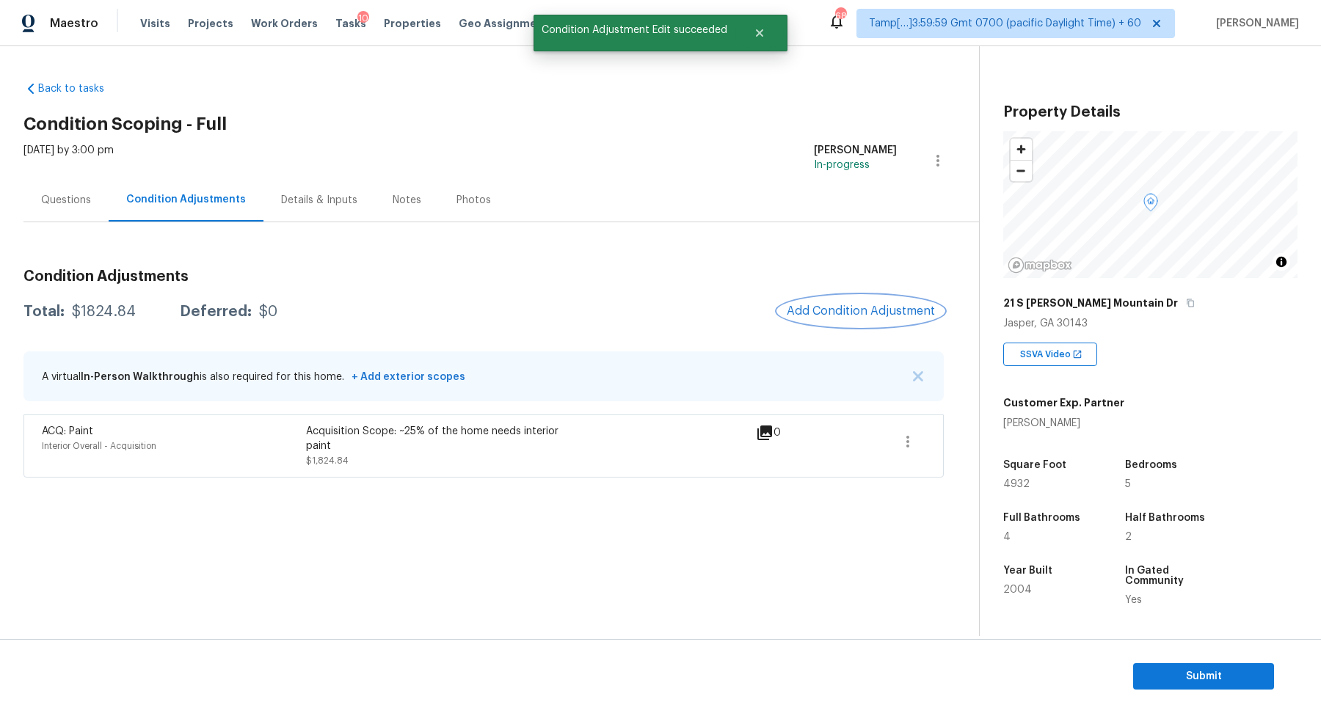
click at [887, 313] on span "Add Condition Adjustment" at bounding box center [861, 311] width 148 height 13
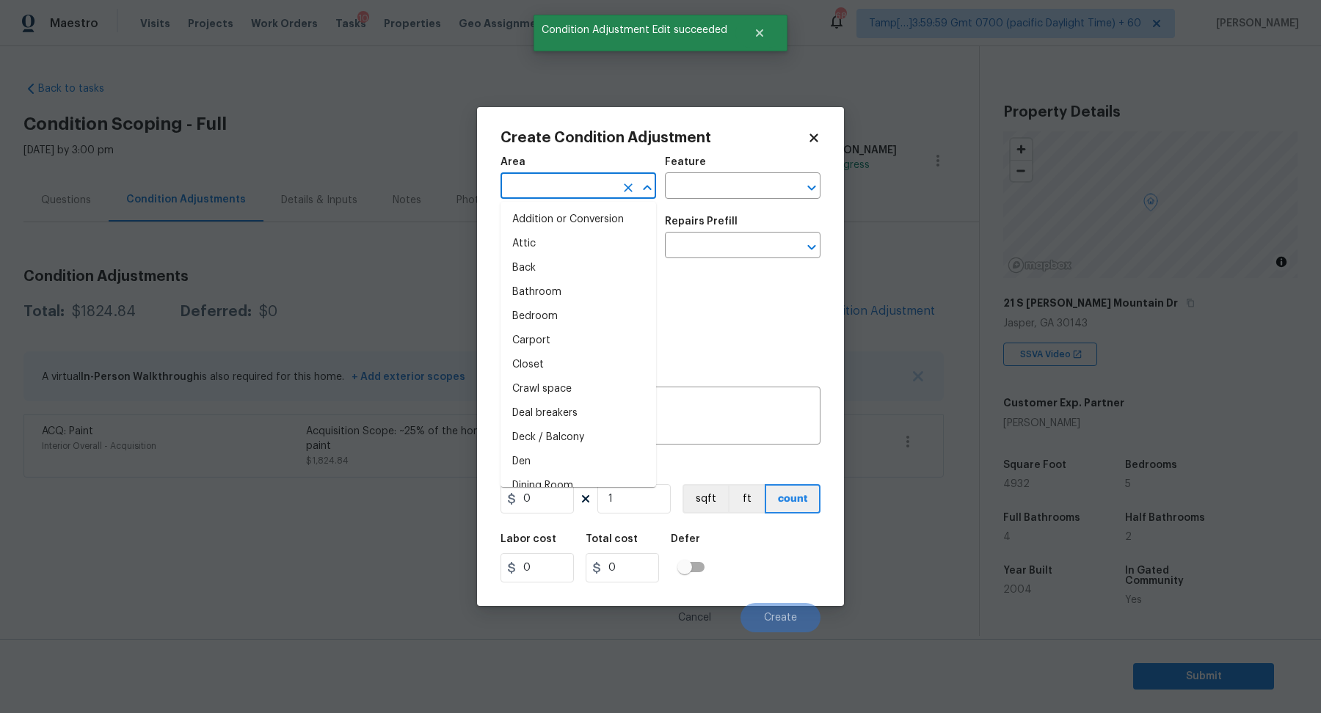
click at [531, 187] on input "text" at bounding box center [558, 187] width 115 height 23
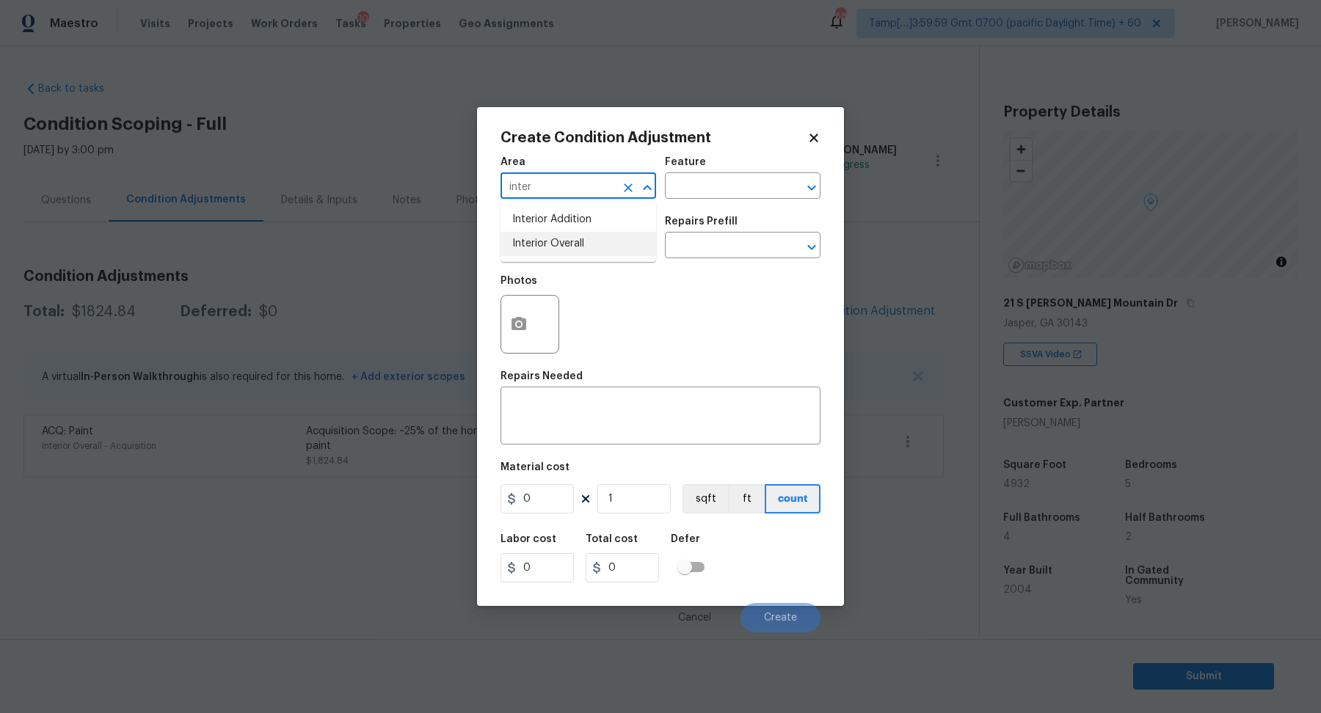
click at [544, 253] on li "Interior Overall" at bounding box center [579, 244] width 156 height 24
type input "Interior Overall"
click at [544, 253] on input "text" at bounding box center [558, 247] width 115 height 23
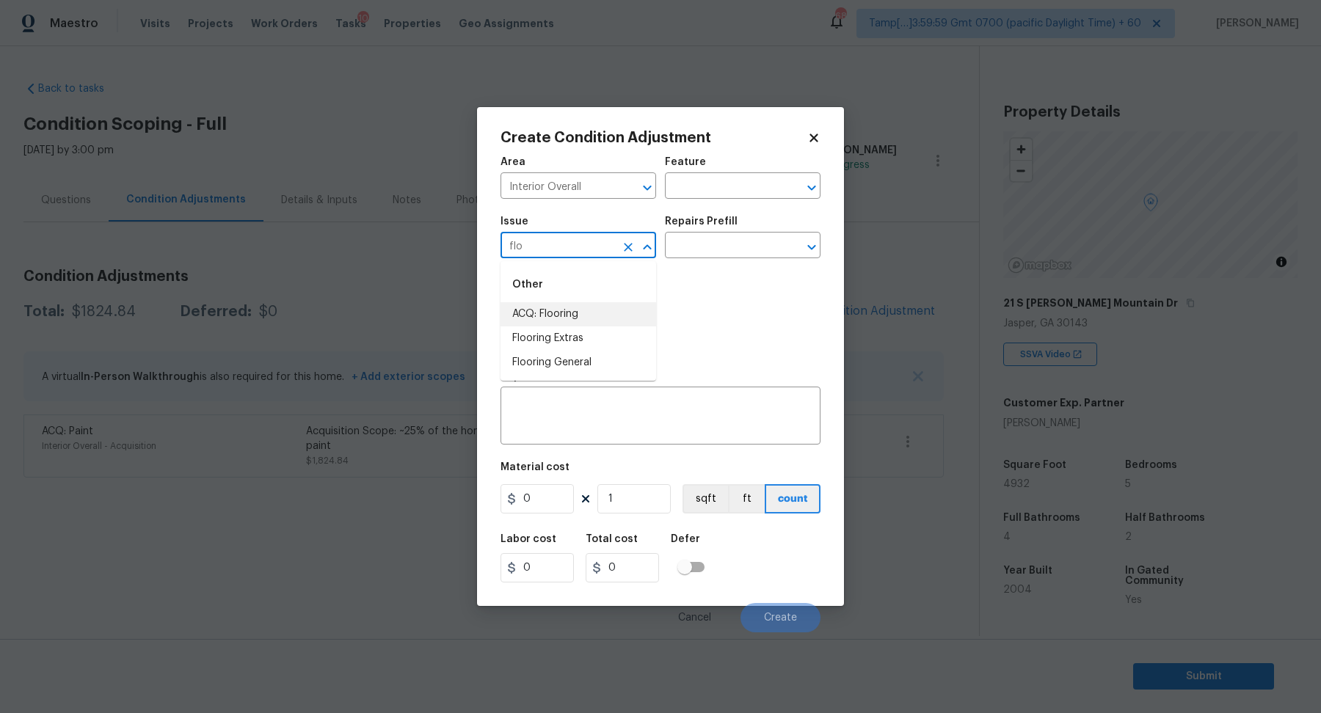
click at [574, 310] on li "ACQ: Flooring" at bounding box center [579, 314] width 156 height 24
type input "ACQ: Flooring"
click at [691, 254] on input "text" at bounding box center [722, 247] width 115 height 23
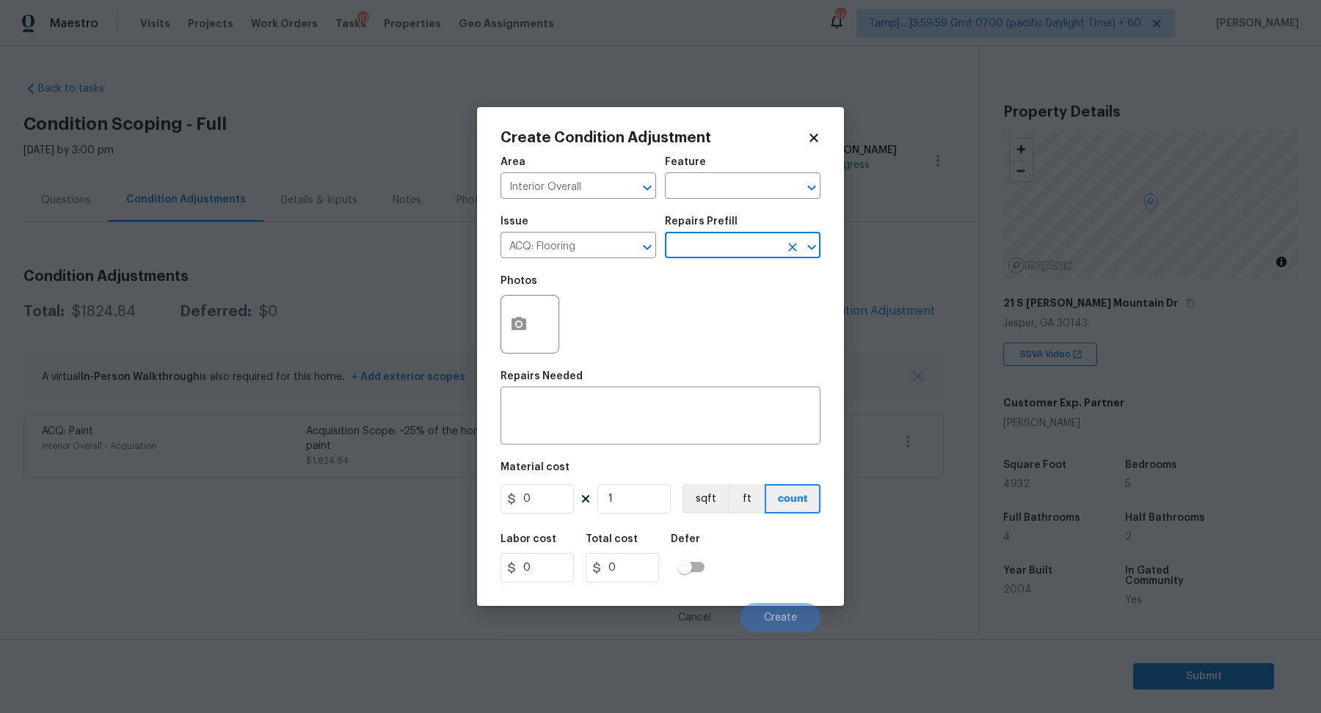
click at [719, 256] on input "text" at bounding box center [722, 247] width 115 height 23
click at [714, 322] on li "Minimum Flooring Repairs $0.20" at bounding box center [743, 327] width 156 height 40
type input "Acquisition"
type textarea "Acquisition Scope: Minimum flooring repairs"
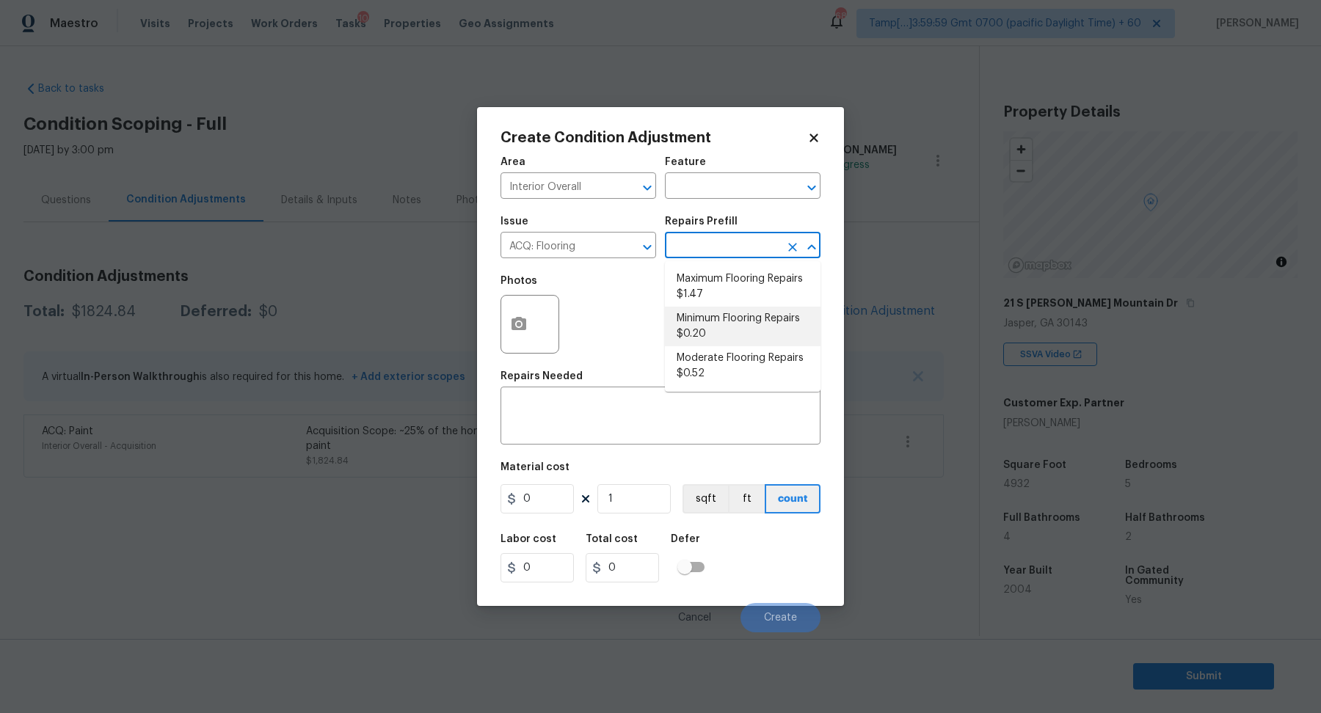
type input "0.2"
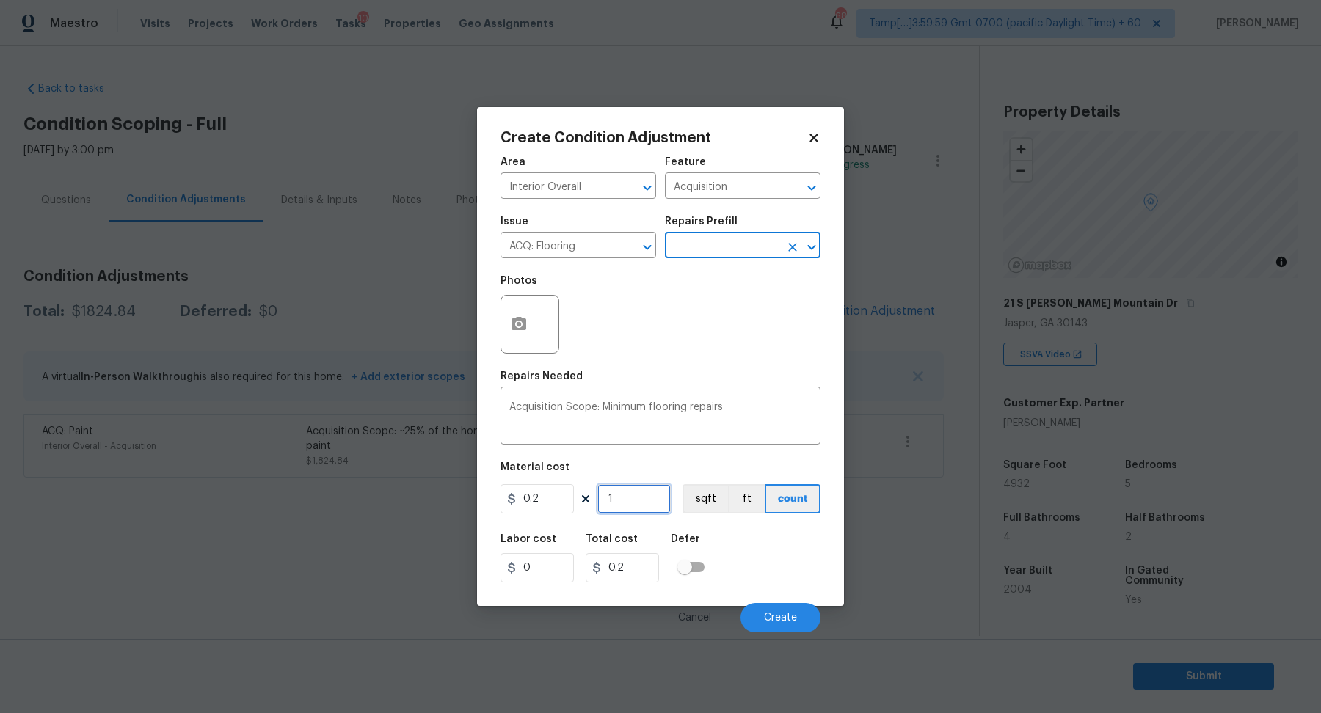
click at [644, 490] on input "1" at bounding box center [633, 498] width 73 height 29
type input "4"
type input "0.8"
type input "49"
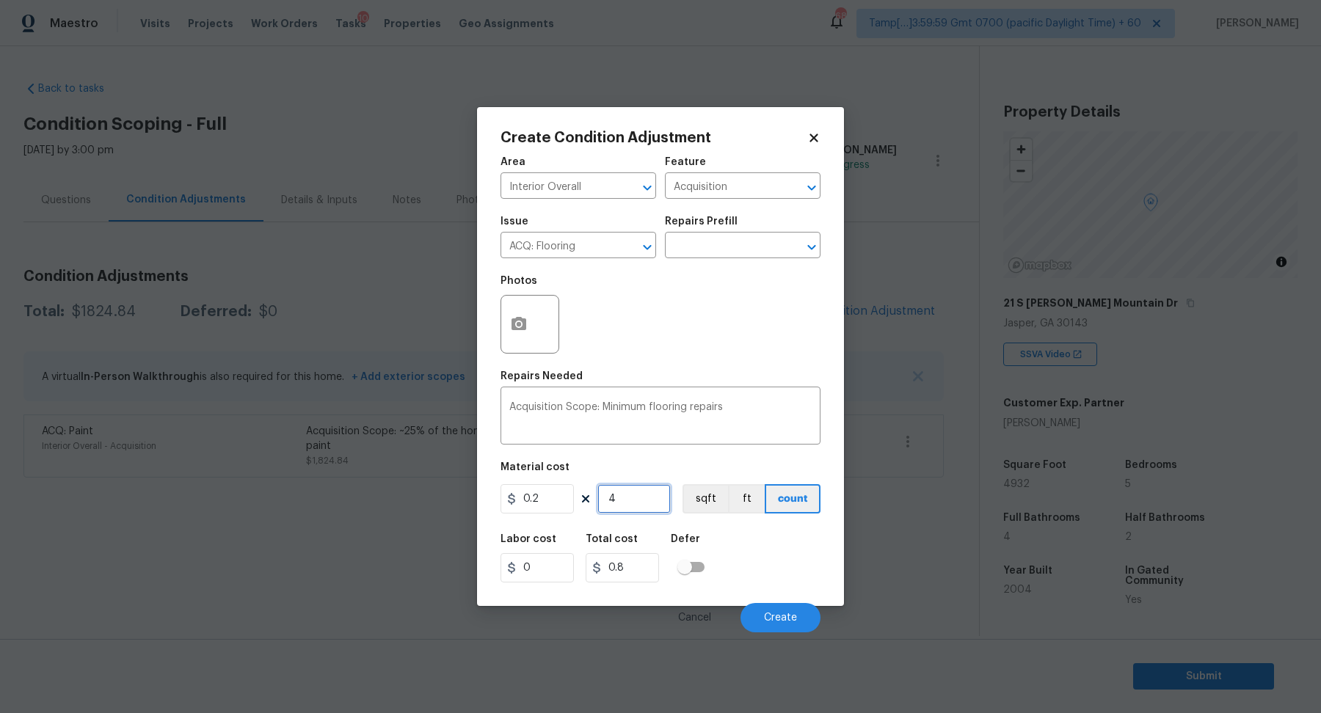
type input "9.8"
type input "493"
type input "98.6"
type input "4932"
type input "986.4"
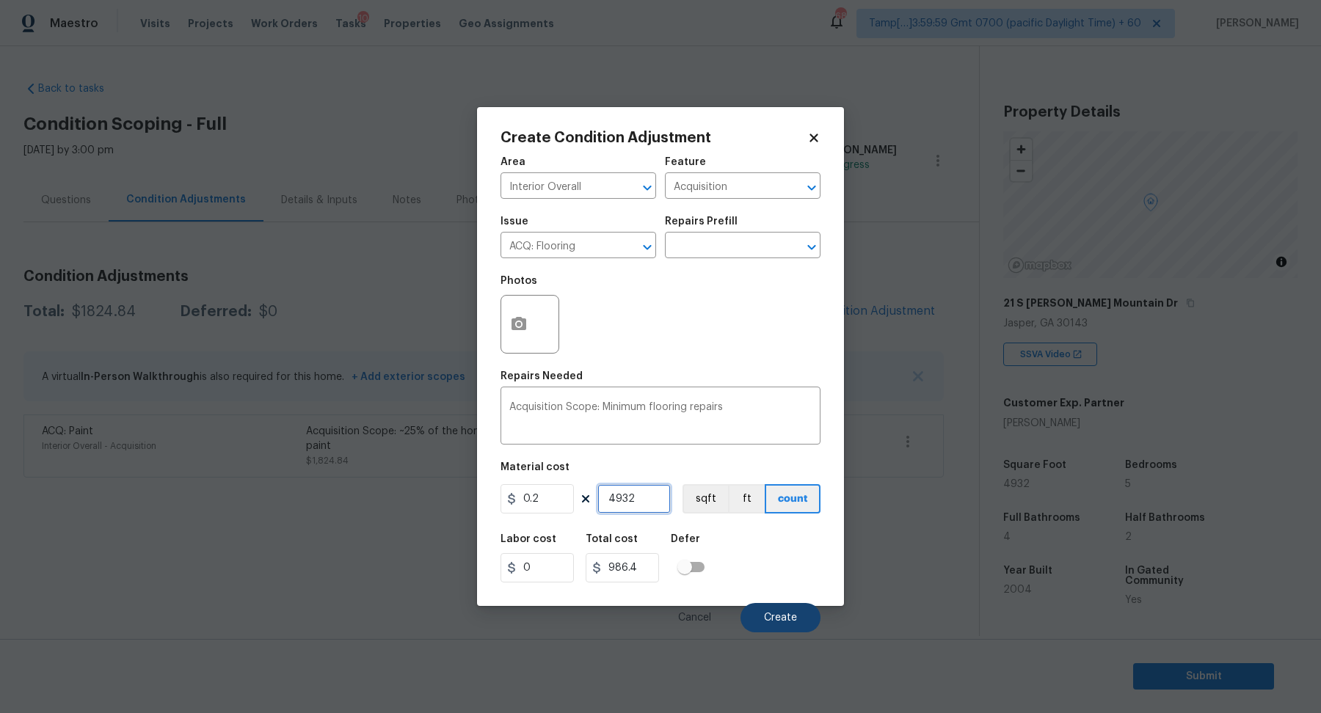
type input "4932"
click at [765, 609] on button "Create" at bounding box center [781, 617] width 80 height 29
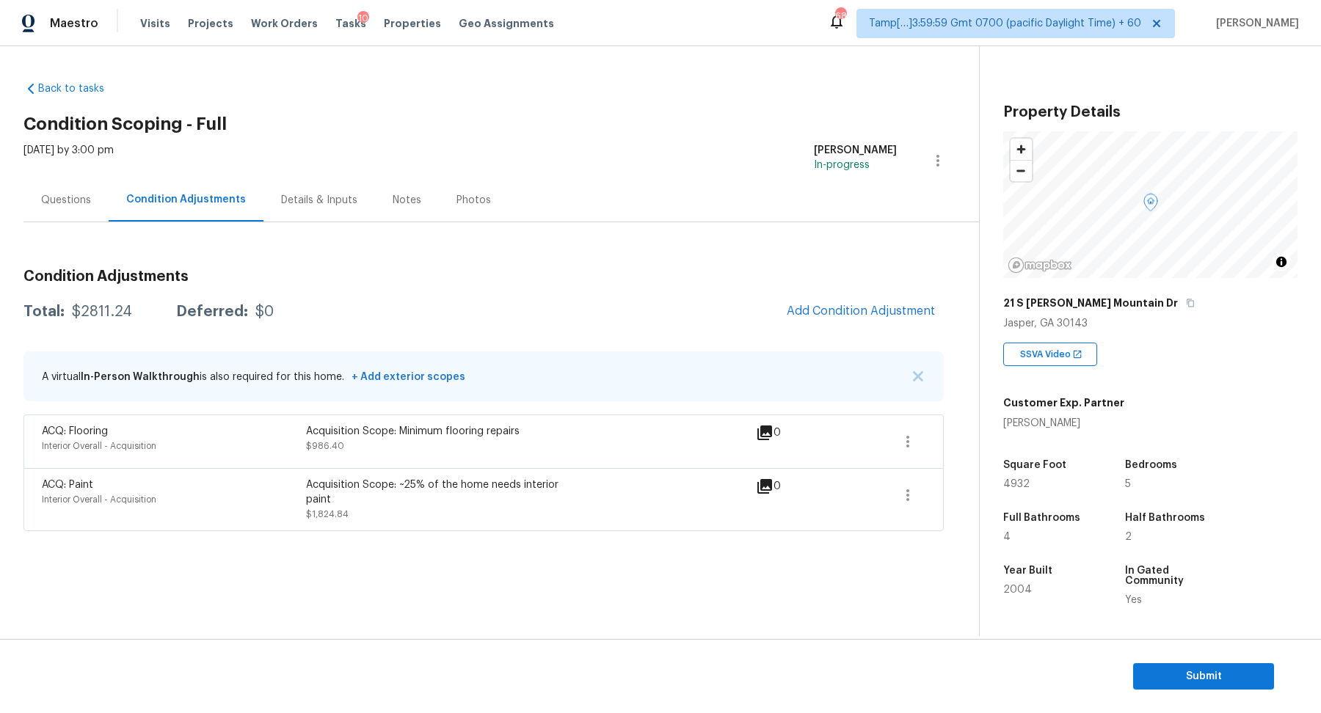
click at [89, 213] on div "Questions" at bounding box center [65, 199] width 85 height 43
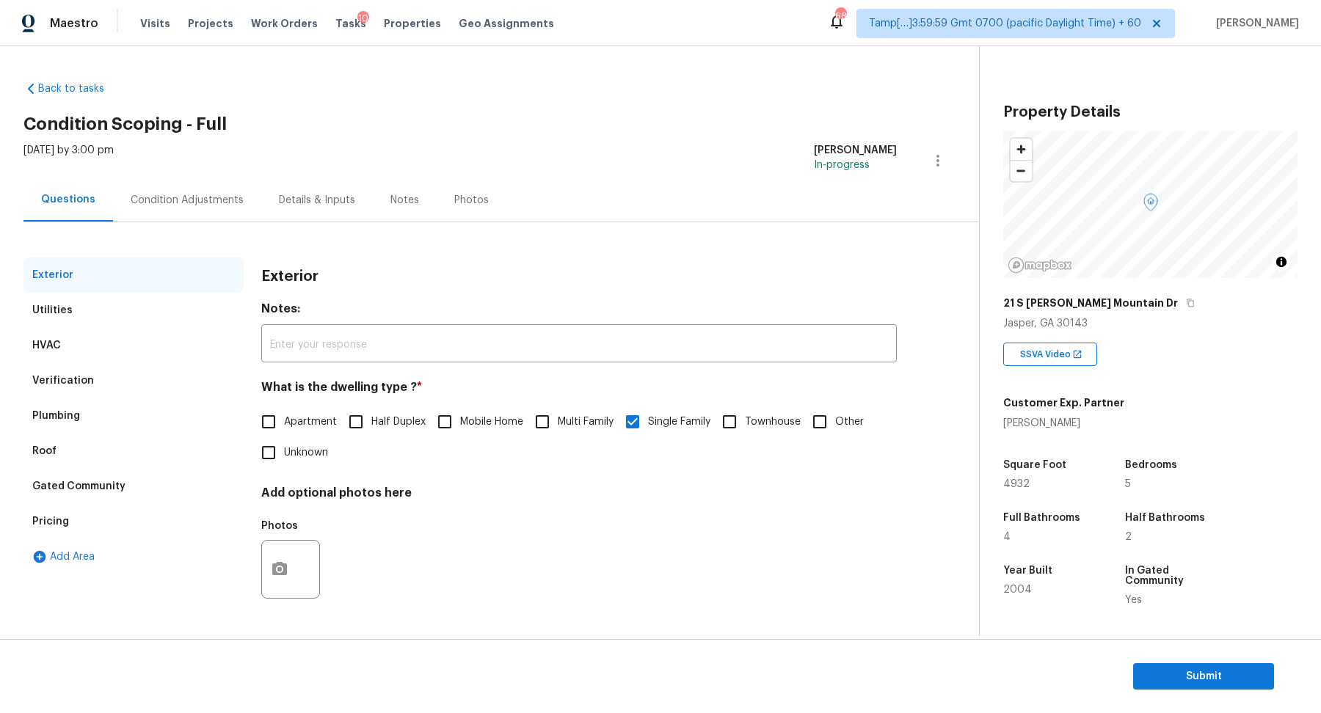
click at [98, 385] on div "Verification" at bounding box center [133, 380] width 220 height 35
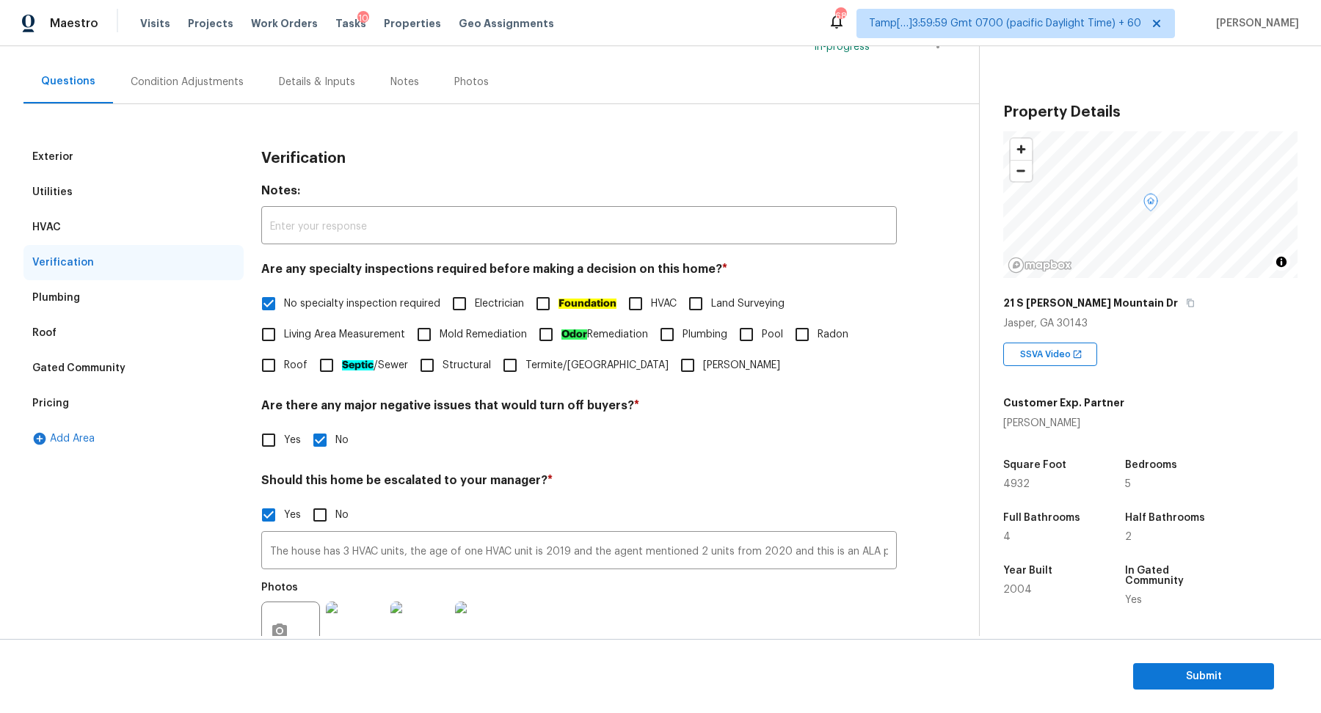
scroll to position [261, 0]
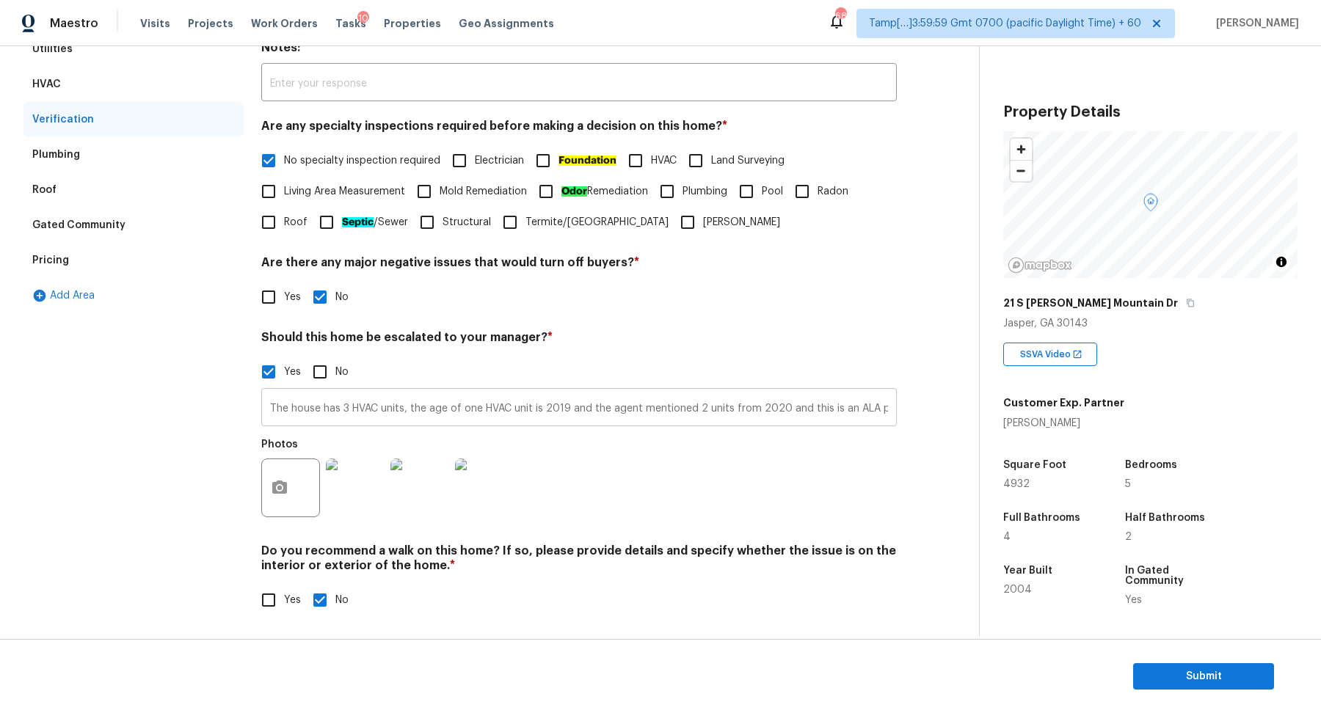
click at [340, 410] on input "The house has 3 HVAC units, the age of one HVAC unit is 2019 and the agent ment…" at bounding box center [579, 409] width 636 height 34
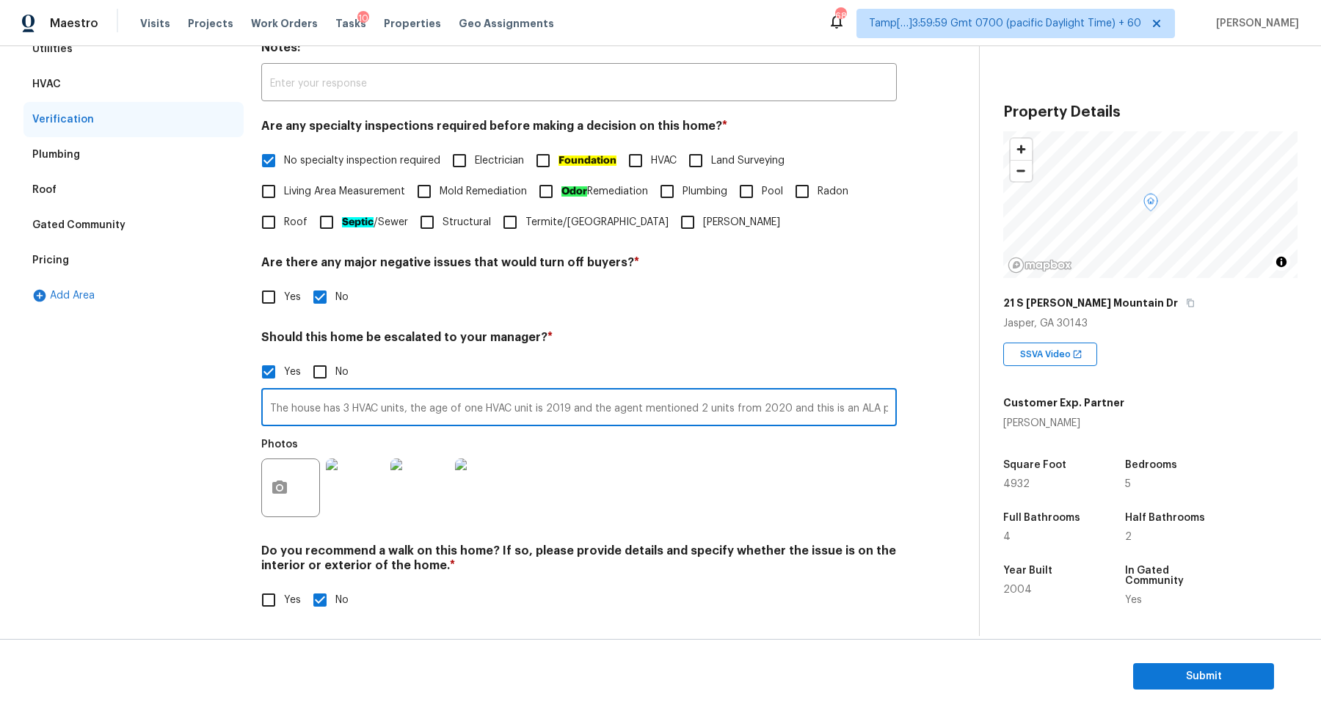
click at [322, 409] on input "The house has 3 HVAC units, the age of one HVAC unit is 2019 and the agent ment…" at bounding box center [579, 409] width 636 height 34
type input "The house has possible roof leak at has 3 HVAC units, the age of one HVAC unit …"
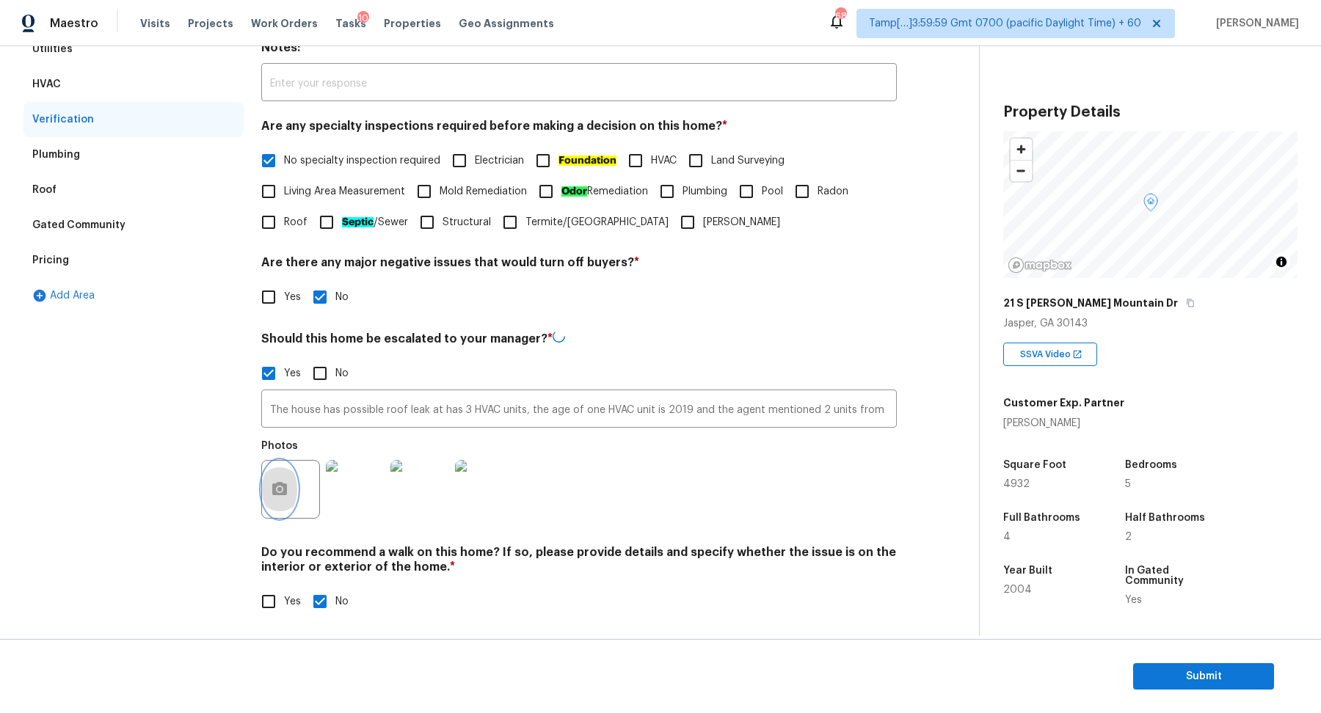
click at [279, 488] on circle "button" at bounding box center [279, 489] width 4 height 4
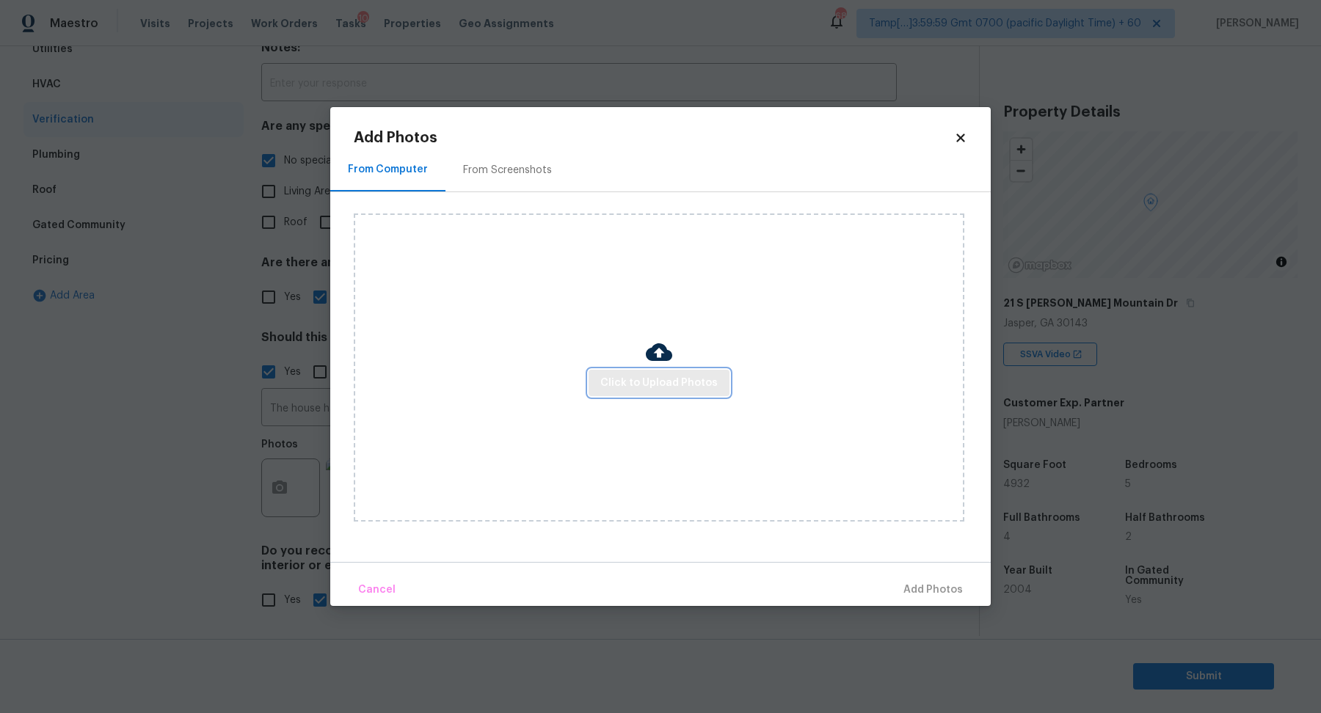
click at [633, 379] on span "Click to Upload Photos" at bounding box center [658, 383] width 117 height 18
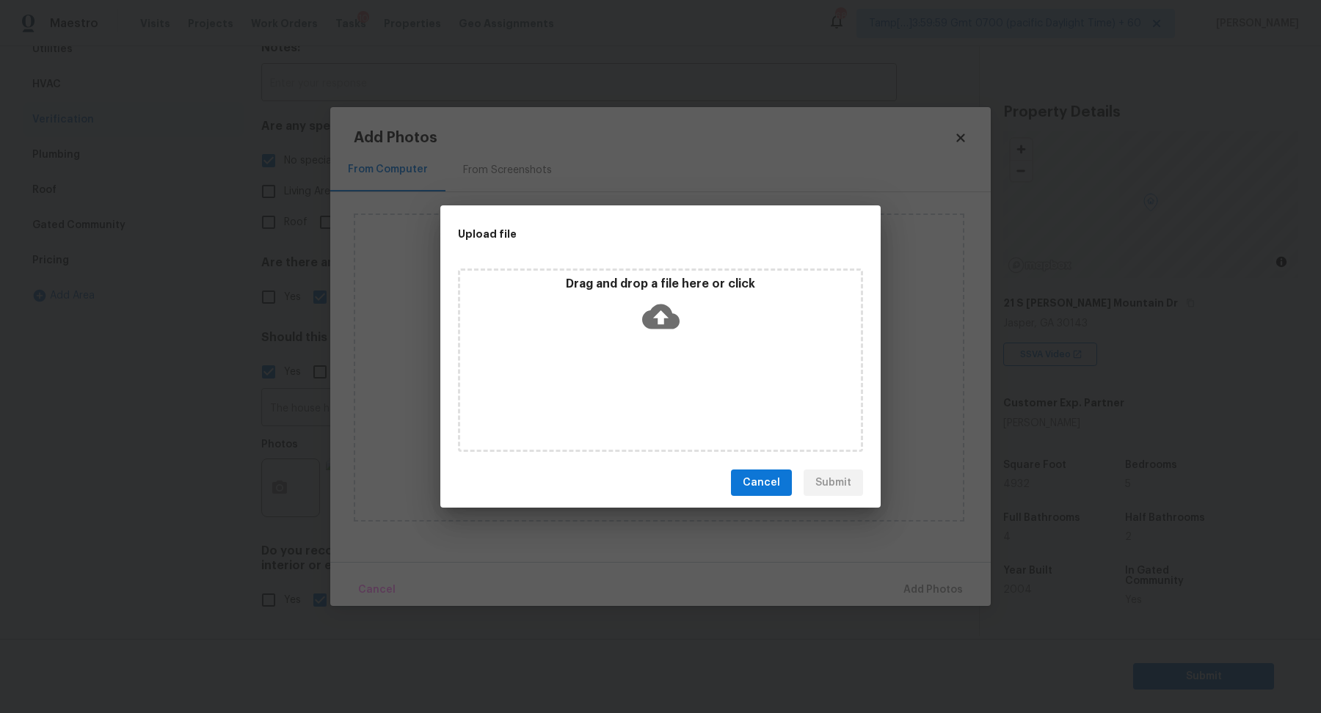
click at [679, 331] on div "Drag and drop a file here or click" at bounding box center [660, 308] width 401 height 63
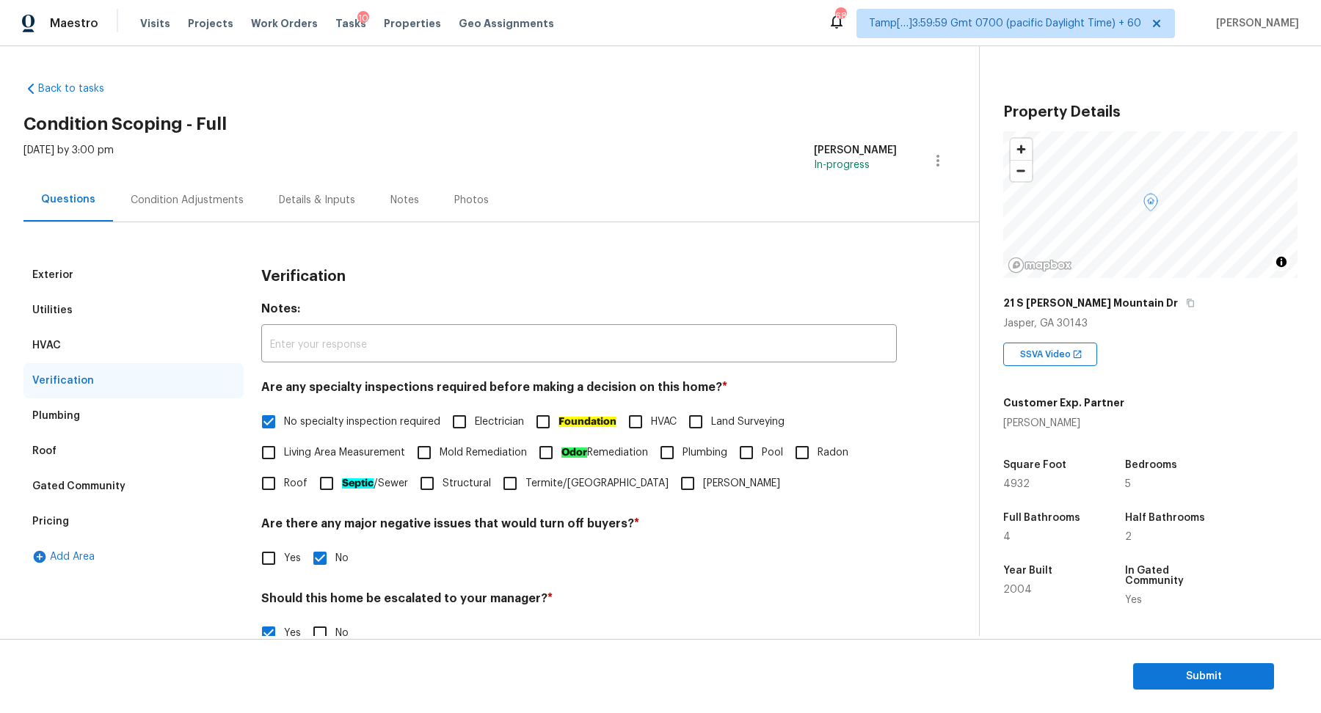
scroll to position [261, 0]
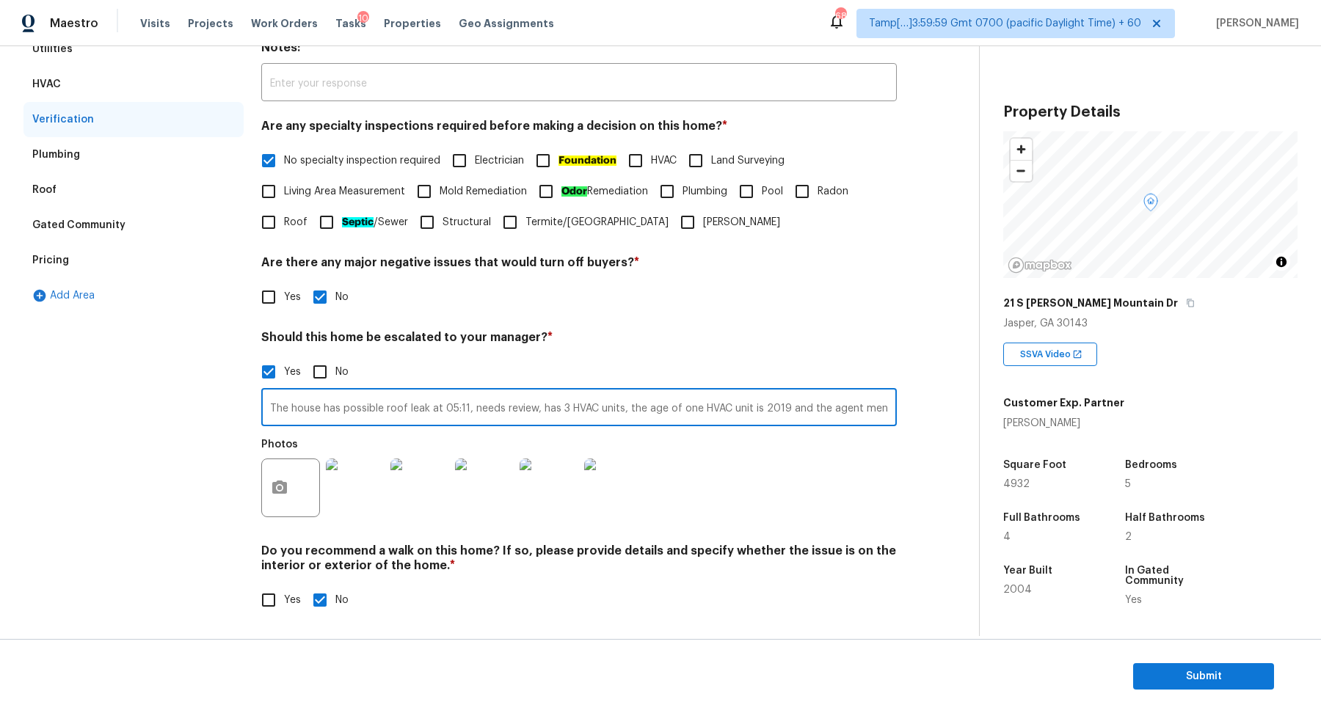
type input "The house has possible roof leak at 05:11, needs review, has 3 HVAC units, the …"
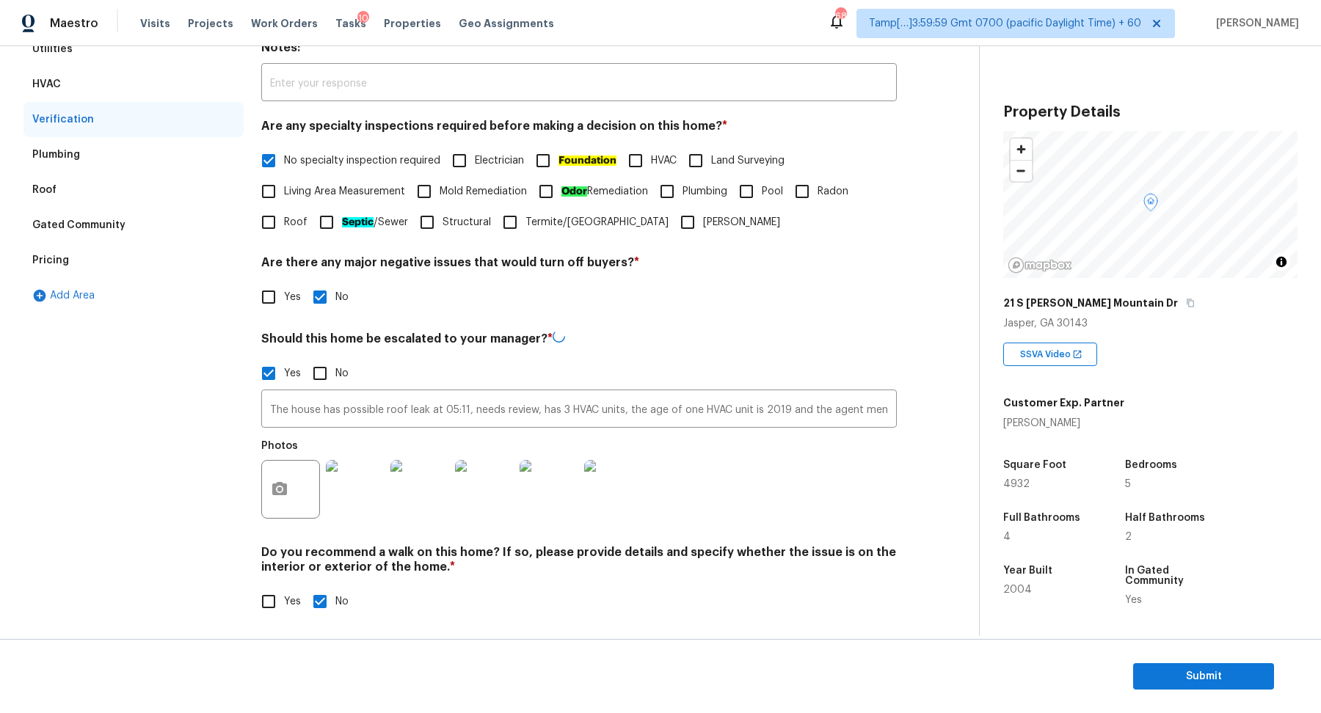
click at [766, 478] on div "Photos" at bounding box center [579, 479] width 636 height 95
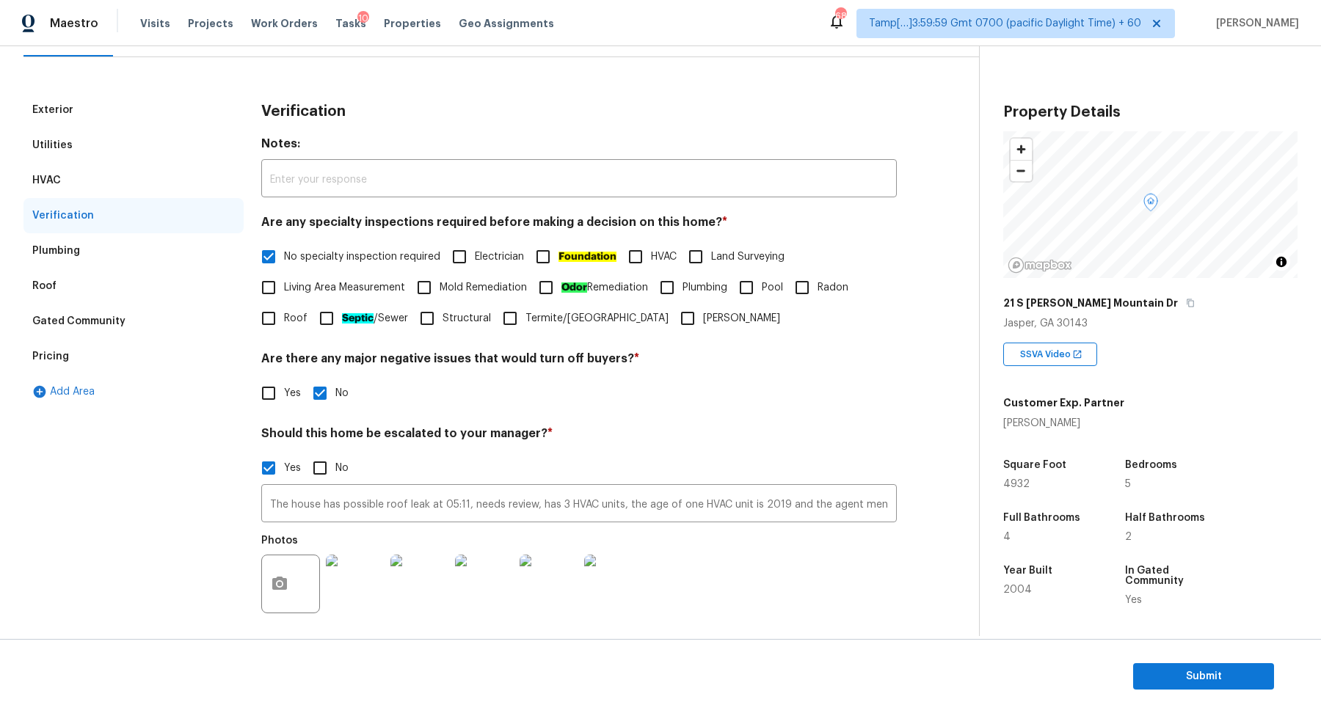
scroll to position [92, 0]
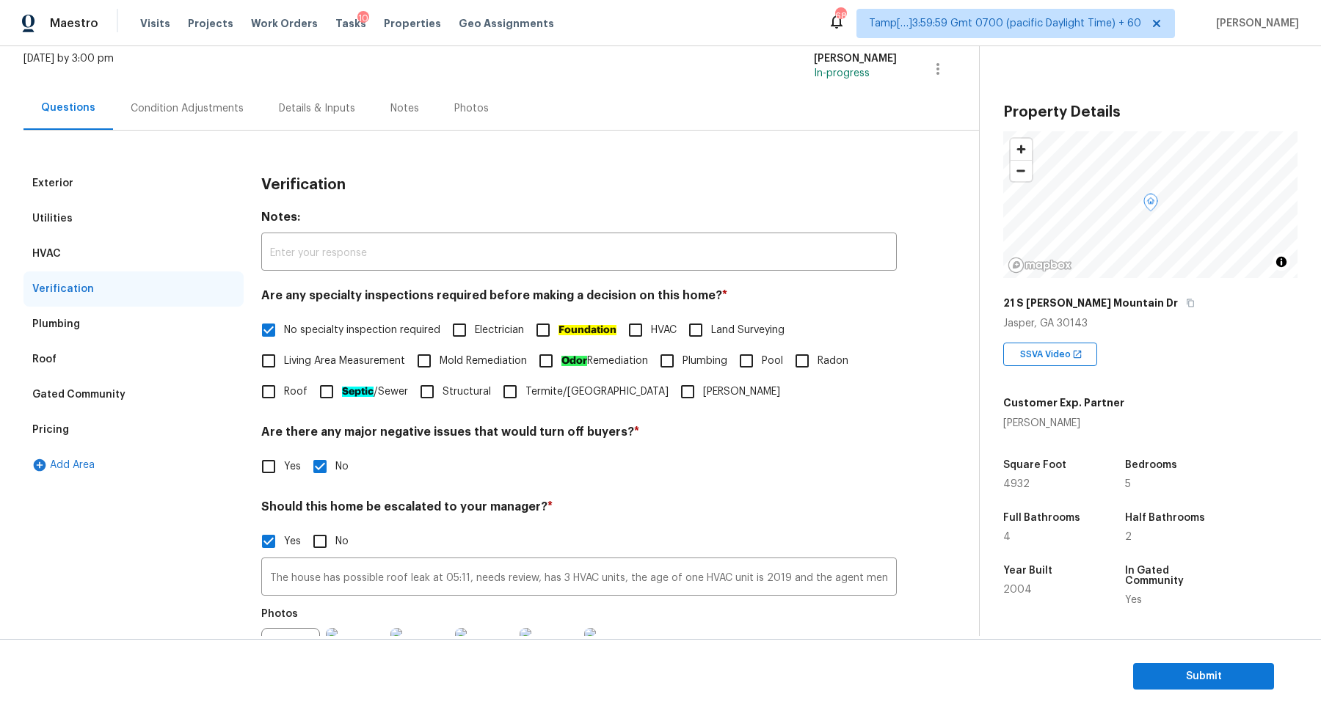
click at [197, 111] on div "Condition Adjustments" at bounding box center [187, 108] width 113 height 15
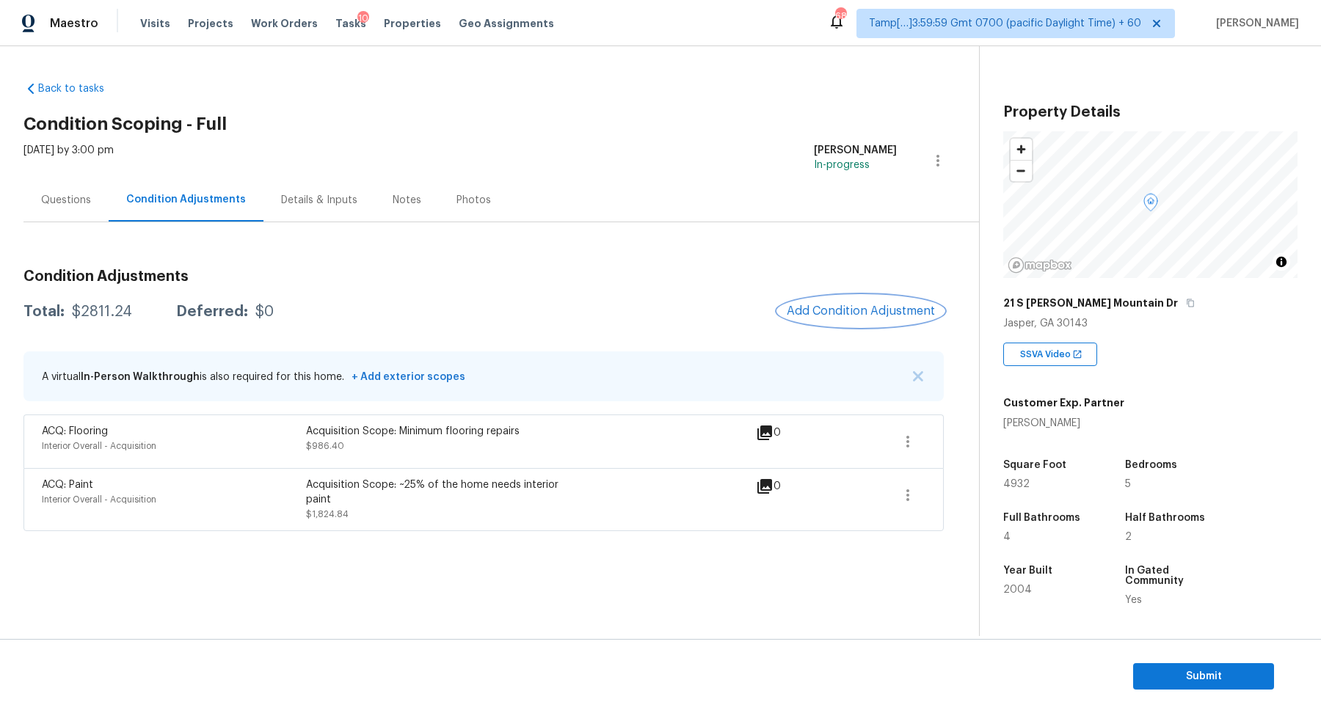
click at [849, 299] on button "Add Condition Adjustment" at bounding box center [861, 311] width 166 height 31
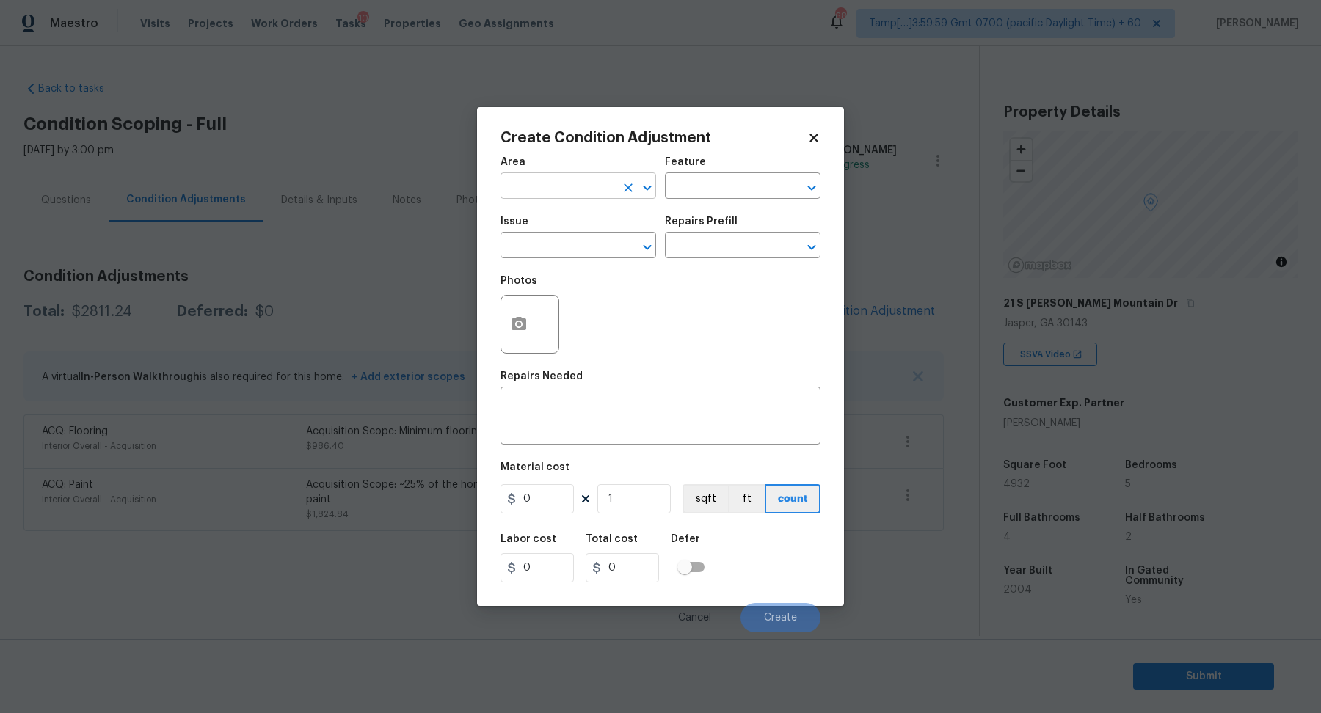
click at [552, 184] on input "text" at bounding box center [558, 187] width 115 height 23
click at [594, 258] on ul "Interior Addition Interior Overall" at bounding box center [579, 232] width 156 height 60
click at [583, 248] on li "Interior Overall" at bounding box center [579, 244] width 156 height 24
type input "Interior Overall"
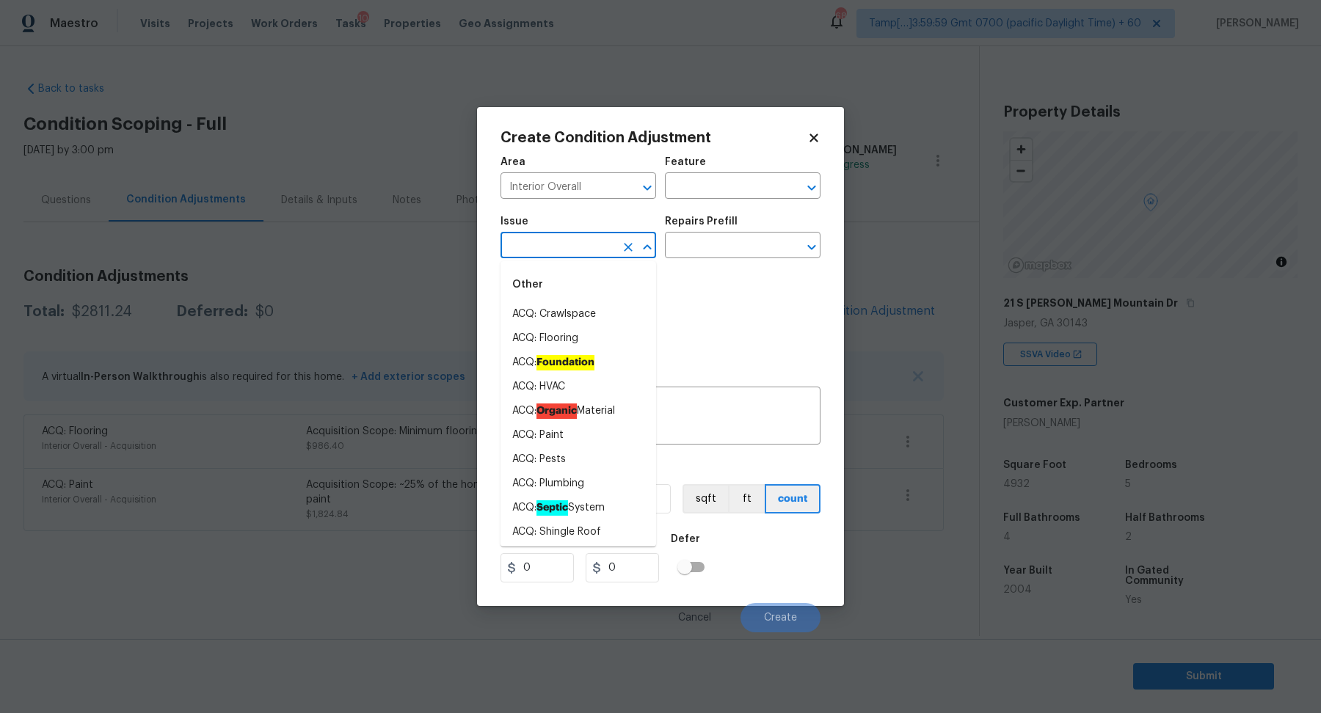
click at [583, 248] on input "text" at bounding box center [558, 247] width 115 height 23
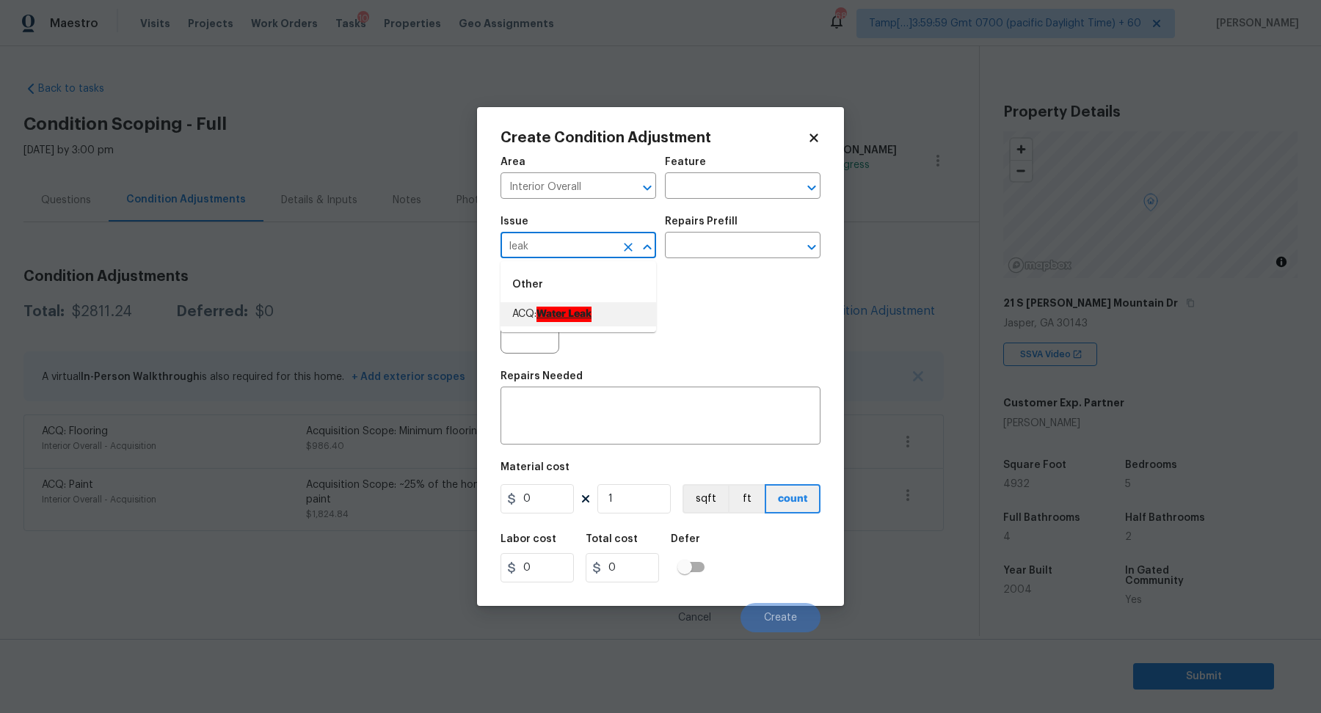
click at [578, 314] on ah_el_jm_1744356582284 "Water Leak" at bounding box center [564, 314] width 55 height 15
type input "ACQ: Water Leak"
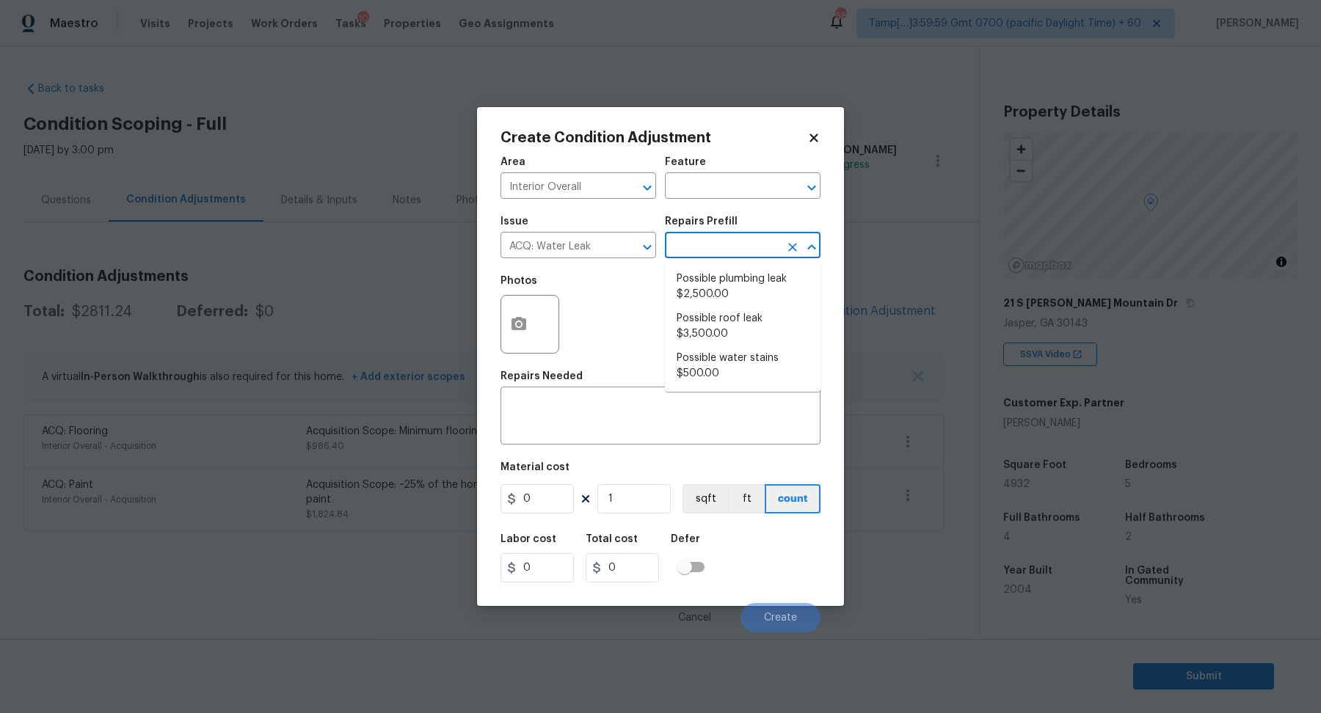
click at [706, 258] on body "Maestro Visits Projects Work Orders Tasks 10 Properties Geo Assignments 684 Tam…" at bounding box center [660, 356] width 1321 height 713
click at [725, 319] on li "Possible roof leak $3,500.00" at bounding box center [743, 327] width 156 height 40
type input "Acquisition"
type textarea "Acquisition Scope: Possible roof leak"
type input "3500"
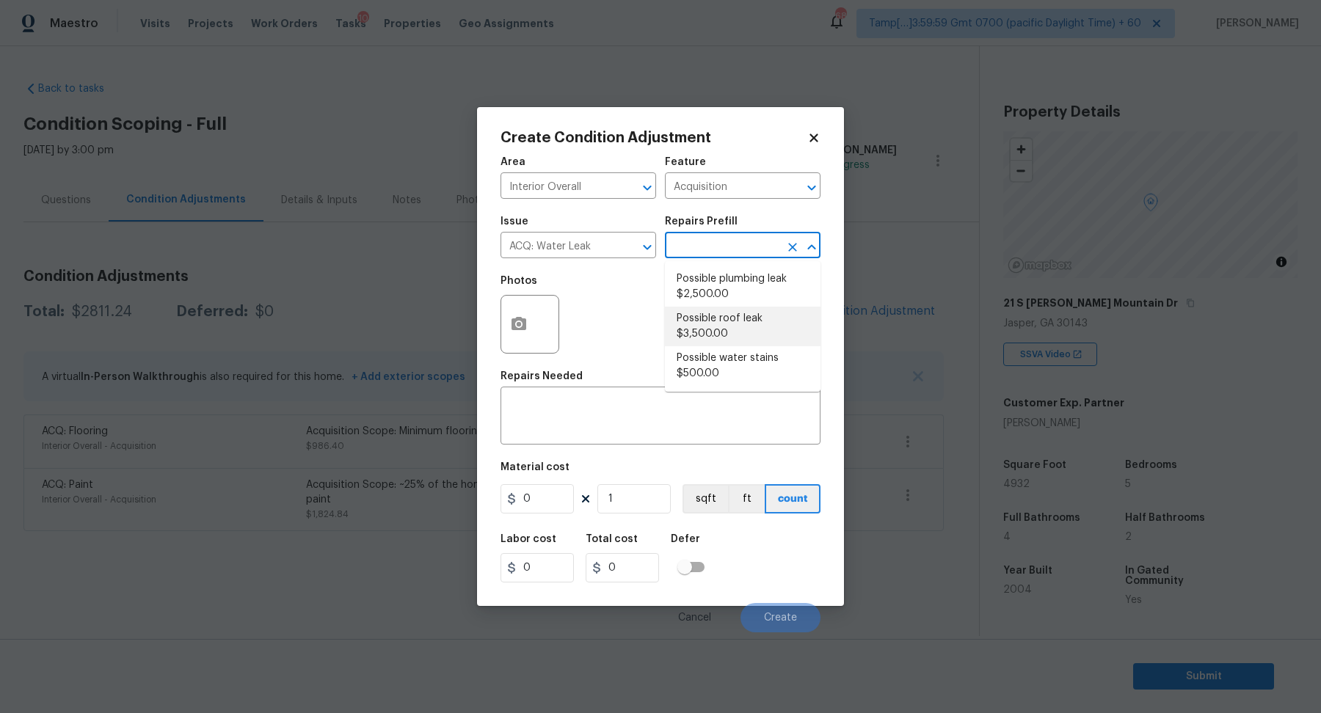
type input "3500"
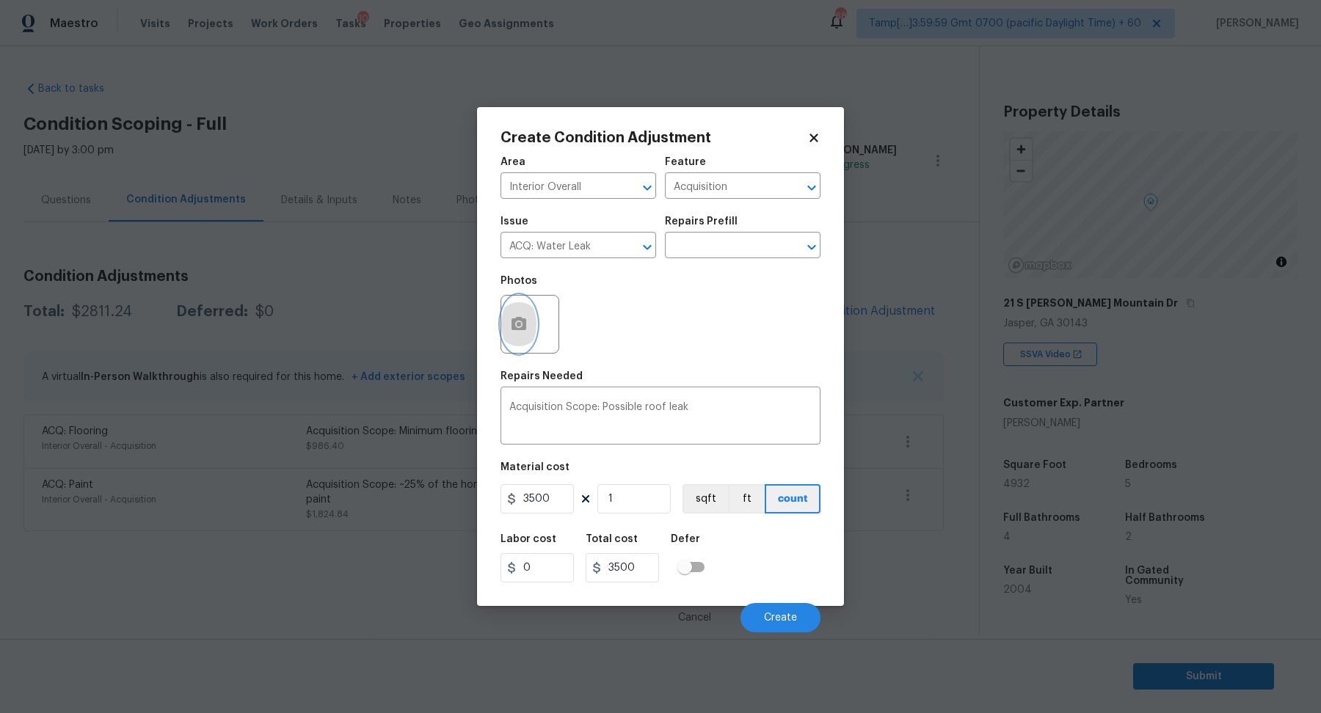
click at [523, 323] on icon "button" at bounding box center [519, 323] width 15 height 13
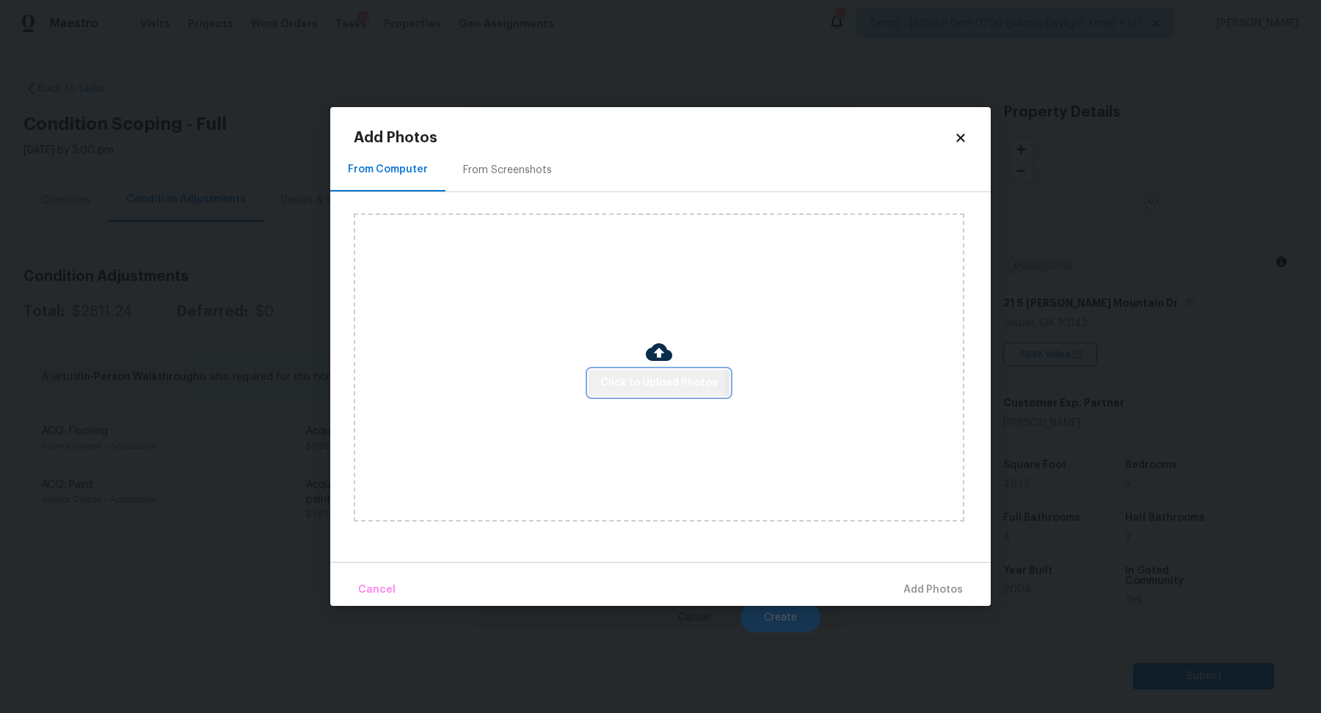
click at [616, 388] on span "Click to Upload Photos" at bounding box center [658, 383] width 117 height 18
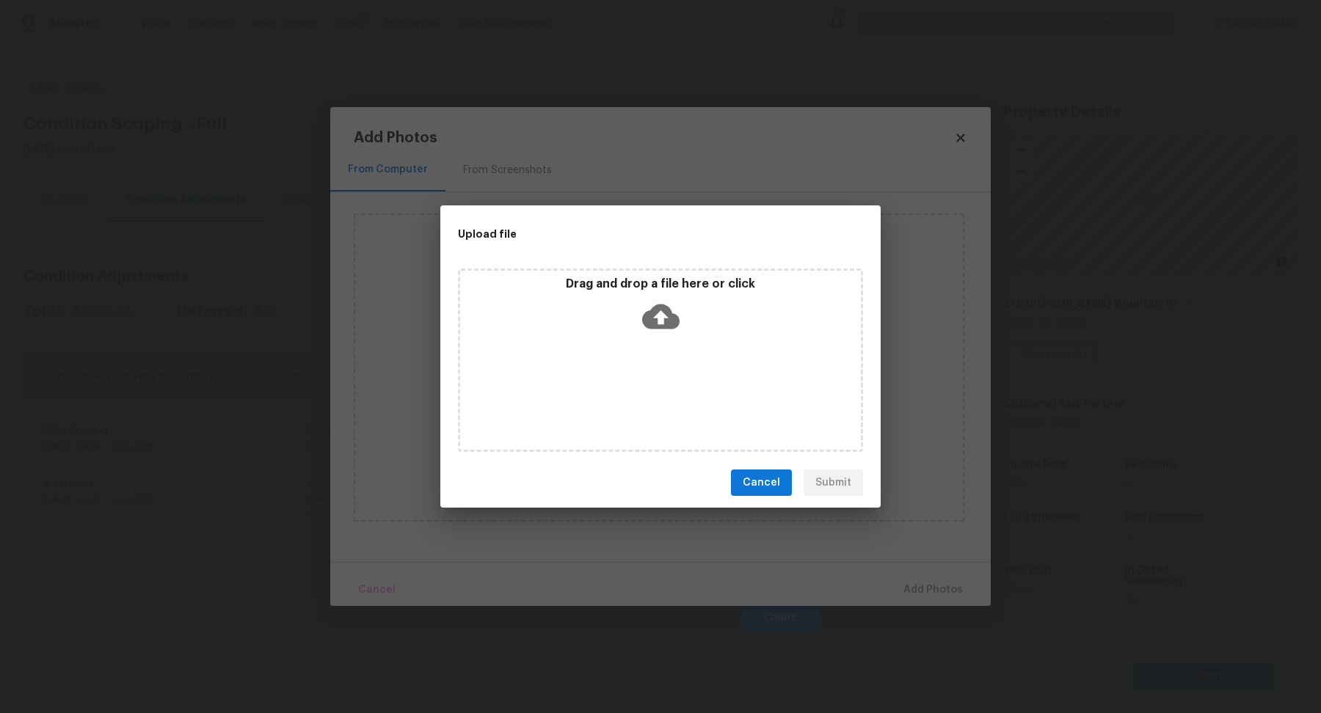
click at [715, 305] on div "Drag and drop a file here or click" at bounding box center [660, 308] width 401 height 63
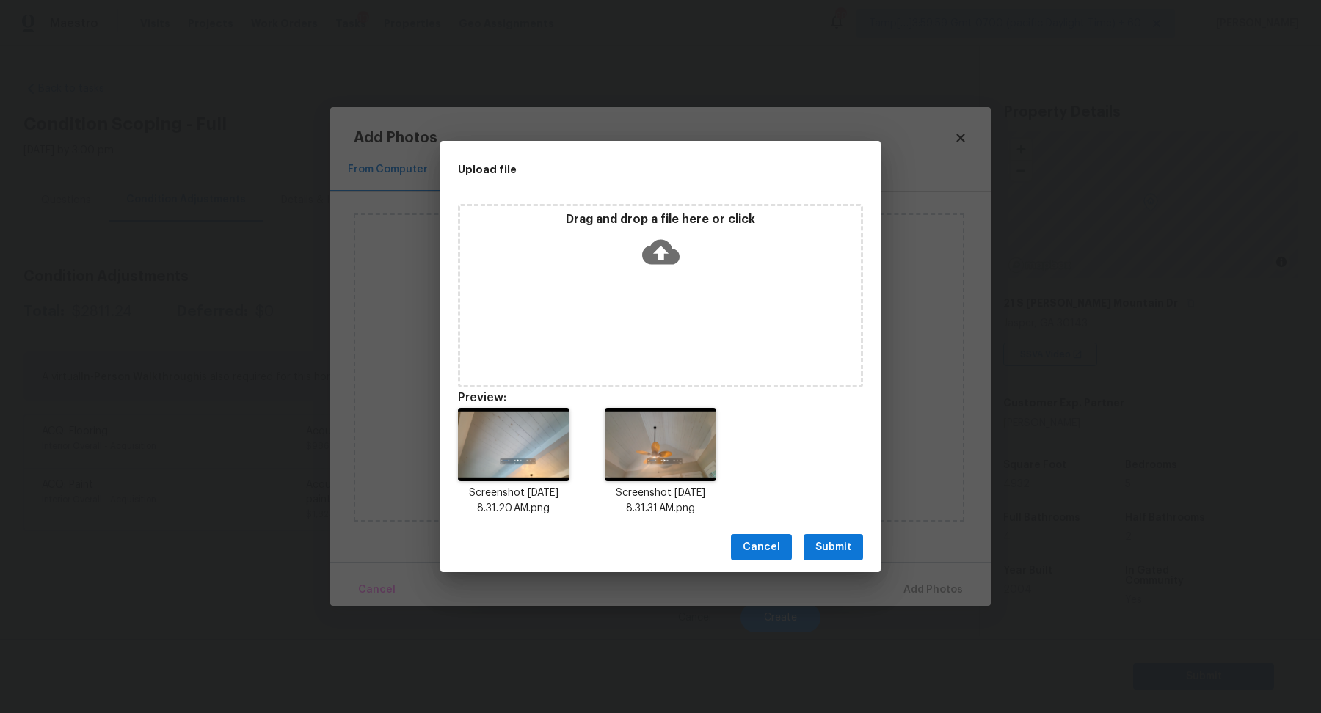
click at [827, 556] on span "Submit" at bounding box center [834, 548] width 36 height 18
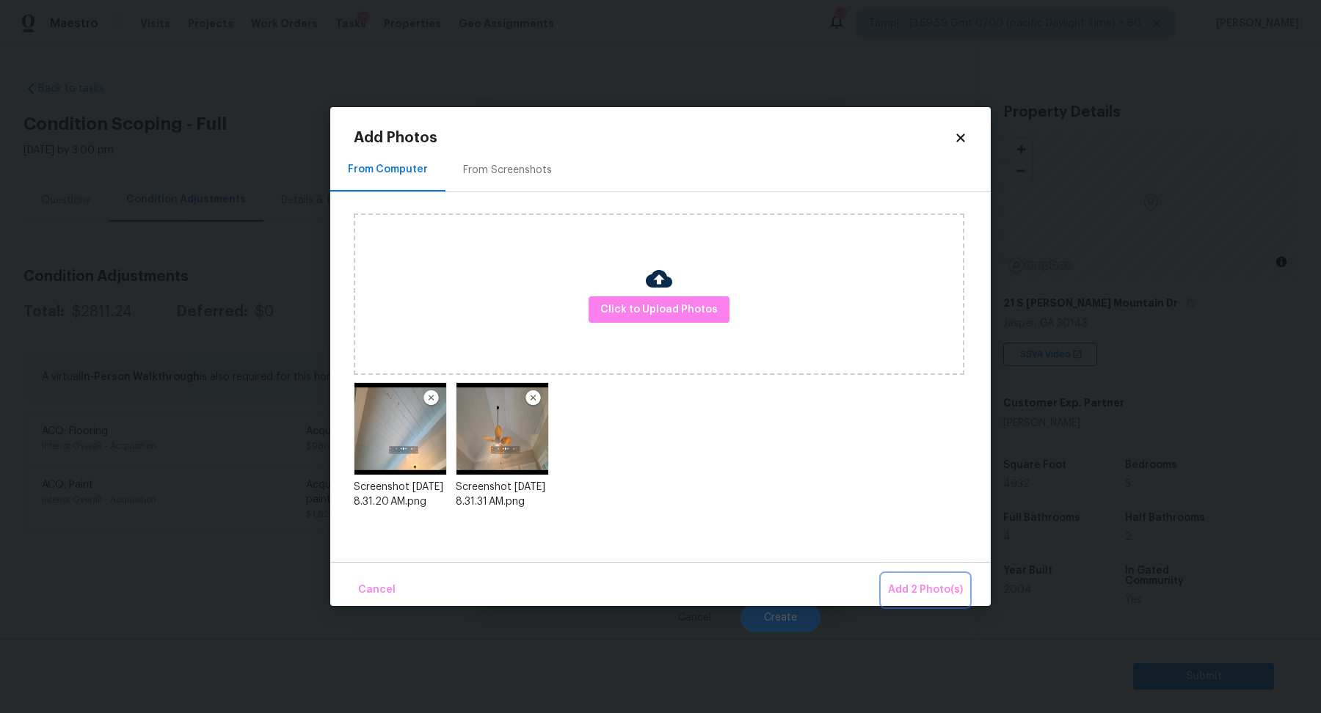
click at [937, 581] on button "Add 2 Photo(s)" at bounding box center [925, 591] width 87 height 32
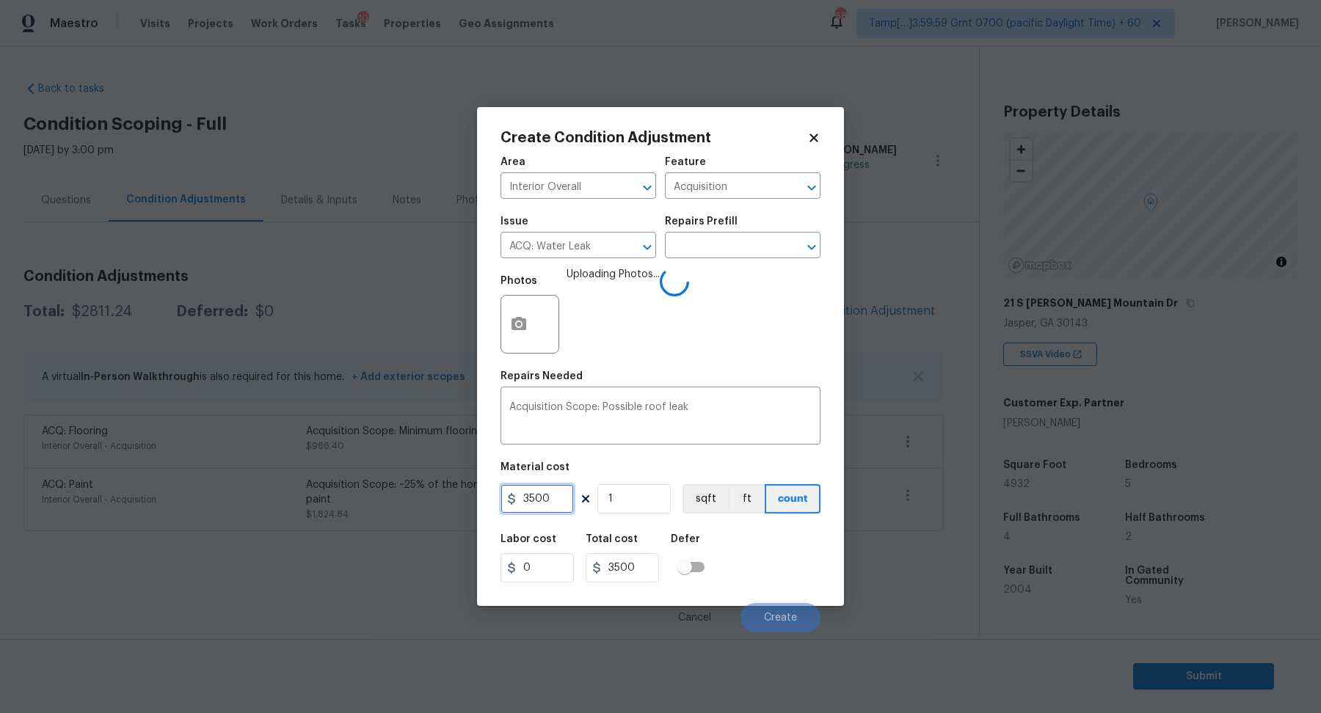
click at [556, 500] on input "3500" at bounding box center [537, 498] width 73 height 29
type input "2500"
click at [721, 534] on div "Labor cost 0 Total cost 2500 Defer" at bounding box center [661, 559] width 320 height 66
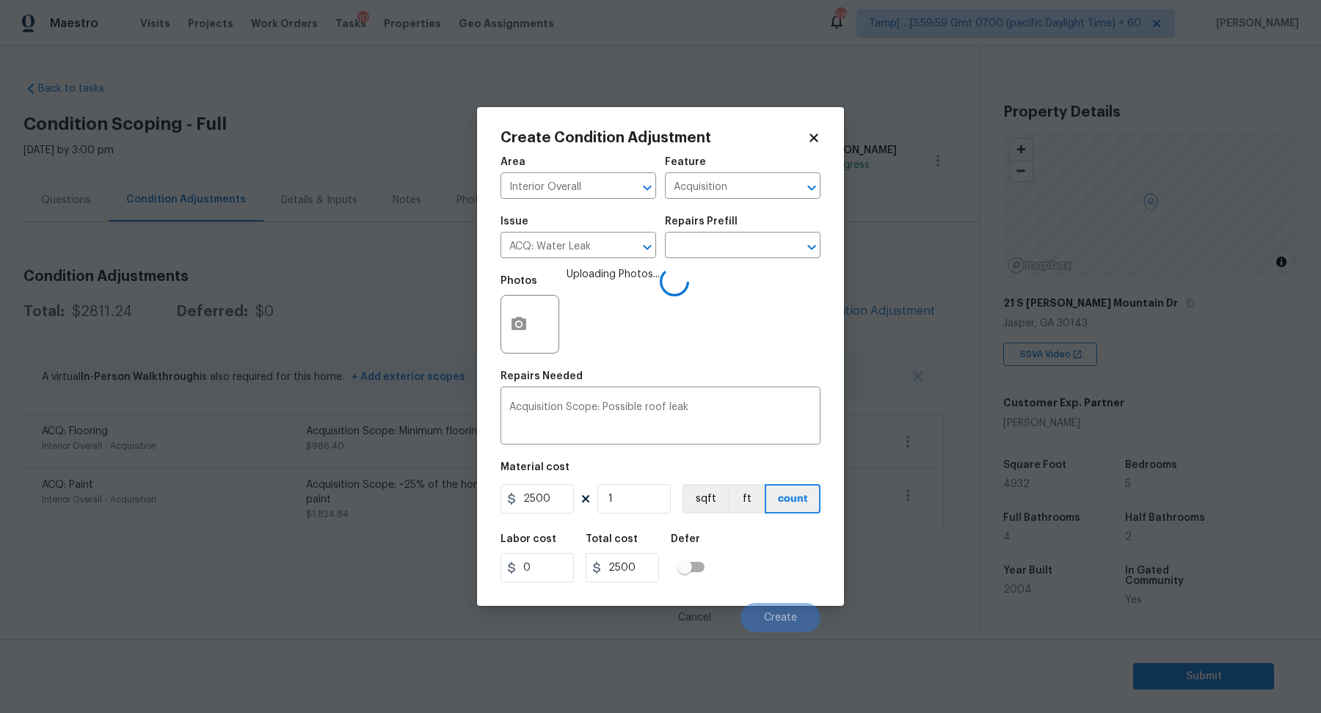
click at [756, 543] on div "Labor cost 0 Total cost 2500 Defer" at bounding box center [661, 559] width 320 height 66
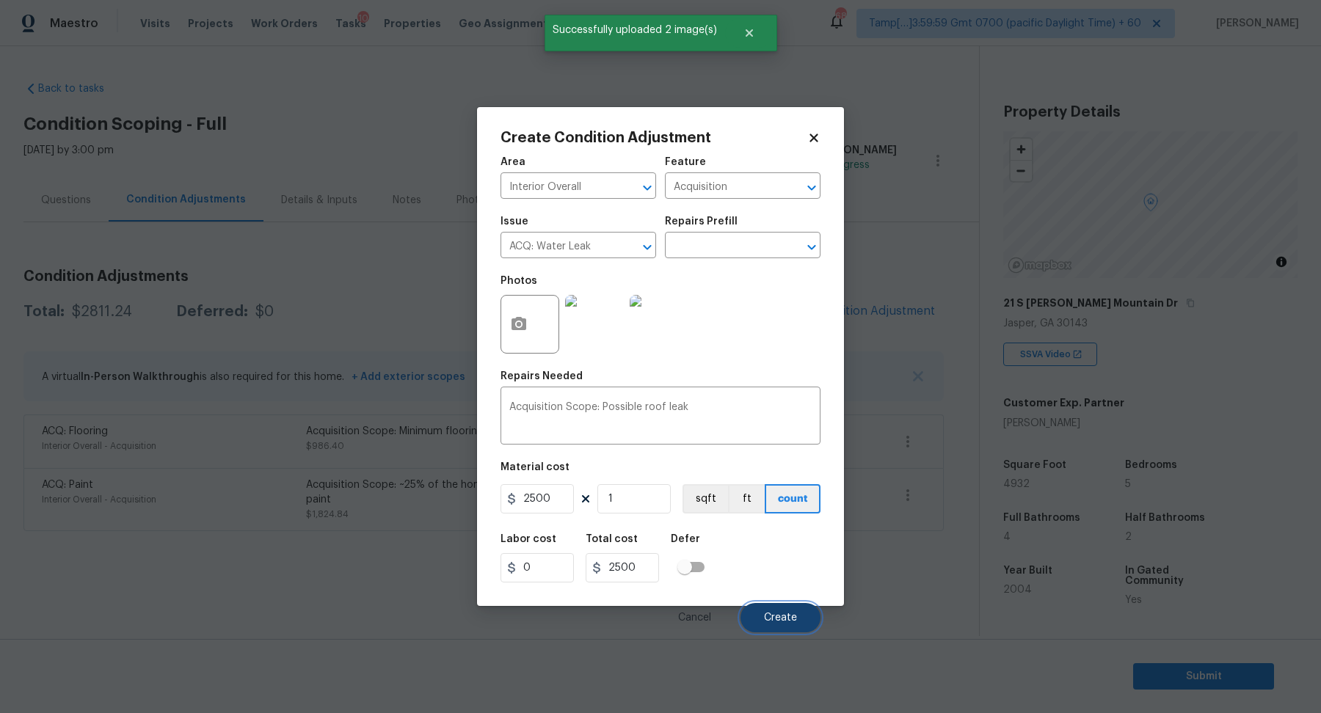
click at [799, 622] on button "Create" at bounding box center [781, 617] width 80 height 29
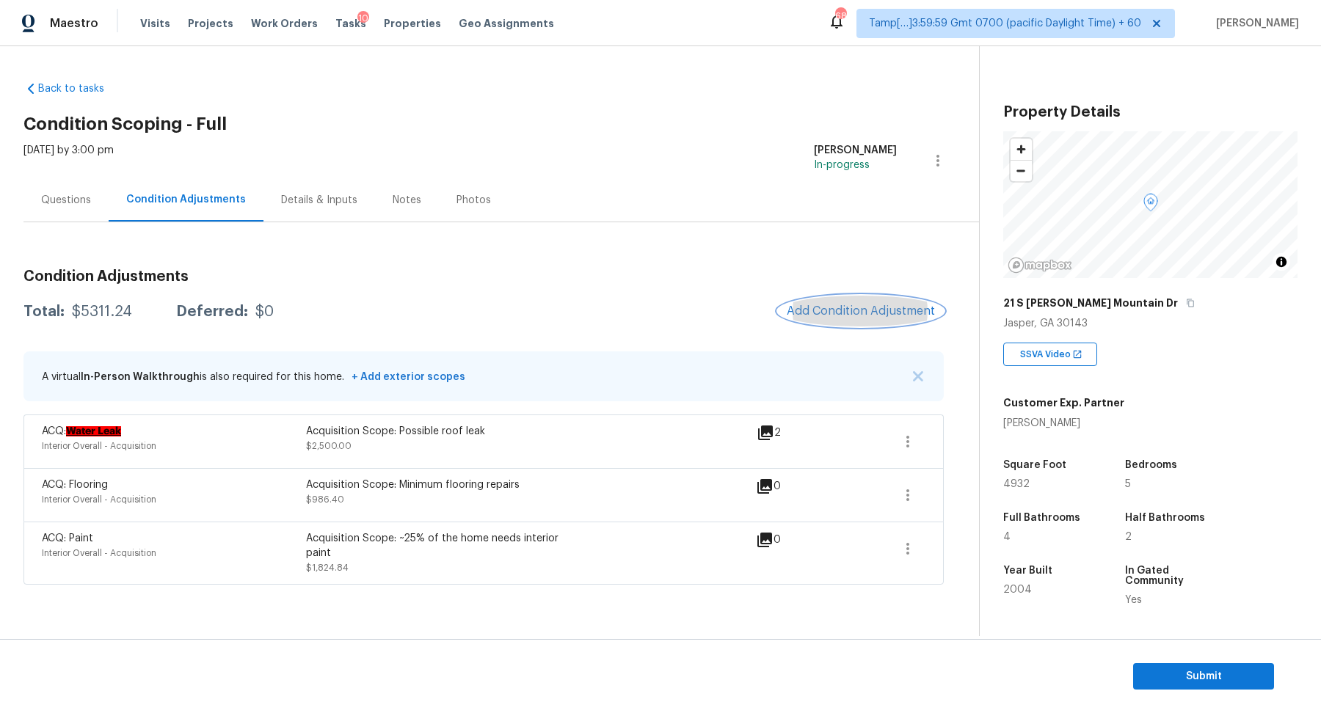
click at [858, 315] on span "Add Condition Adjustment" at bounding box center [861, 311] width 148 height 13
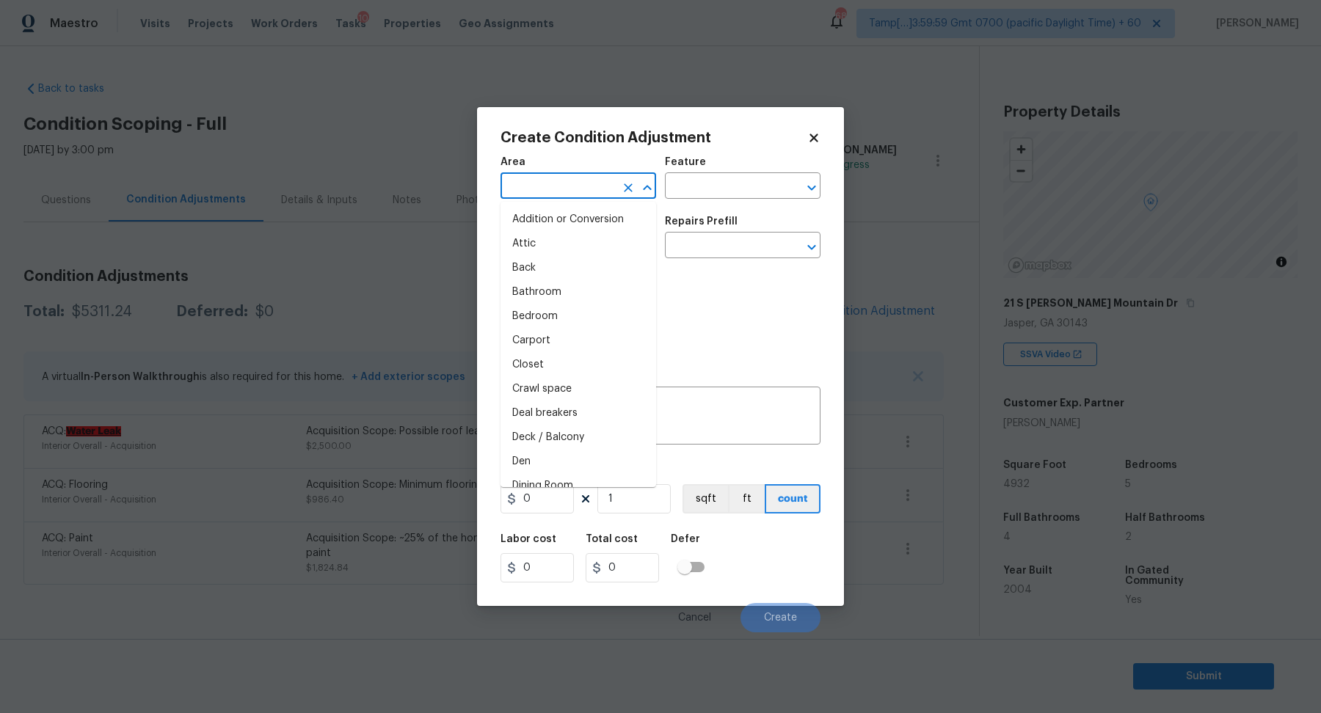
click at [561, 188] on input "text" at bounding box center [558, 187] width 115 height 23
type input "e"
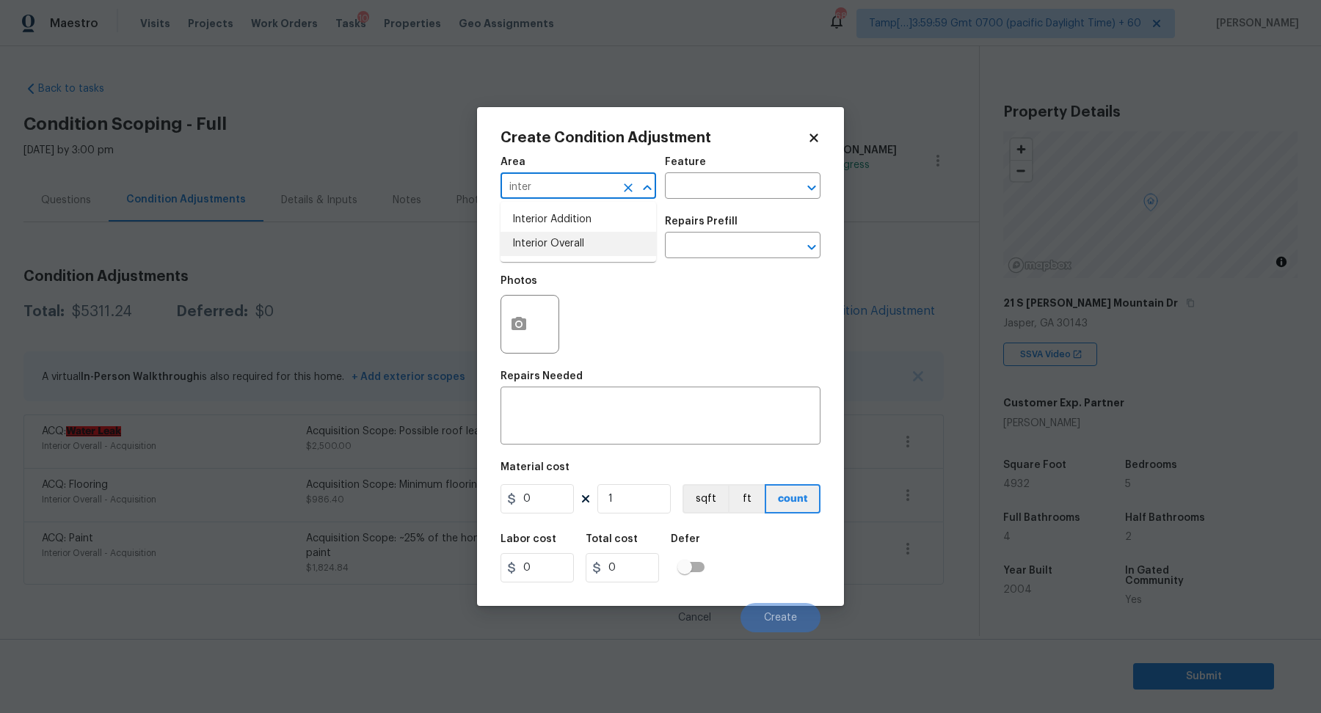
click at [595, 242] on li "Interior Overall" at bounding box center [579, 244] width 156 height 24
type input "Interior Overall"
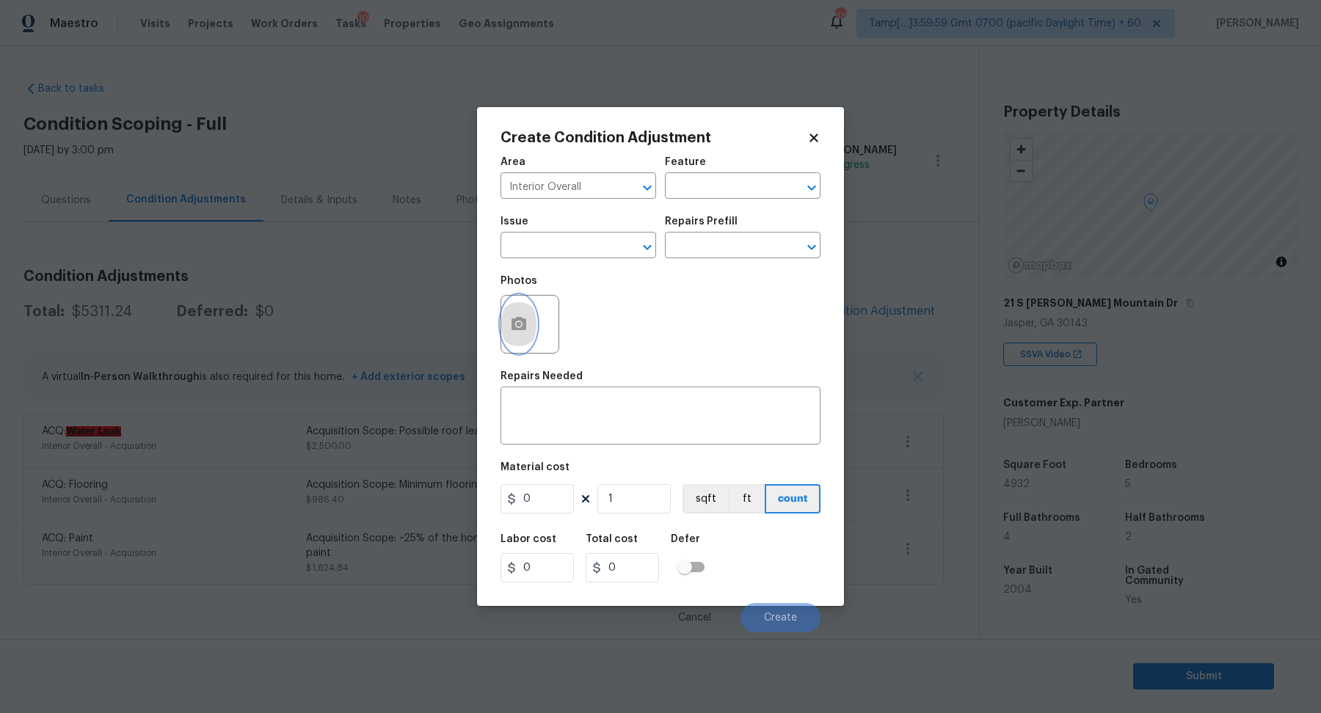
click at [532, 307] on button "button" at bounding box center [518, 324] width 35 height 57
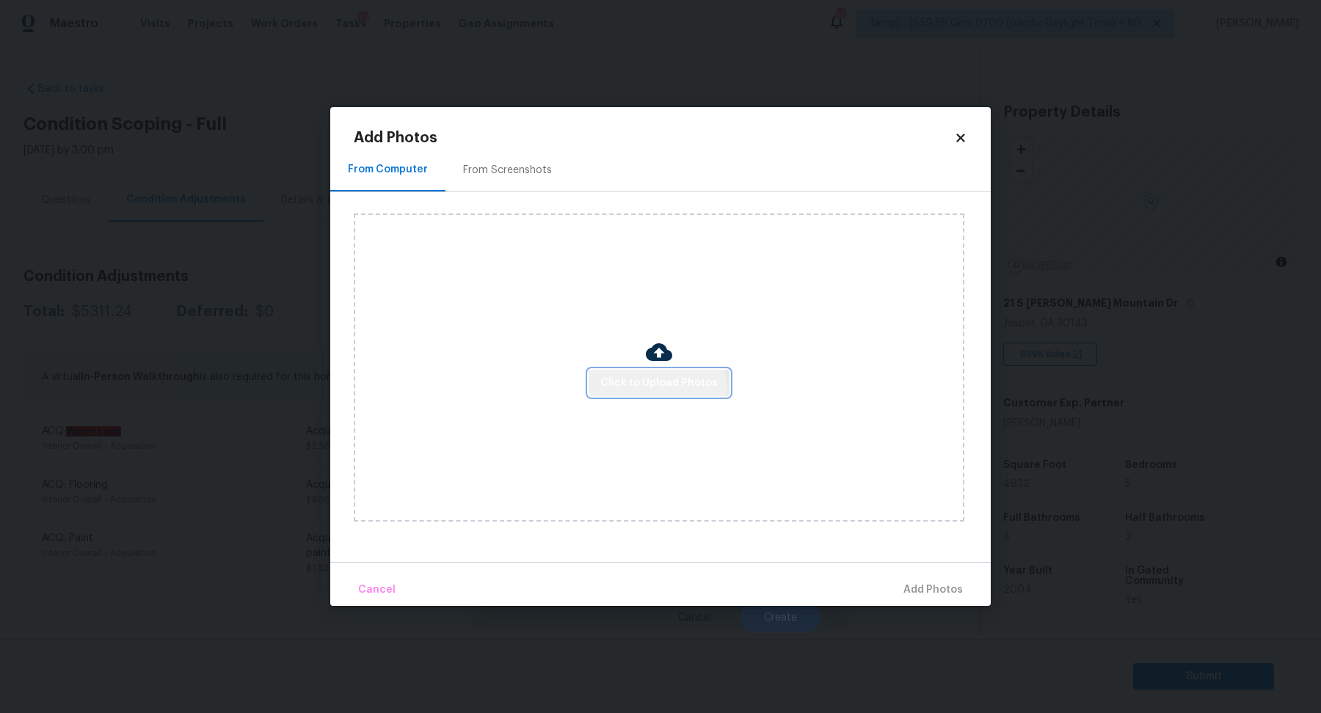
click at [638, 394] on button "Click to Upload Photos" at bounding box center [659, 383] width 141 height 27
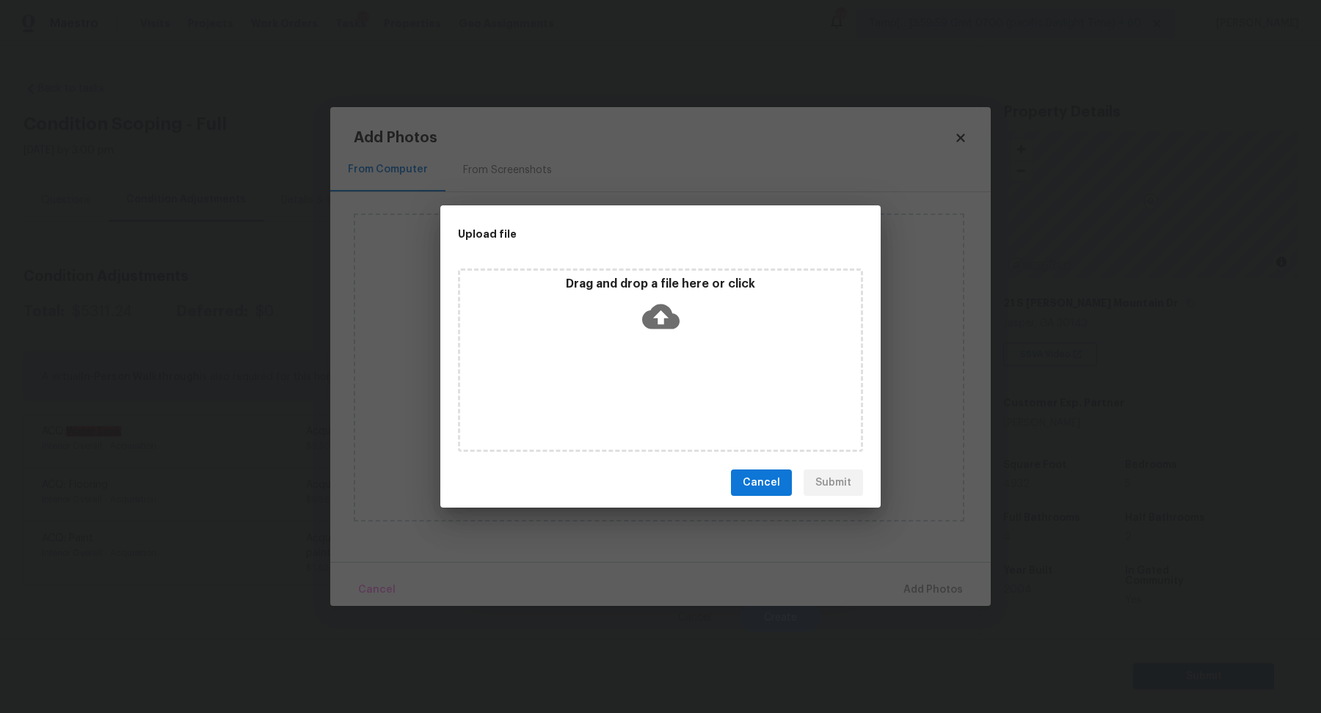
click at [704, 343] on div "Drag and drop a file here or click" at bounding box center [660, 361] width 405 height 184
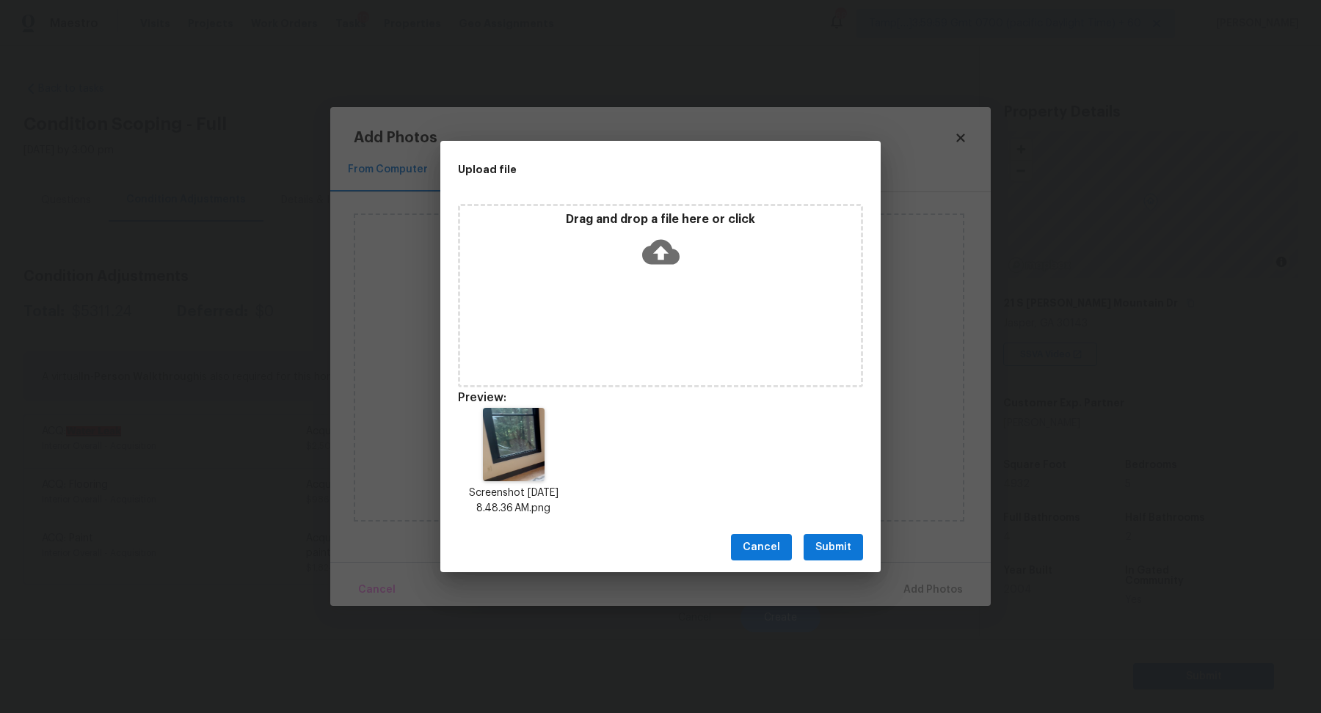
click at [847, 545] on span "Submit" at bounding box center [834, 548] width 36 height 18
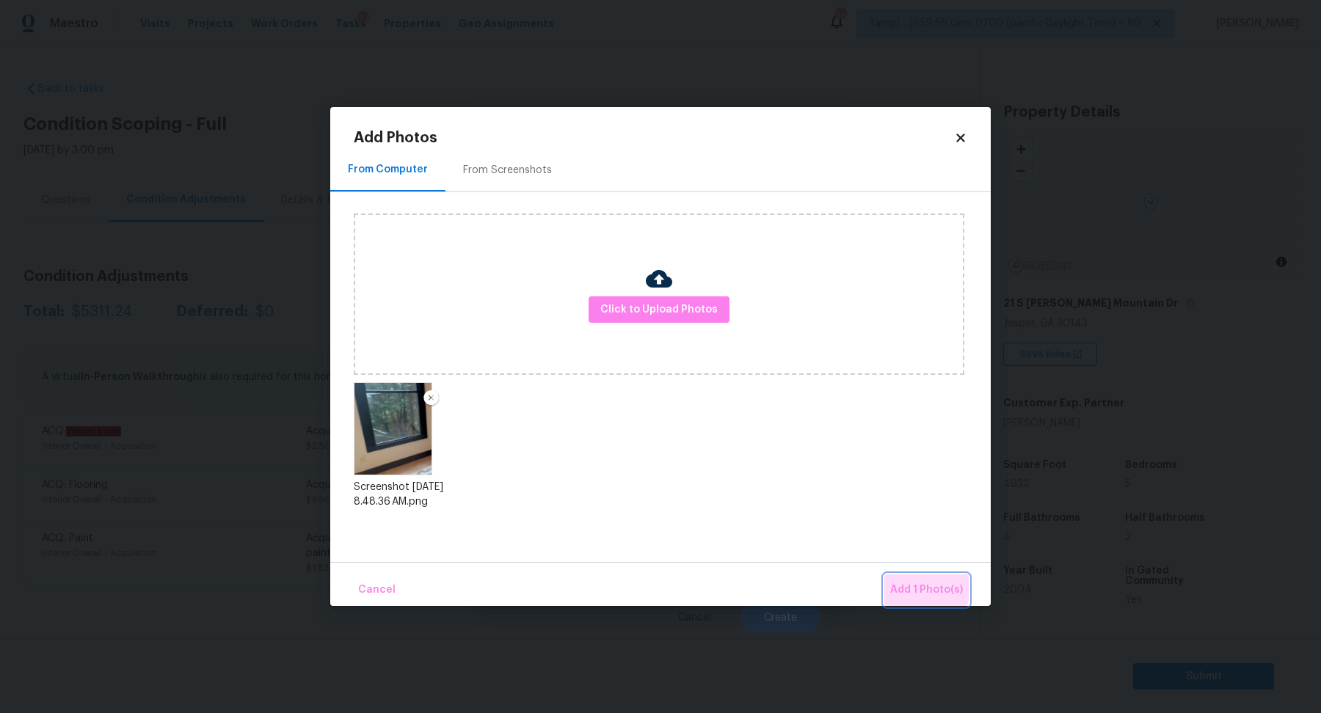
click at [907, 579] on button "Add 1 Photo(s)" at bounding box center [926, 591] width 84 height 32
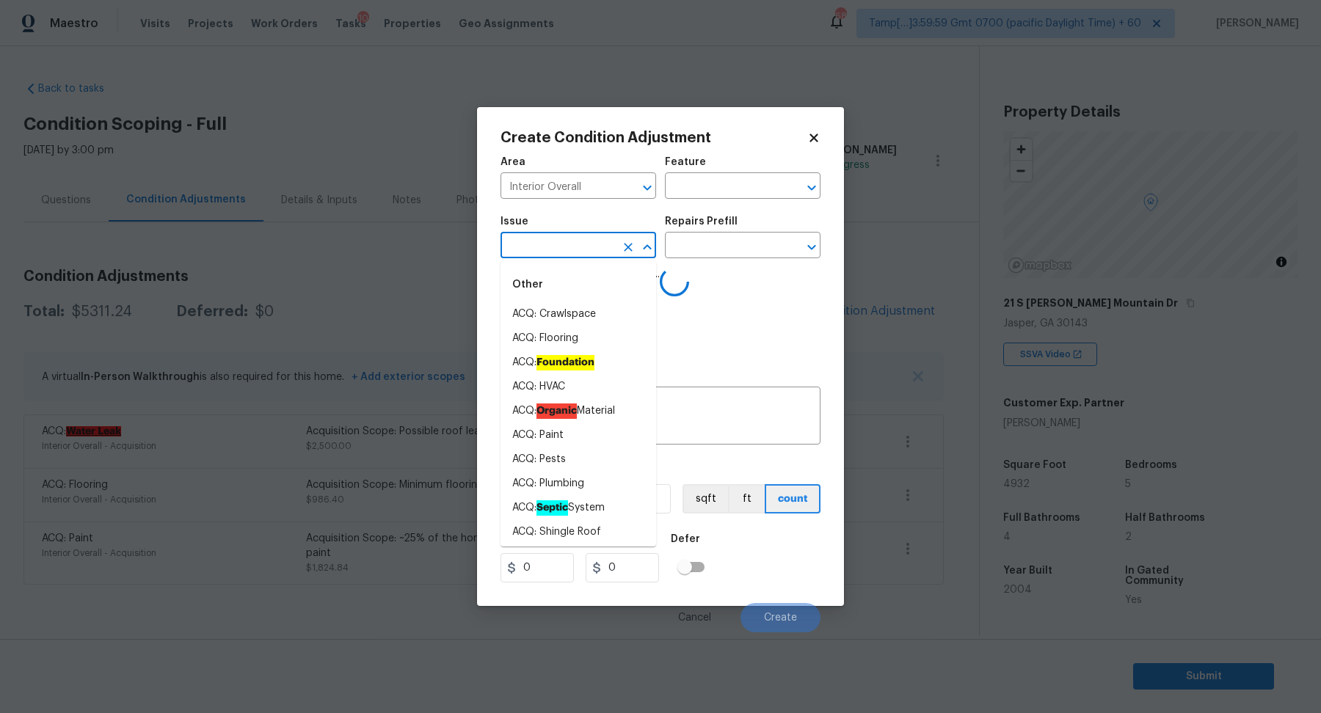
click at [553, 250] on input "text" at bounding box center [558, 247] width 115 height 23
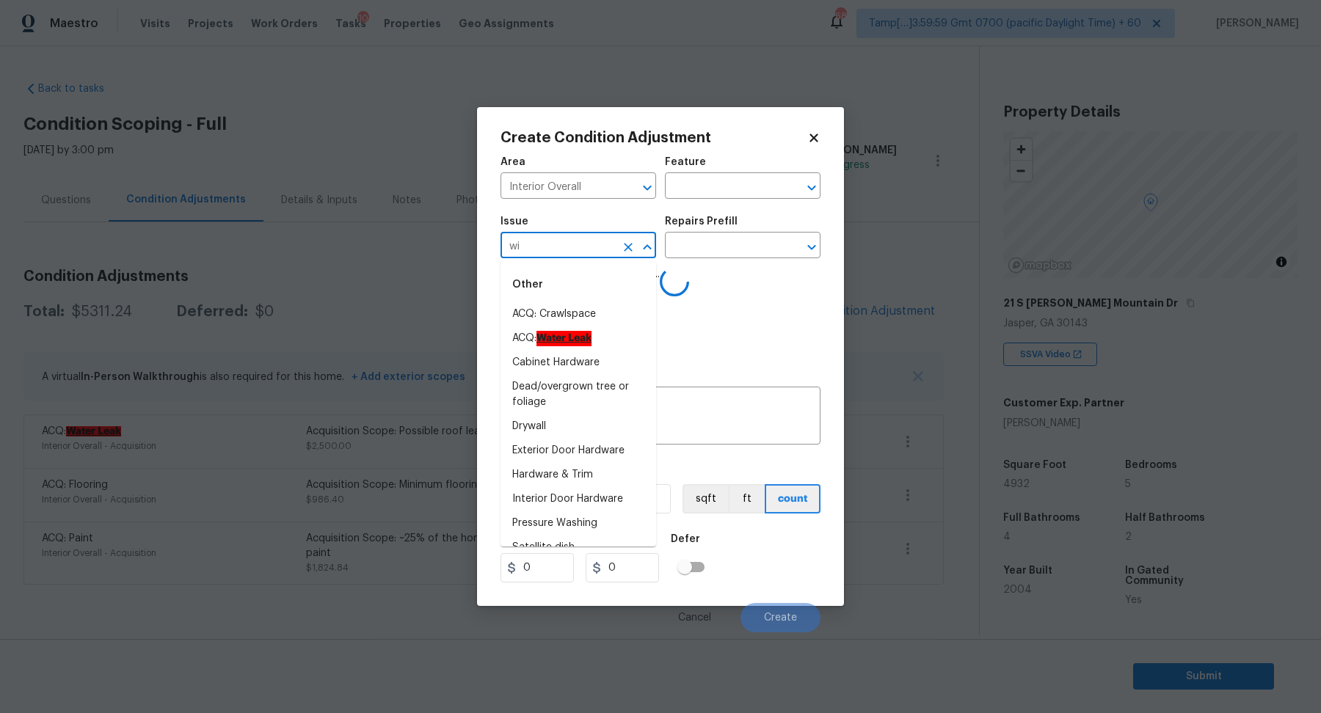
type input "win"
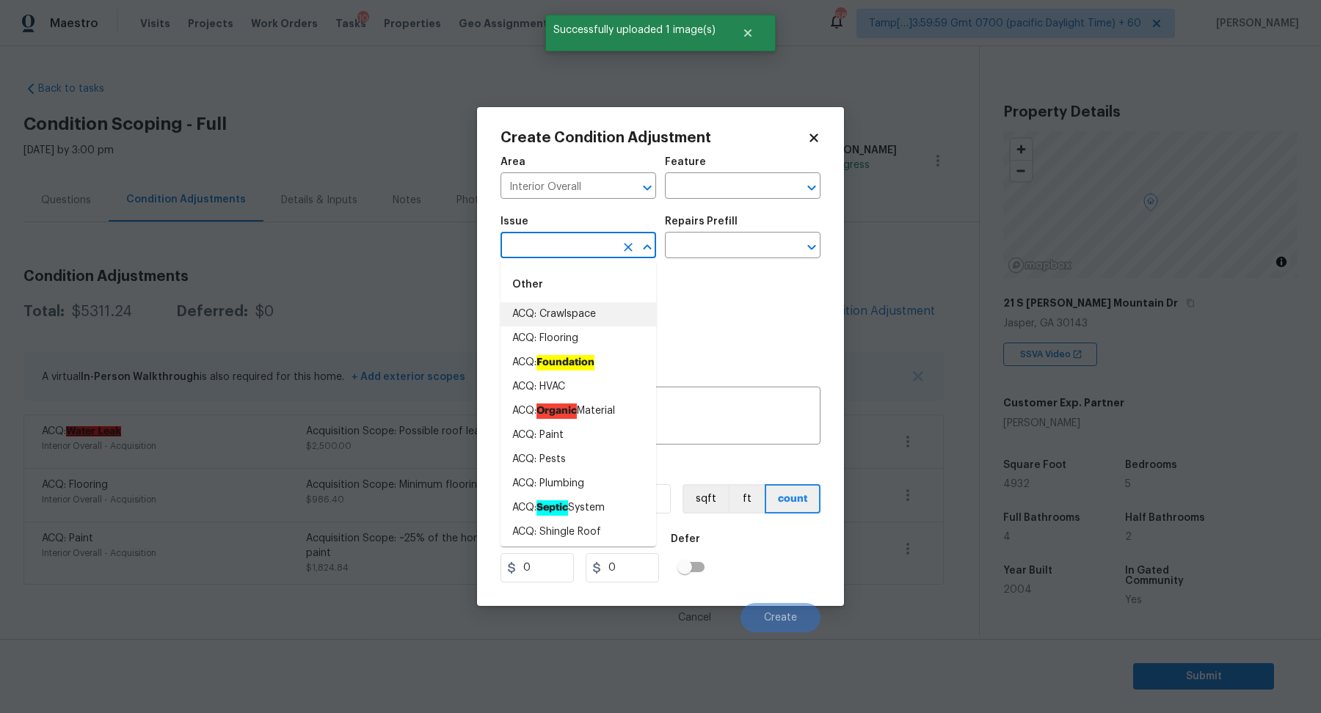
type input "w"
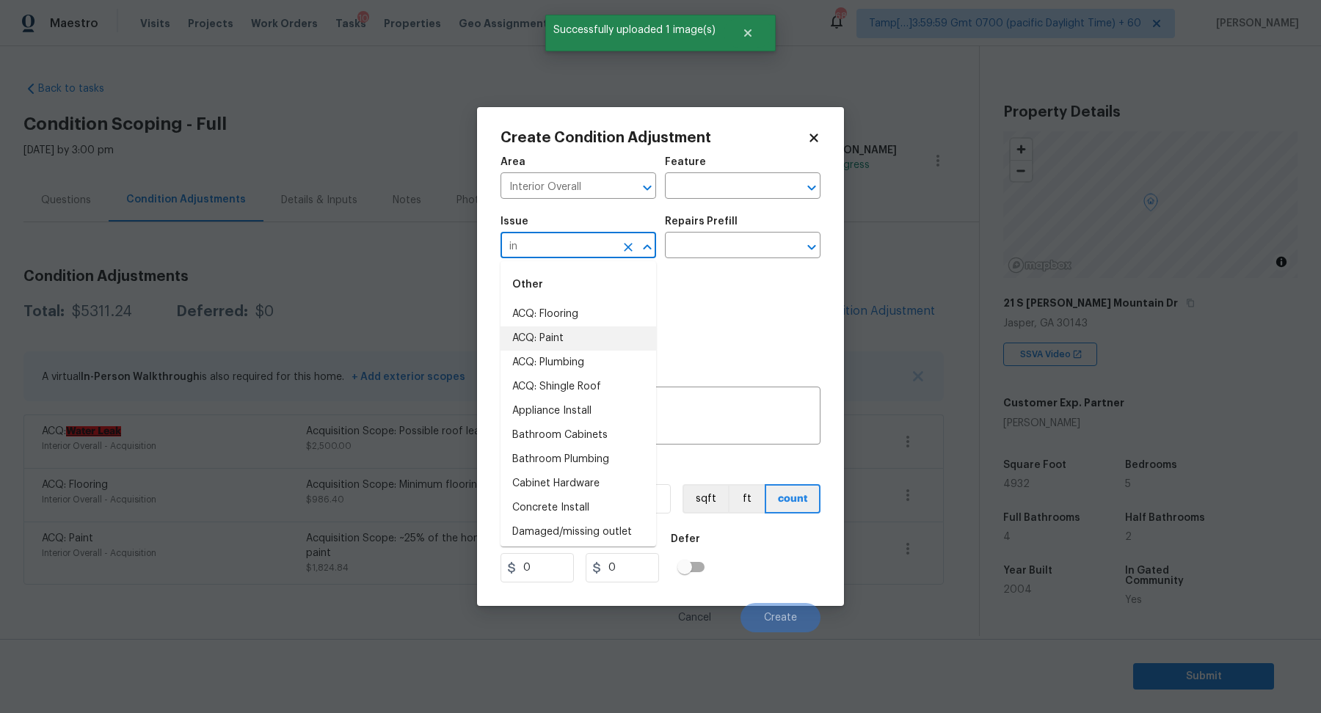
type input "i"
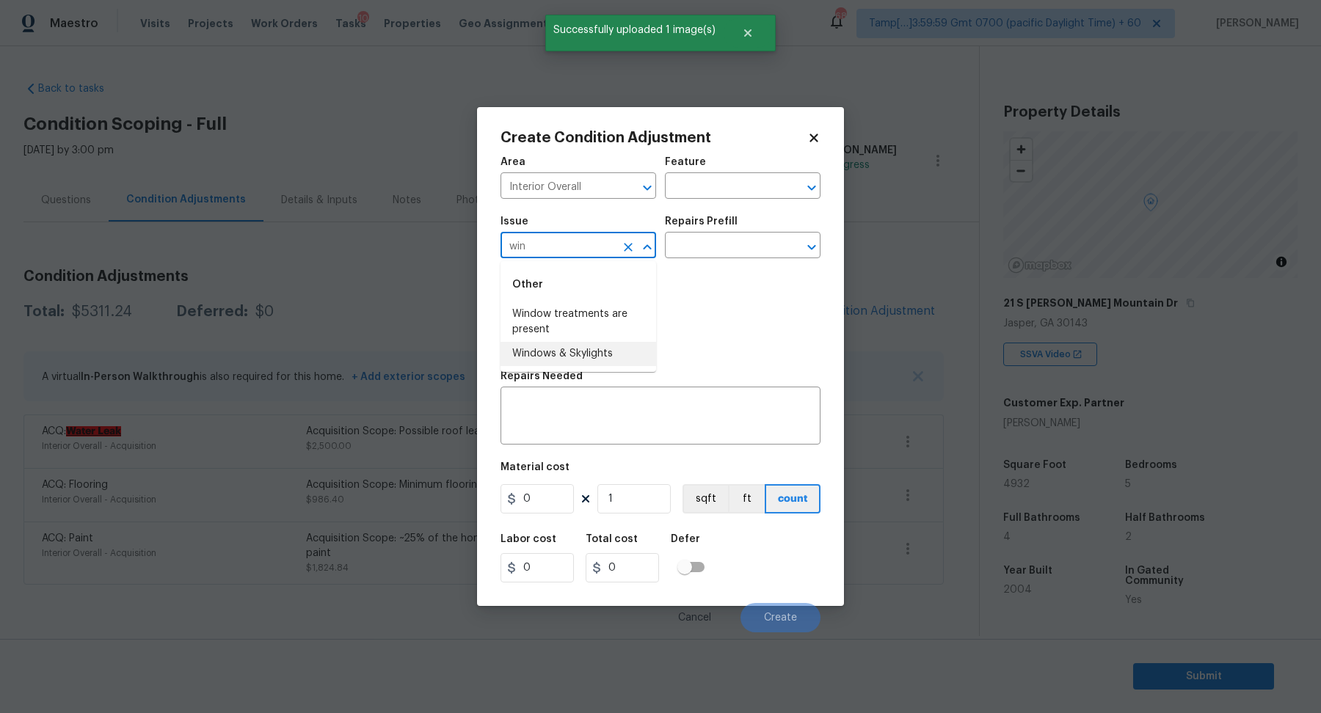
click at [557, 349] on li "Windows & Skylights" at bounding box center [579, 354] width 156 height 24
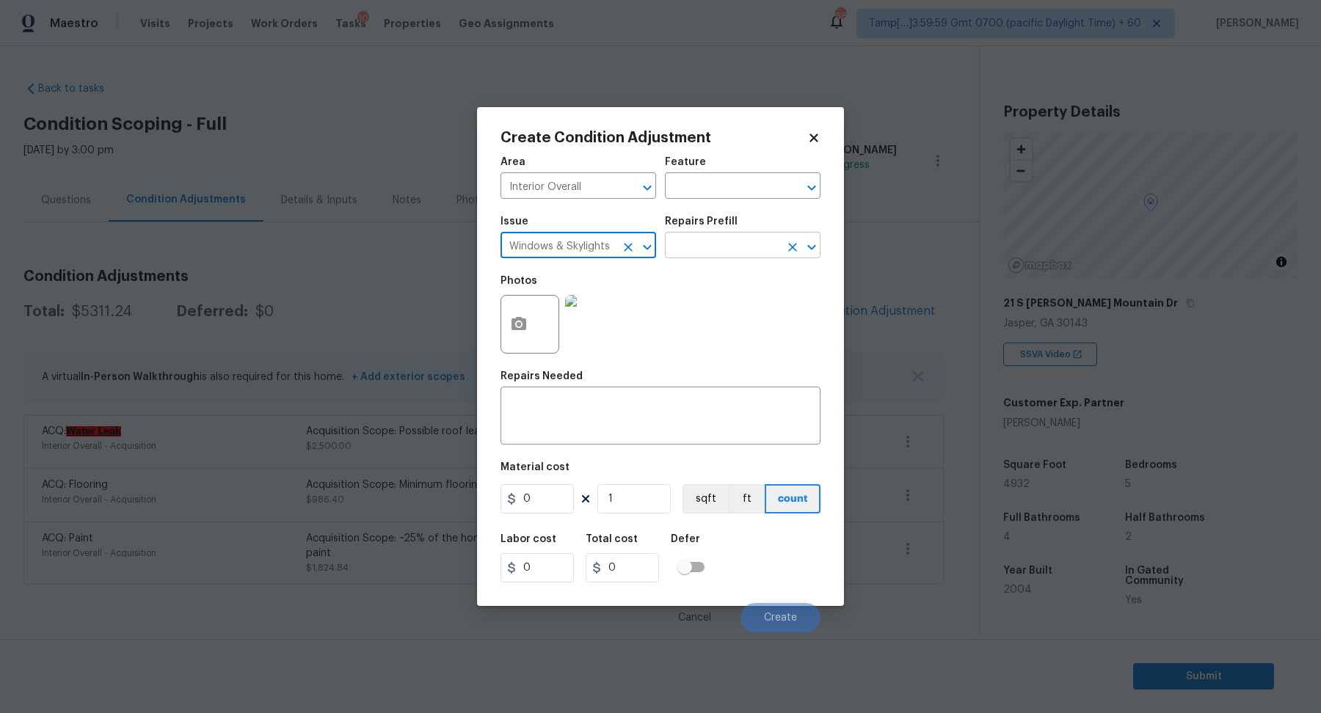
type input "Windows & Skylights"
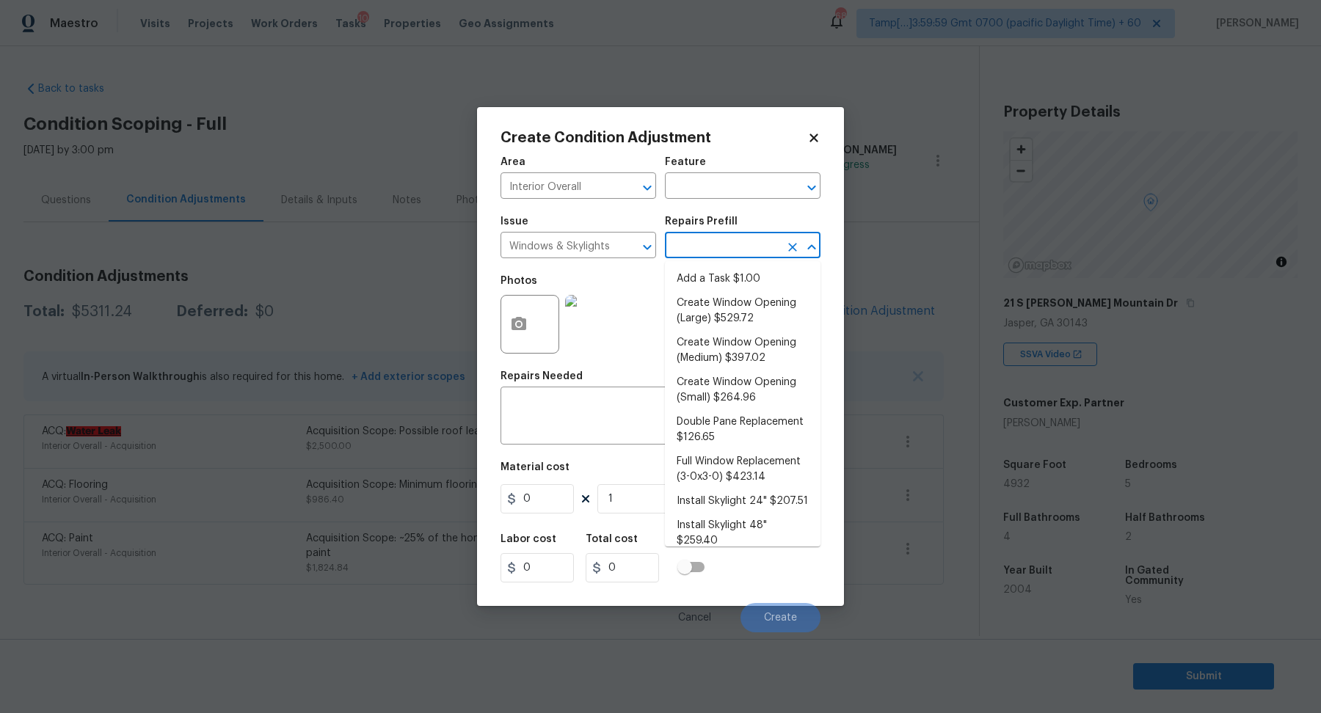
click at [720, 253] on input "text" at bounding box center [722, 247] width 115 height 23
click at [769, 448] on li "Double Pane Replacement $126.65" at bounding box center [743, 430] width 156 height 40
type textarea "Remove, replace and reglaze the broken/damaged thermal double pane of glass wit…"
type input "126.65"
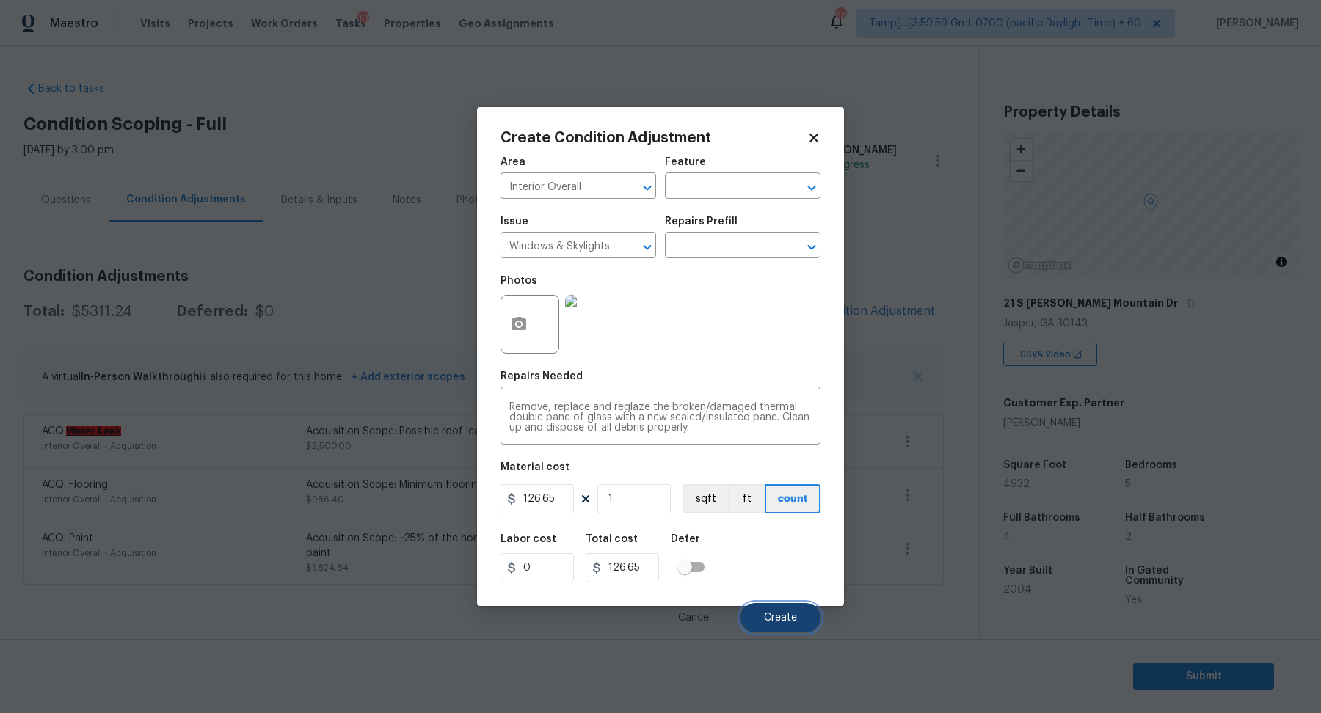
click at [776, 604] on button "Create" at bounding box center [781, 617] width 80 height 29
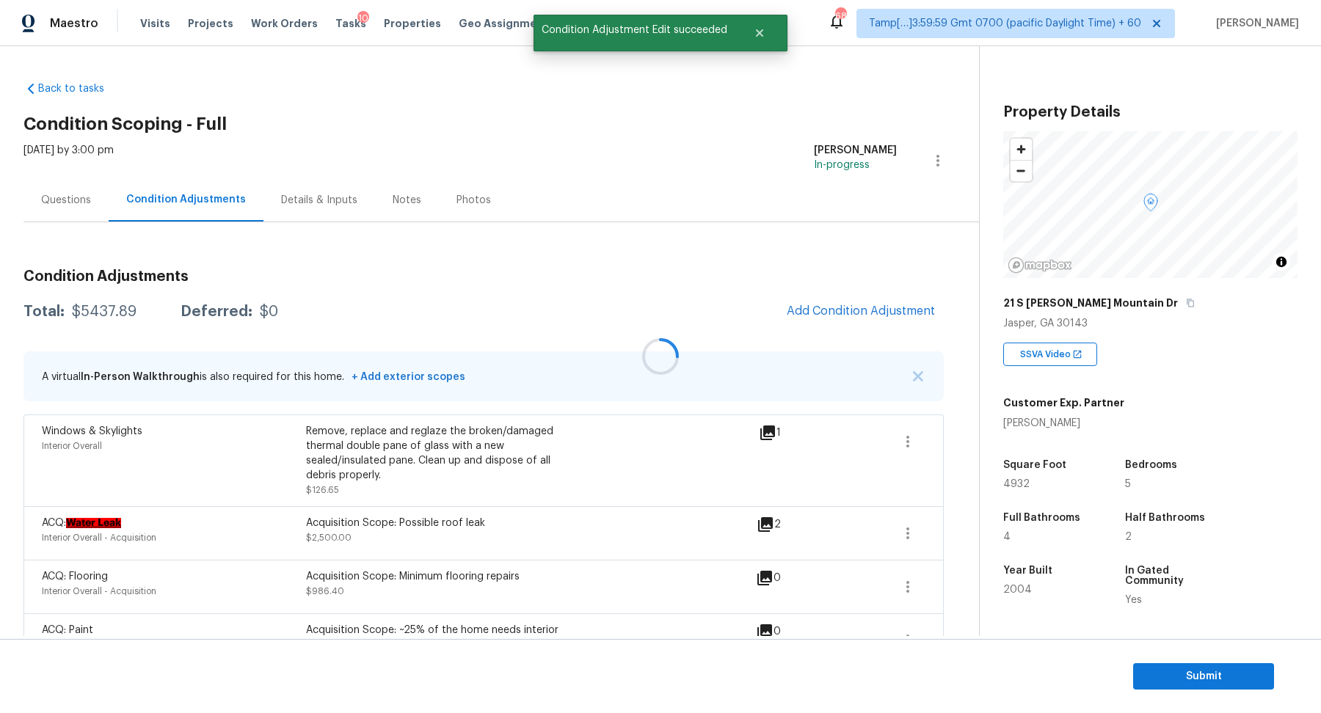
click at [836, 297] on div at bounding box center [660, 356] width 1321 height 713
click at [839, 308] on span "Add Condition Adjustment" at bounding box center [861, 311] width 148 height 13
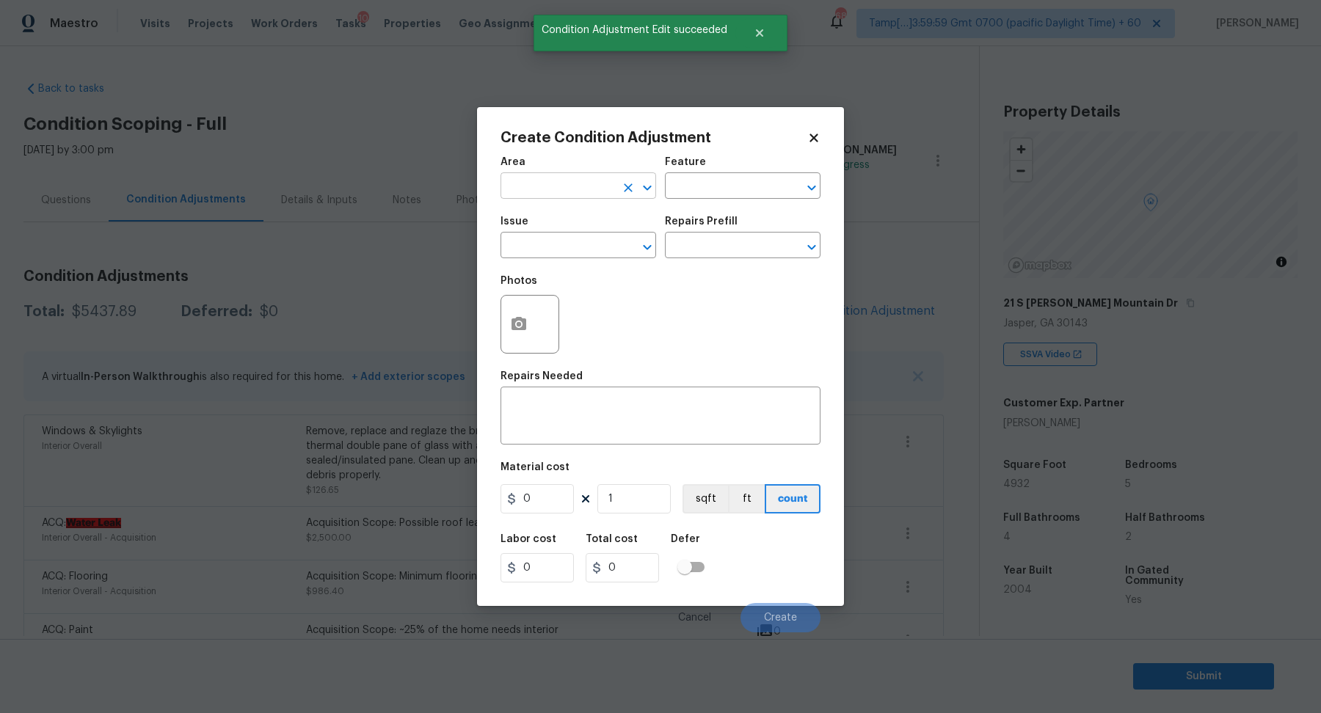
click at [568, 192] on input "text" at bounding box center [558, 187] width 115 height 23
click at [587, 216] on li "Utilities" at bounding box center [579, 220] width 156 height 24
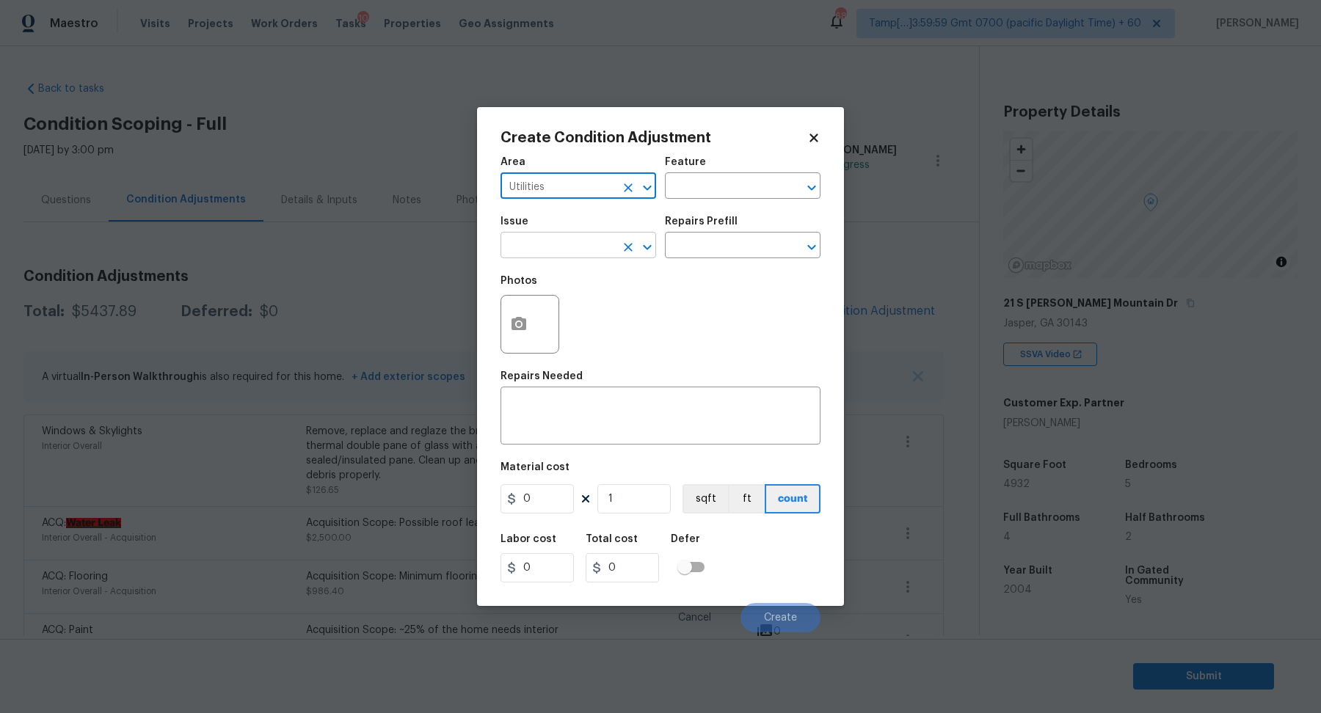
type input "Utilities"
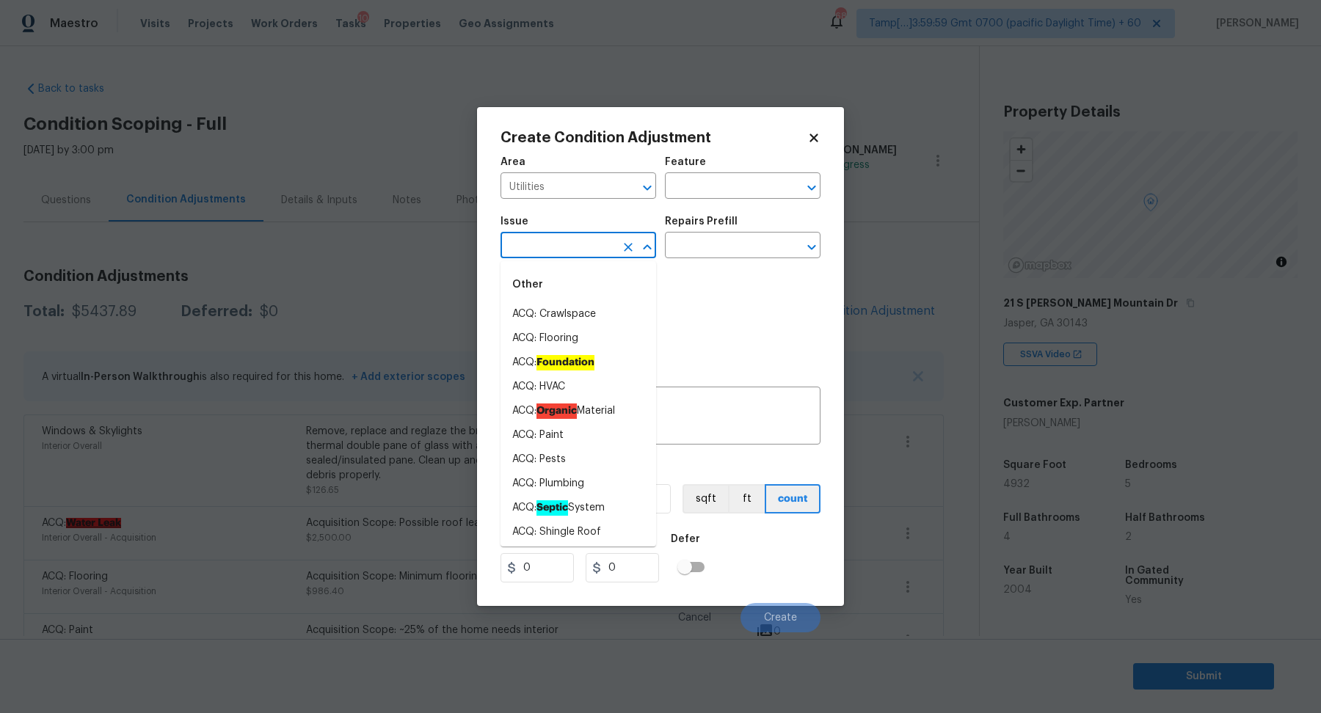
click at [565, 250] on input "text" at bounding box center [558, 247] width 115 height 23
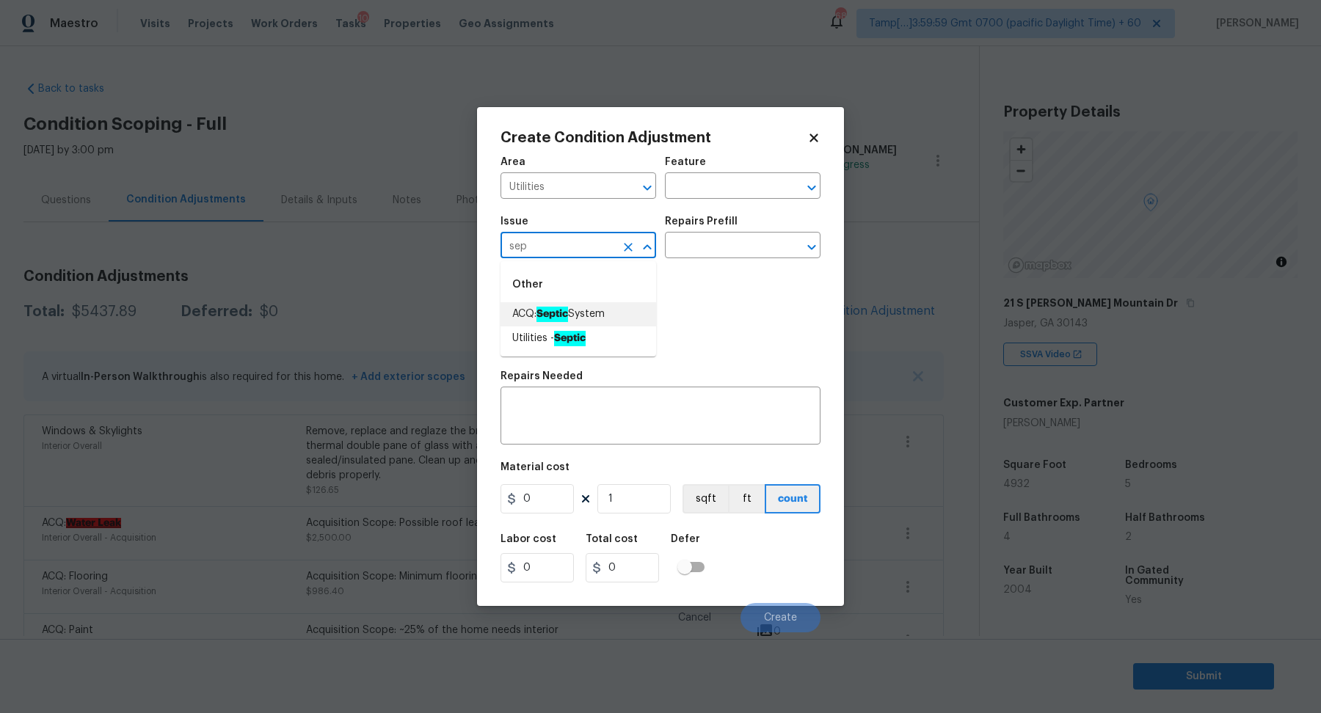
click at [568, 316] on ah_el_jm_1744359450070 "Septic" at bounding box center [553, 314] width 32 height 15
type input "ACQ: Septic System"
click at [740, 237] on input "text" at bounding box center [722, 247] width 115 height 23
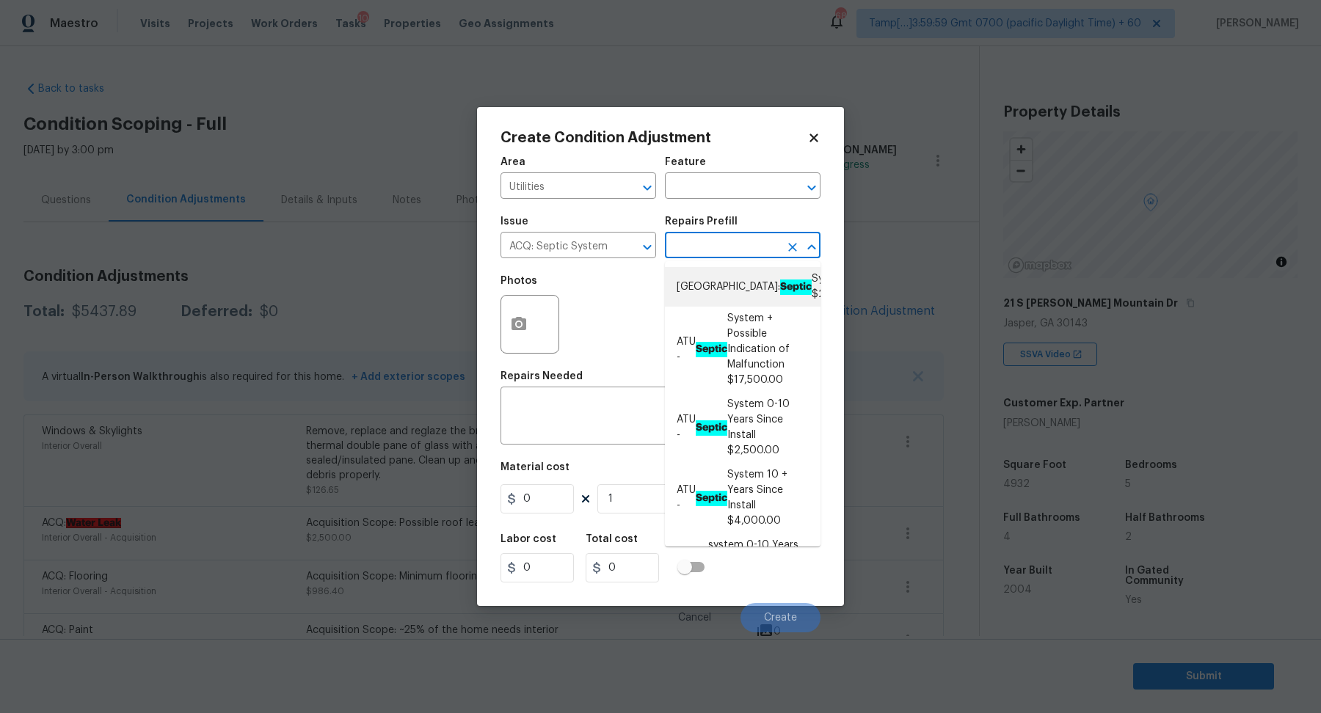
click at [742, 295] on li "Atlanta: Septic System $2,500.00" at bounding box center [743, 287] width 156 height 40
type input "Acquisition"
type textarea "Septic system repairs and certification charge. **Charge can be reviewed if sel…"
type input "2500"
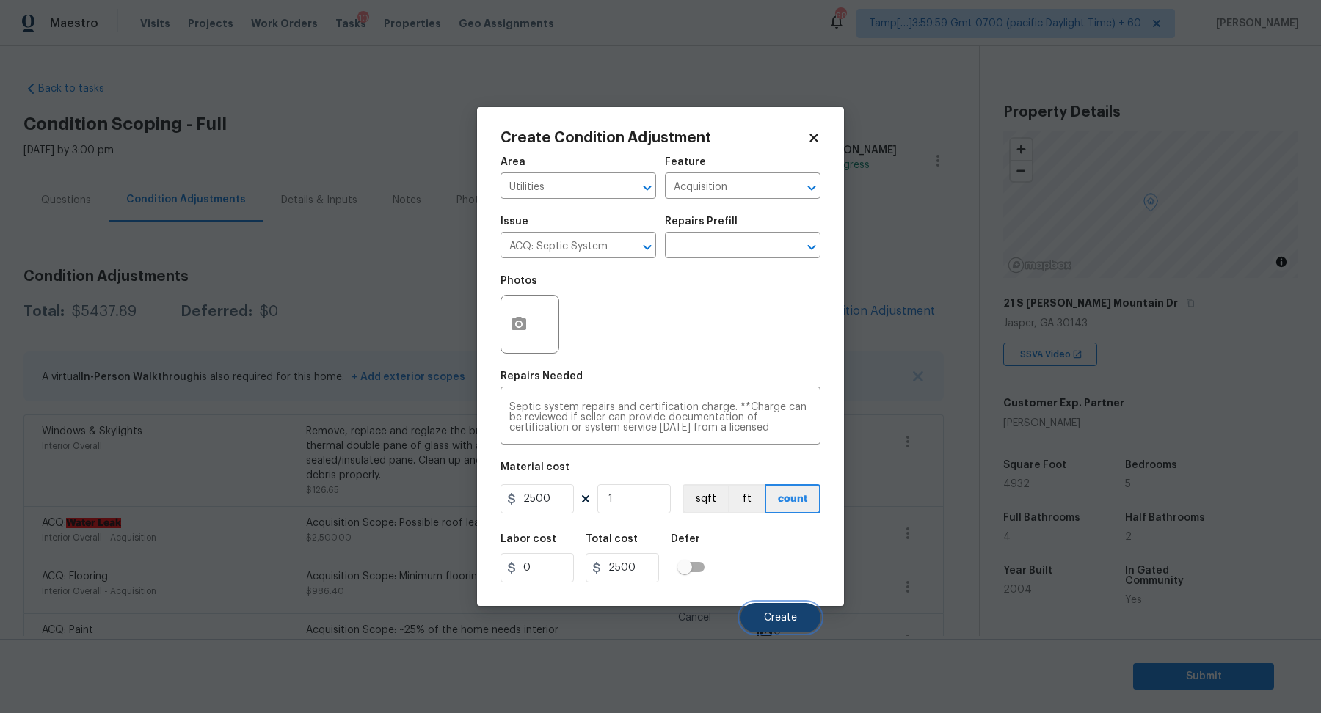
click at [795, 620] on span "Create" at bounding box center [780, 618] width 33 height 11
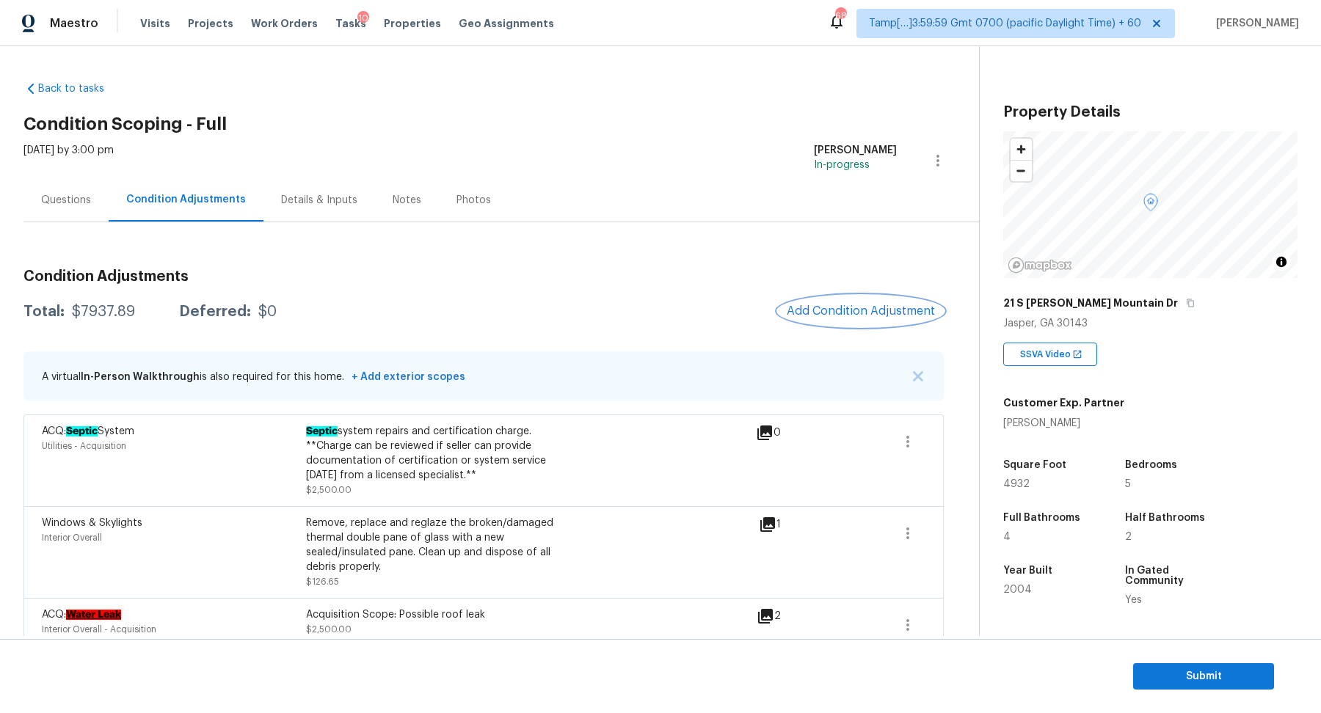
click at [872, 305] on span "Add Condition Adjustment" at bounding box center [861, 311] width 148 height 13
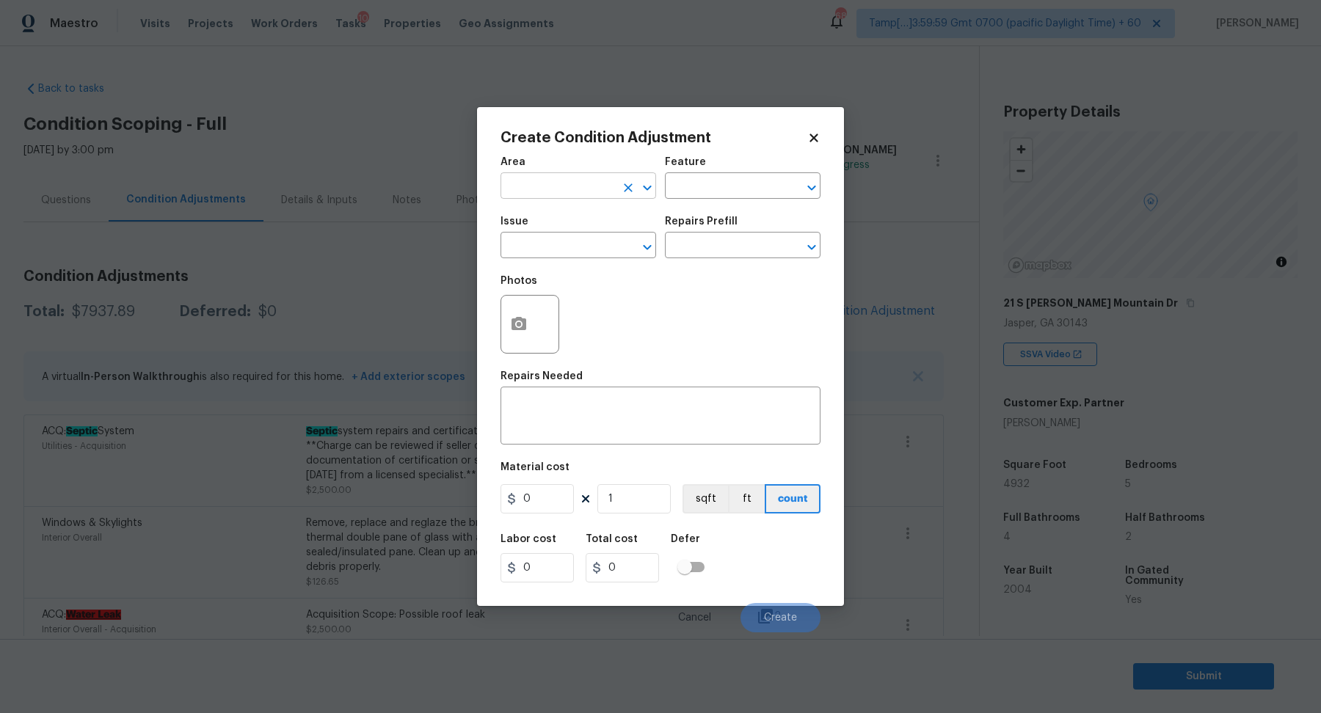
click at [567, 186] on input "text" at bounding box center [558, 187] width 115 height 23
click at [597, 247] on li "Exterior Overall" at bounding box center [579, 244] width 156 height 24
type input "Exterior Overall"
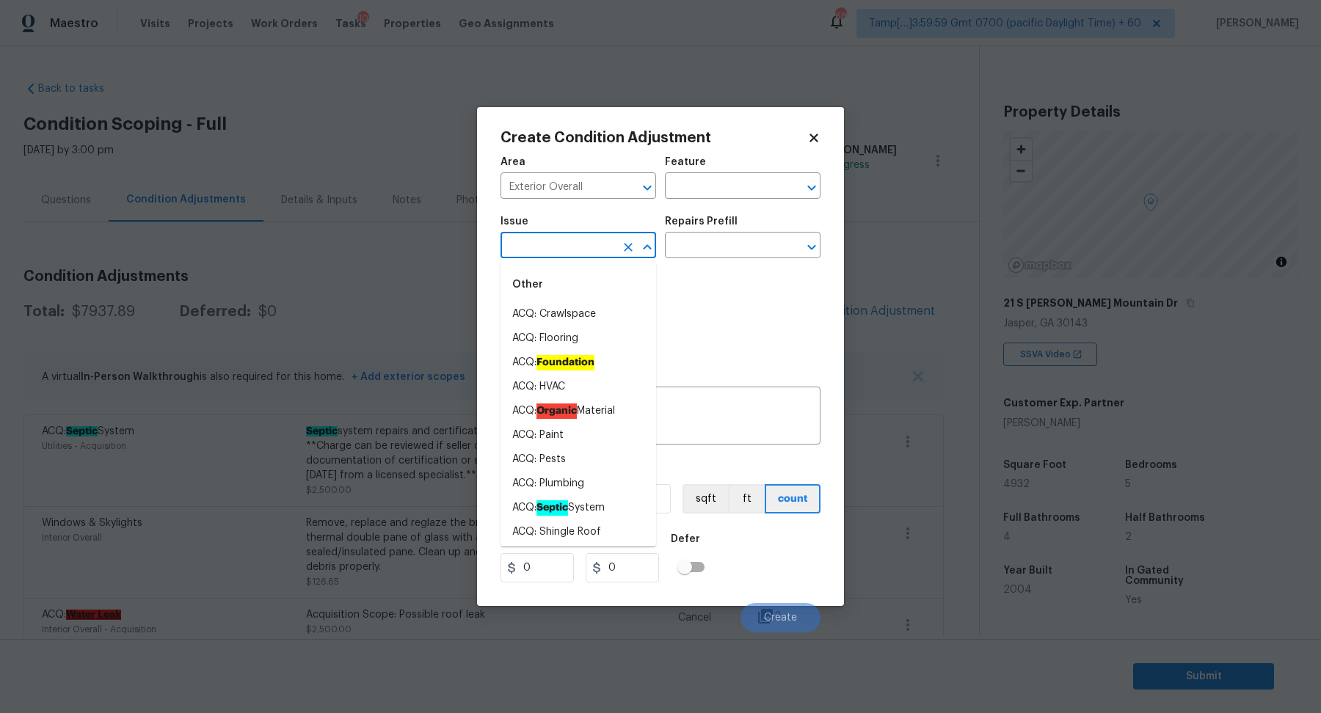
click at [597, 247] on input "text" at bounding box center [558, 247] width 115 height 23
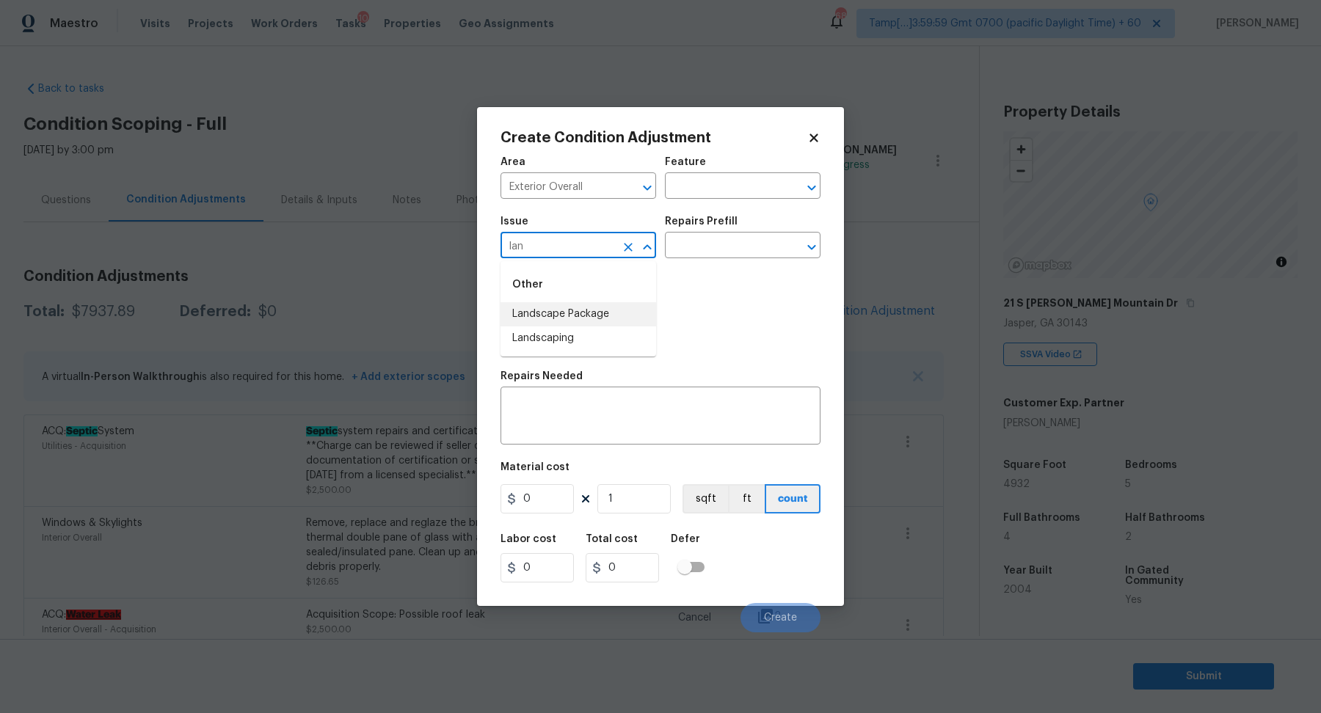
click at [581, 310] on li "Landscape Package" at bounding box center [579, 314] width 156 height 24
type input "Landscape Package"
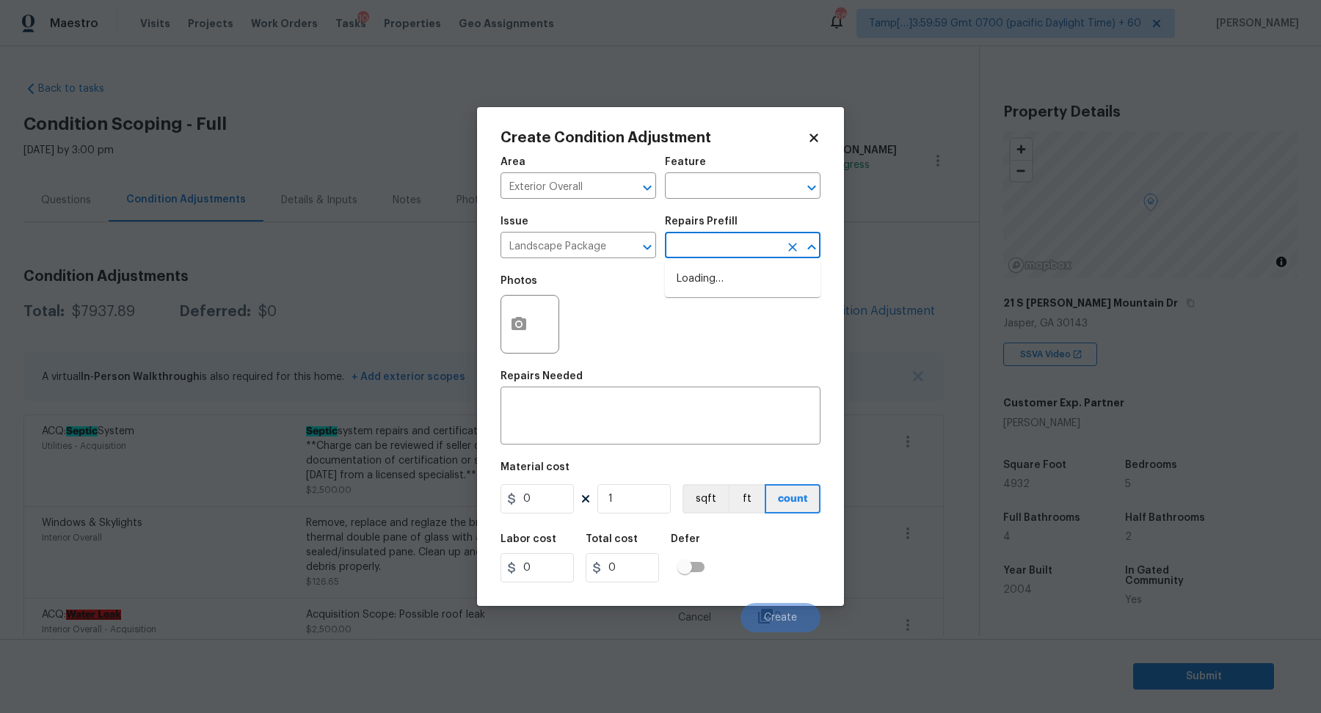
click at [733, 255] on input "text" at bounding box center [722, 247] width 115 height 23
click at [727, 300] on li "Initial landscaping package $70.00" at bounding box center [743, 287] width 156 height 40
type input "Home Readiness Packages"
type textarea "Mowing of grass up to 6" in height. Mow, edge along driveways & sidewalks, trim…"
type input "70"
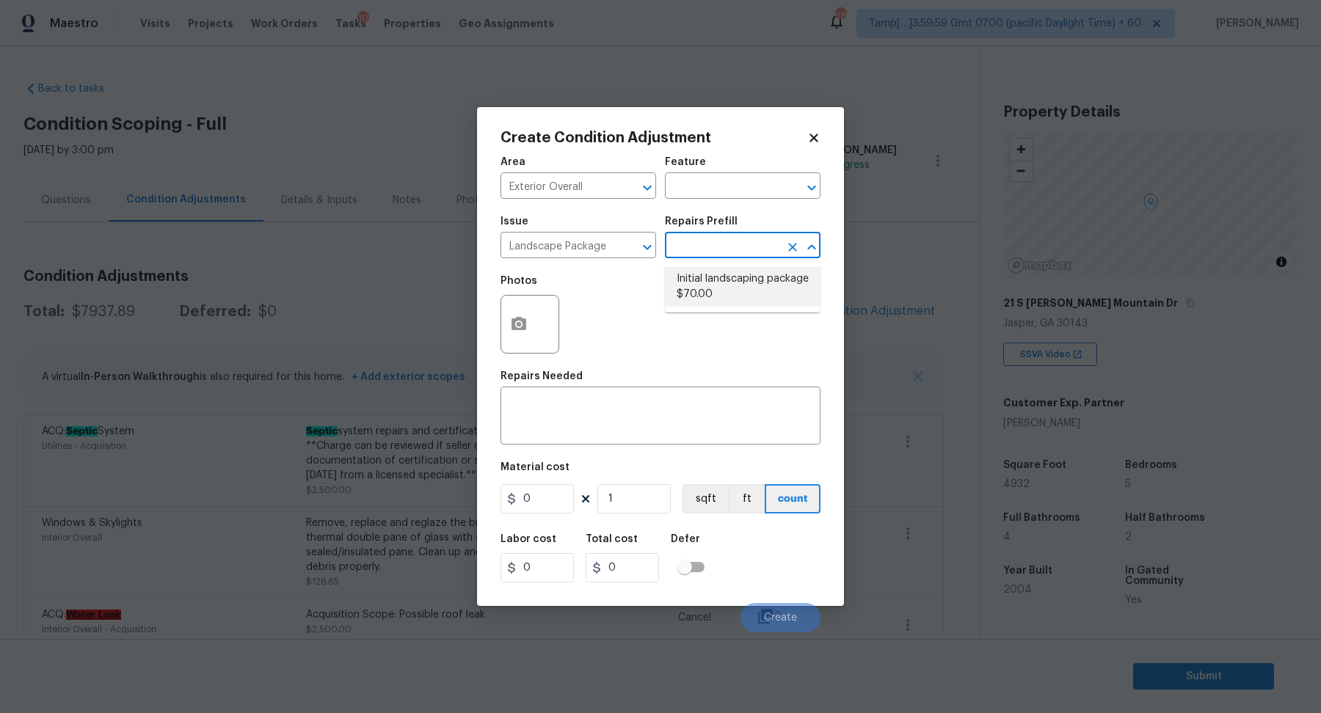
type input "70"
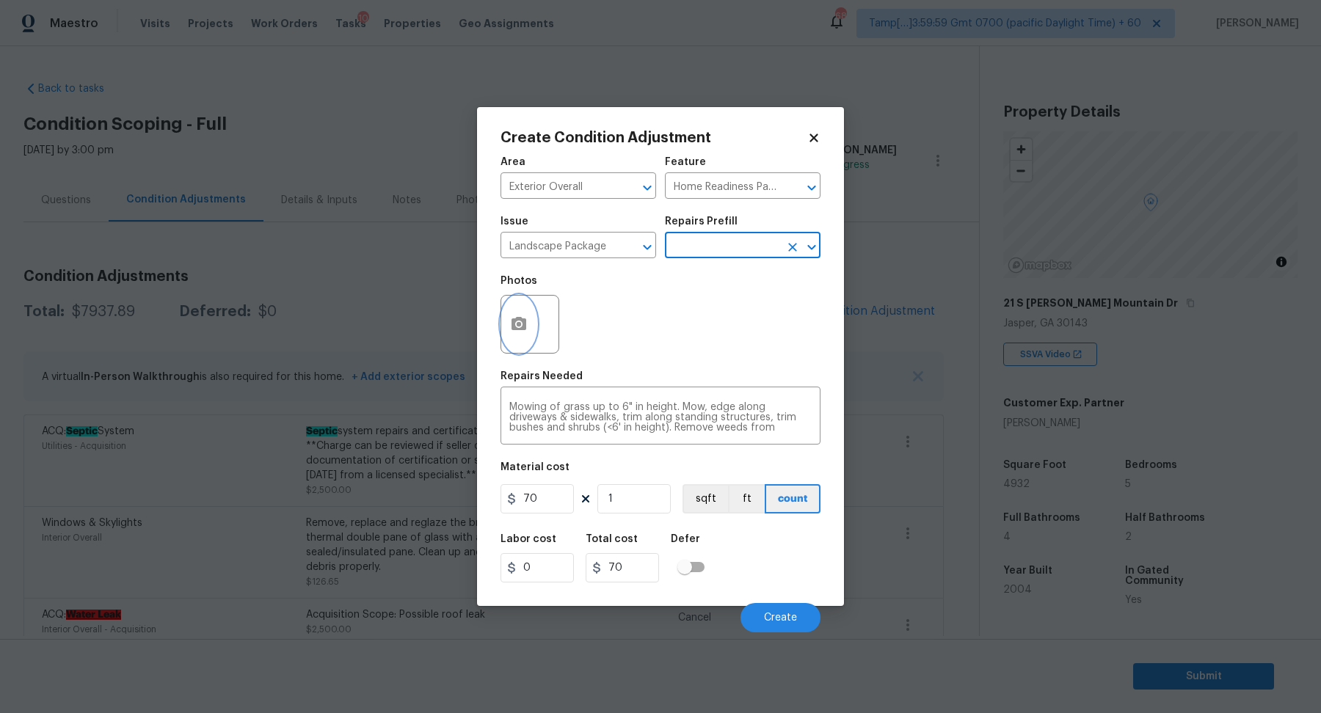
click at [504, 322] on button "button" at bounding box center [518, 324] width 35 height 57
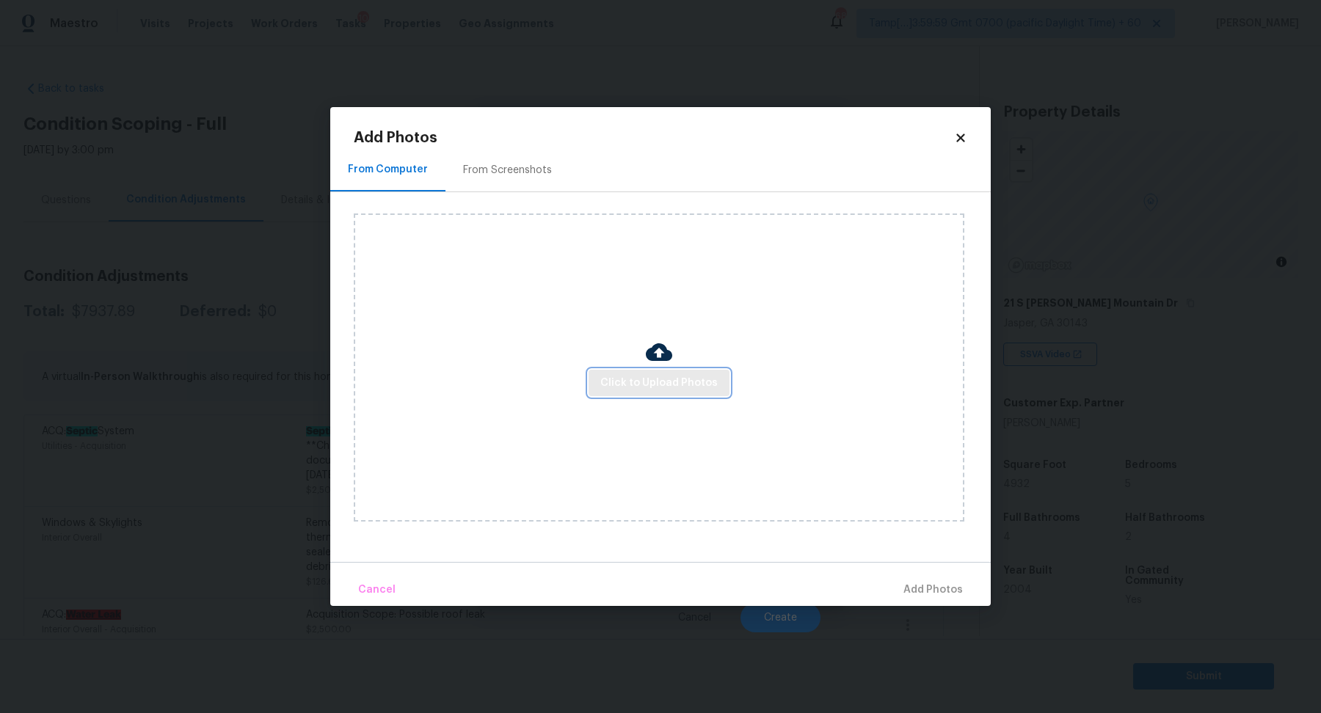
click at [641, 374] on span "Click to Upload Photos" at bounding box center [658, 383] width 117 height 18
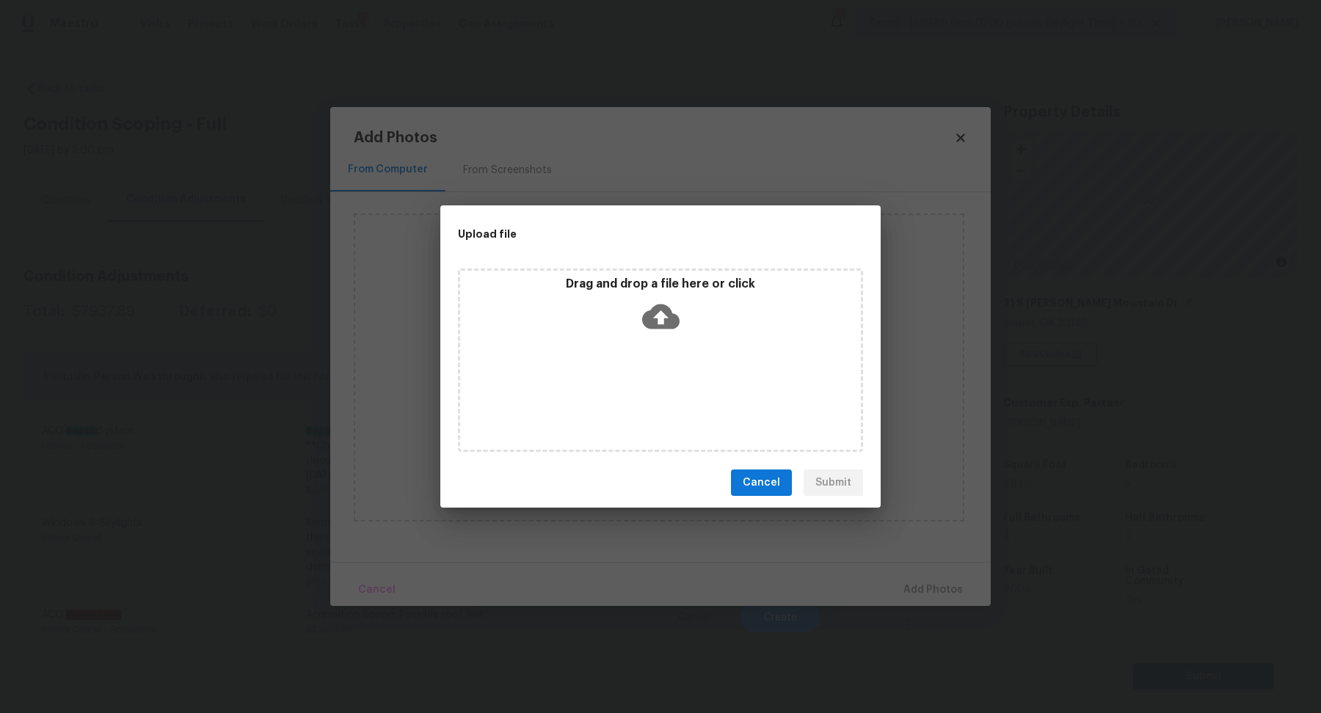
click at [666, 341] on div "Drag and drop a file here or click" at bounding box center [660, 361] width 405 height 184
click at [664, 319] on icon at bounding box center [660, 317] width 37 height 25
